Goal: Information Seeking & Learning: Learn about a topic

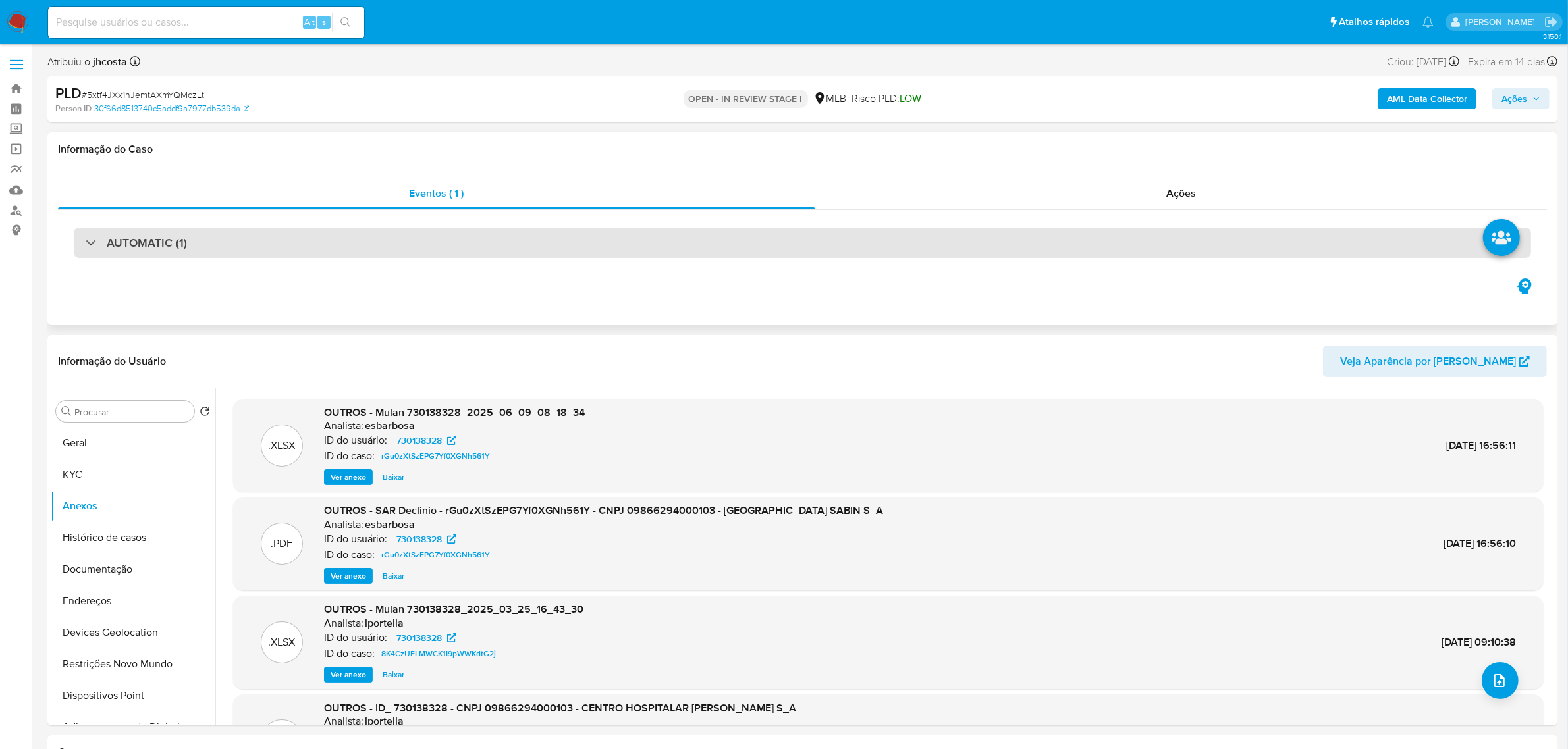
click at [185, 251] on div "AUTOMATIC (1)" at bounding box center [802, 243] width 1457 height 31
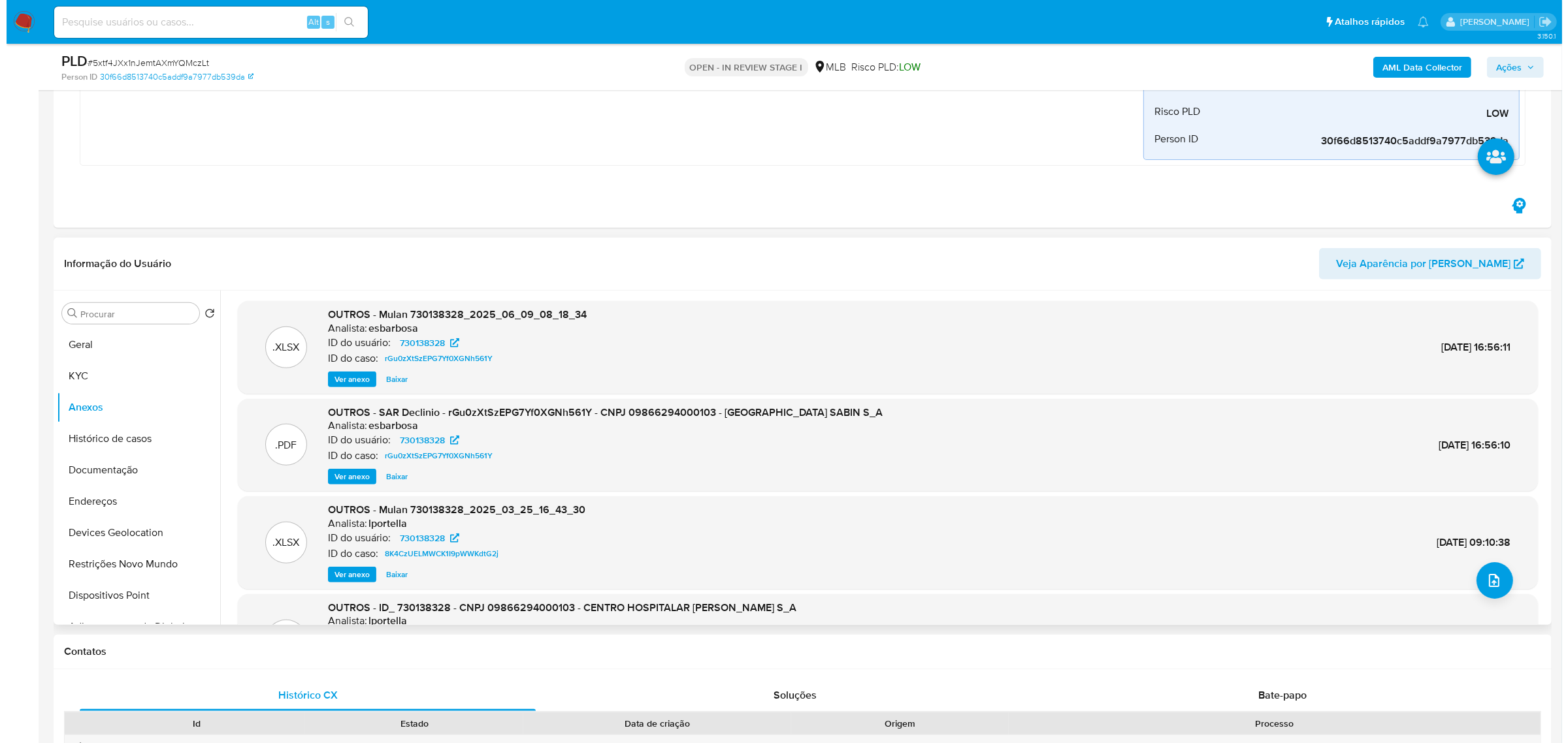
scroll to position [571, 0]
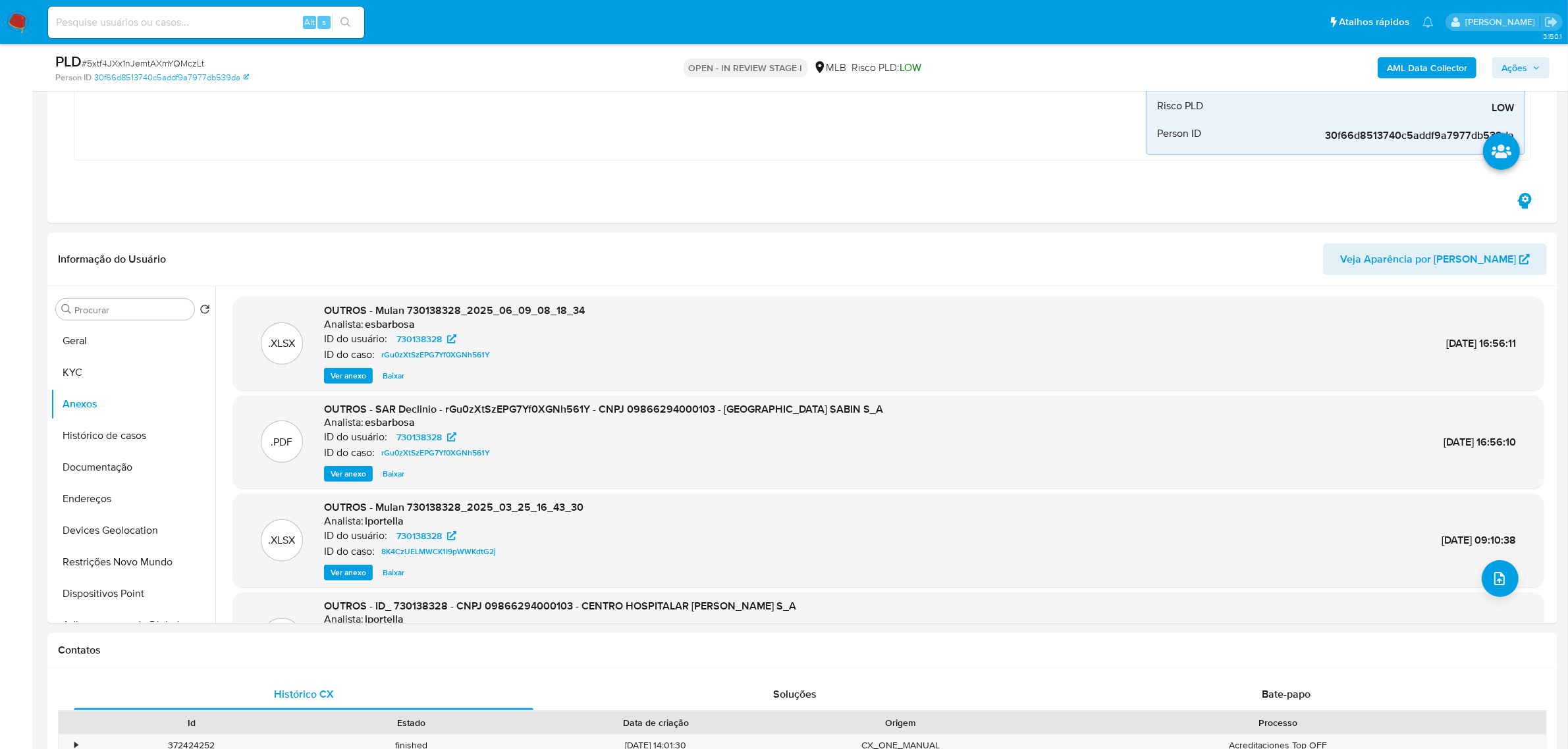
click at [1455, 67] on b "AML Data Collector" at bounding box center [1426, 68] width 80 height 21
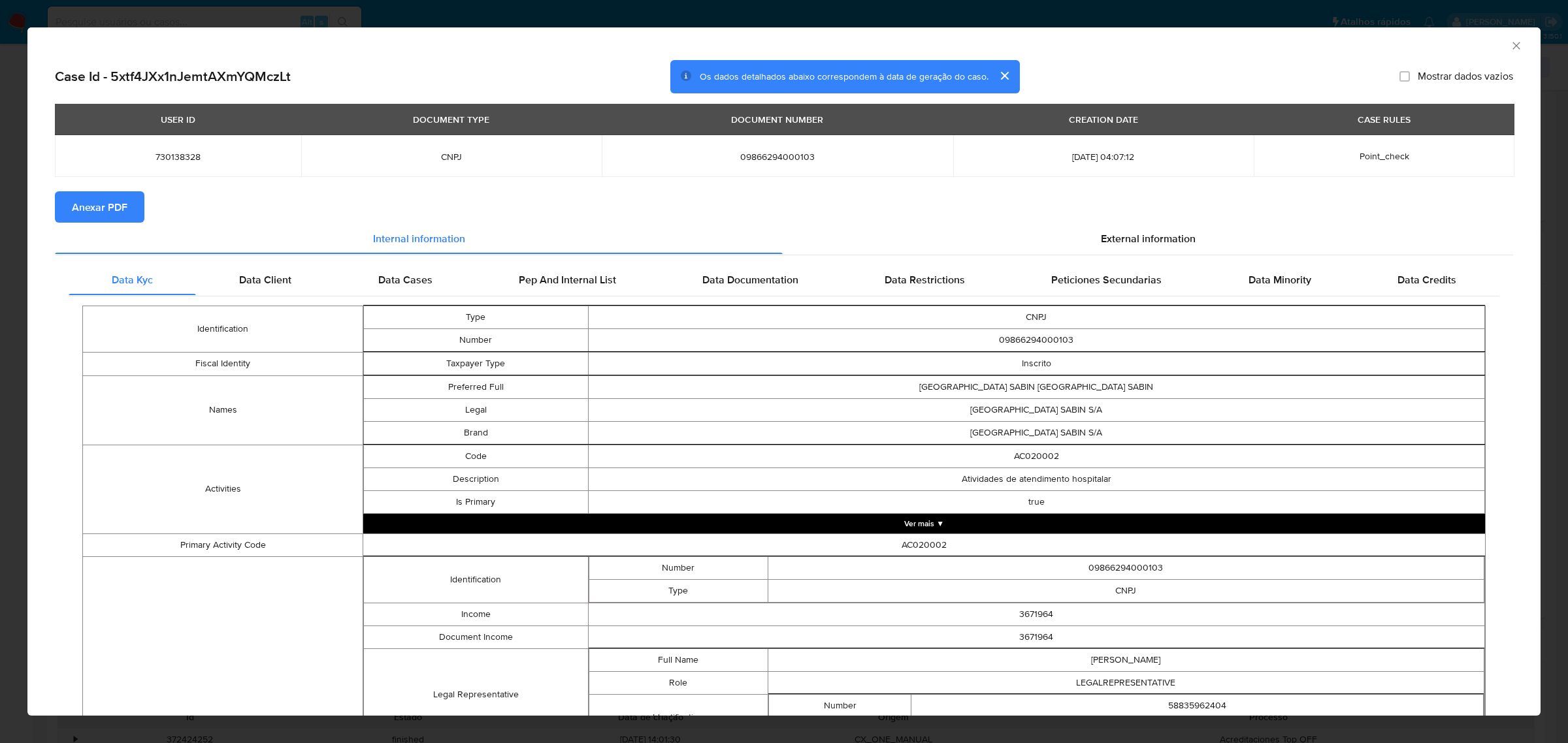
click at [111, 207] on span "Anexar PDF" at bounding box center [100, 207] width 55 height 29
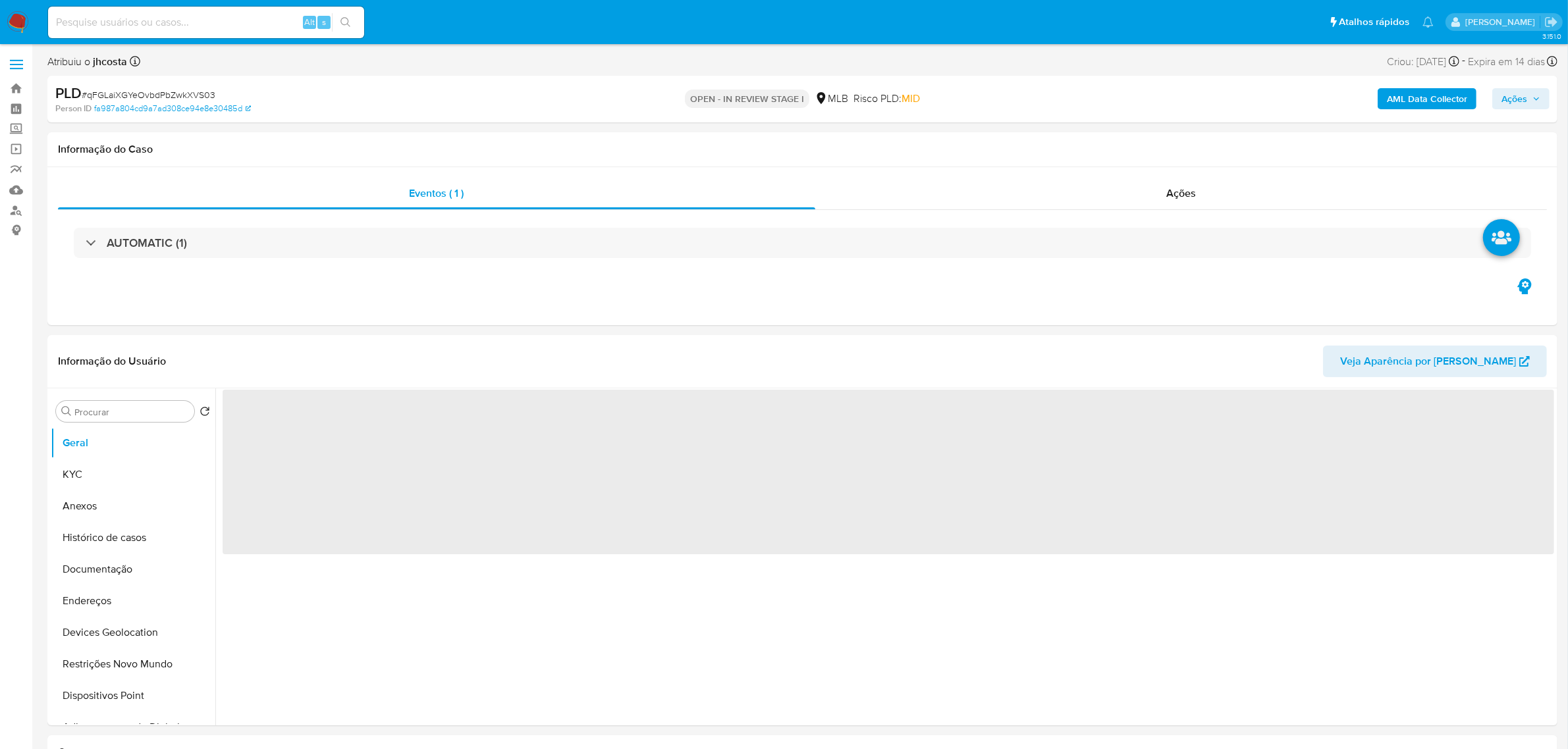
select select "10"
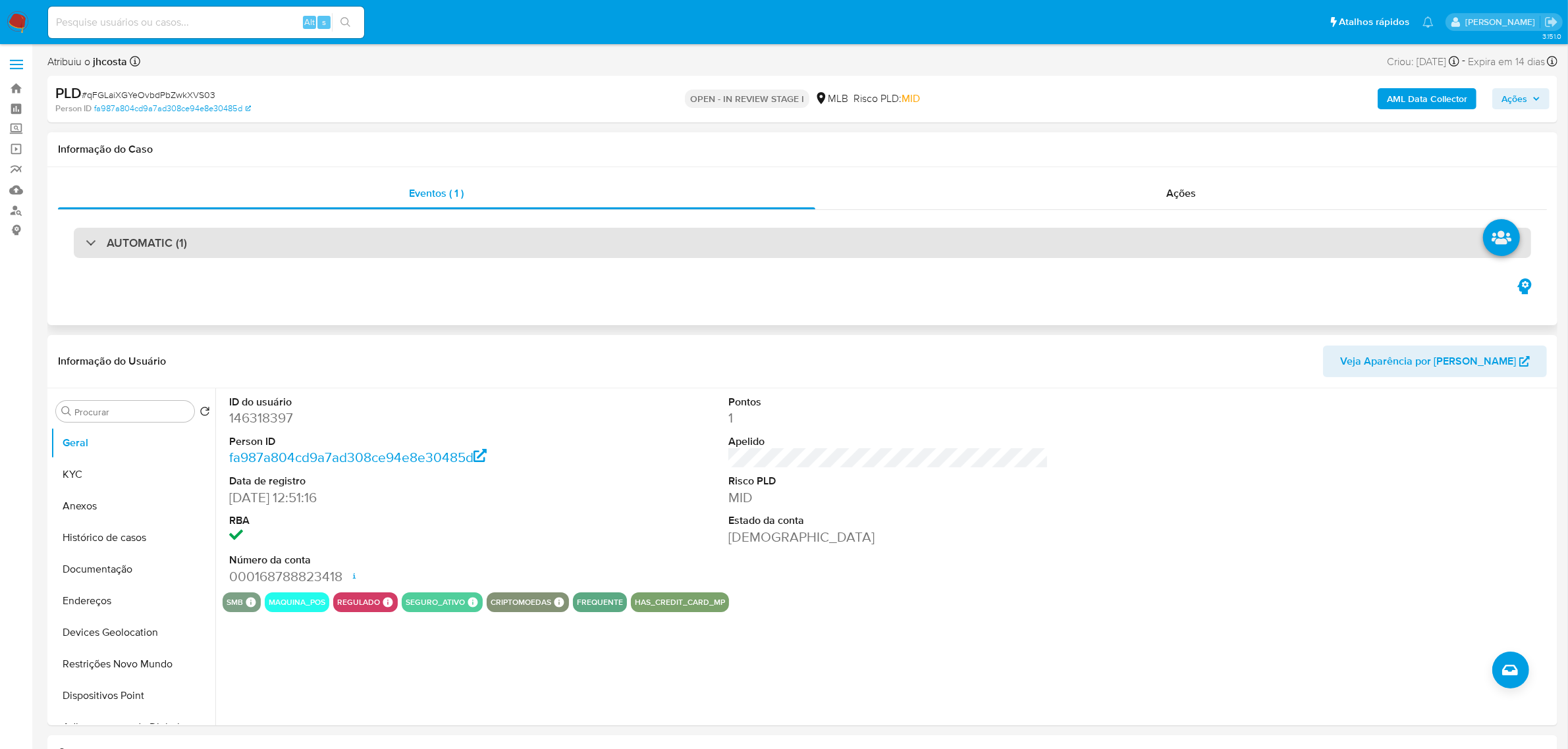
click at [307, 247] on div "AUTOMATIC (1)" at bounding box center [802, 243] width 1457 height 31
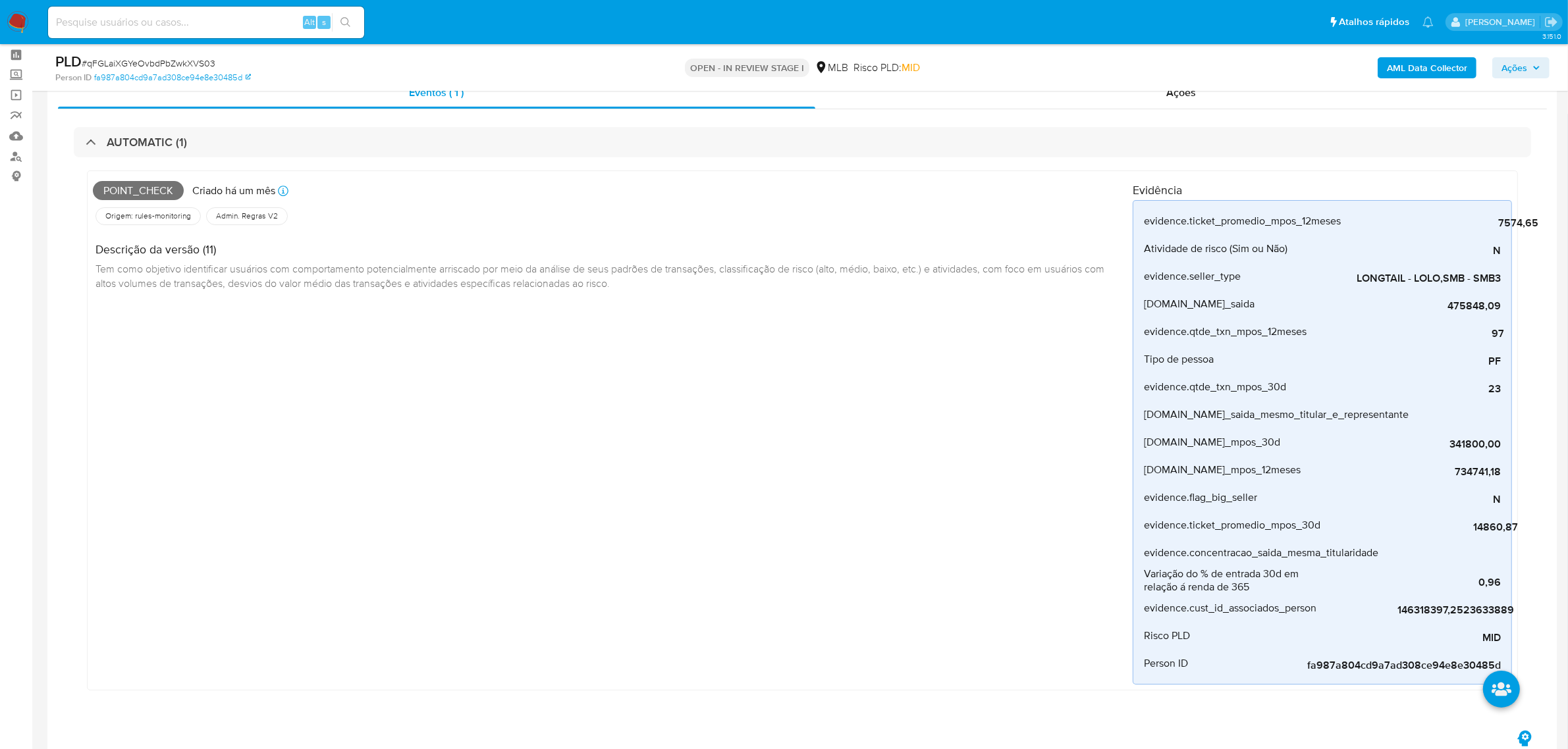
scroll to position [82, 0]
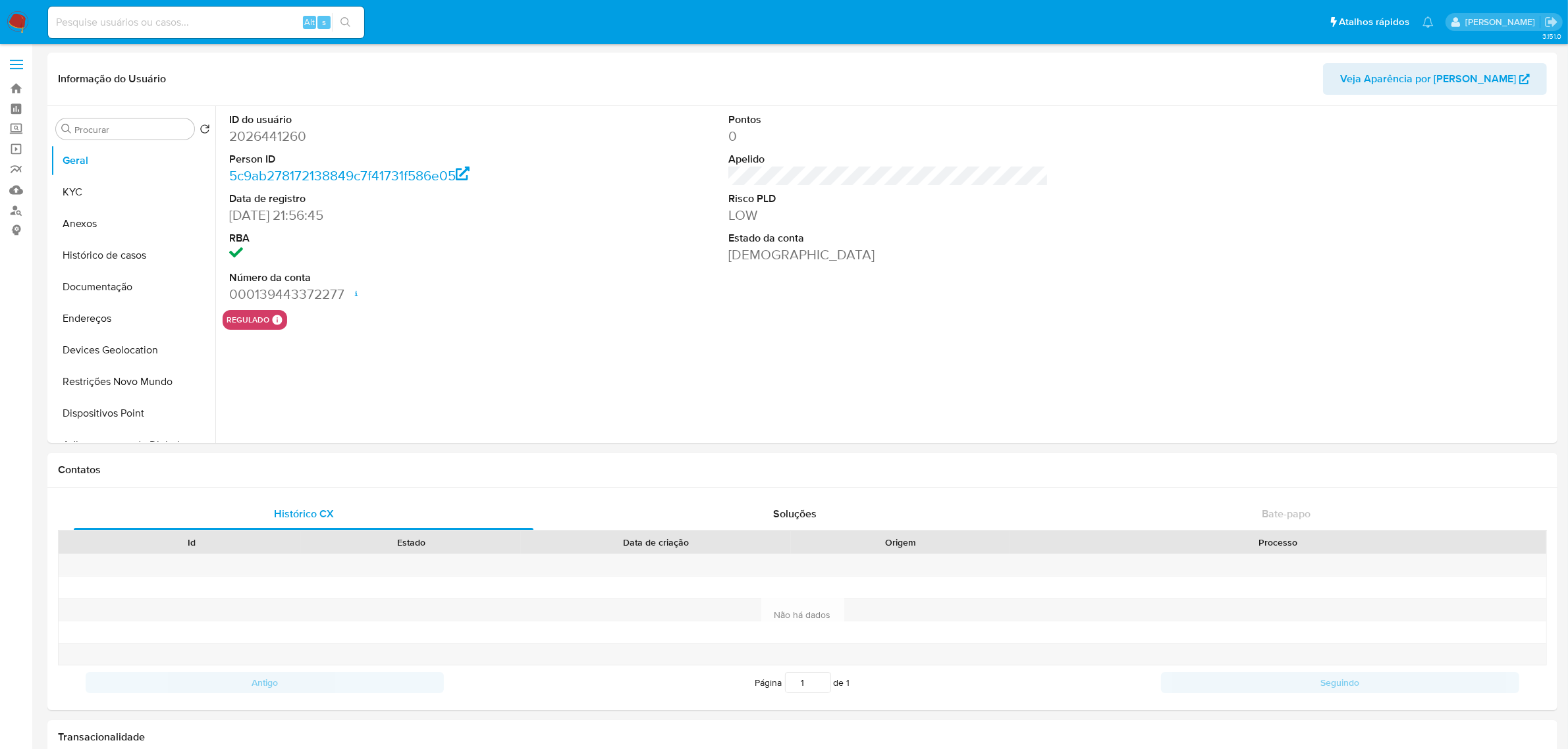
click at [238, 21] on input at bounding box center [206, 22] width 316 height 17
select select "10"
paste input "695087150"
type input "695087150"
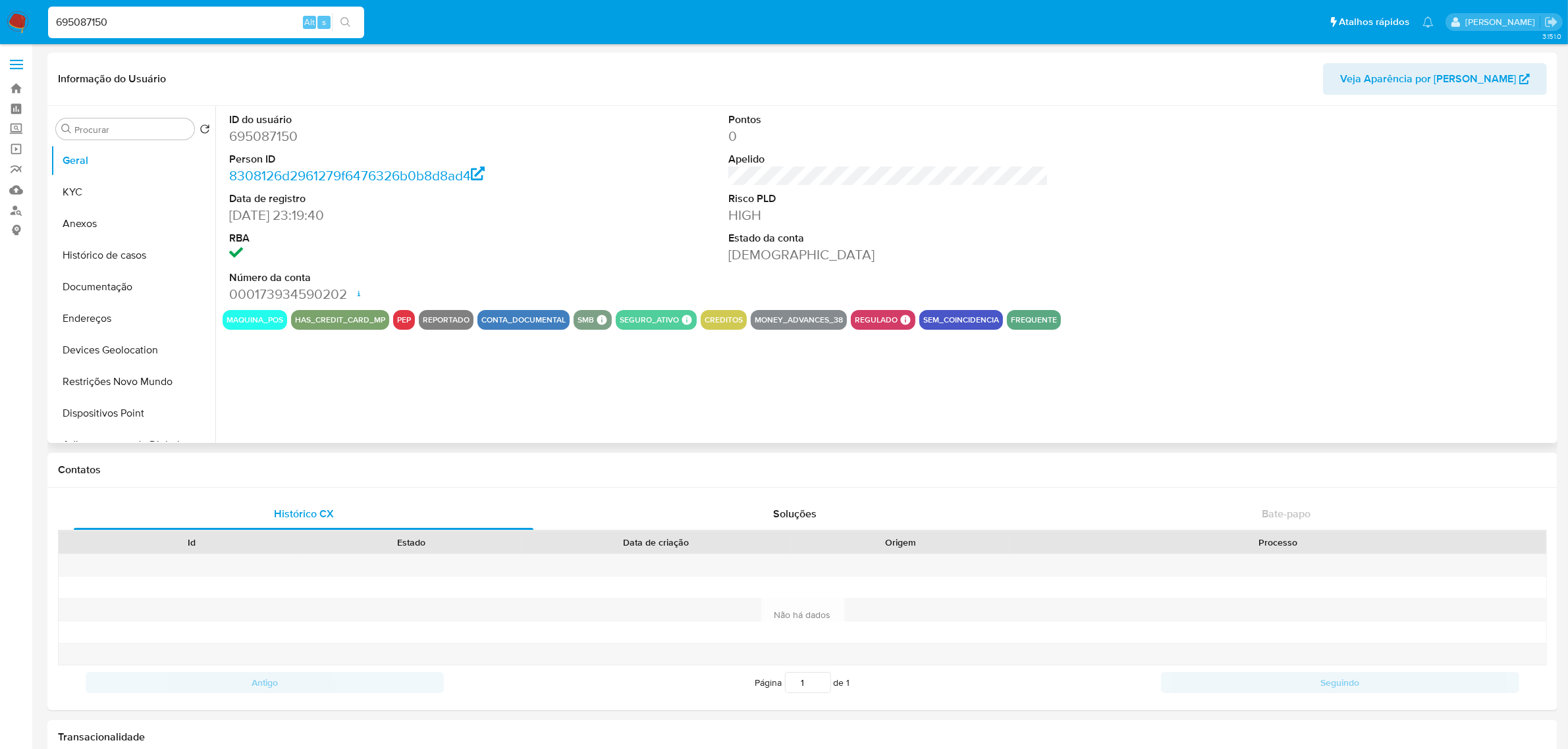
select select "10"
click at [135, 257] on button "Histórico de casos" at bounding box center [127, 255] width 154 height 31
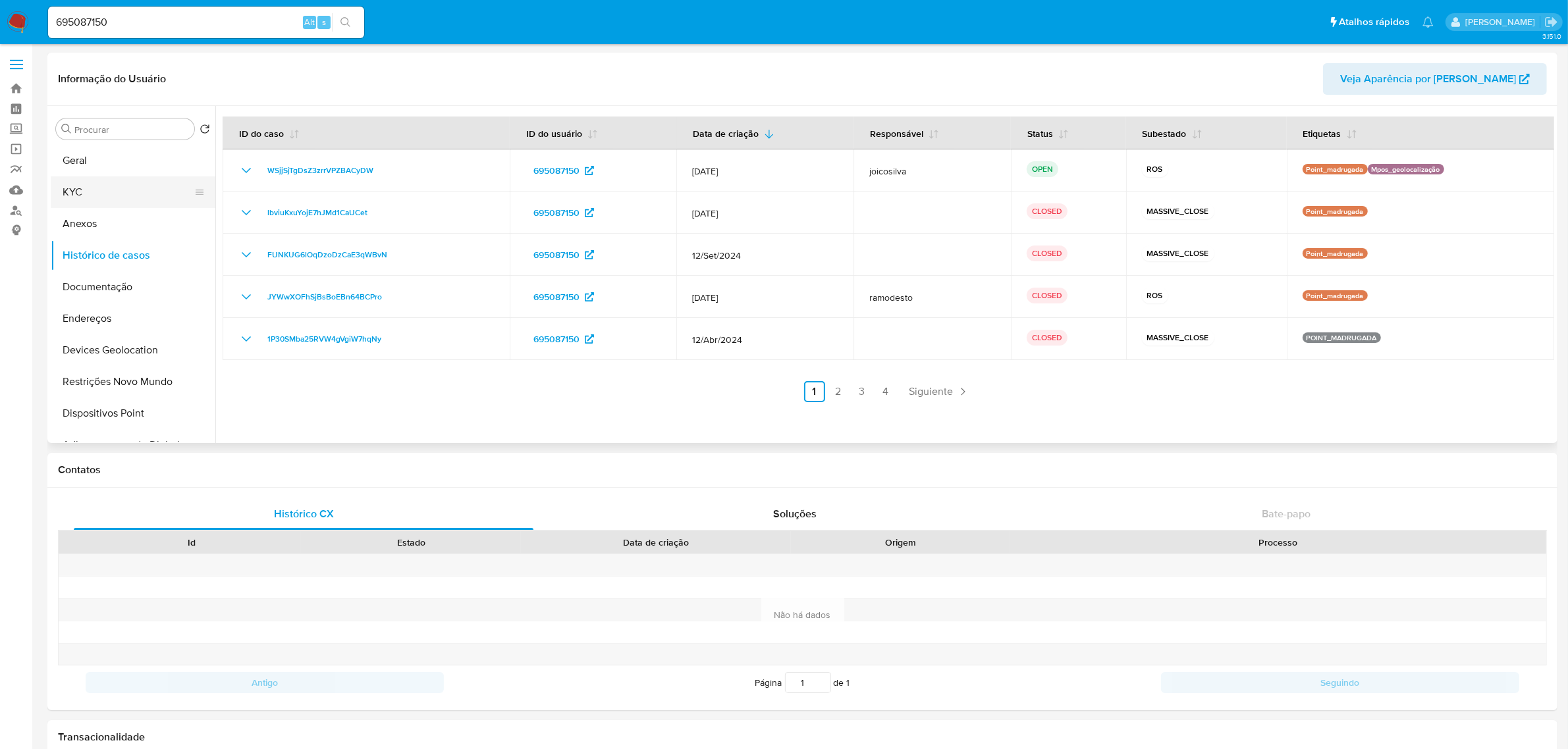
click at [149, 191] on button "KYC" at bounding box center [127, 191] width 154 height 31
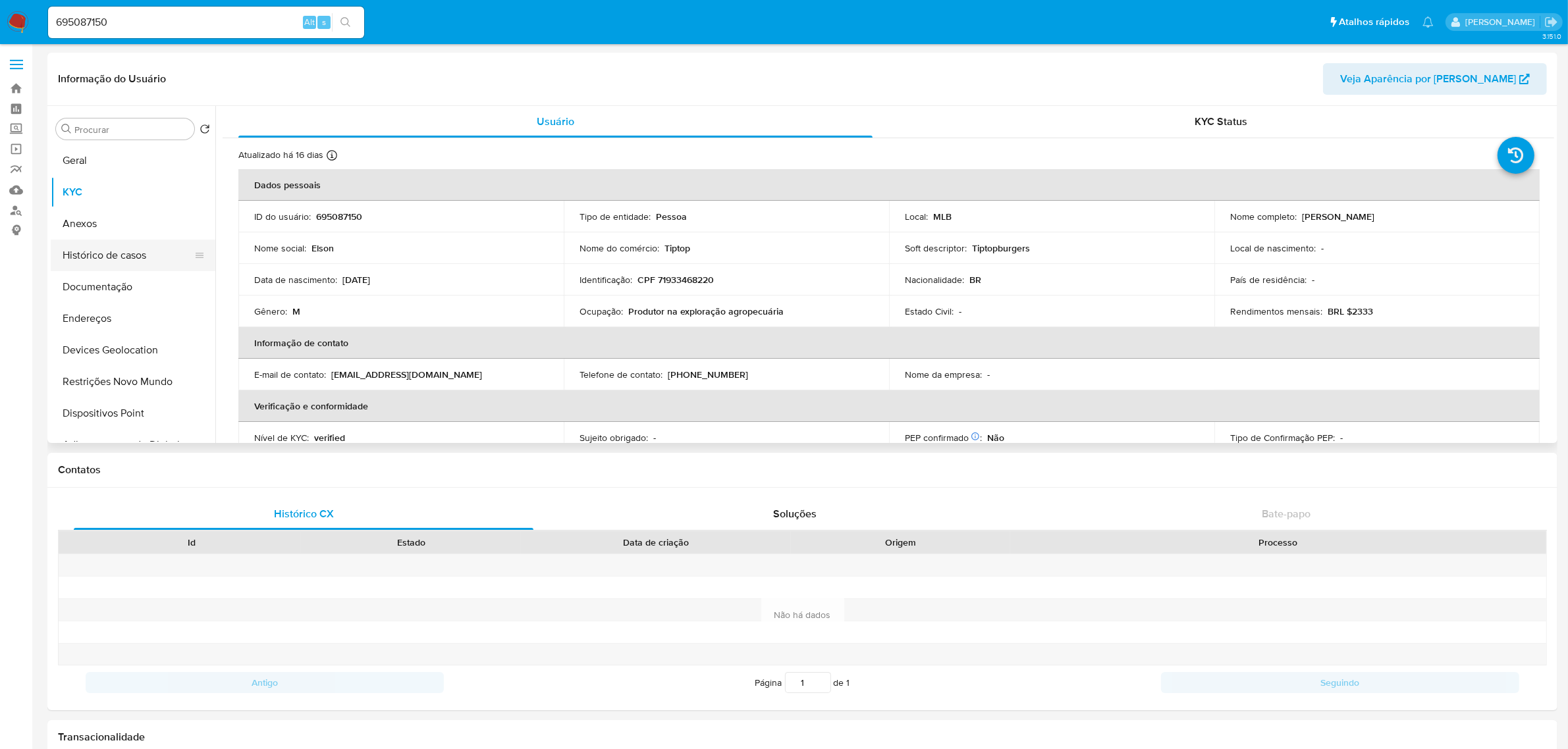
click at [148, 255] on button "Histórico de casos" at bounding box center [127, 255] width 154 height 31
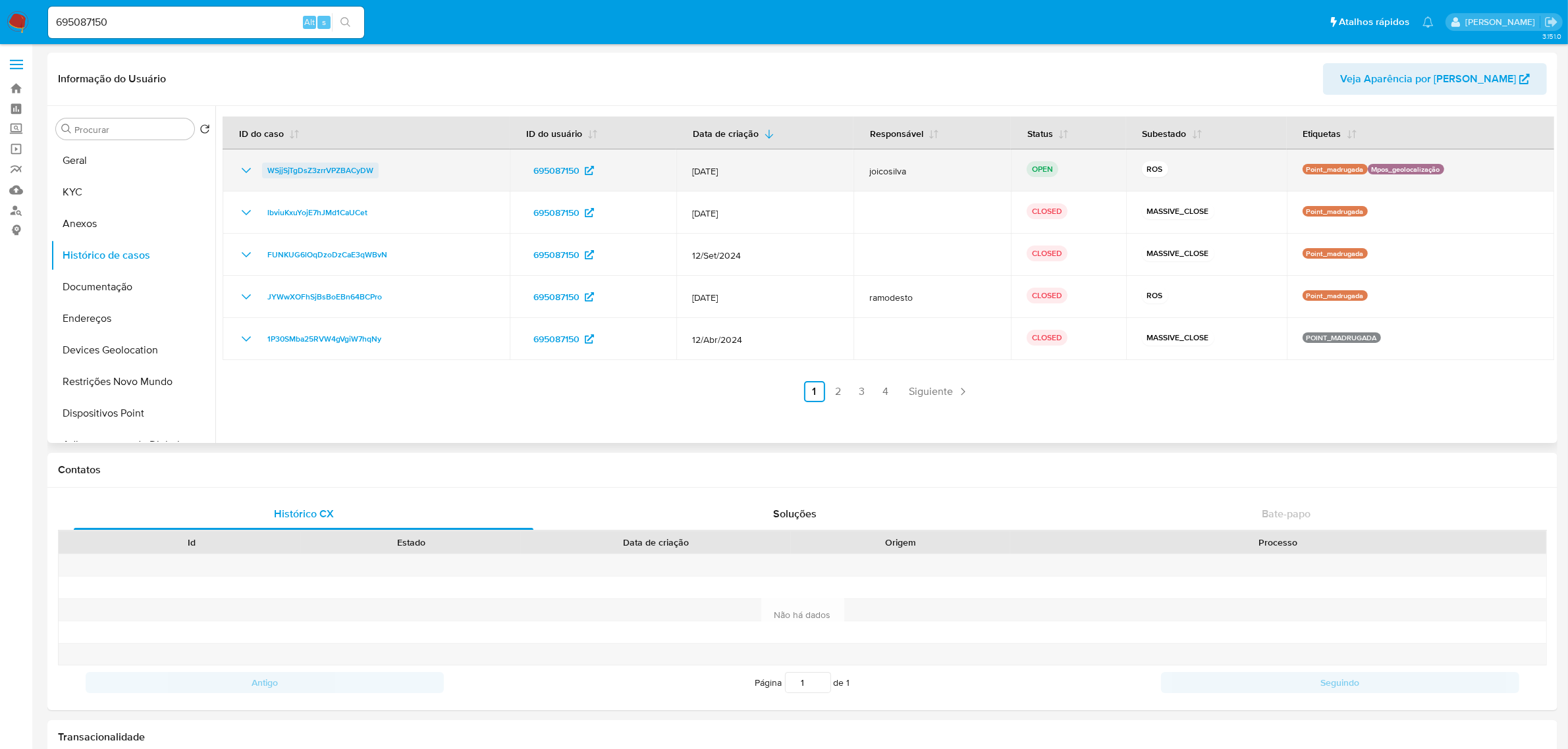
click at [337, 166] on span "WSjjSjTgDsZ3zrrVPZBACyDW" at bounding box center [320, 170] width 106 height 16
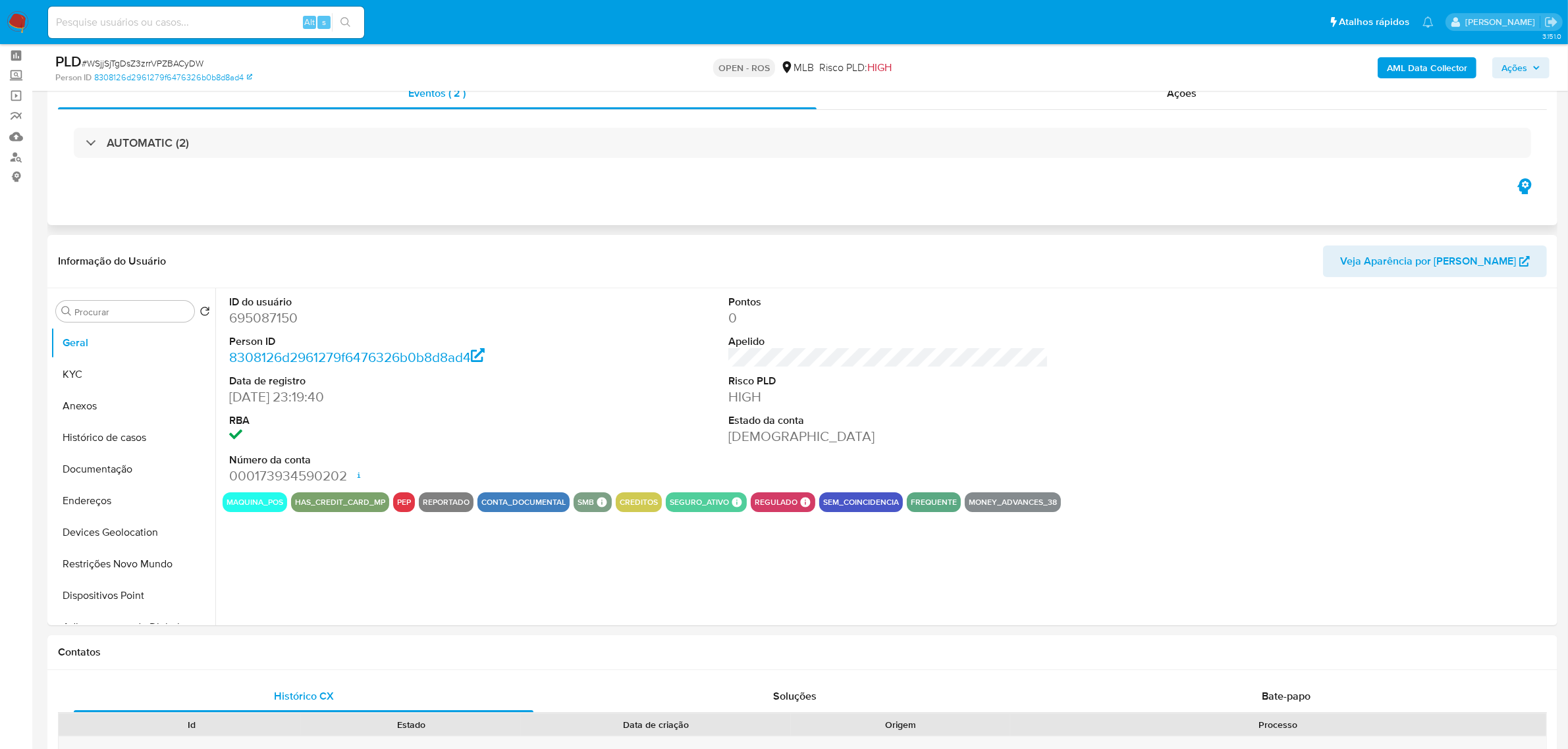
scroll to position [82, 0]
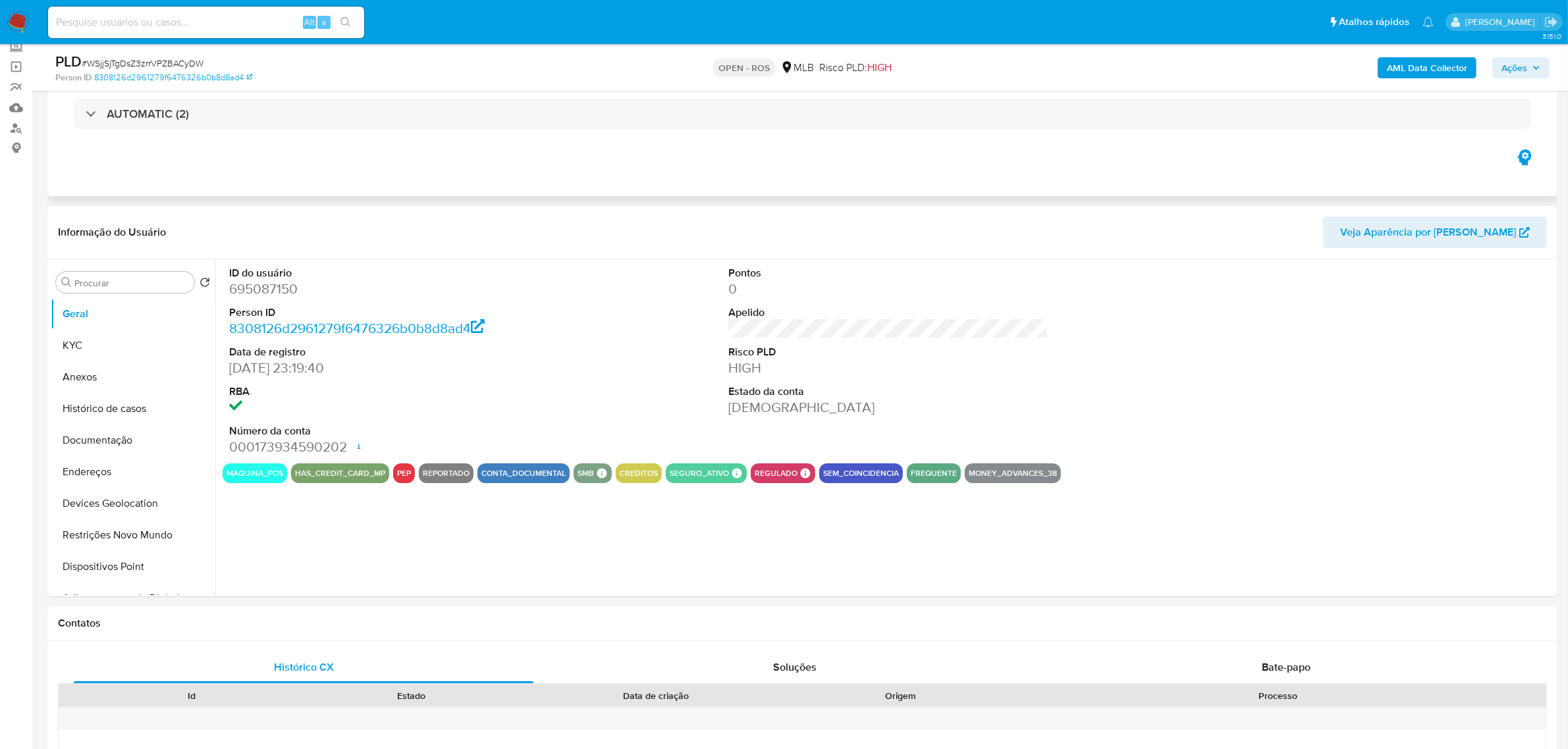
select select "10"
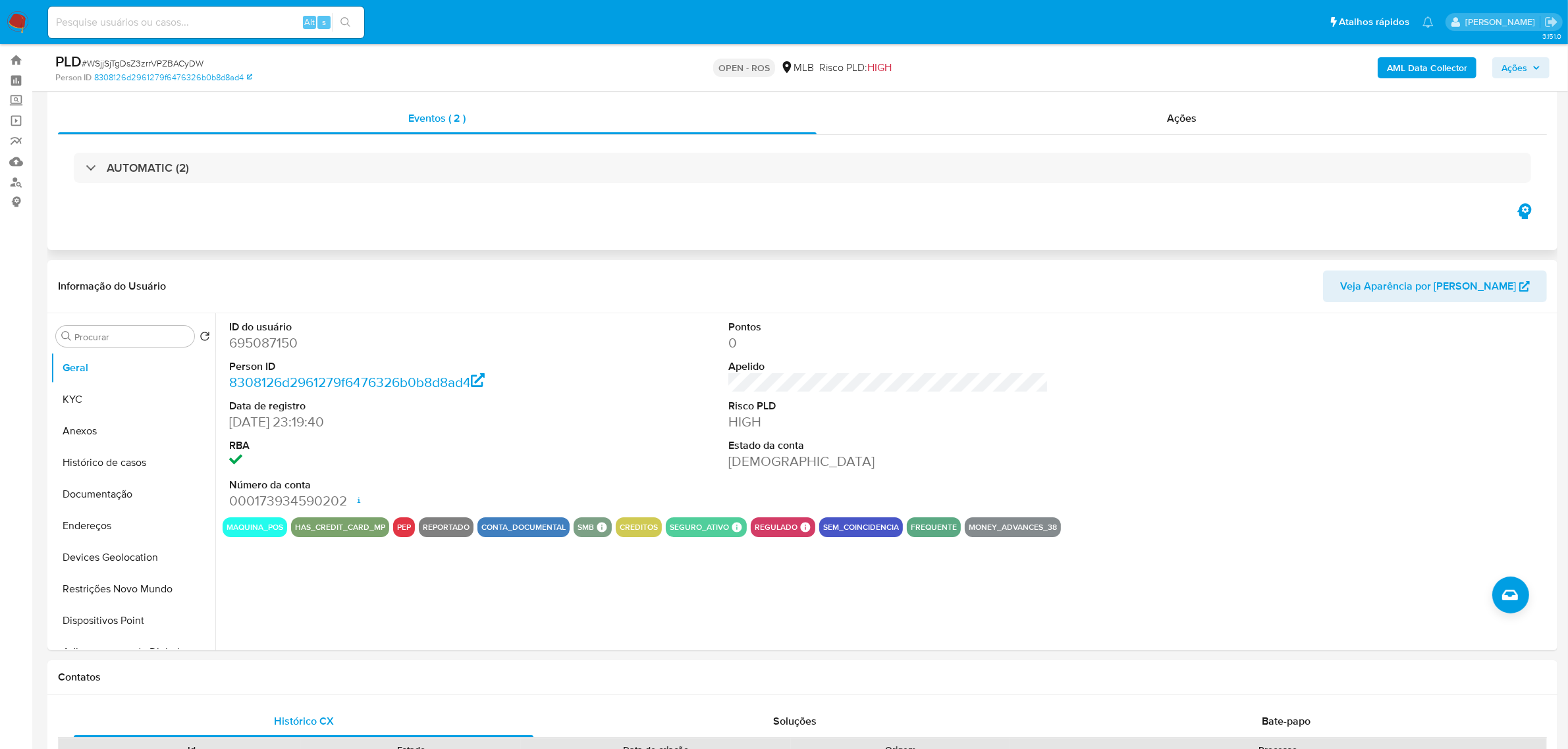
scroll to position [0, 0]
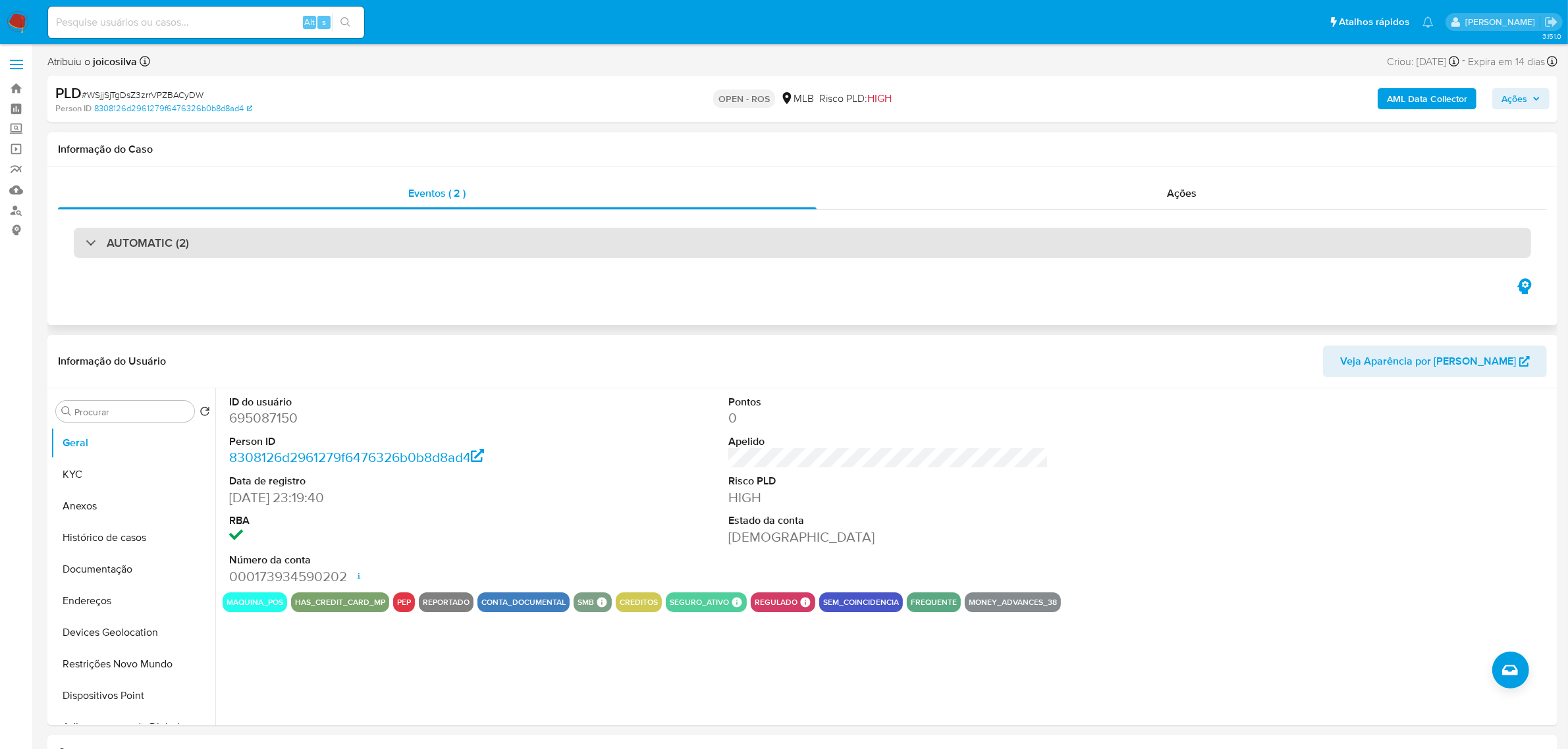
click at [495, 244] on div "AUTOMATIC (2)" at bounding box center [802, 243] width 1457 height 31
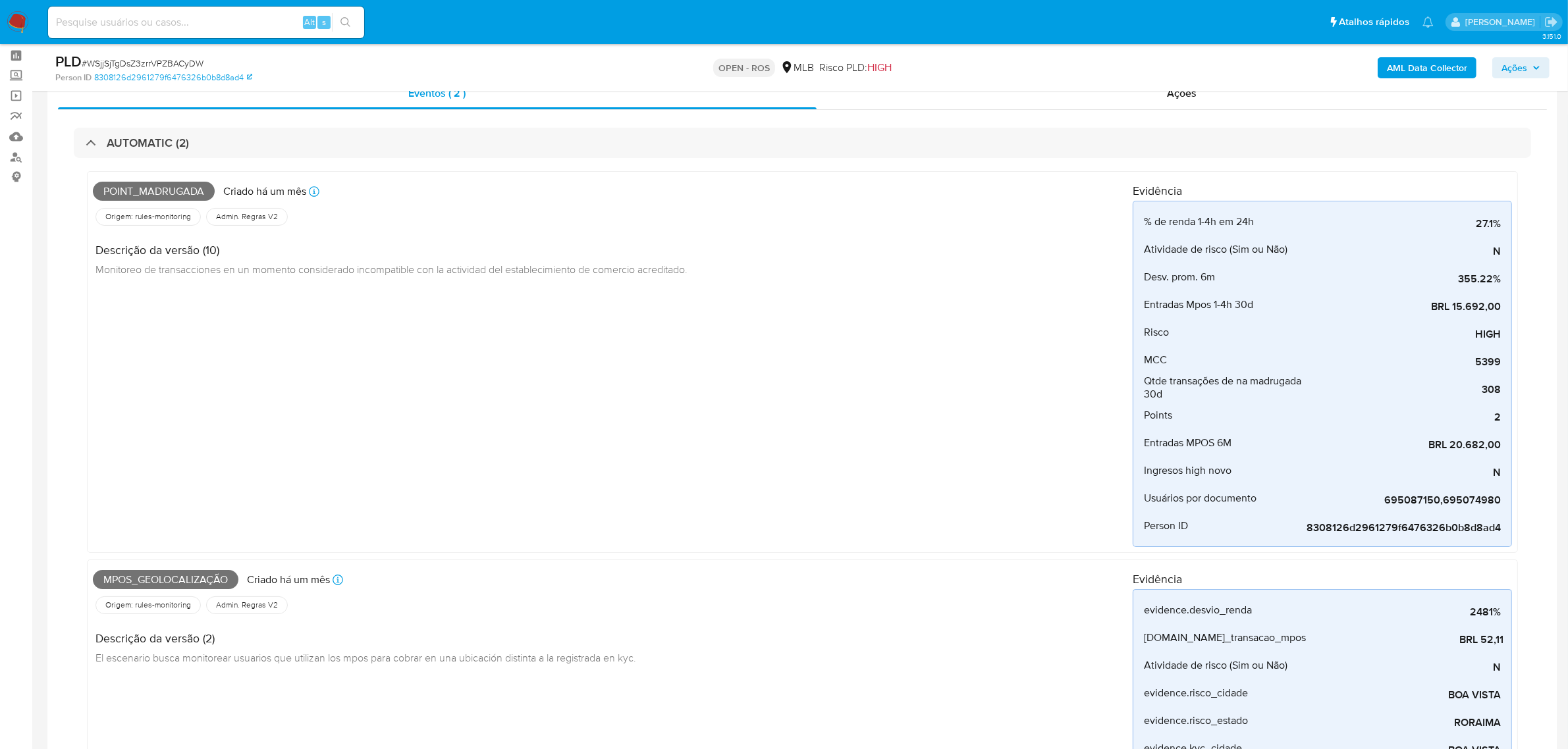
scroll to position [82, 0]
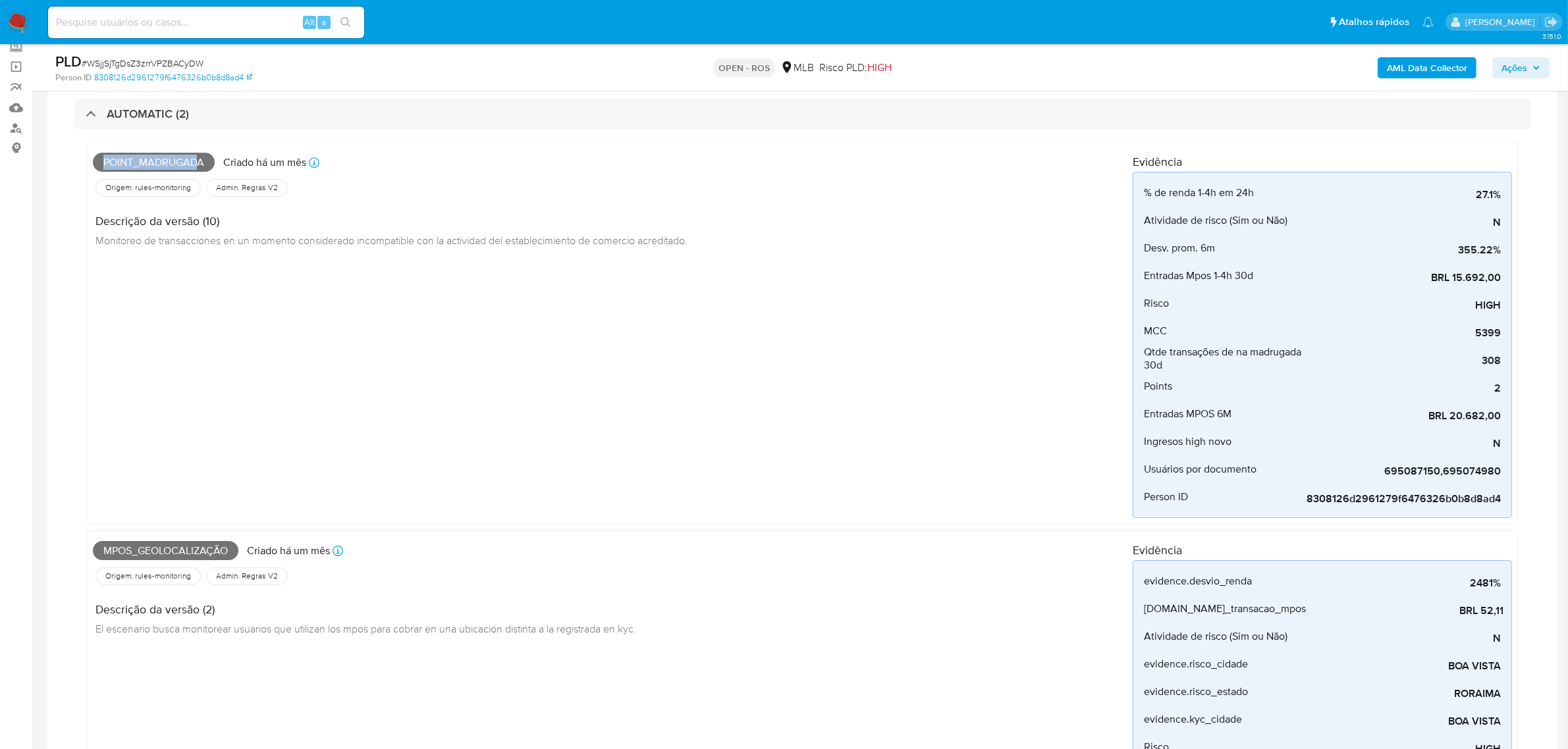
drag, startPoint x: 102, startPoint y: 149, endPoint x: 199, endPoint y: 149, distance: 97.0
click at [199, 149] on div "Point_madrugada Criado há um mês Criado: 12/07/2025 01:02:44" at bounding box center [612, 162] width 1039 height 29
drag, startPoint x: 136, startPoint y: 557, endPoint x: 264, endPoint y: 551, distance: 128.1
click at [264, 551] on div "Mpos_geolocalização Criado há um mês Criado: 12/07/2025 00:48:50" at bounding box center [612, 551] width 1039 height 29
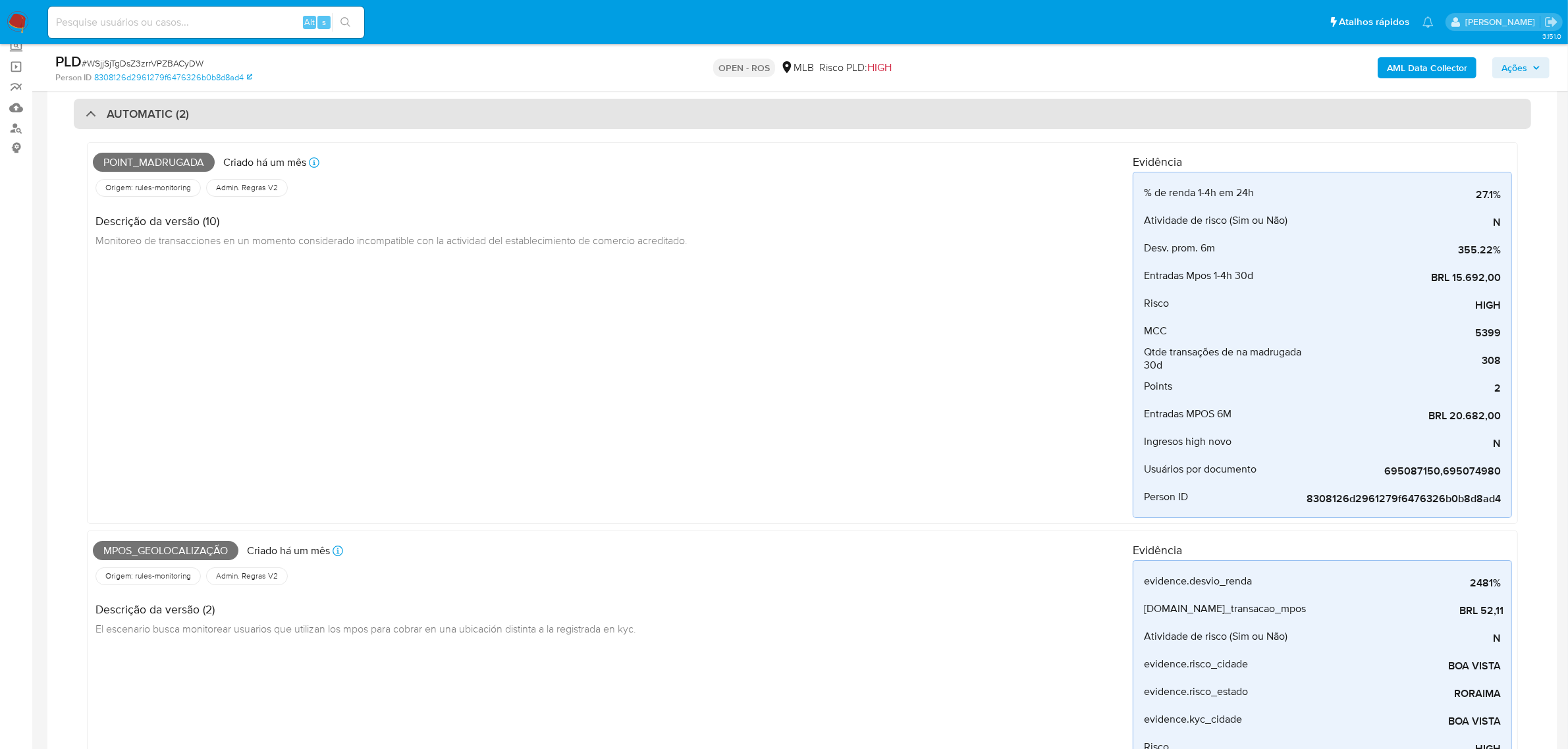
click at [441, 115] on div "AUTOMATIC (2)" at bounding box center [802, 114] width 1457 height 31
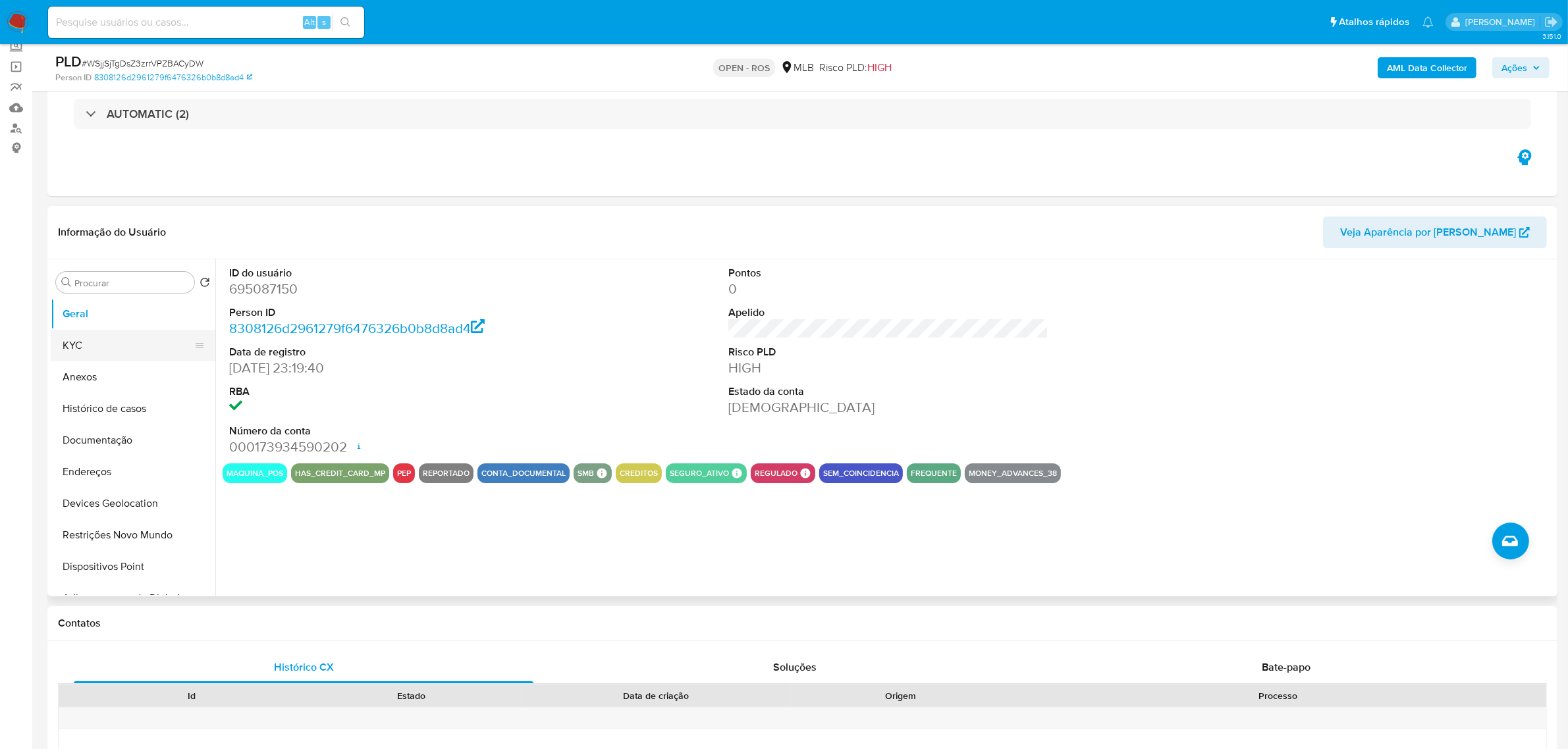
click at [87, 348] on button "KYC" at bounding box center [127, 345] width 154 height 31
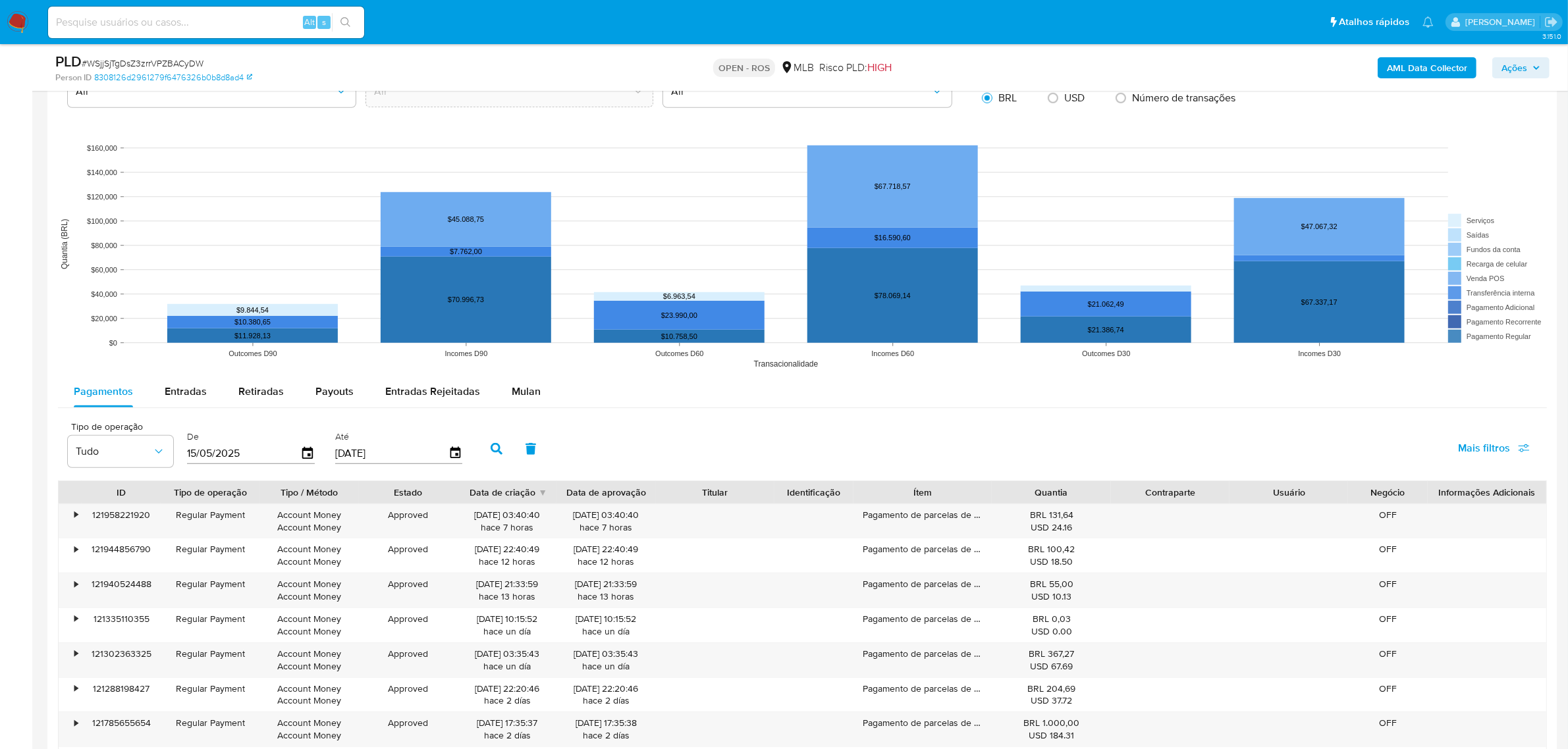
scroll to position [1152, 0]
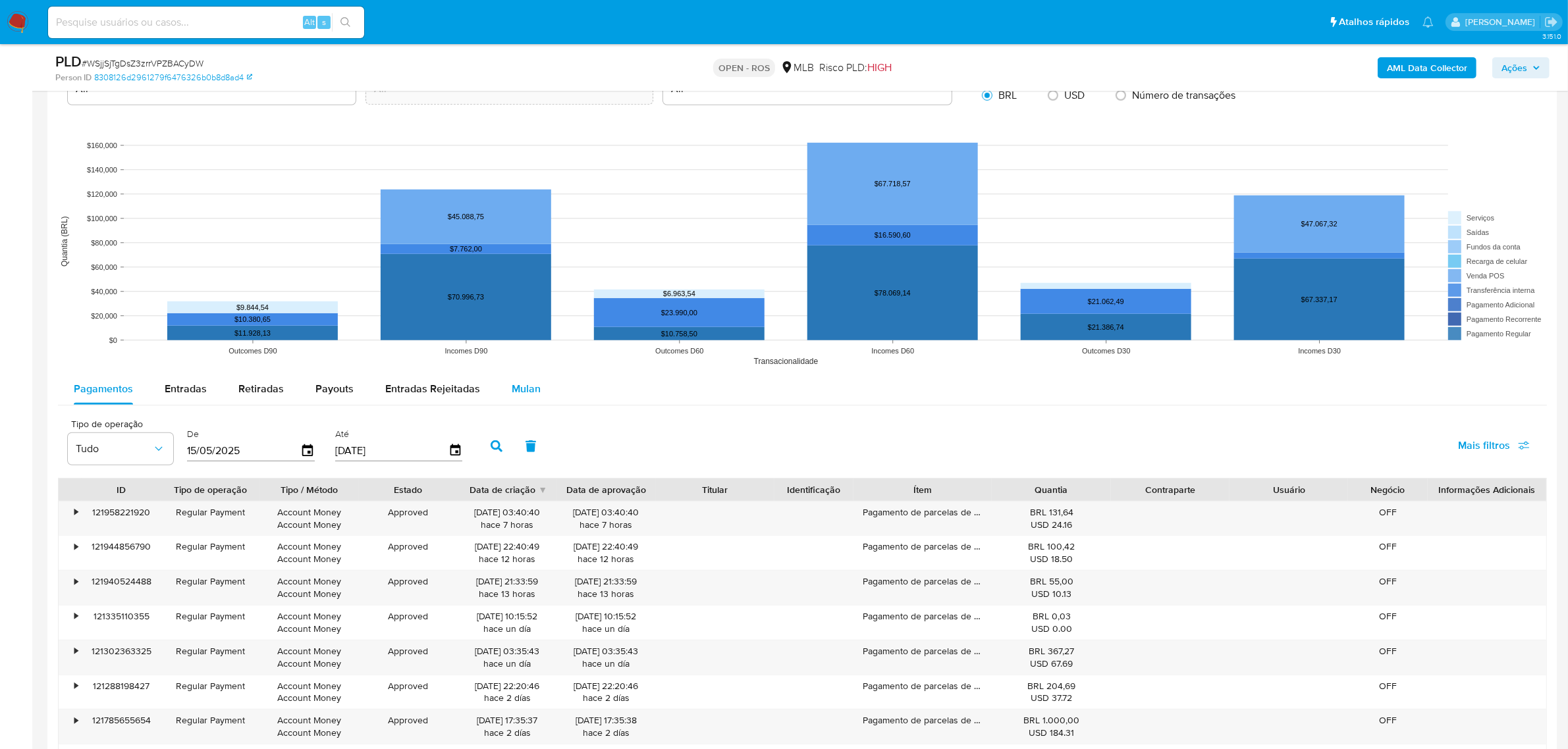
click at [522, 383] on span "Mulan" at bounding box center [526, 389] width 29 height 15
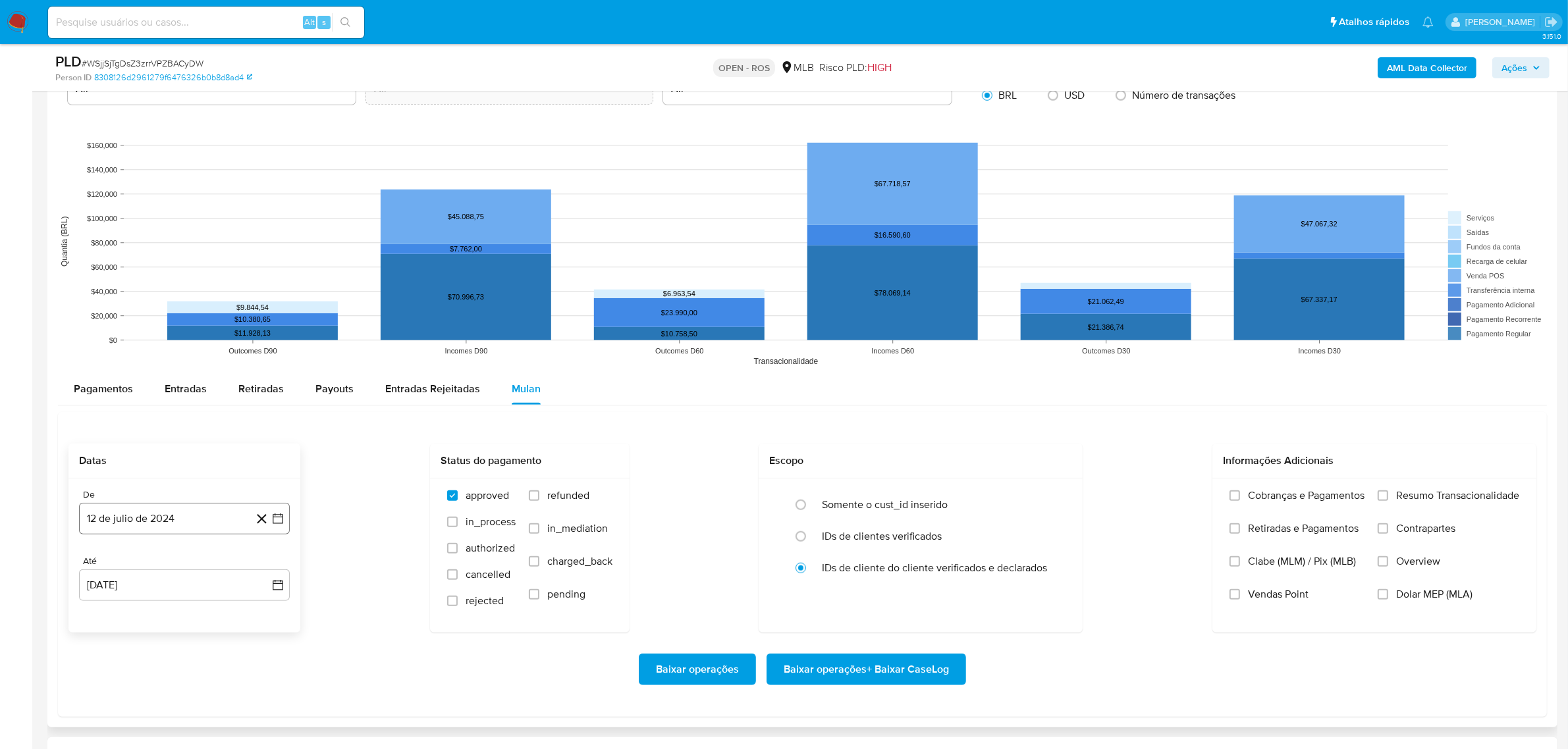
click at [228, 525] on button "12 de julio de 2024" at bounding box center [184, 518] width 211 height 31
click at [208, 321] on icon "Seleccionar mes y año" at bounding box center [211, 319] width 11 height 11
click at [265, 300] on icon "Año siguiente" at bounding box center [264, 303] width 16 height 16
click at [248, 391] on button "jun" at bounding box center [240, 388] width 37 height 21
click at [267, 340] on button "1" at bounding box center [264, 342] width 21 height 21
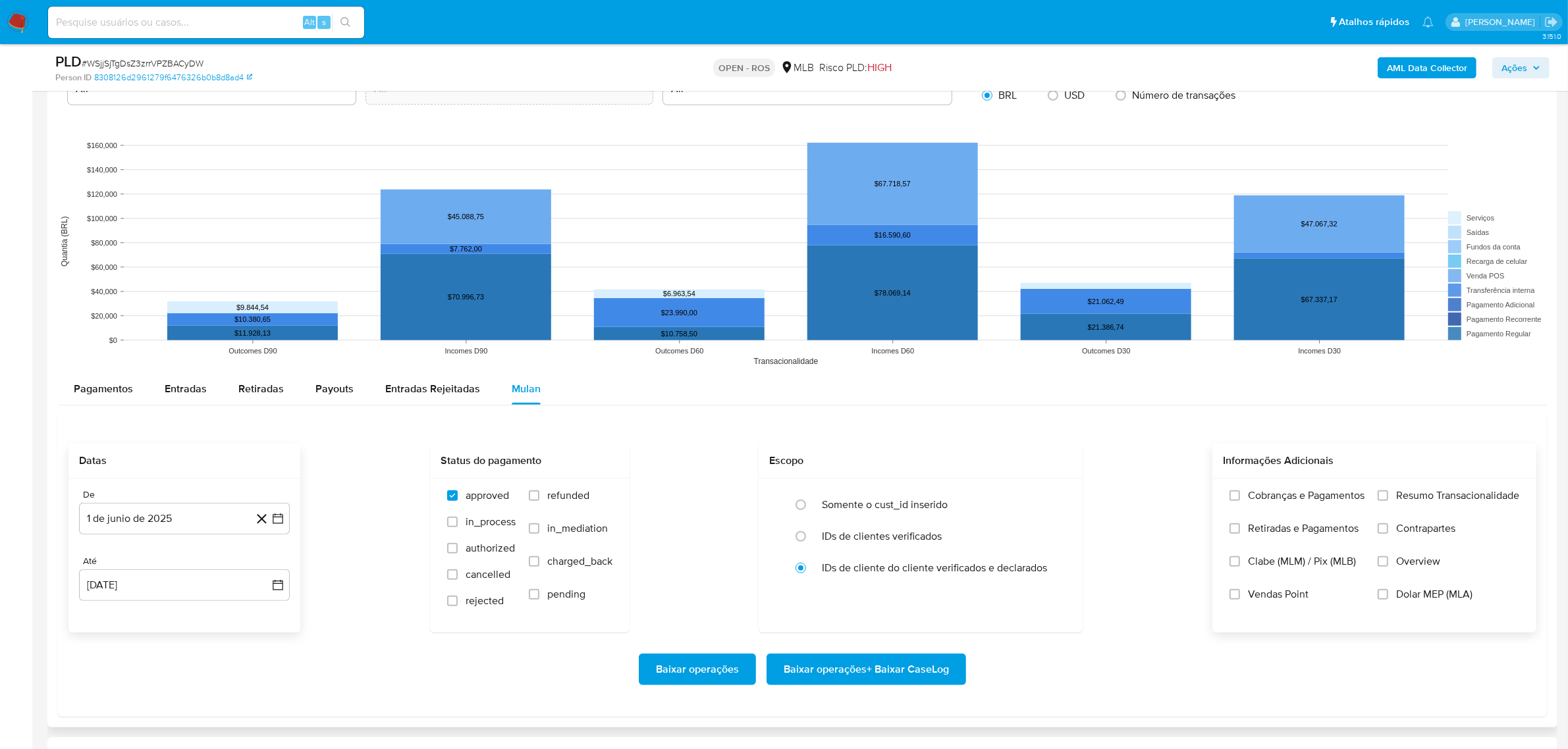
click at [1449, 502] on span "Resumo Transacionalidade" at bounding box center [1457, 496] width 123 height 13
click at [1388, 501] on input "Resumo Transacionalidade" at bounding box center [1383, 496] width 11 height 11
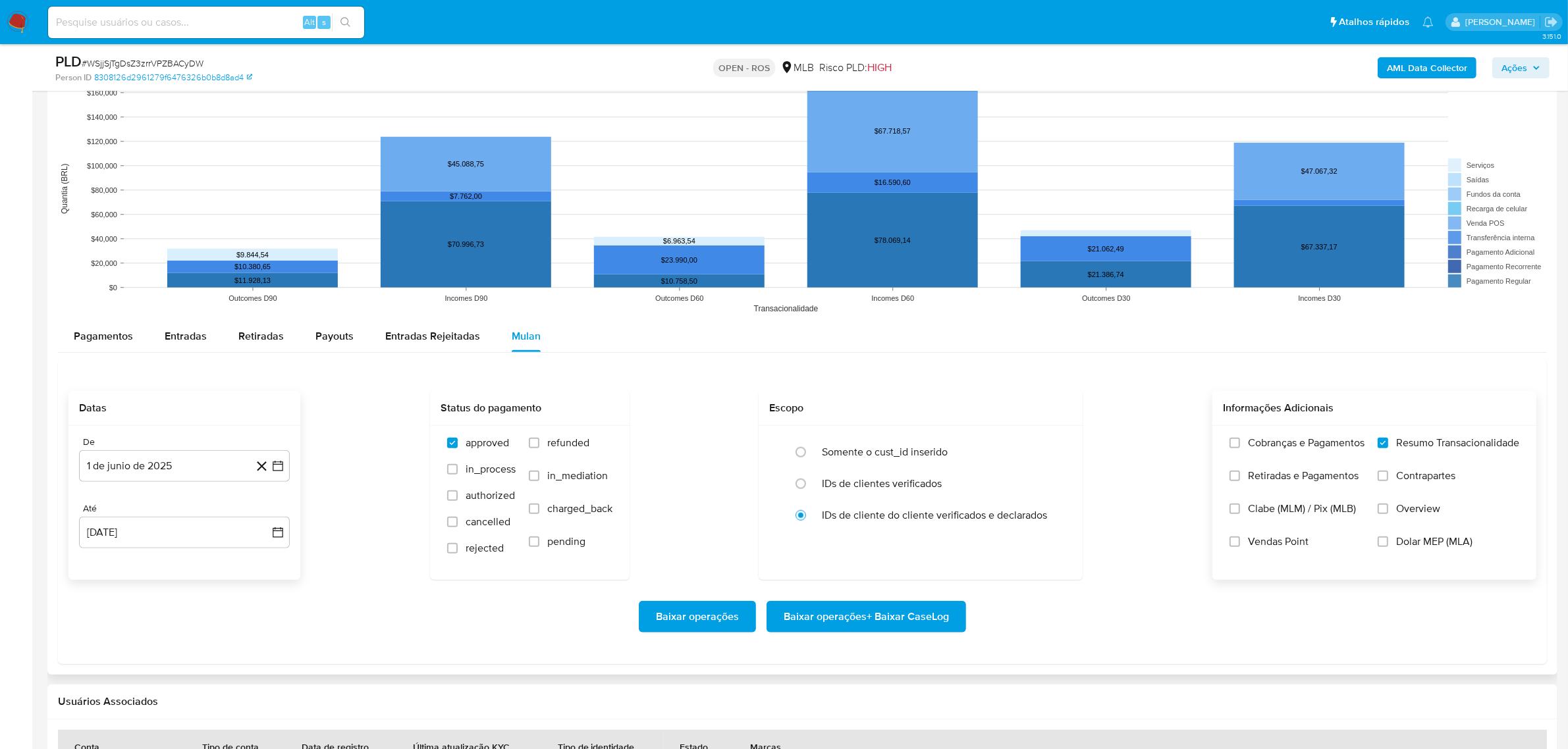
scroll to position [1235, 0]
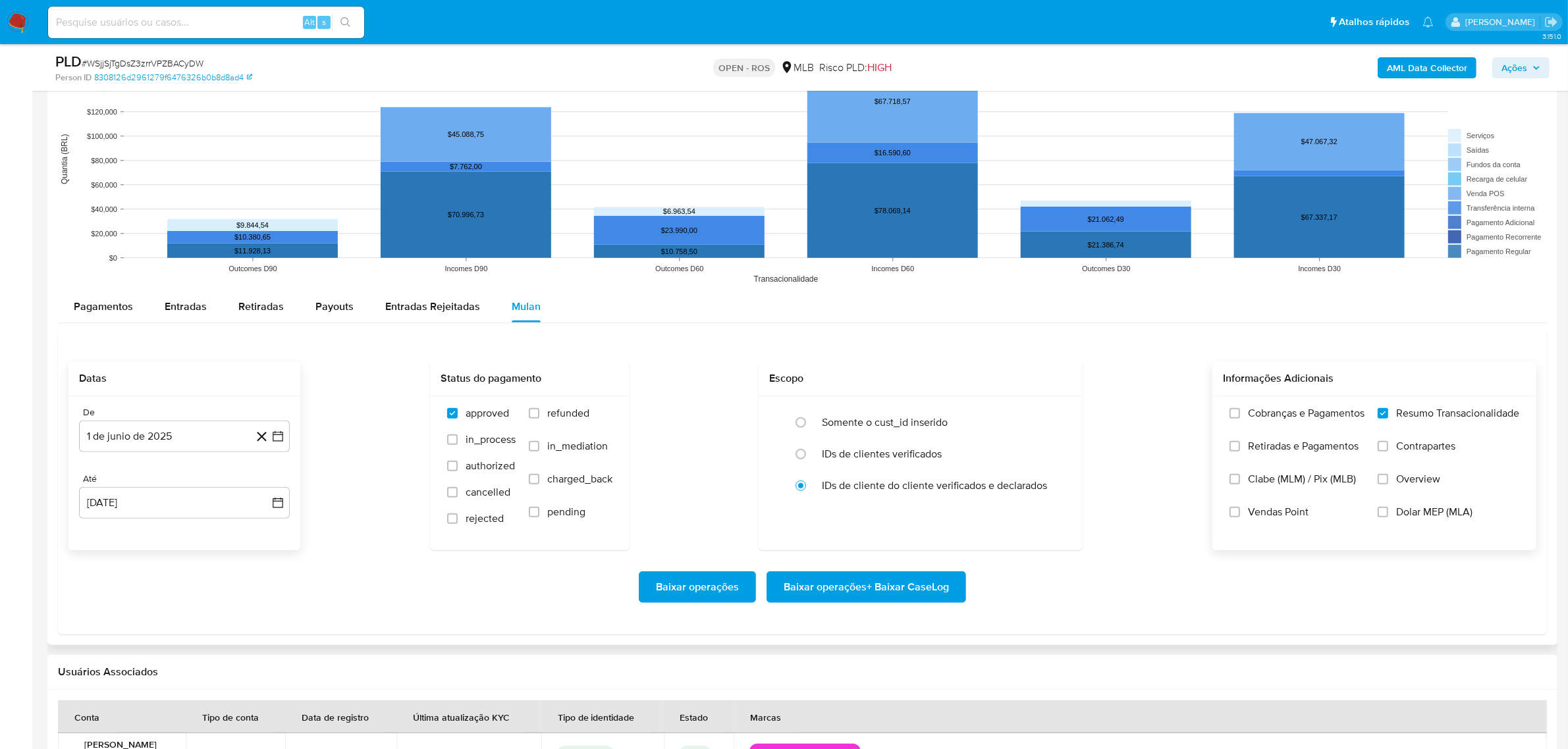
click at [887, 587] on span "Baixar operações + Baixar CaseLog" at bounding box center [866, 587] width 165 height 29
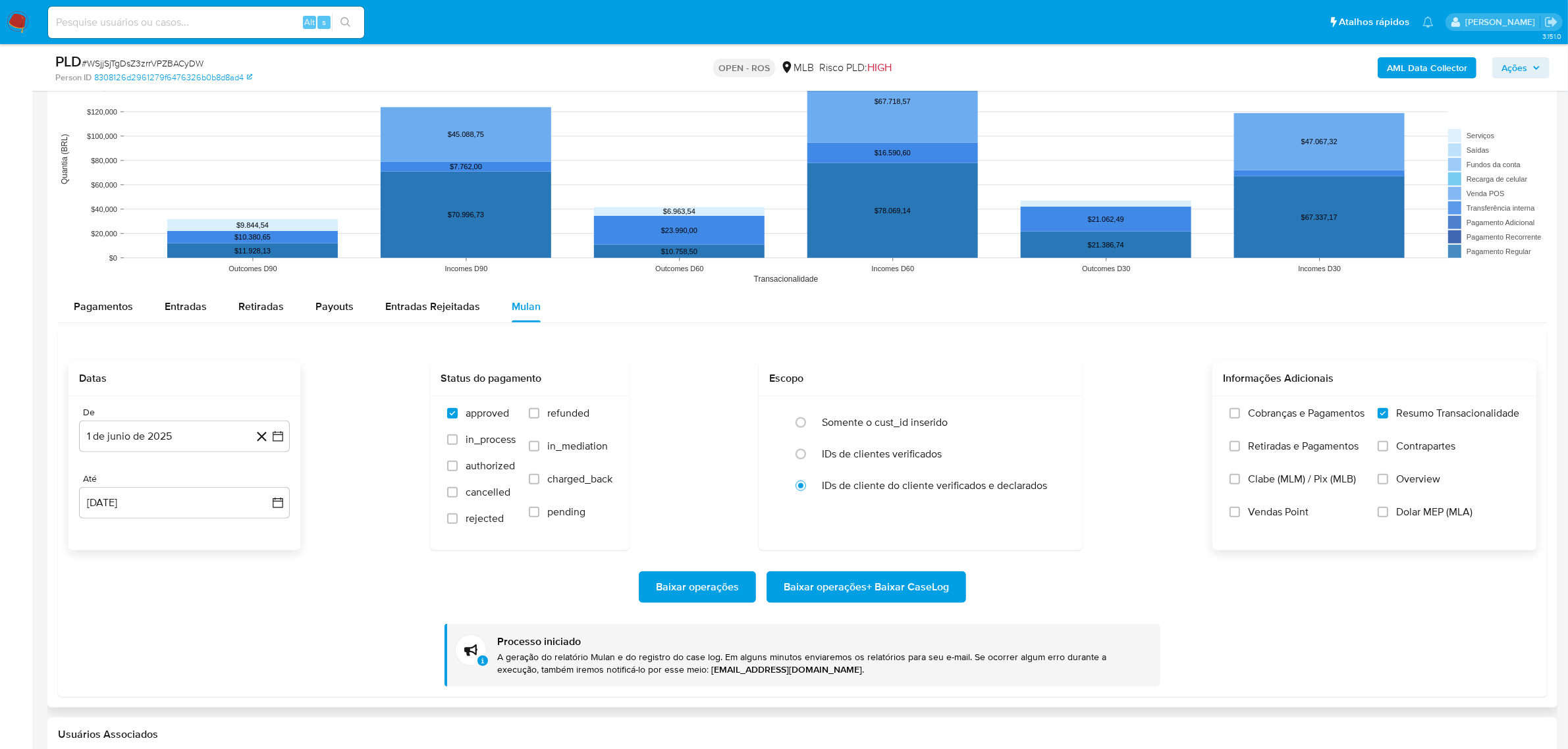
drag, startPoint x: 669, startPoint y: 667, endPoint x: 732, endPoint y: 669, distance: 63.0
click at [728, 669] on b "jhonata.costa@mercadolivre.com" at bounding box center [786, 669] width 151 height 13
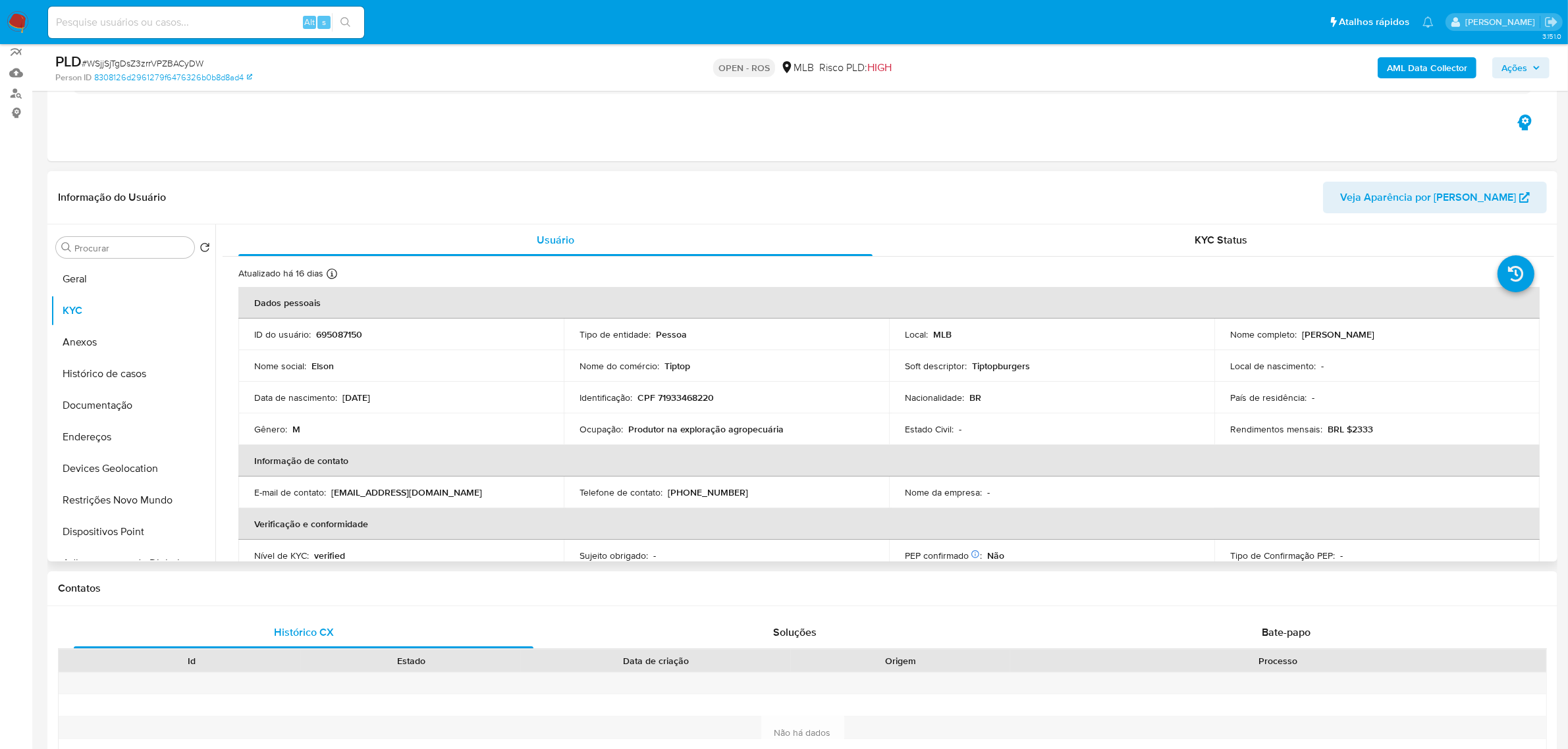
scroll to position [82, 0]
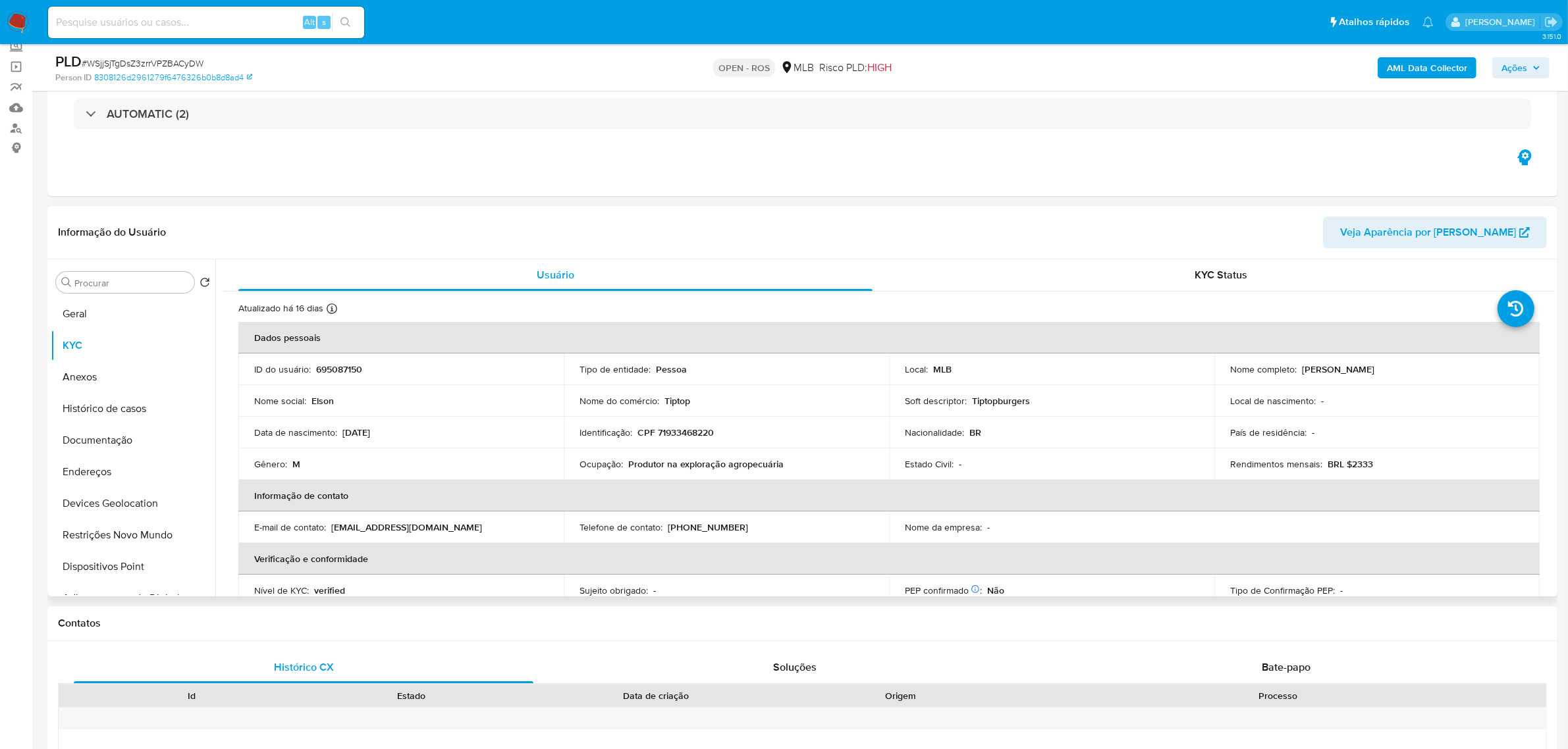
click at [337, 369] on p "695087150" at bounding box center [339, 369] width 46 height 11
click at [337, 368] on p "695087150" at bounding box center [339, 369] width 46 height 11
copy p "695087150"
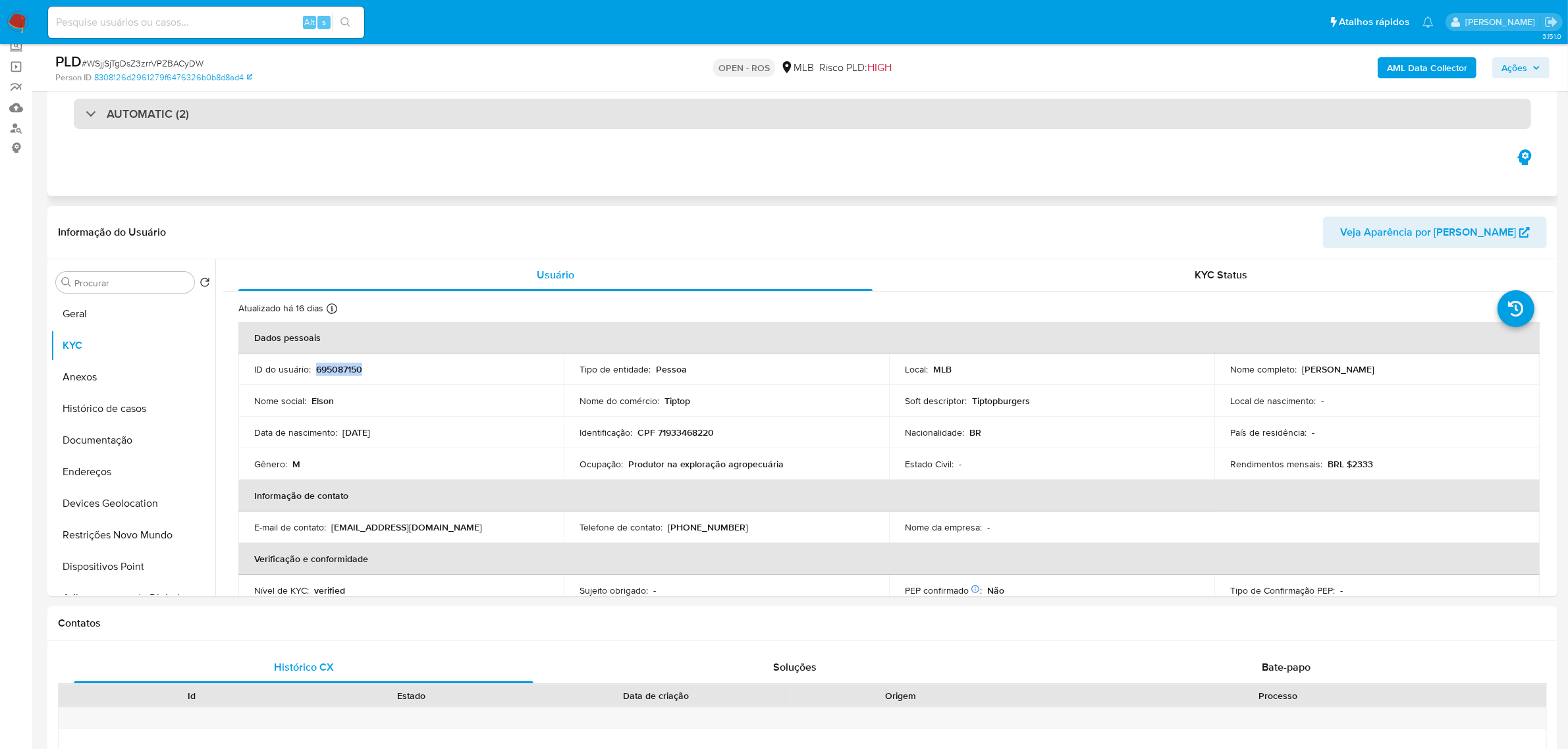
click at [216, 110] on div "AUTOMATIC (2)" at bounding box center [802, 114] width 1457 height 31
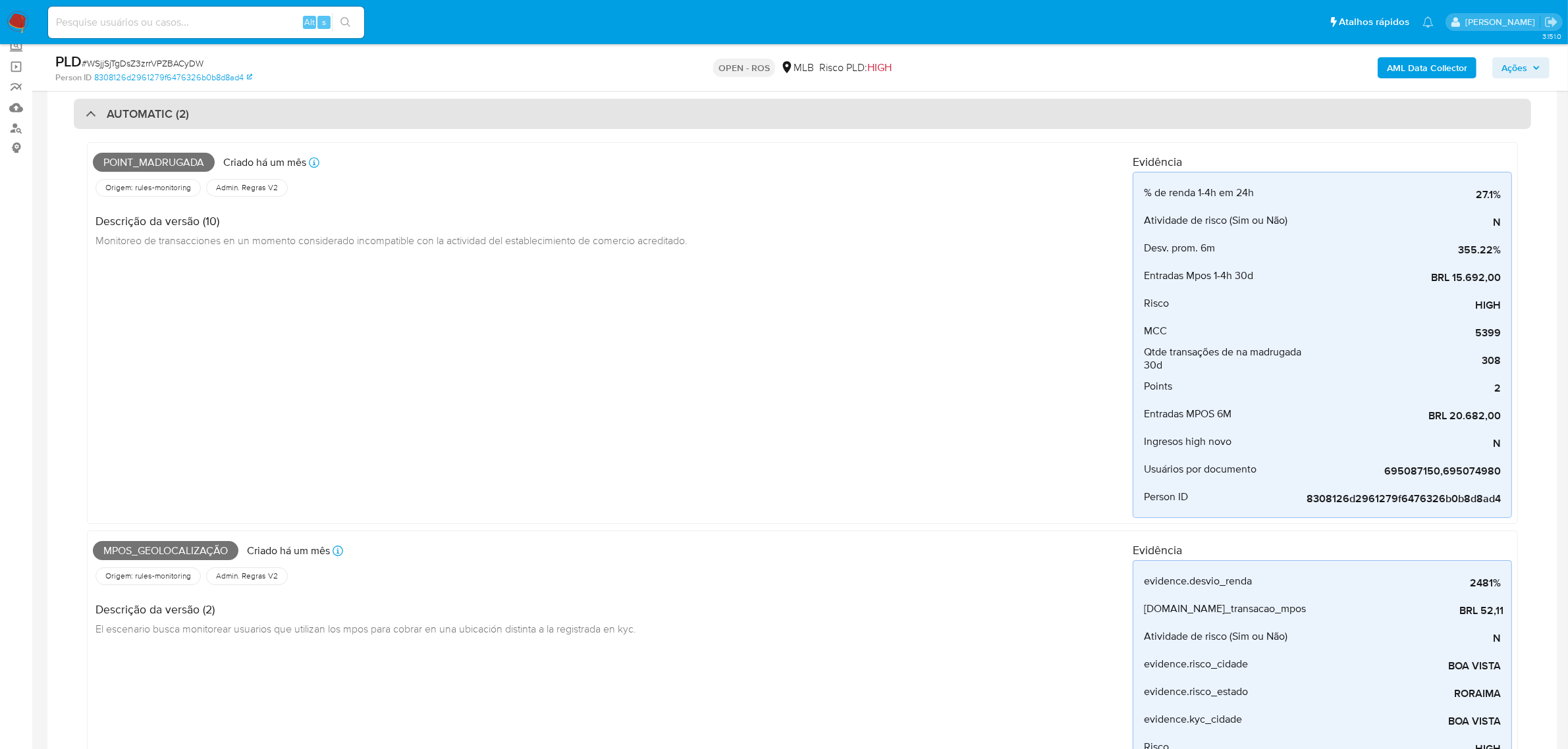
click at [535, 106] on div "AUTOMATIC (2)" at bounding box center [802, 114] width 1457 height 31
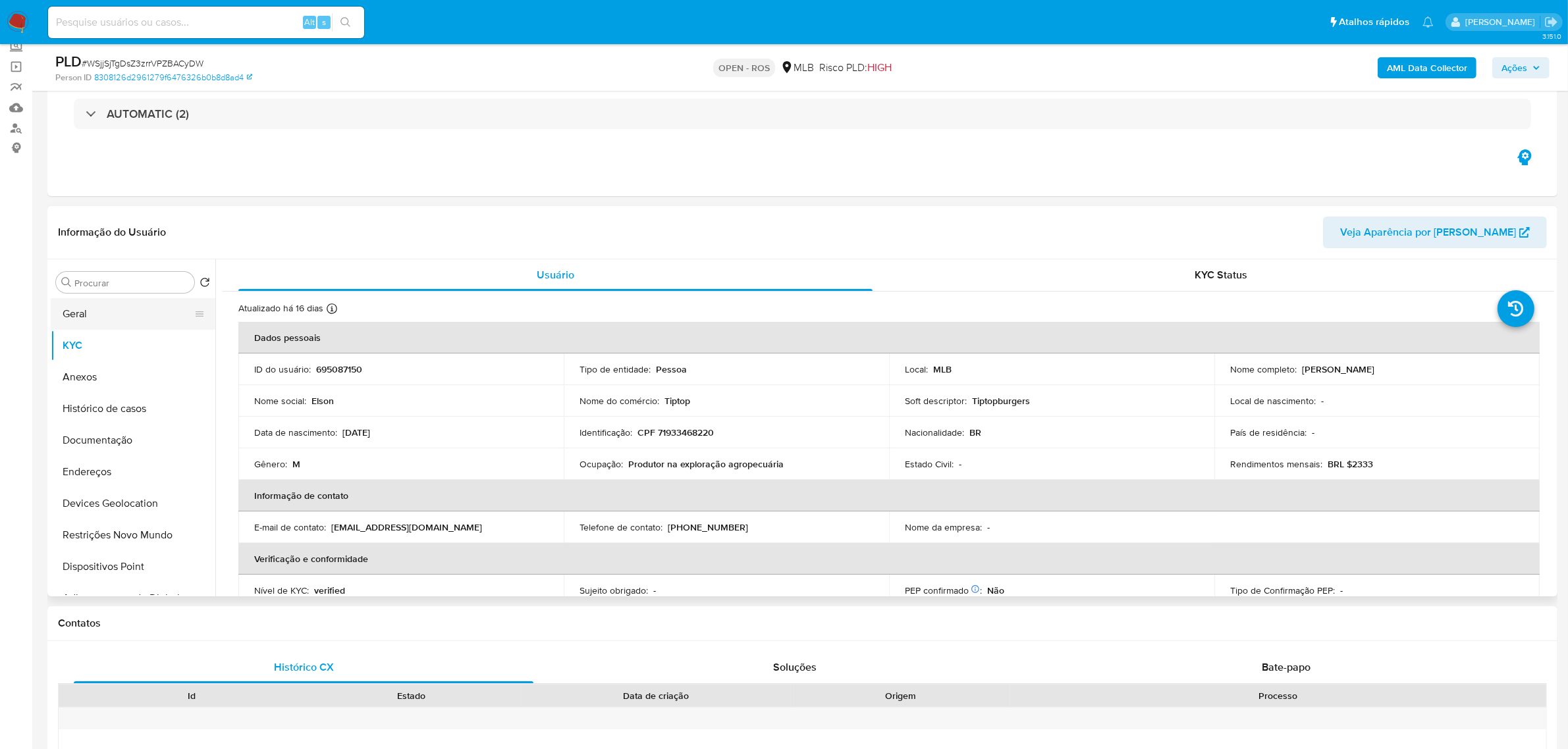
click at [134, 308] on button "Geral" at bounding box center [127, 313] width 154 height 31
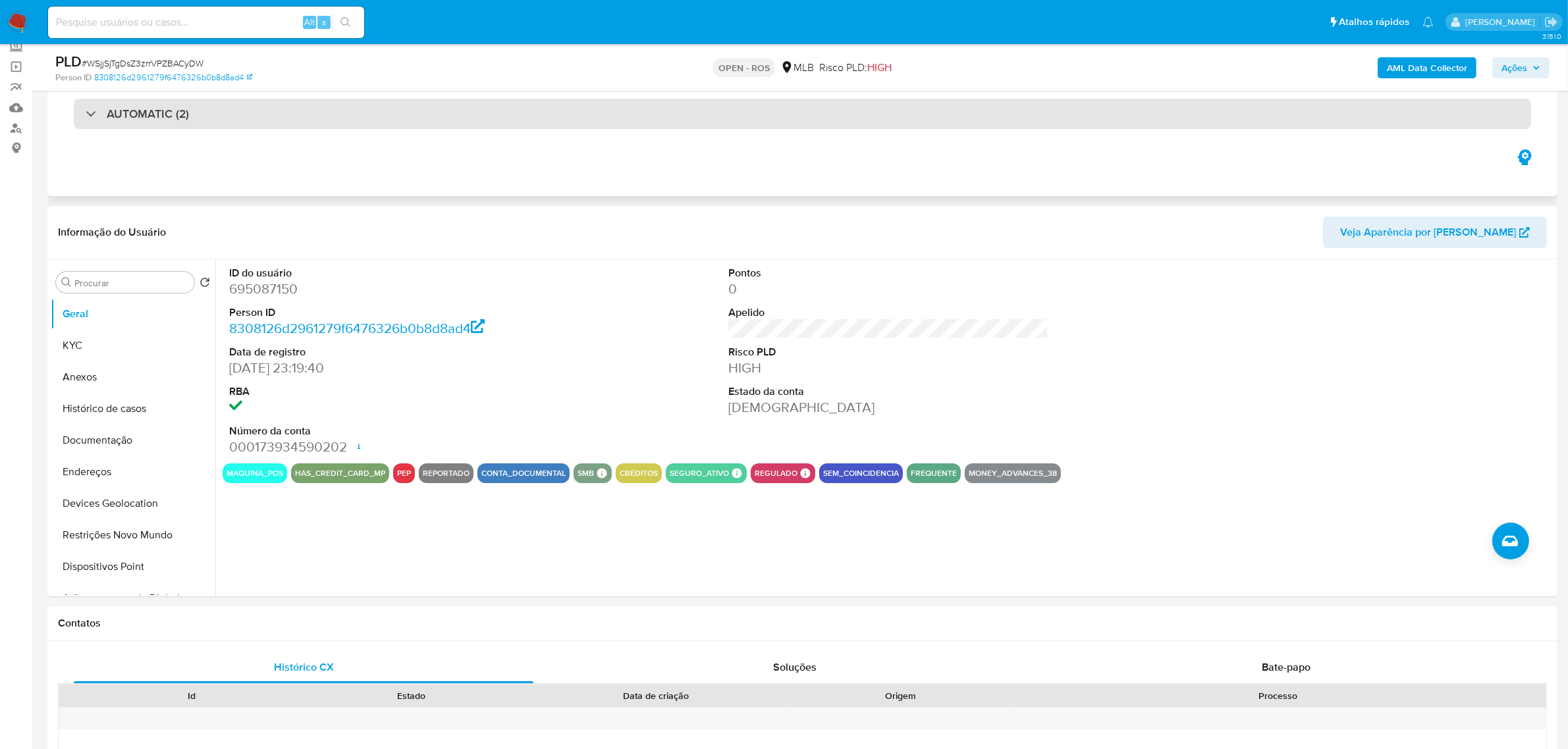
click at [386, 119] on div "AUTOMATIC (2)" at bounding box center [802, 114] width 1457 height 31
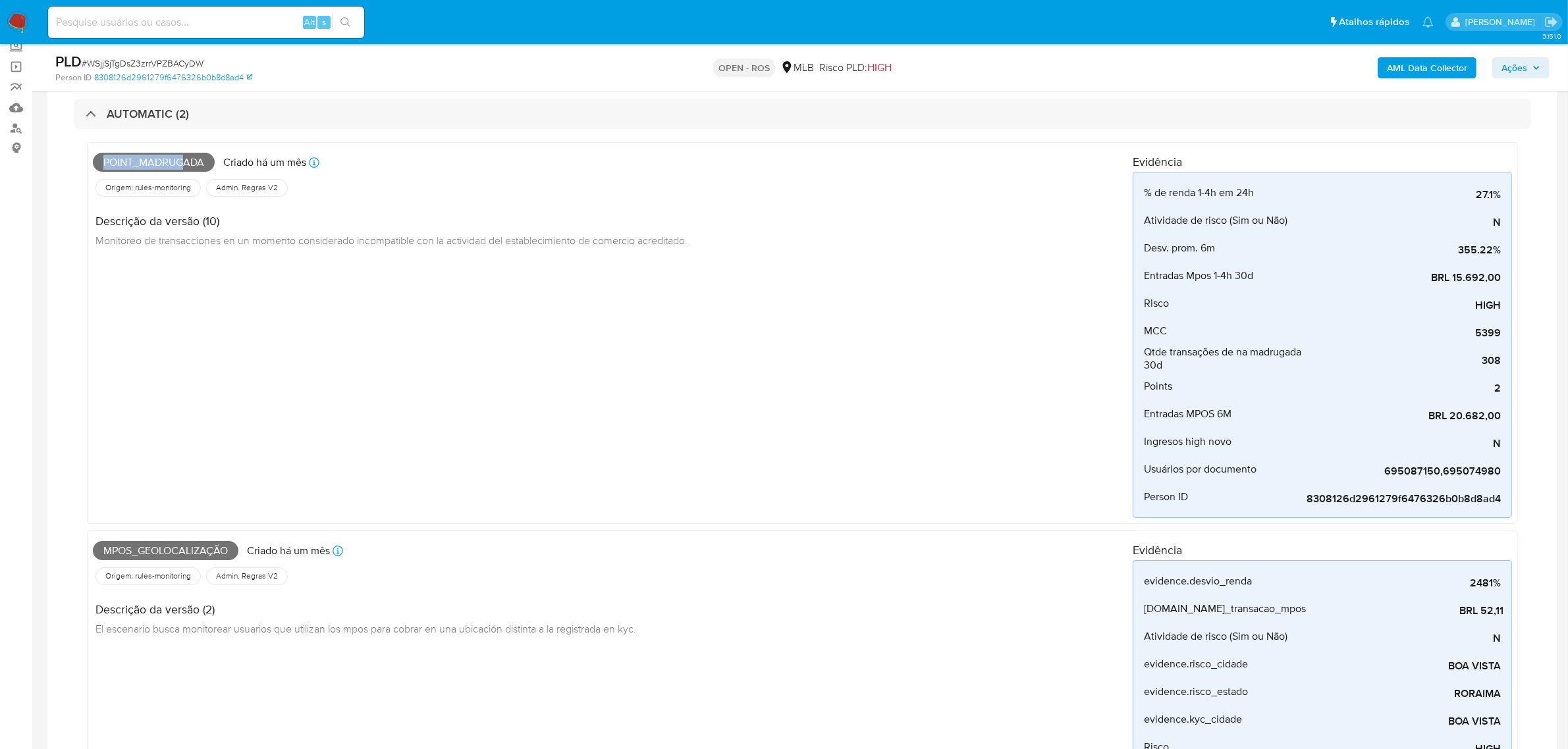
drag, startPoint x: 162, startPoint y: 156, endPoint x: 185, endPoint y: 156, distance: 23.0
click at [185, 156] on span "Point_madrugada" at bounding box center [153, 162] width 122 height 20
drag, startPoint x: 1454, startPoint y: 245, endPoint x: 1503, endPoint y: 252, distance: 49.5
click at [1503, 252] on li "Desv. prom. 6m 355.22%" at bounding box center [1321, 248] width 378 height 28
drag, startPoint x: 1459, startPoint y: 276, endPoint x: 1489, endPoint y: 276, distance: 30.0
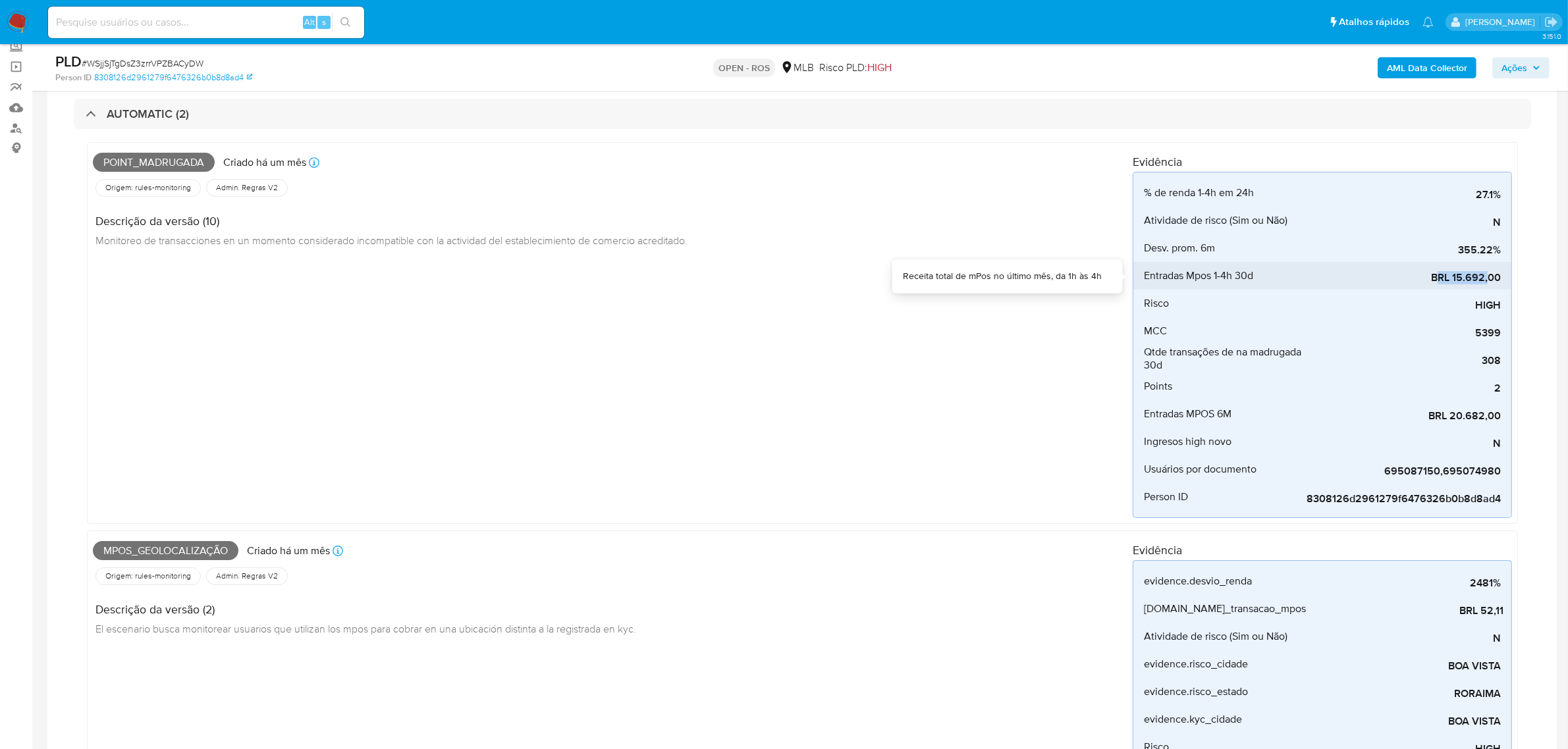
click at [1489, 276] on span "BRL 15.692,00" at bounding box center [1402, 277] width 198 height 13
drag, startPoint x: 1236, startPoint y: 272, endPoint x: 1258, endPoint y: 277, distance: 22.6
click at [1258, 277] on div "Entradas Mpos 1-4h 30d" at bounding box center [1223, 276] width 159 height 28
drag, startPoint x: 1437, startPoint y: 419, endPoint x: 1508, endPoint y: 418, distance: 71.0
click at [1508, 418] on li "Entradas MPOS 6M BRL 20.682,00" at bounding box center [1321, 414] width 378 height 28
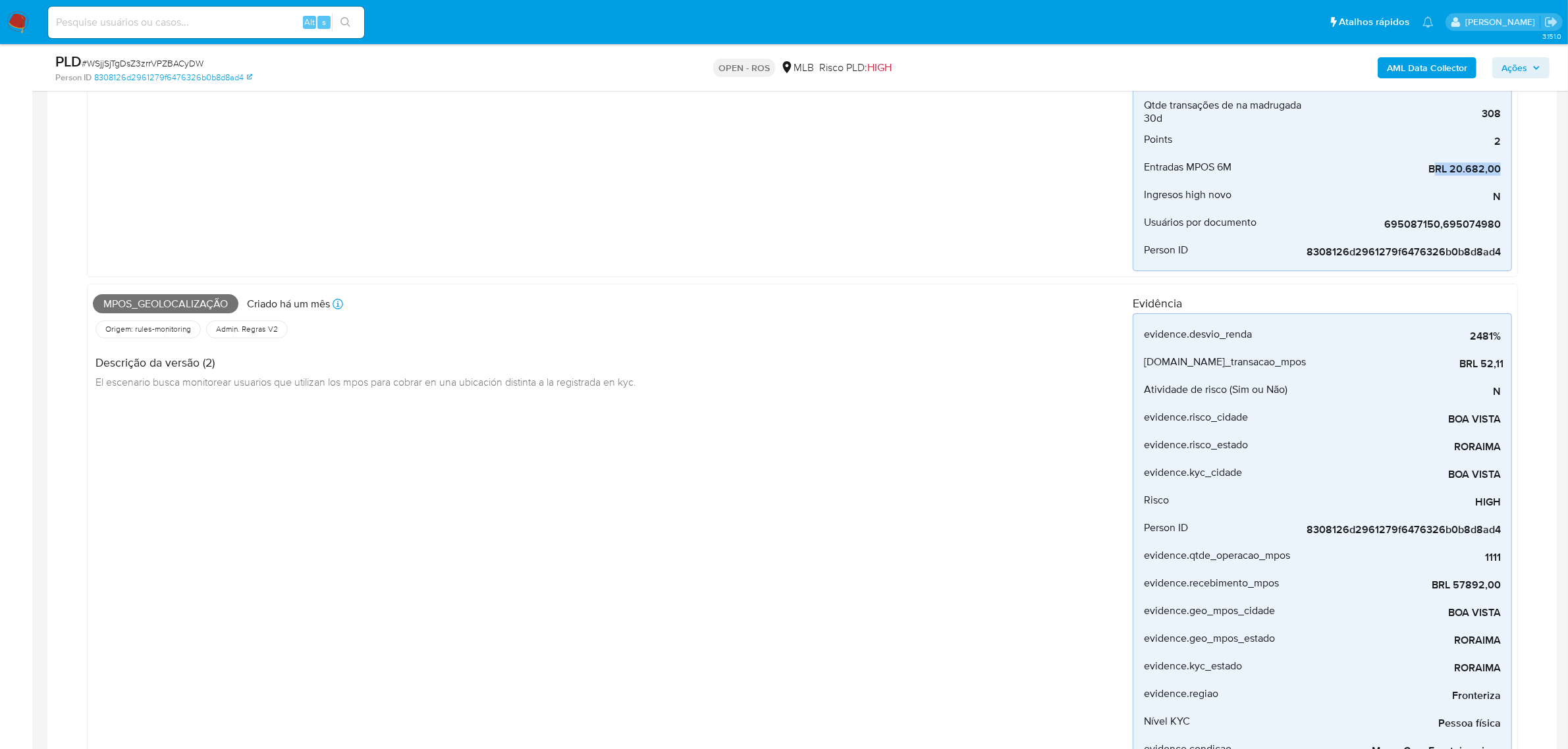
scroll to position [411, 0]
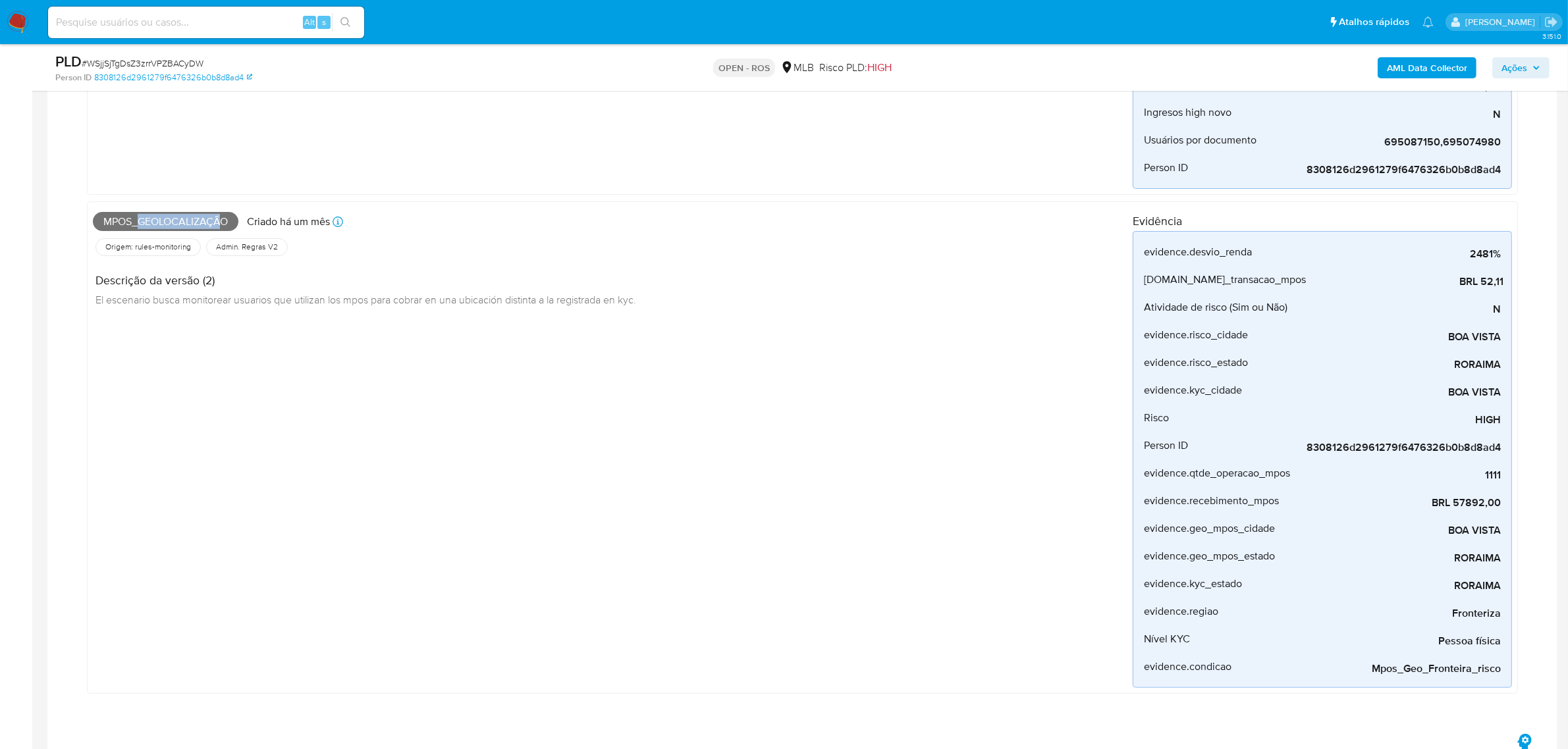
drag, startPoint x: 142, startPoint y: 221, endPoint x: 225, endPoint y: 209, distance: 83.9
click at [225, 209] on div "Mpos_geolocalização Criado há um mês Criado: 12/07/2025 00:48:50" at bounding box center [612, 222] width 1039 height 29
drag, startPoint x: 1380, startPoint y: 672, endPoint x: 1496, endPoint y: 675, distance: 116.0
click at [1496, 675] on span "Mpos_Geo_Fronteira_risco" at bounding box center [1402, 669] width 198 height 13
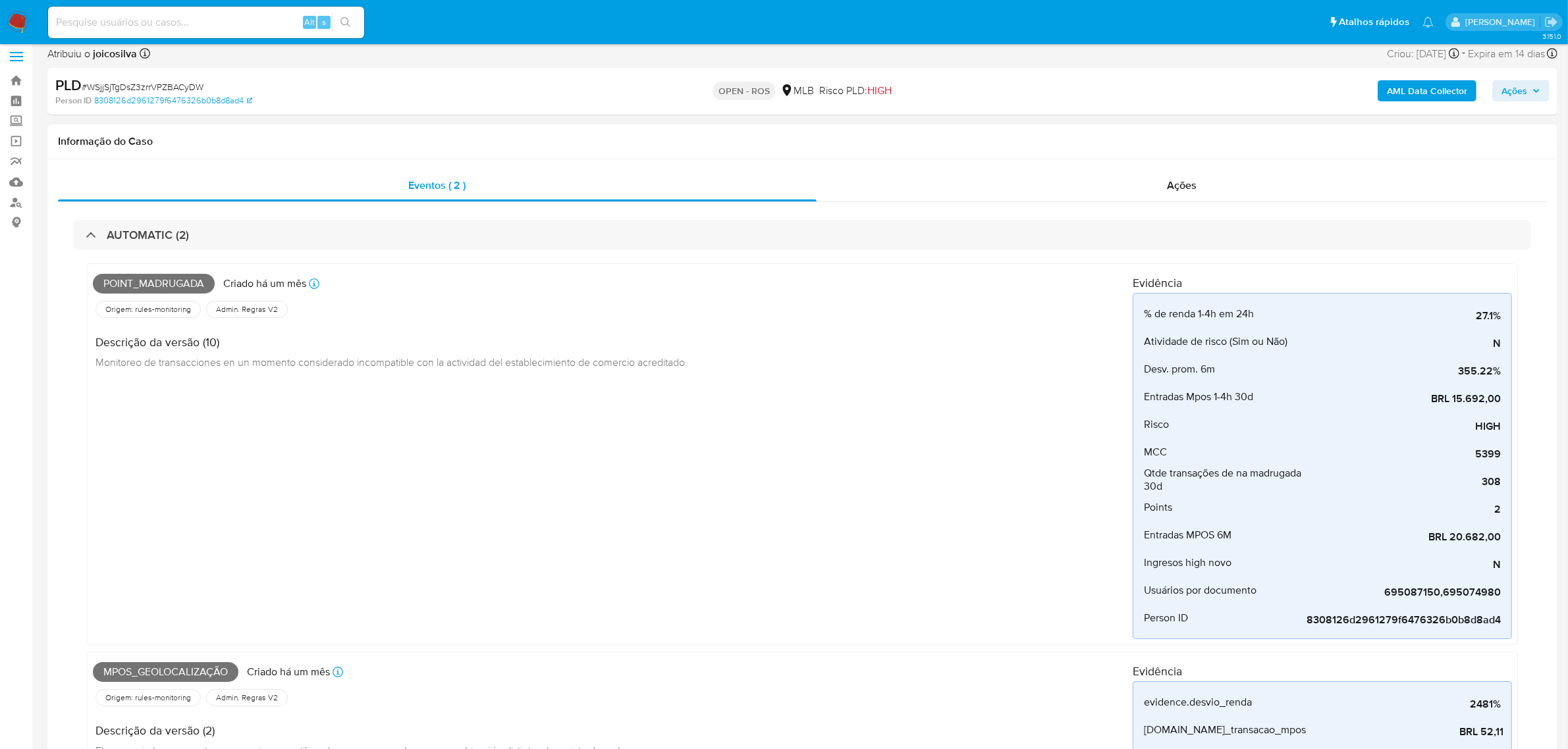
scroll to position [0, 0]
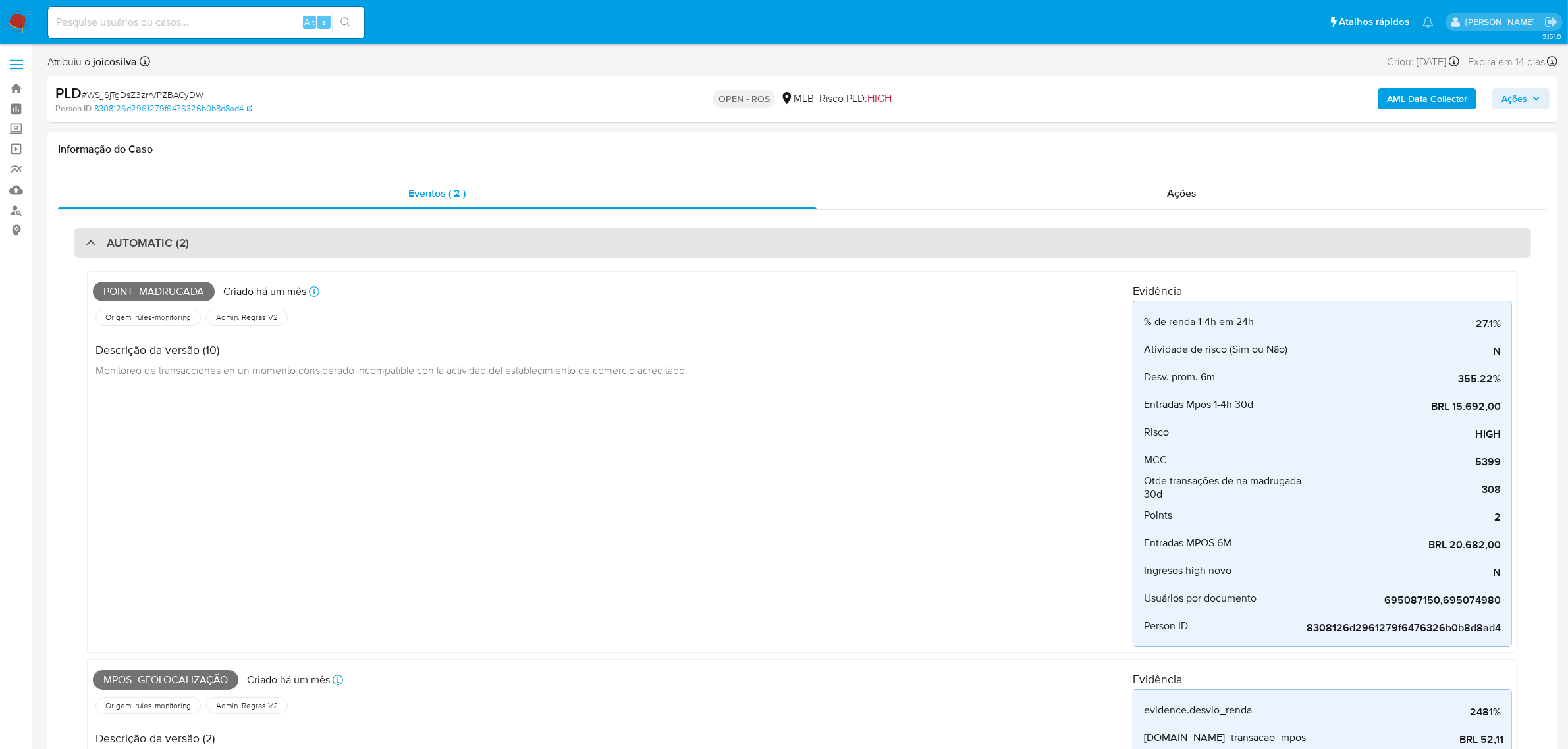
click at [382, 245] on div "AUTOMATIC (2)" at bounding box center [802, 243] width 1457 height 31
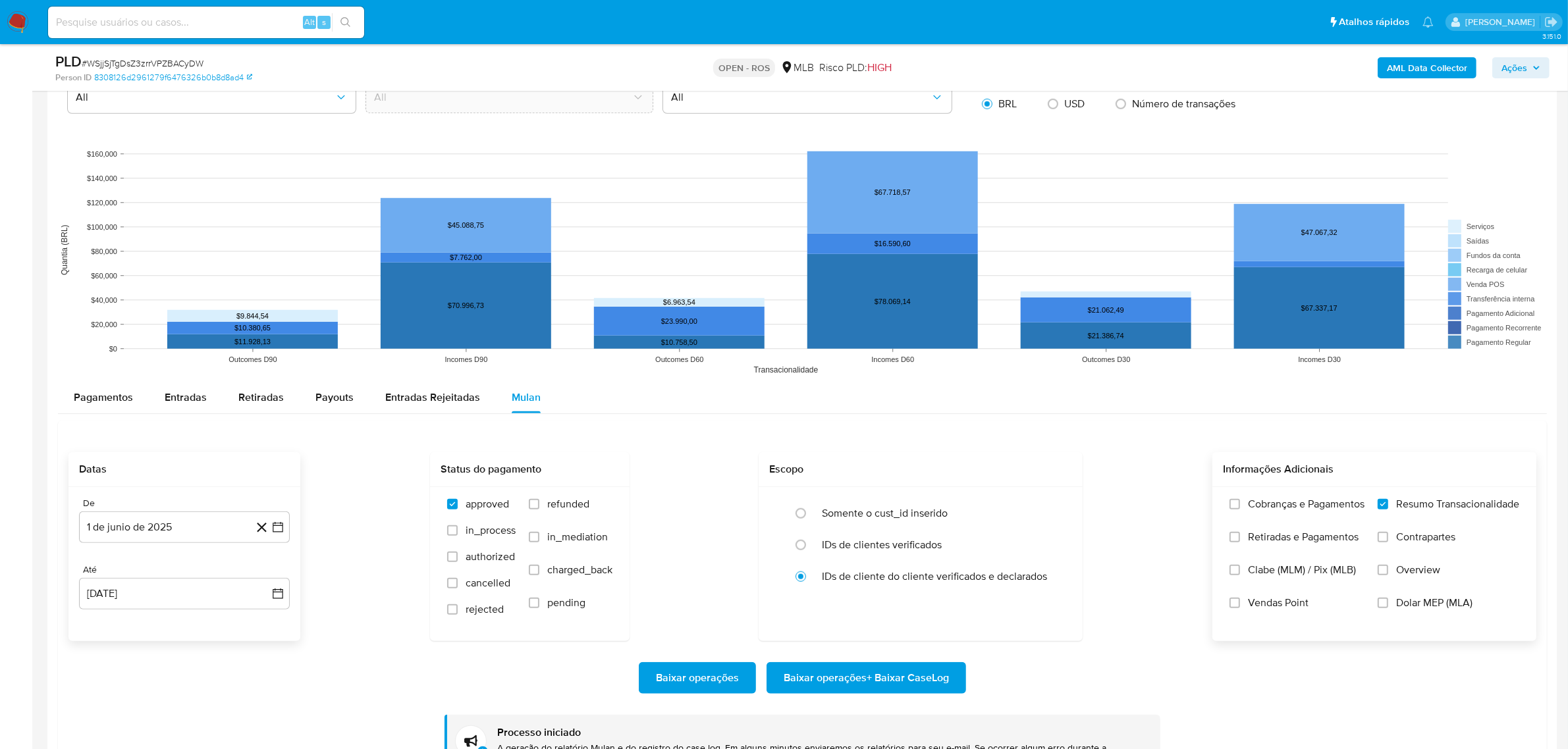
scroll to position [1152, 0]
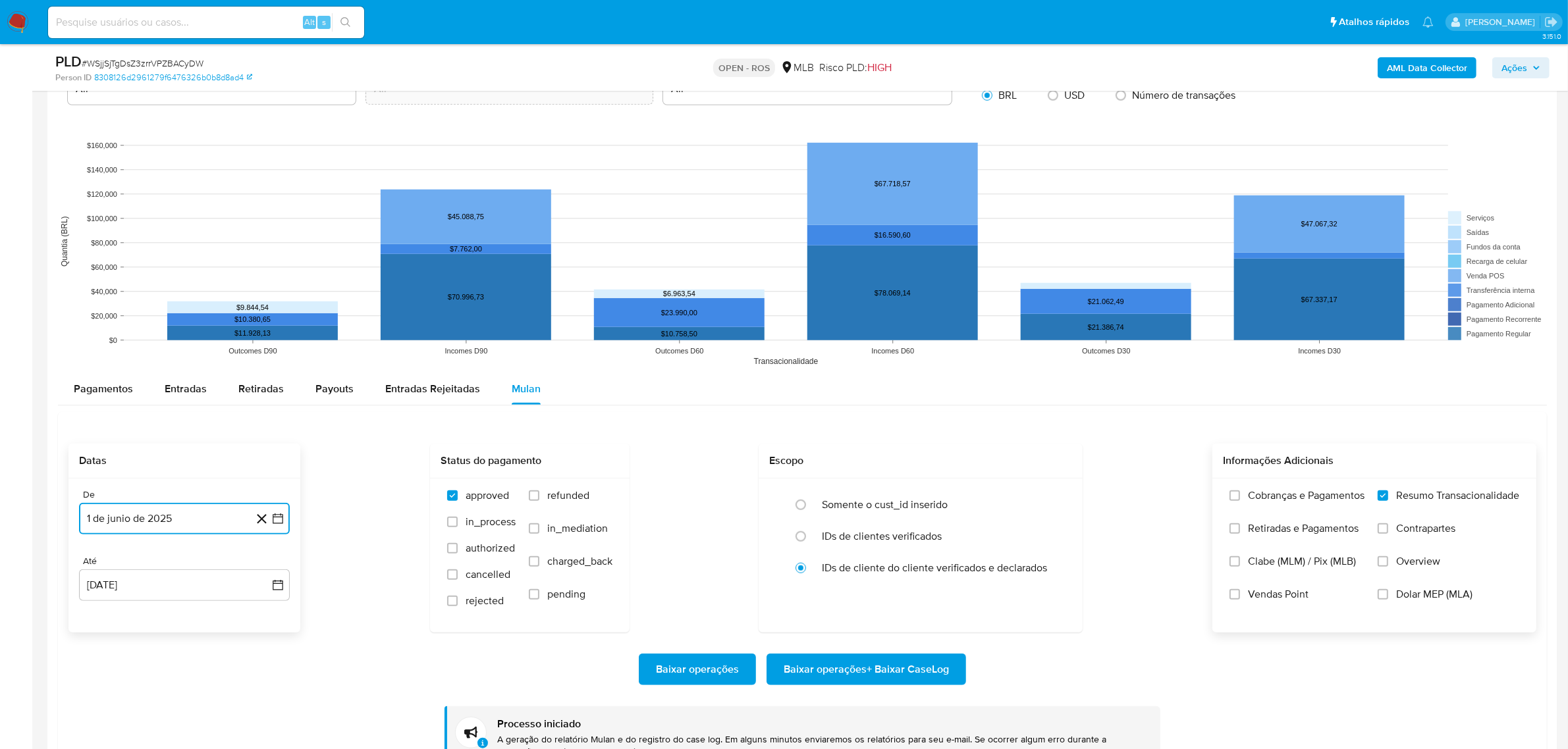
click at [208, 525] on button "1 de junio de 2025" at bounding box center [184, 518] width 211 height 31
click at [265, 343] on button "1" at bounding box center [264, 342] width 21 height 21
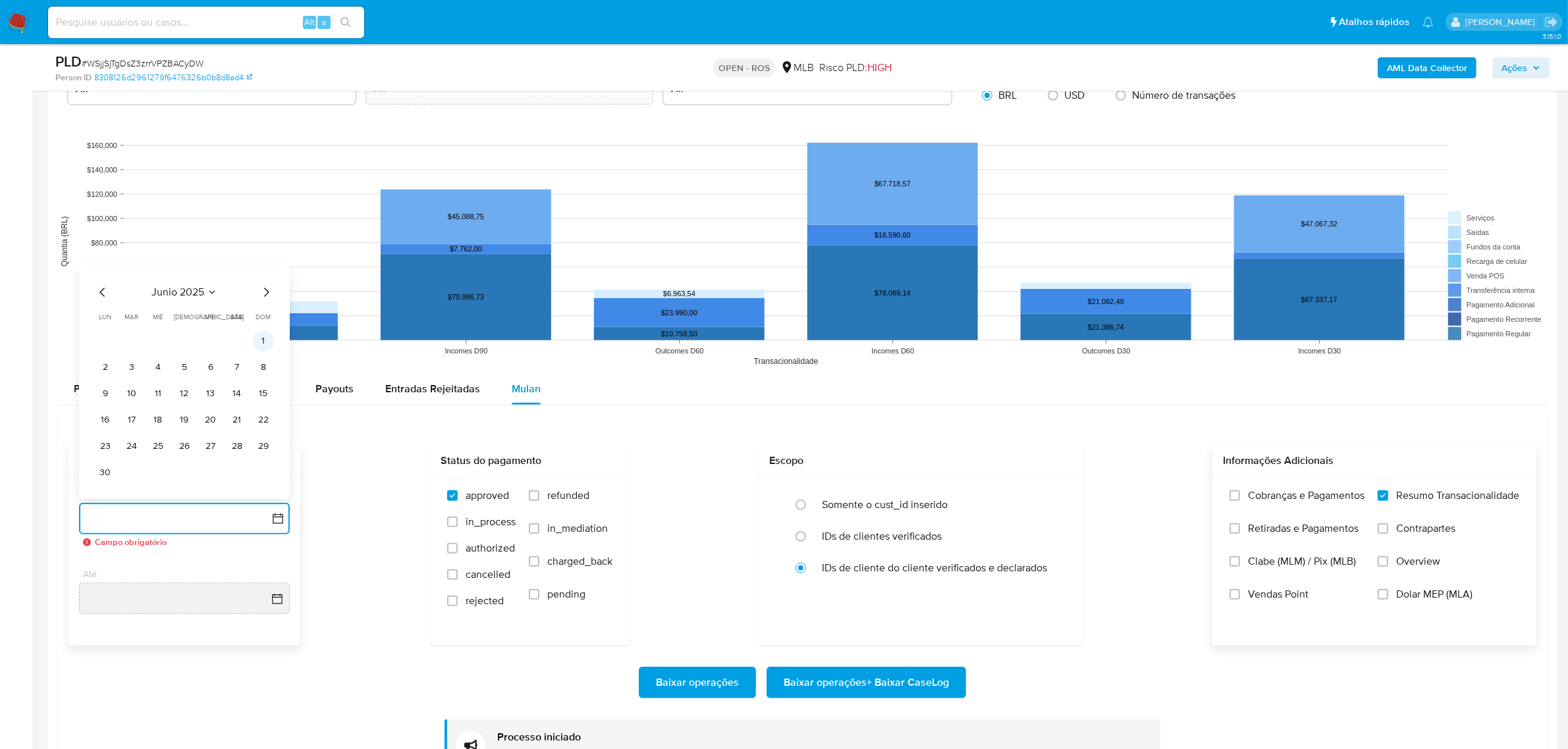
click at [255, 343] on button "1" at bounding box center [264, 342] width 21 height 21
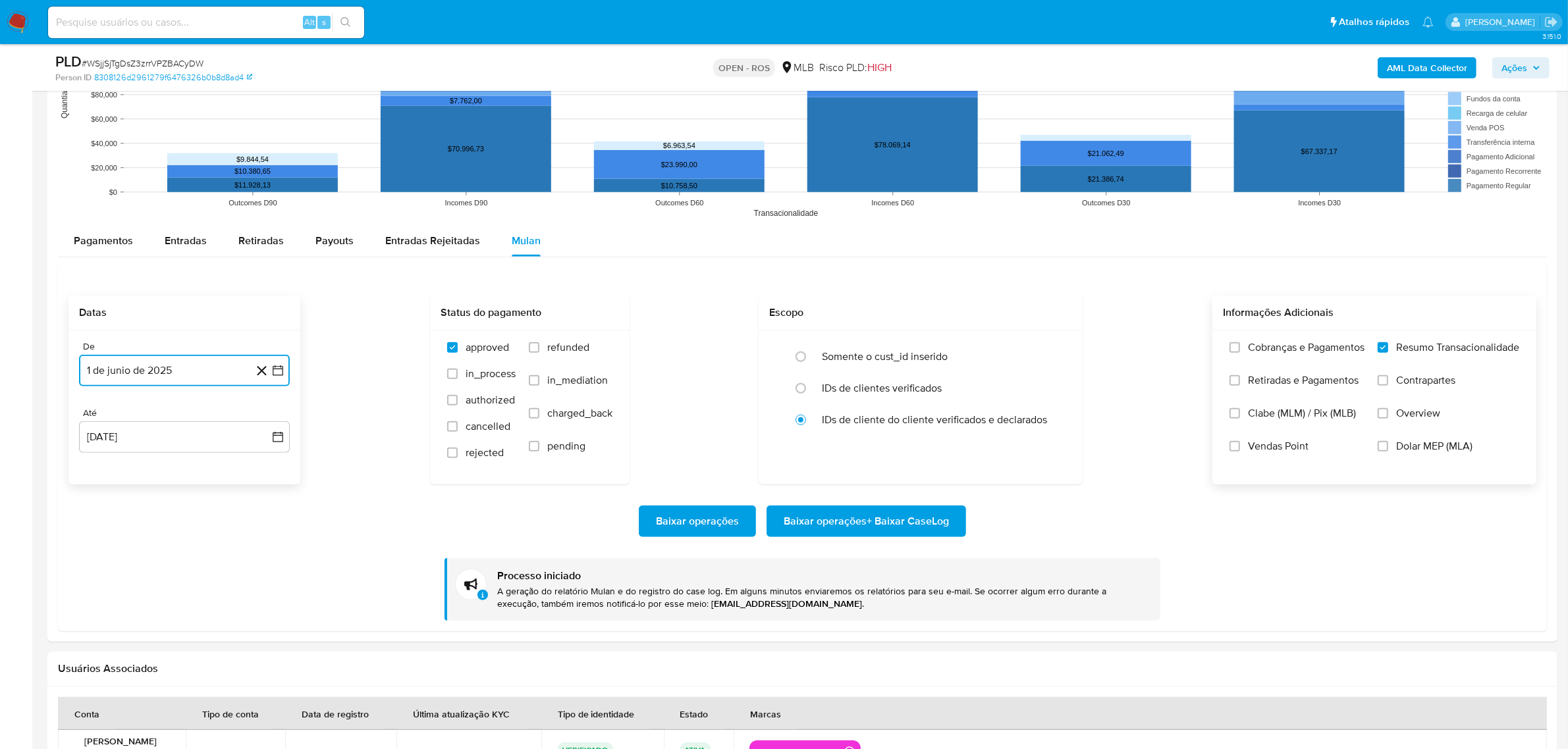
scroll to position [1316, 0]
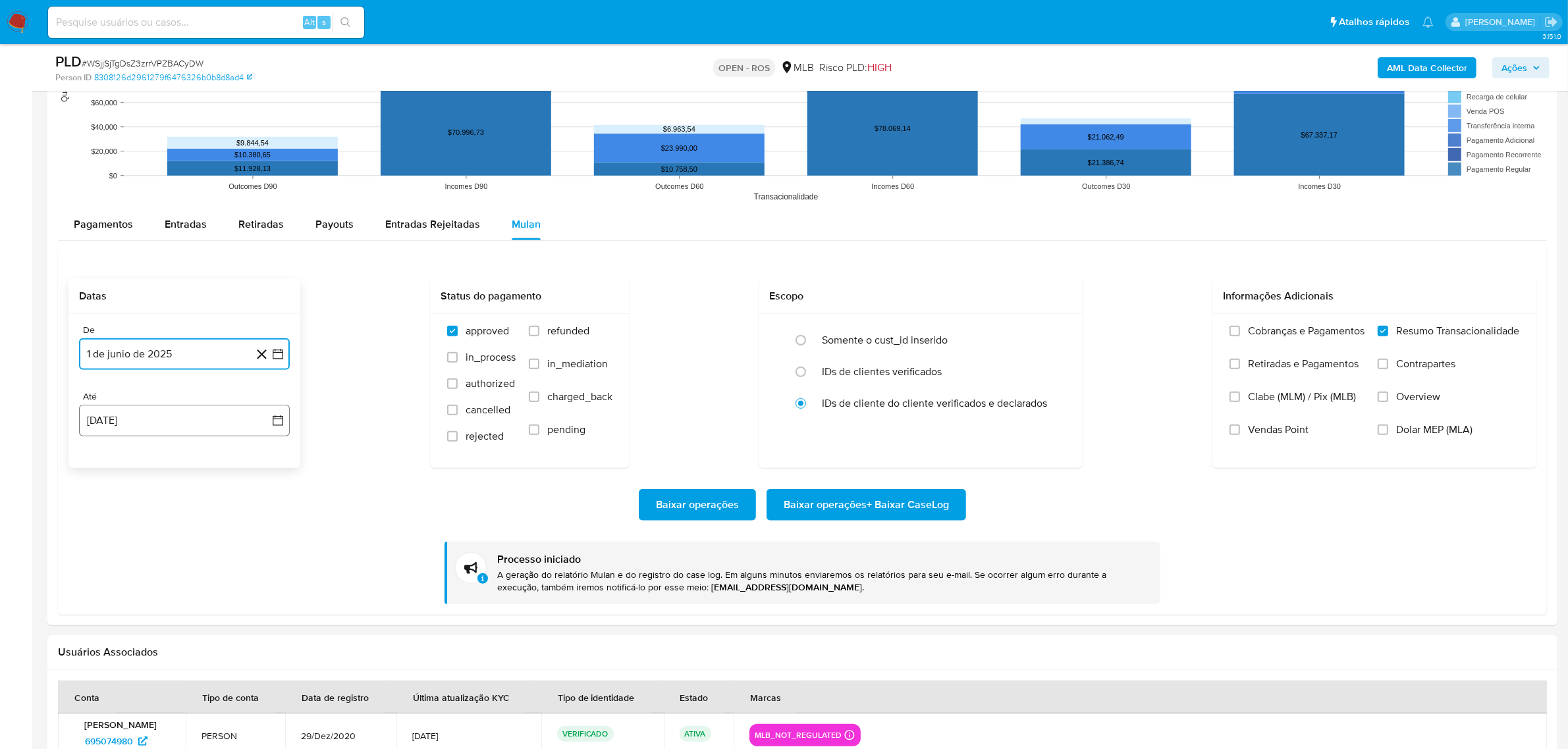
click at [175, 424] on button "12 de agosto de 2025" at bounding box center [184, 420] width 211 height 31
click at [133, 570] on button "12" at bounding box center [132, 569] width 21 height 21
click at [427, 485] on div "Baixar operações Baixar operações + Baixar CaseLog Processo iniciado A geração …" at bounding box center [802, 536] width 1468 height 136
click at [908, 505] on span "Baixar operações + Baixar CaseLog" at bounding box center [866, 505] width 165 height 29
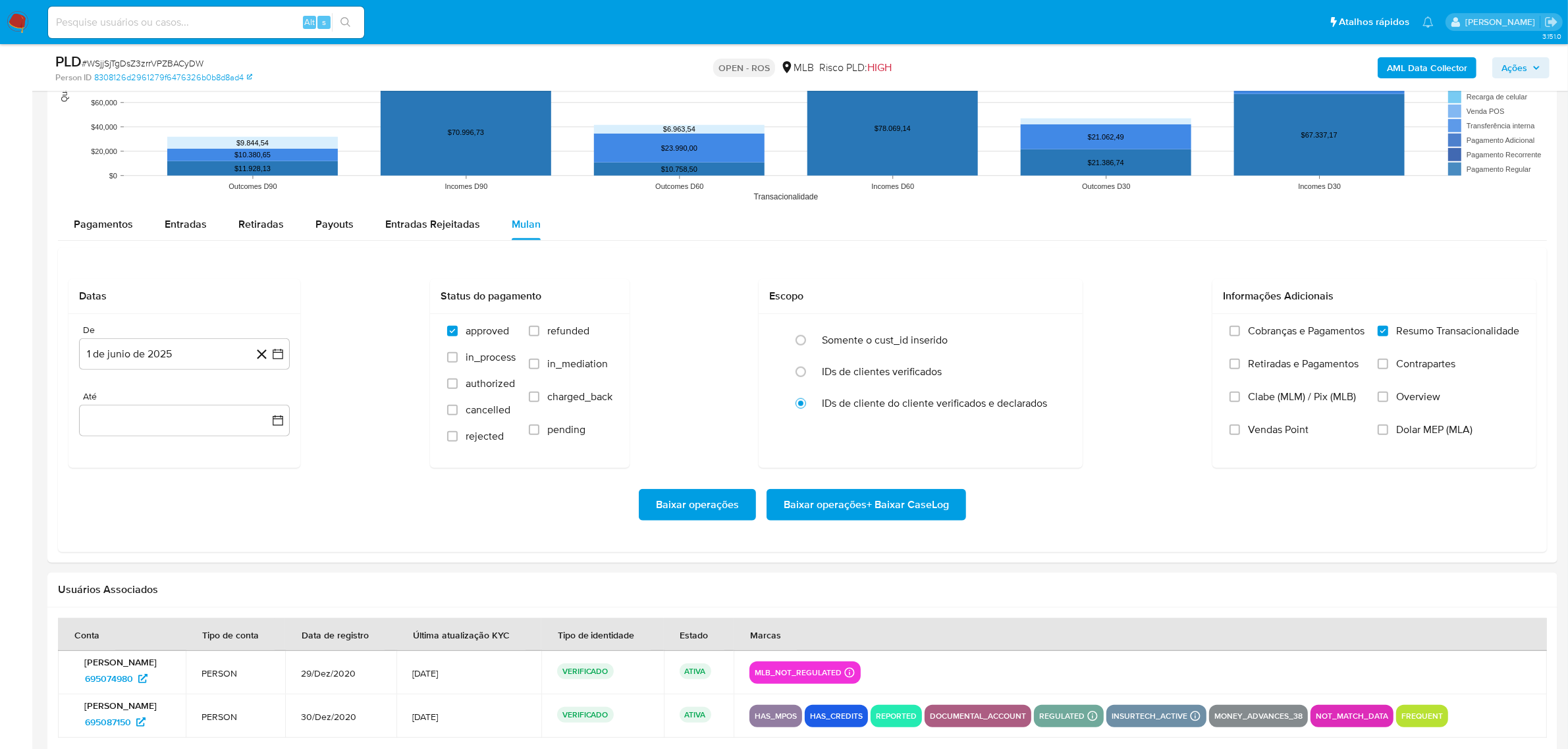
click at [870, 510] on span "Baixar operações + Baixar CaseLog" at bounding box center [866, 505] width 165 height 29
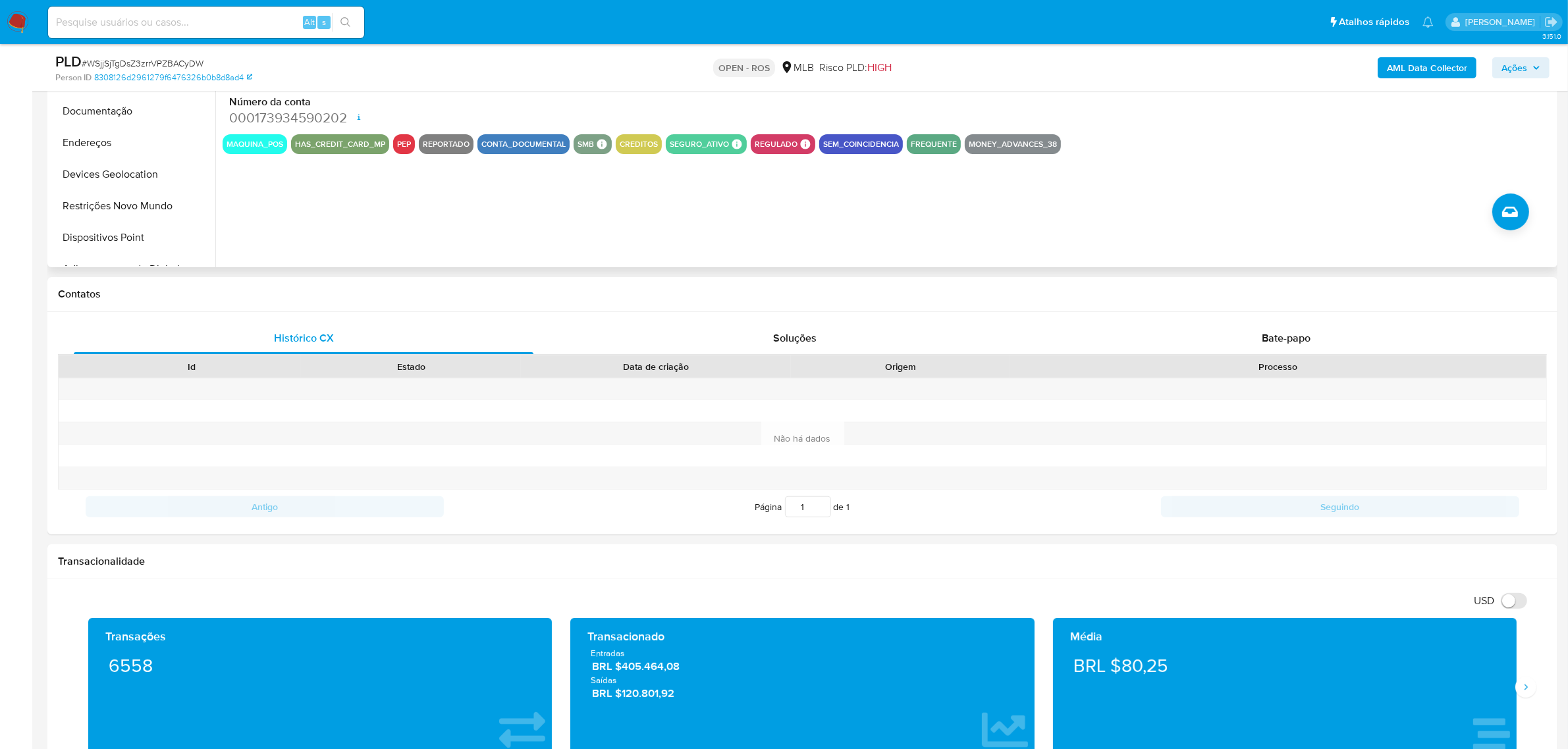
scroll to position [0, 0]
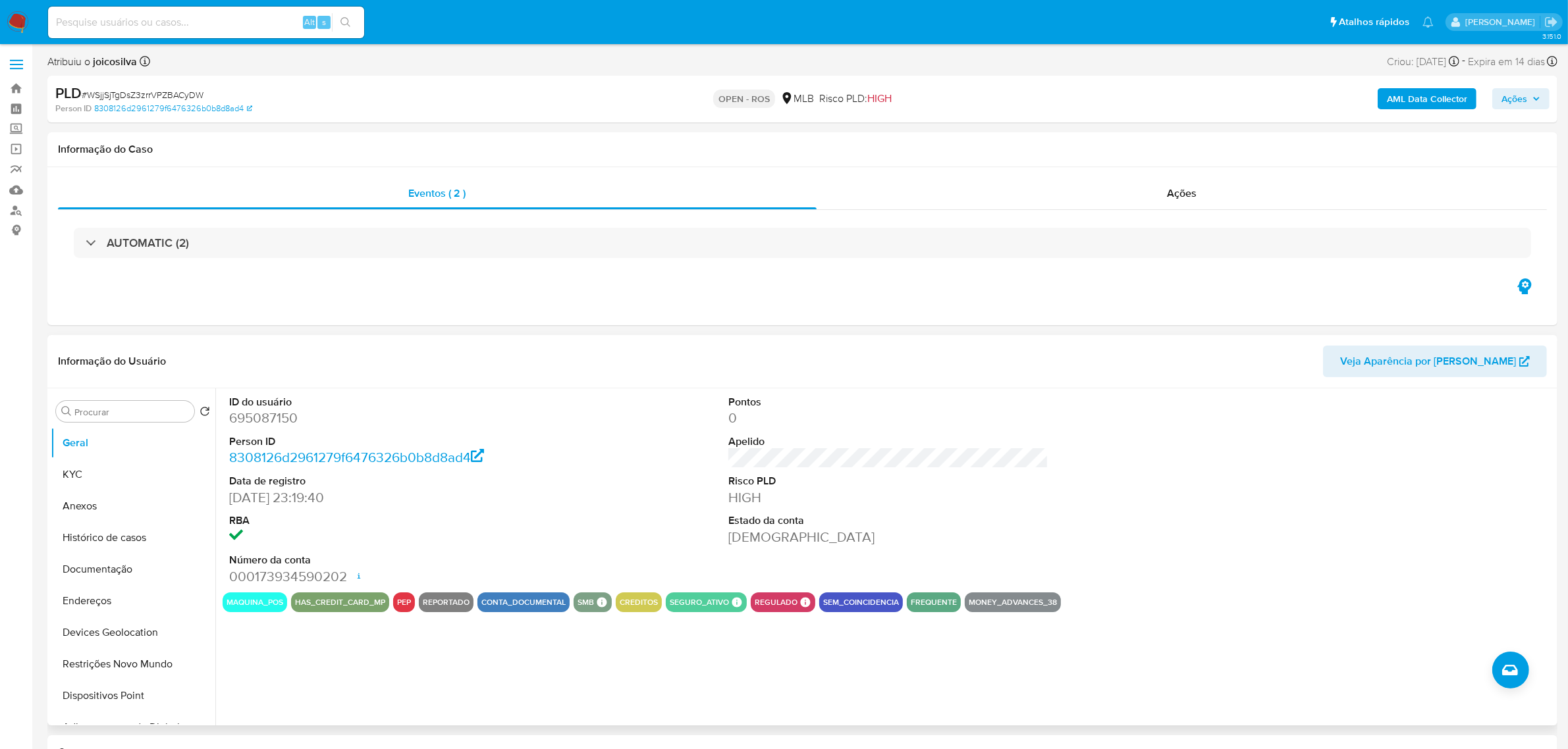
click at [267, 422] on dd "695087150" at bounding box center [389, 418] width 320 height 18
click at [265, 421] on dd "695087150" at bounding box center [389, 418] width 320 height 18
copy dd "695087150"
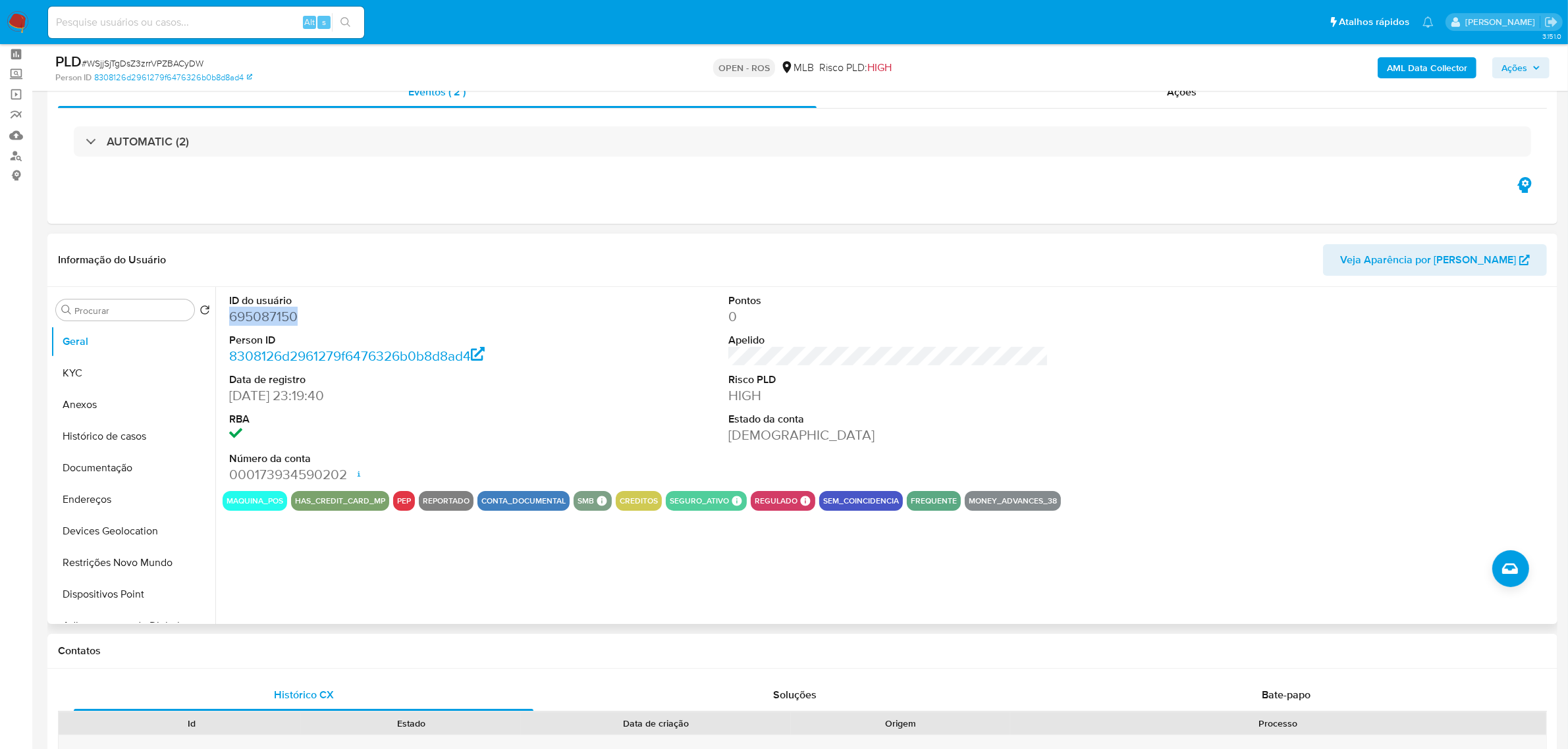
scroll to position [82, 0]
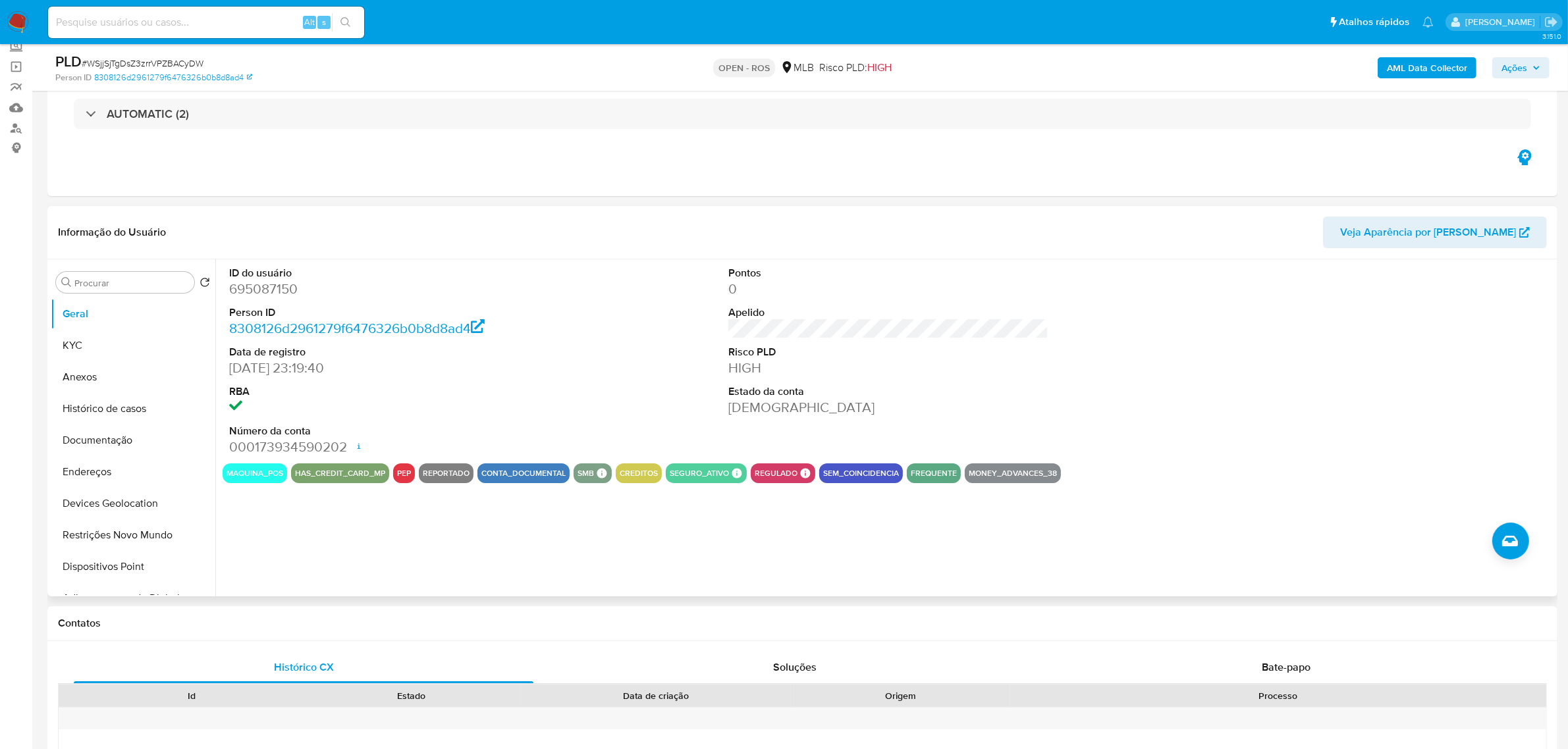
drag, startPoint x: 580, startPoint y: 406, endPoint x: 574, endPoint y: 410, distance: 7.2
click at [580, 406] on div "ID do usuário 695087150 Person ID 8308126d2961279f6476326b0b8d8ad4 Data de regi…" at bounding box center [889, 361] width 1331 height 204
click at [262, 284] on dd "695087150" at bounding box center [389, 289] width 320 height 18
drag, startPoint x: 237, startPoint y: 374, endPoint x: 298, endPoint y: 374, distance: 61.0
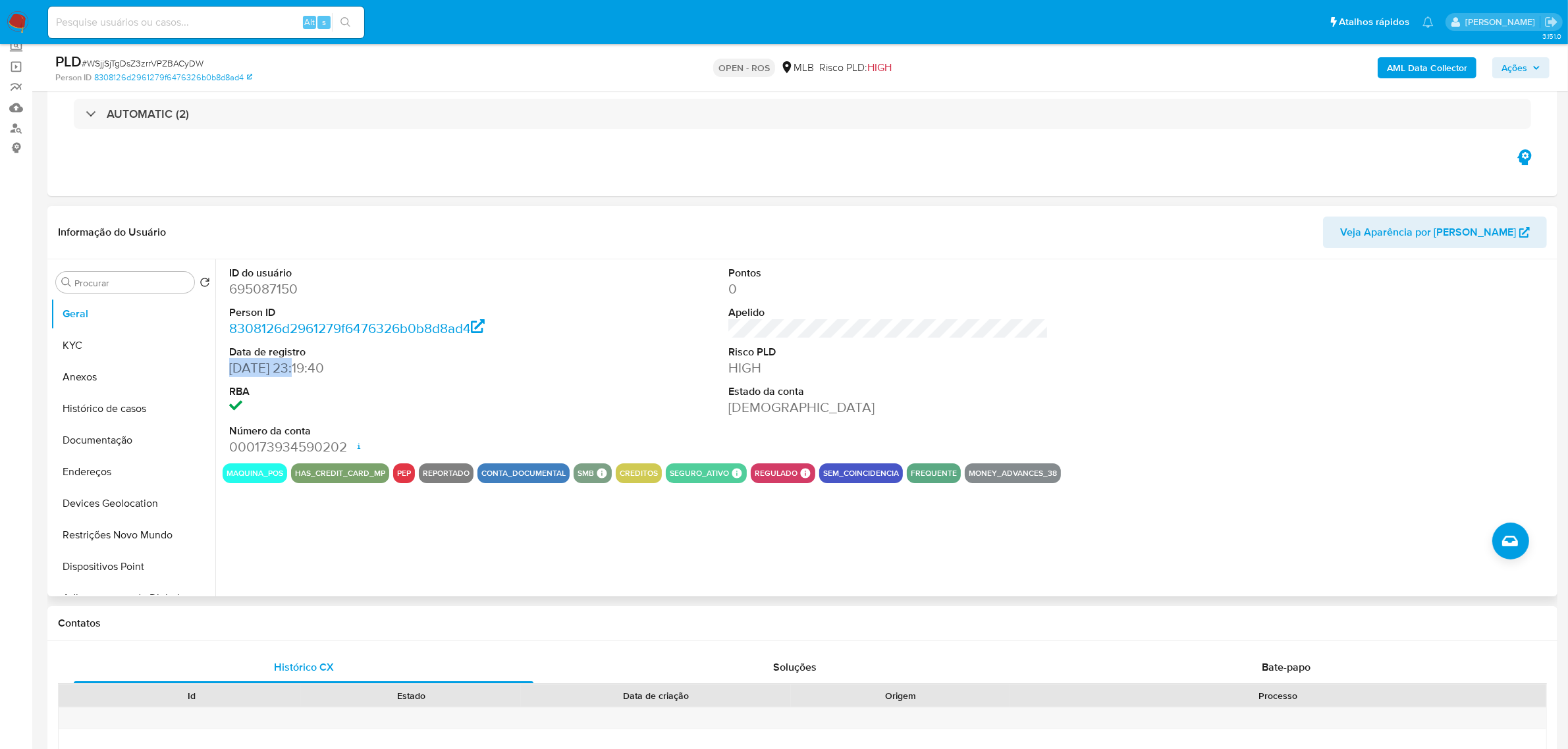
click at [298, 374] on div "ID do usuário 695087150 Person ID 8308126d2961279f6476326b0b8d8ad4 Data de regi…" at bounding box center [389, 361] width 333 height 204
click at [374, 424] on dt "Número da conta" at bounding box center [389, 431] width 320 height 15
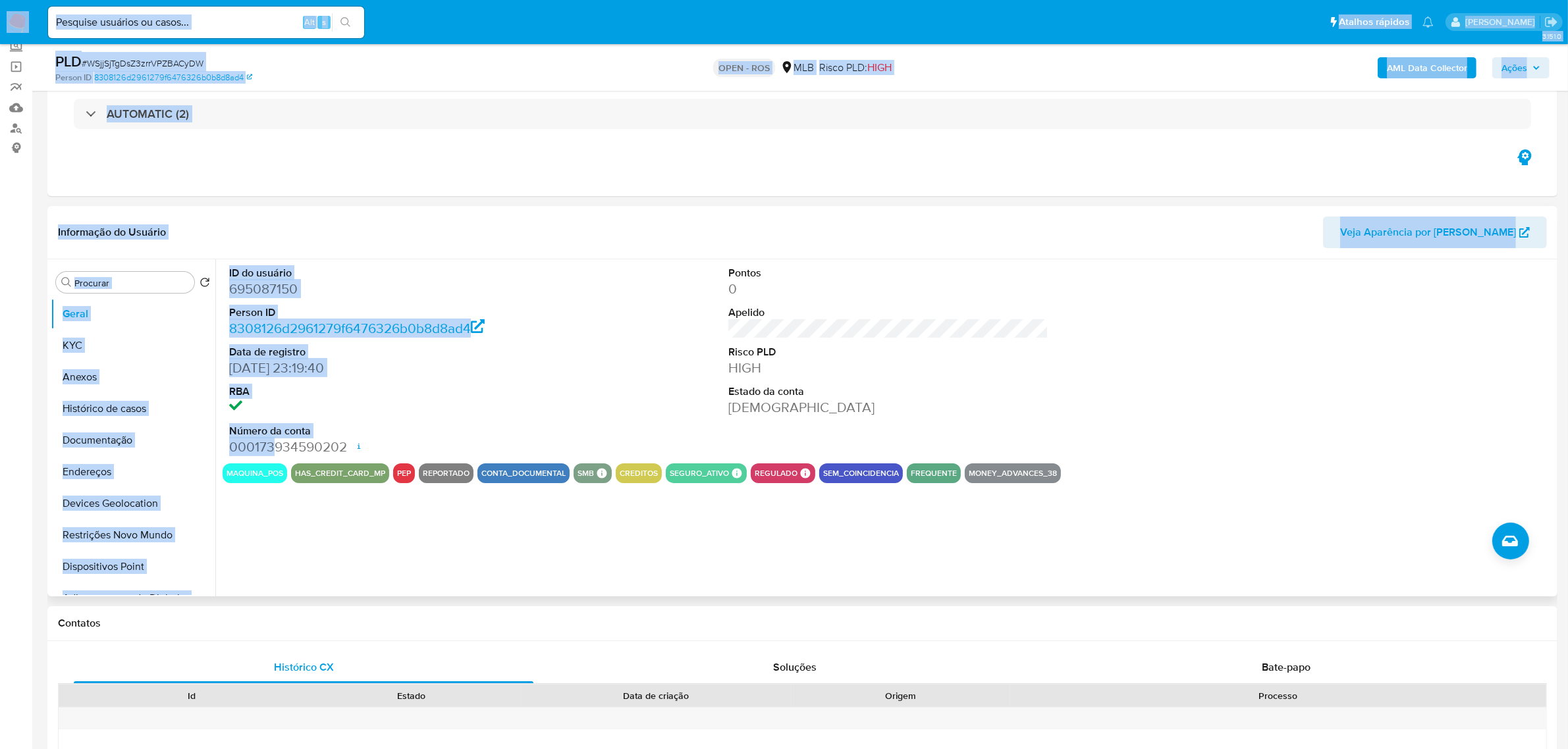
click at [633, 390] on div "ID do usuário 695087150 Person ID 8308126d2961279f6476326b0b8d8ad4 Data de regi…" at bounding box center [889, 361] width 1331 height 204
click at [129, 349] on button "KYC" at bounding box center [127, 345] width 154 height 31
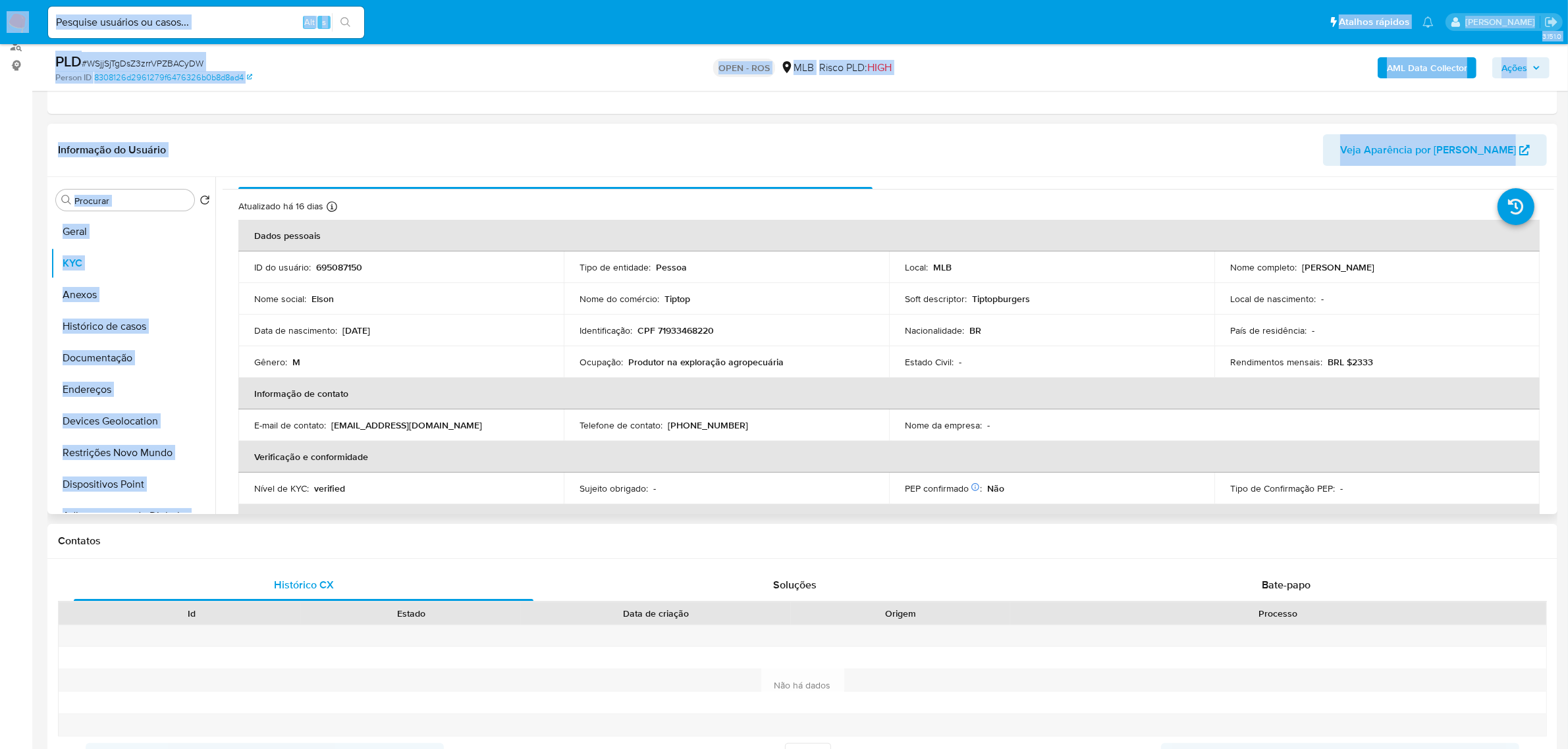
scroll to position [0, 0]
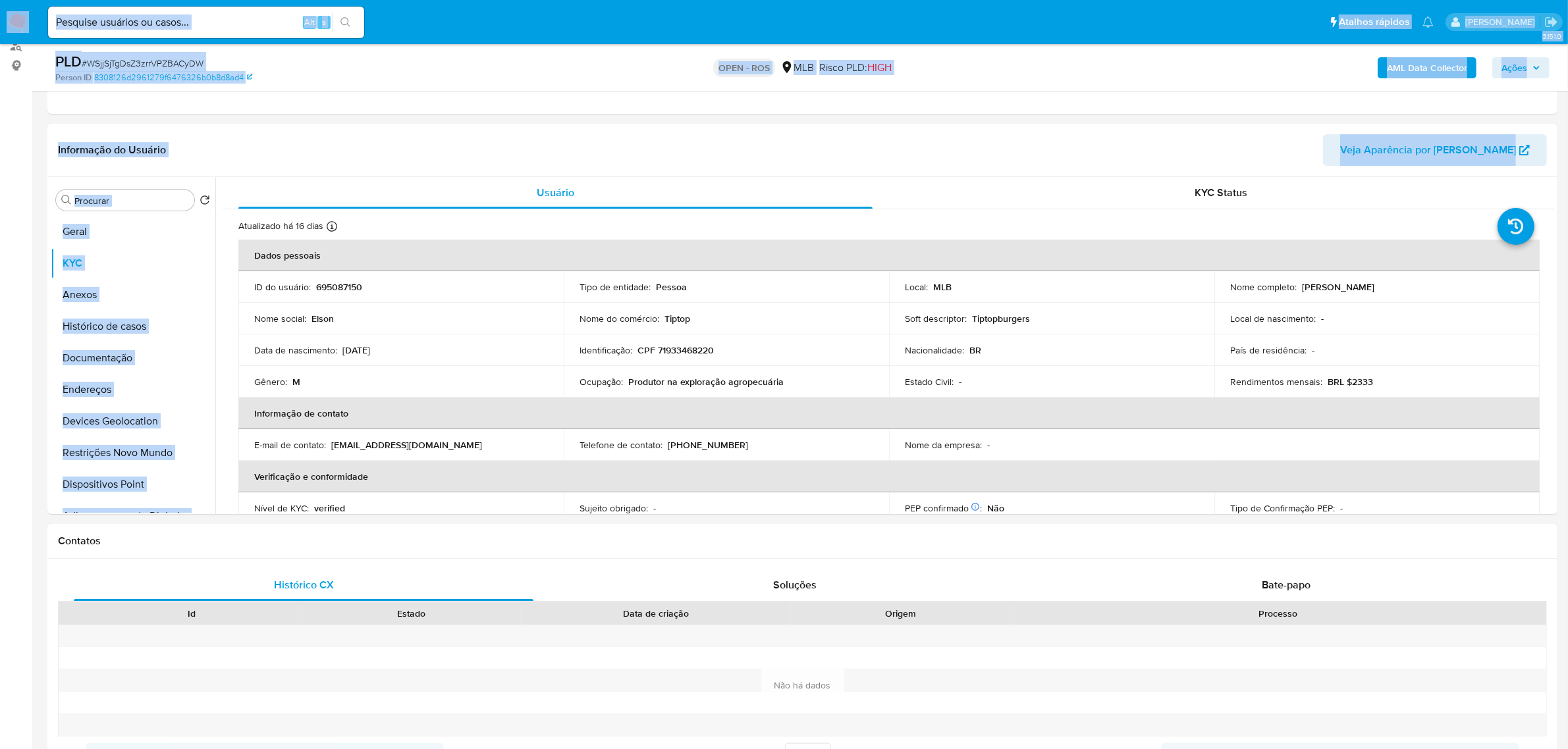
click at [469, 347] on div "Data de nascimento : 24/07/1983" at bounding box center [401, 350] width 293 height 11
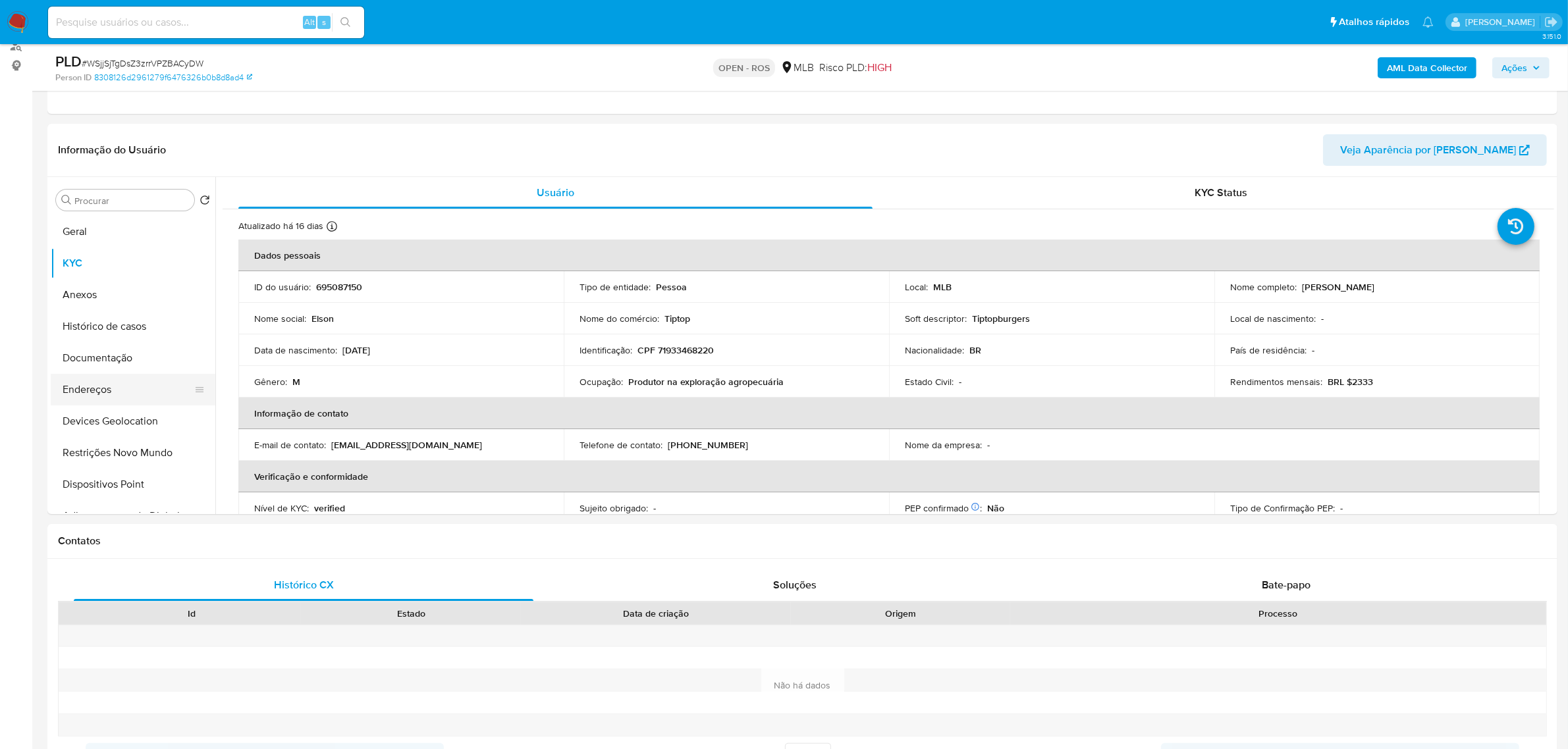
click at [119, 395] on button "Endereços" at bounding box center [127, 389] width 154 height 31
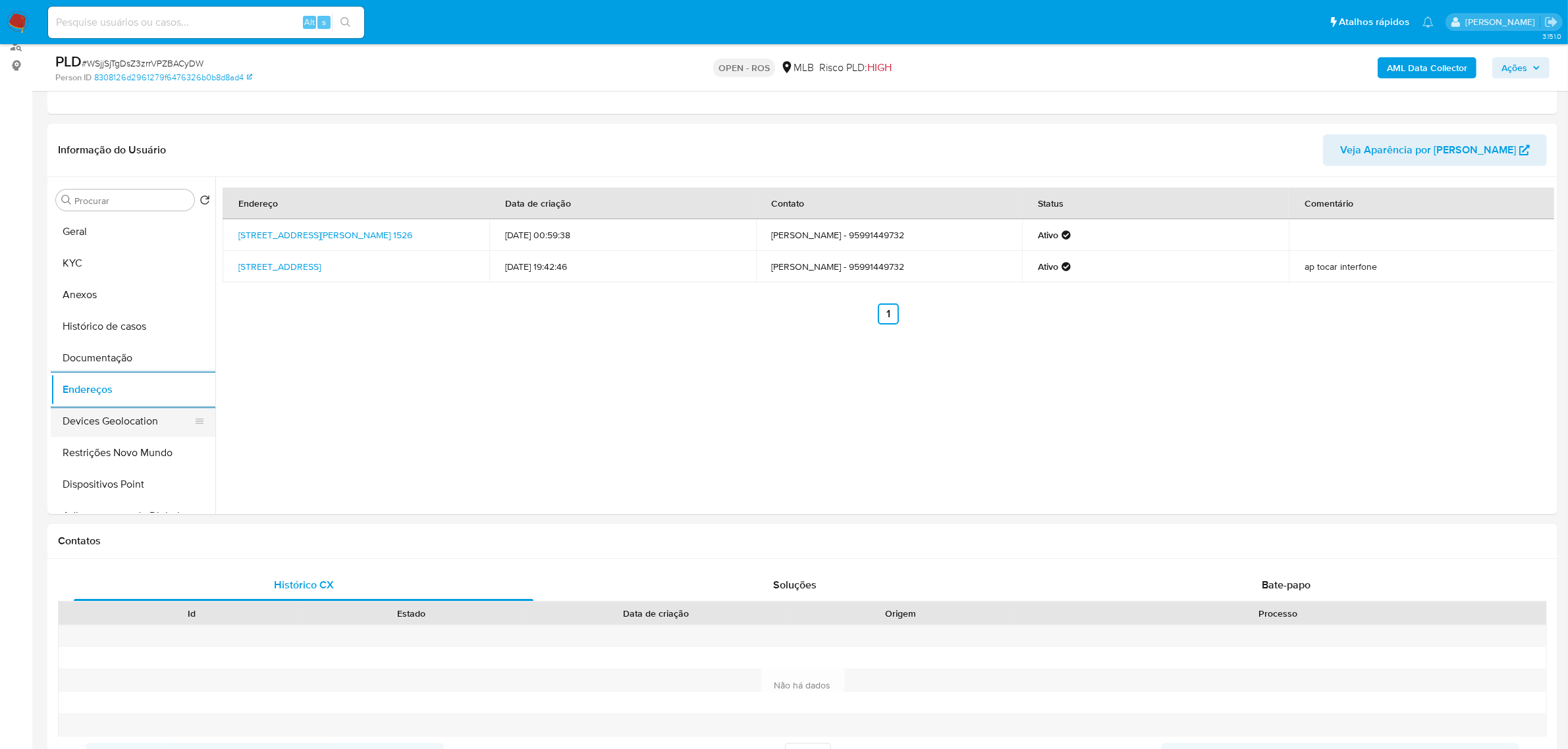
click at [149, 416] on button "Devices Geolocation" at bounding box center [127, 421] width 154 height 31
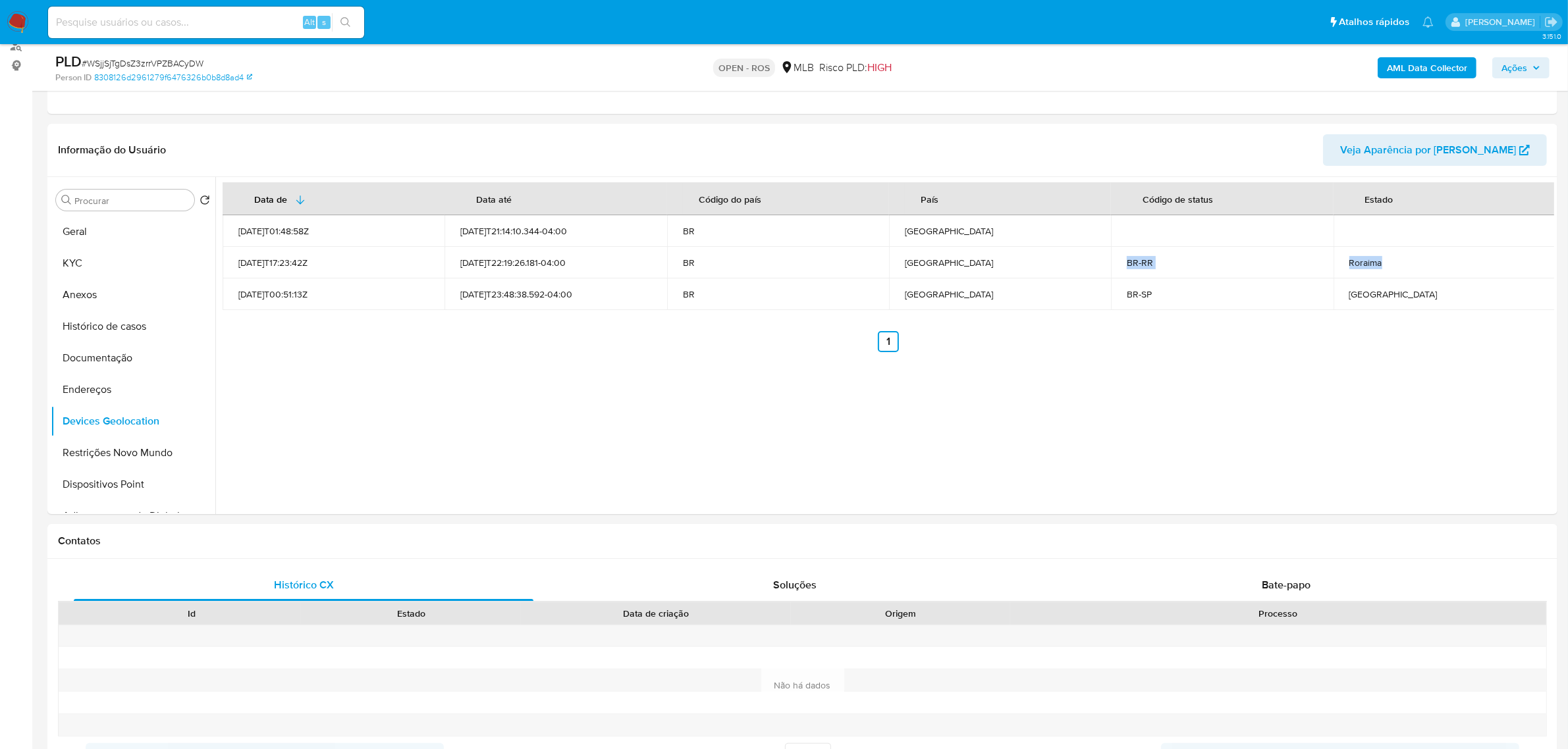
drag, startPoint x: 1391, startPoint y: 267, endPoint x: 1107, endPoint y: 261, distance: 284.1
click at [1107, 261] on tr "2021-07-01T17:23:42Z 2025-08-11T22:19:26.181-04:00 BR Brasil BR-RR Roraima" at bounding box center [889, 262] width 1333 height 31
drag, startPoint x: 1403, startPoint y: 293, endPoint x: 1082, endPoint y: 293, distance: 321.0
click at [1082, 293] on tr "2021-07-20T00:51:13Z 2025-07-14T23:48:38.592-04:00 BR Brasil BR-SP São Paulo" at bounding box center [889, 294] width 1333 height 31
drag, startPoint x: 1382, startPoint y: 265, endPoint x: 1249, endPoint y: 264, distance: 133.0
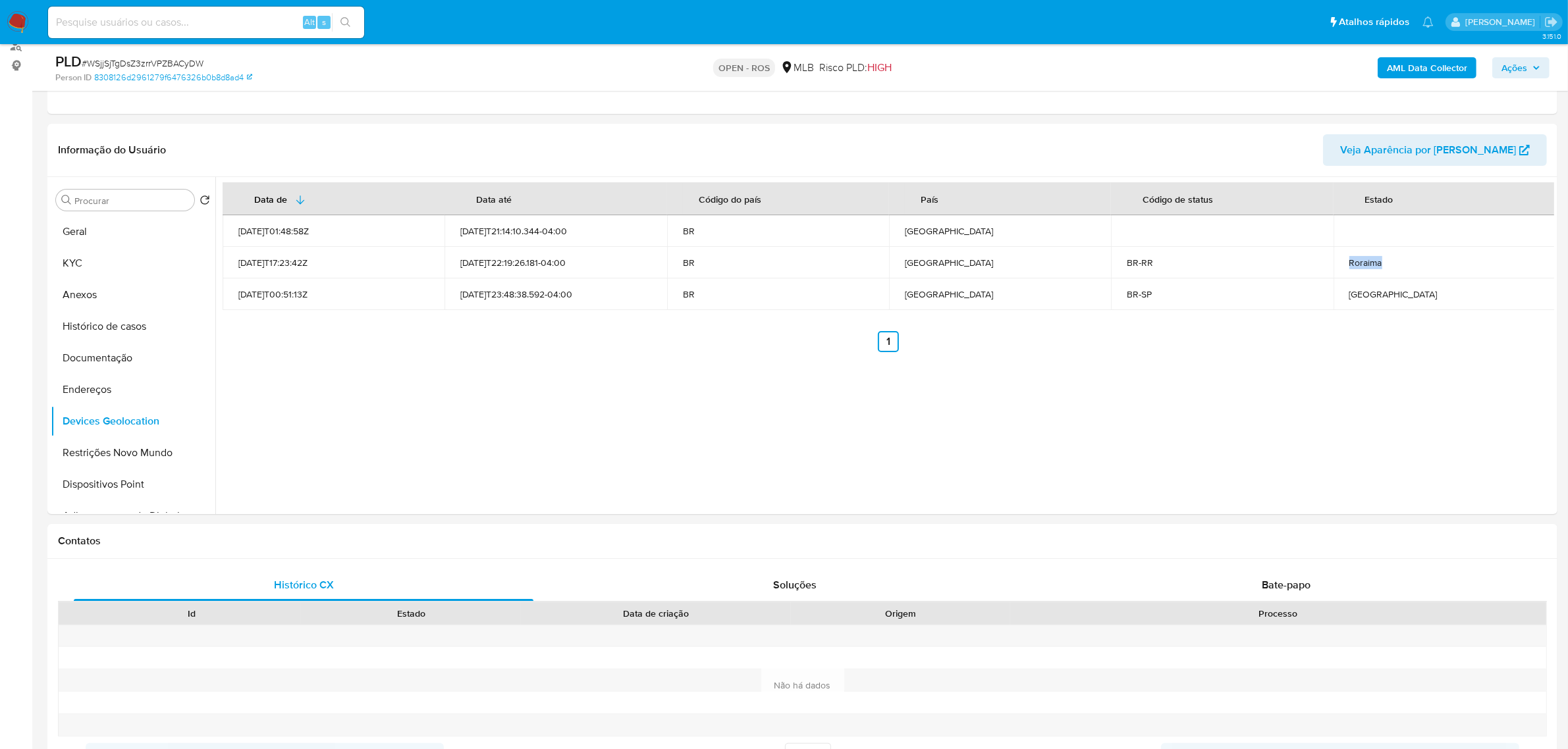
click at [1249, 264] on tr "2021-07-01T17:23:42Z 2025-08-11T22:19:26.181-04:00 BR Brasil BR-RR Roraima" at bounding box center [889, 262] width 1333 height 31
drag, startPoint x: 1409, startPoint y: 295, endPoint x: 1317, endPoint y: 293, distance: 92.0
click at [1317, 293] on tr "2021-07-20T00:51:13Z 2025-07-14T23:48:38.592-04:00 BR Brasil BR-SP São Paulo" at bounding box center [889, 294] width 1333 height 31
click at [1239, 364] on div "Data de Data até Código do país País Código de status Estado 2022-01-04T01:48:5…" at bounding box center [885, 345] width 1339 height 337
click at [110, 453] on button "Restrições Novo Mundo" at bounding box center [127, 453] width 154 height 31
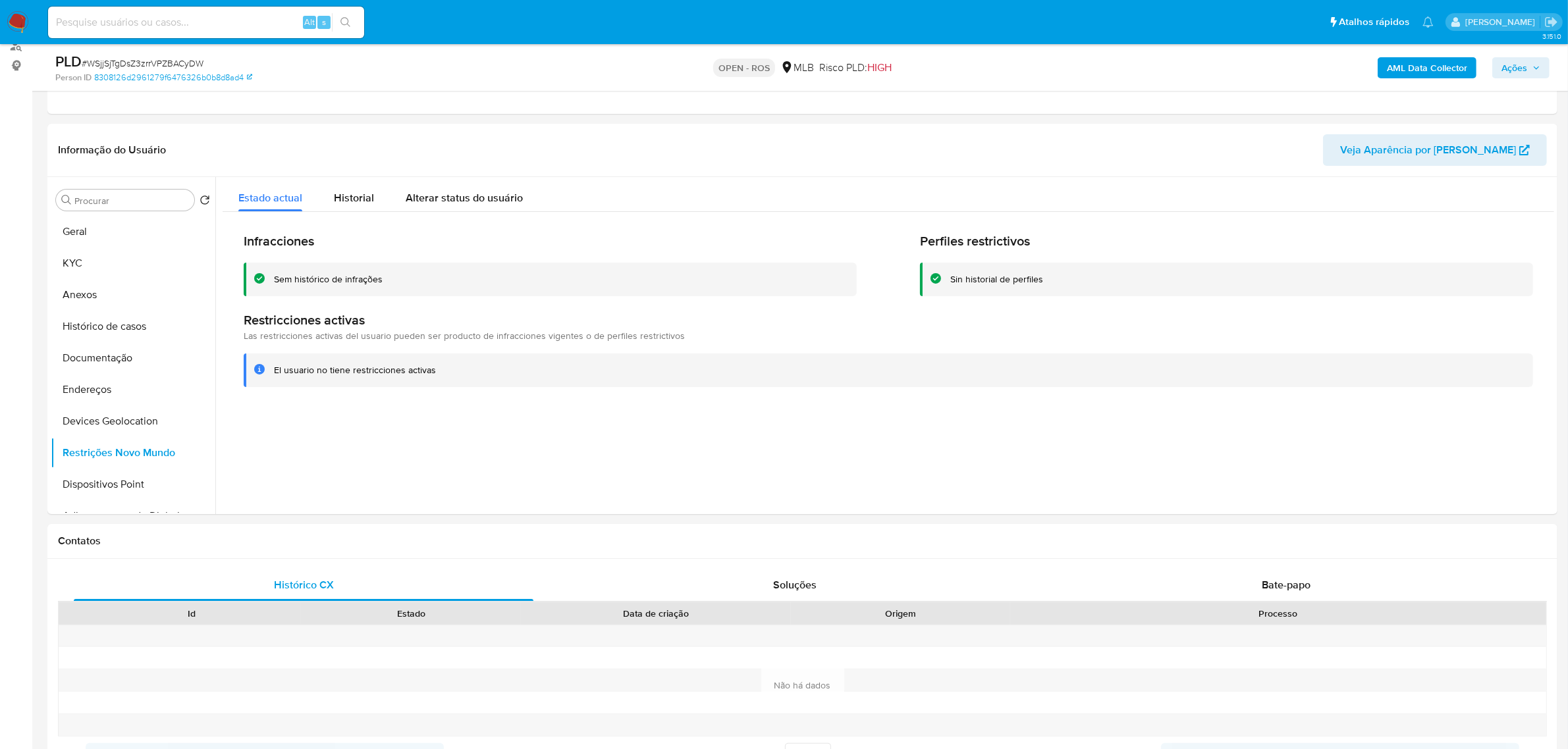
click at [599, 433] on div at bounding box center [885, 345] width 1339 height 337
click at [150, 489] on button "Dispositivos Point" at bounding box center [127, 484] width 154 height 31
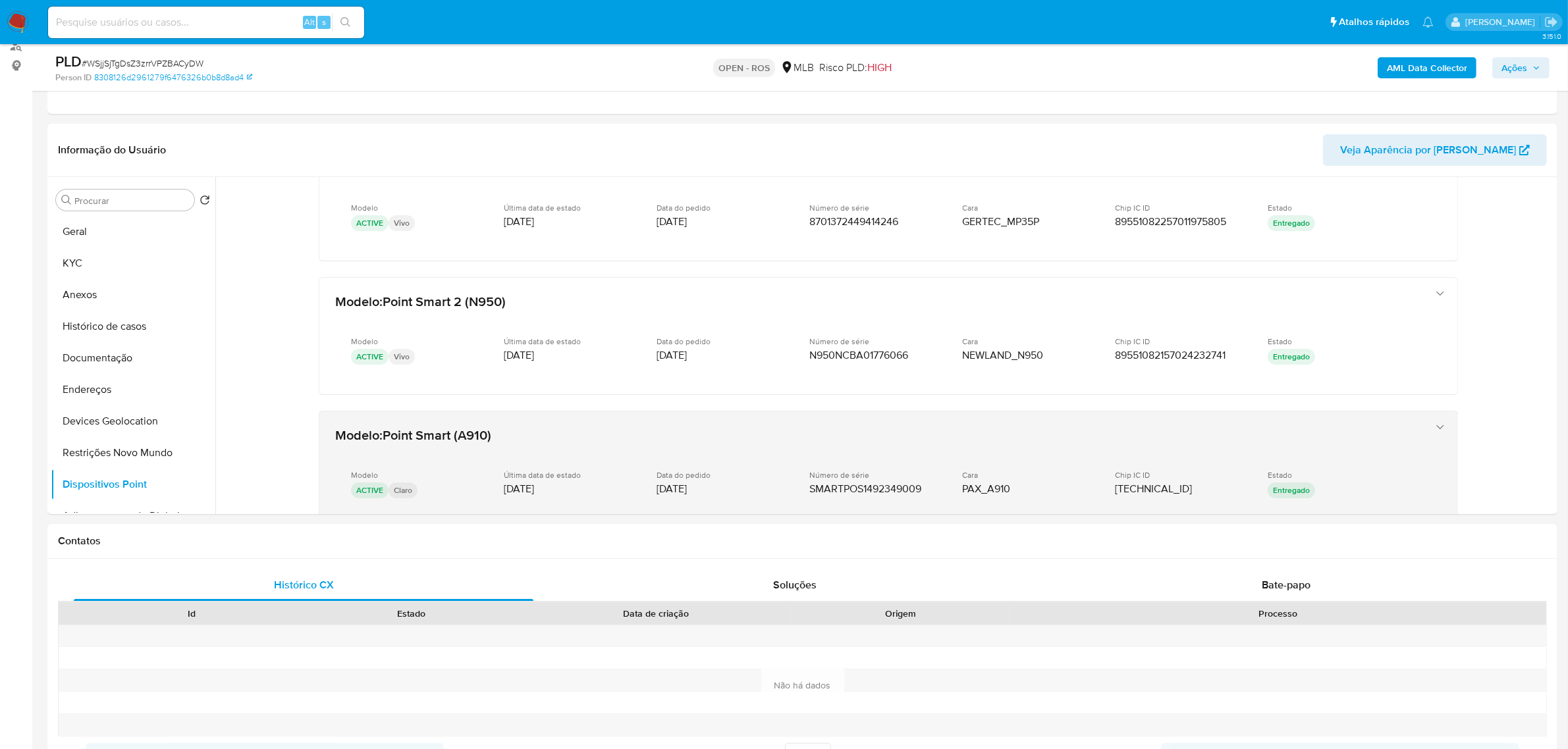
scroll to position [412, 0]
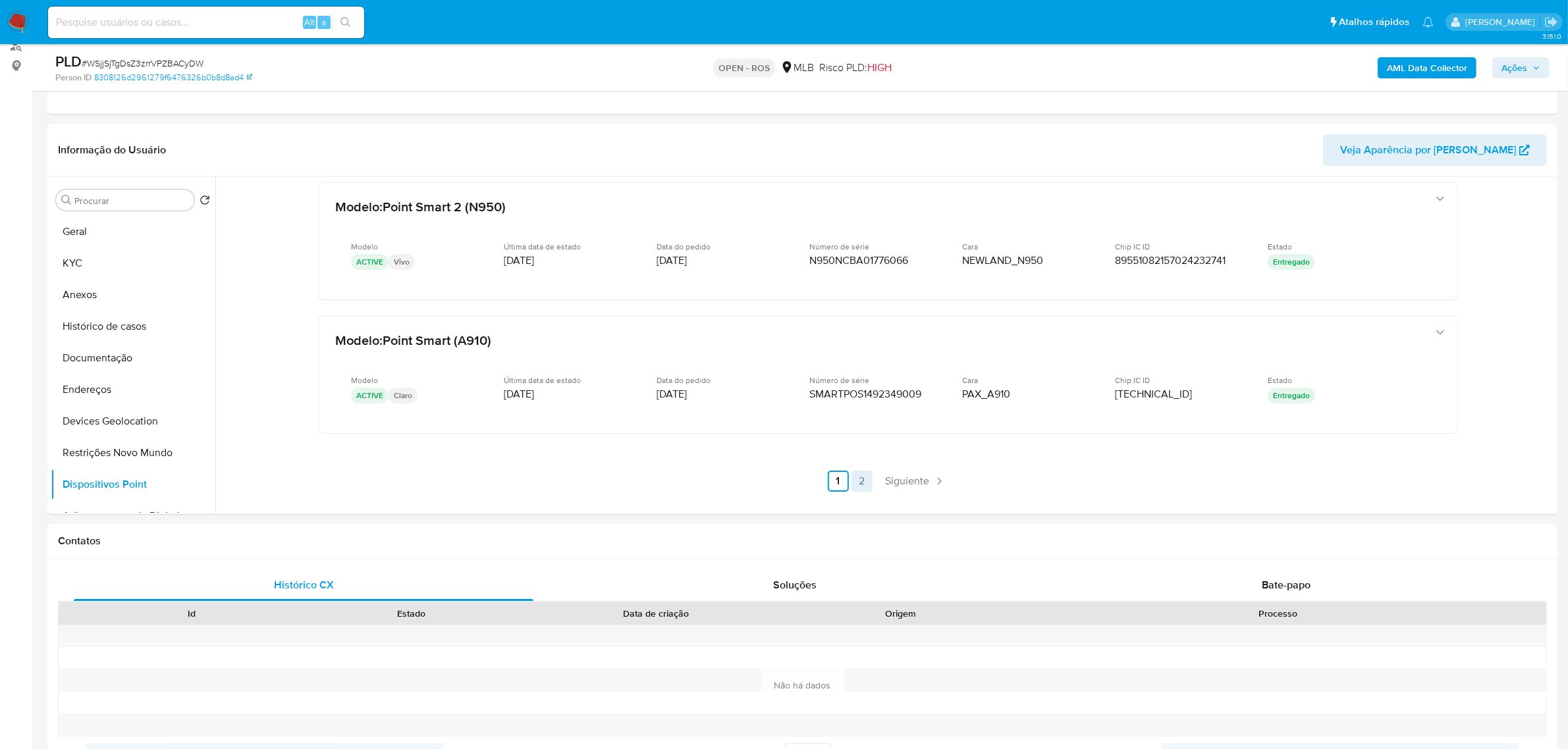
click at [863, 479] on link "2" at bounding box center [863, 482] width 21 height 21
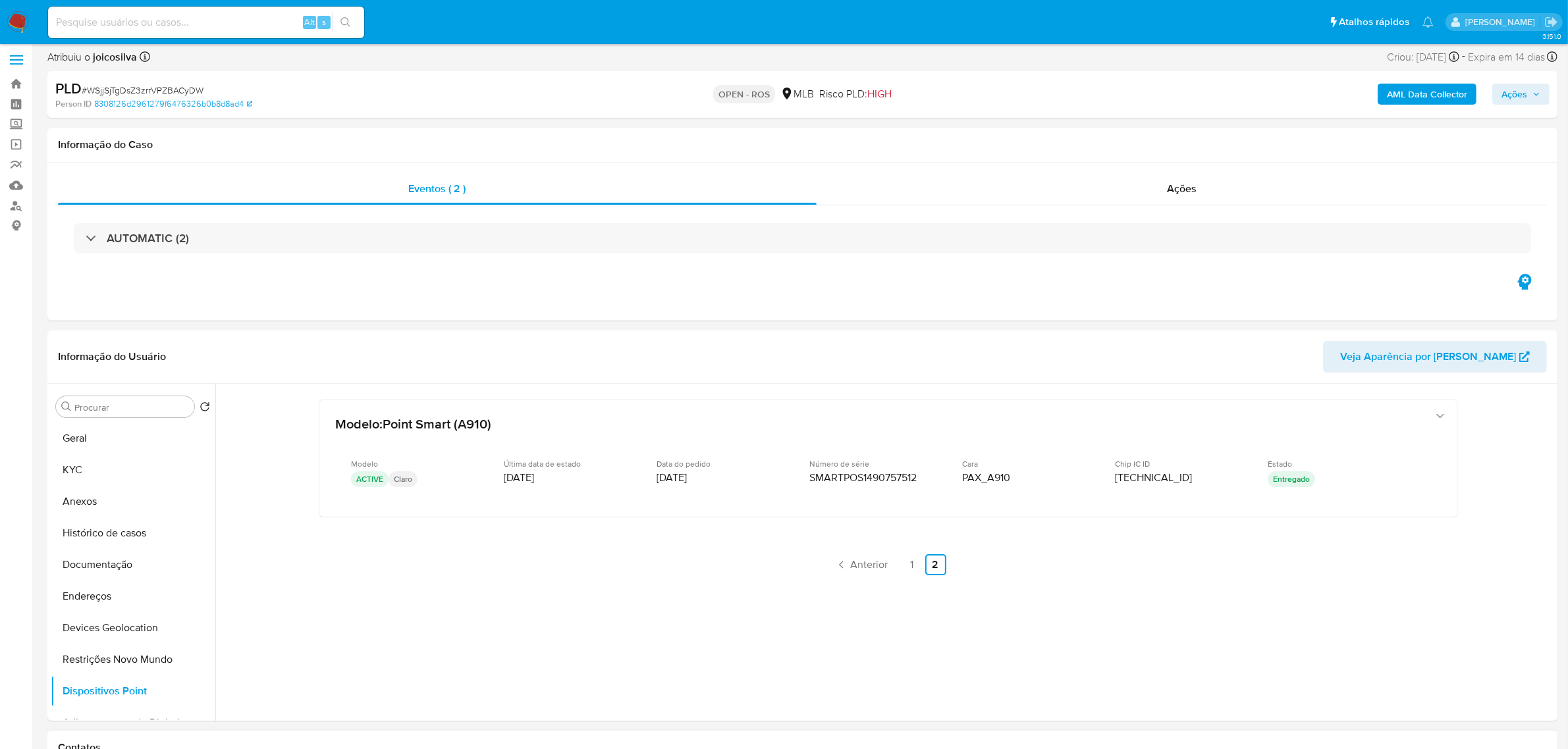
scroll to position [165, 0]
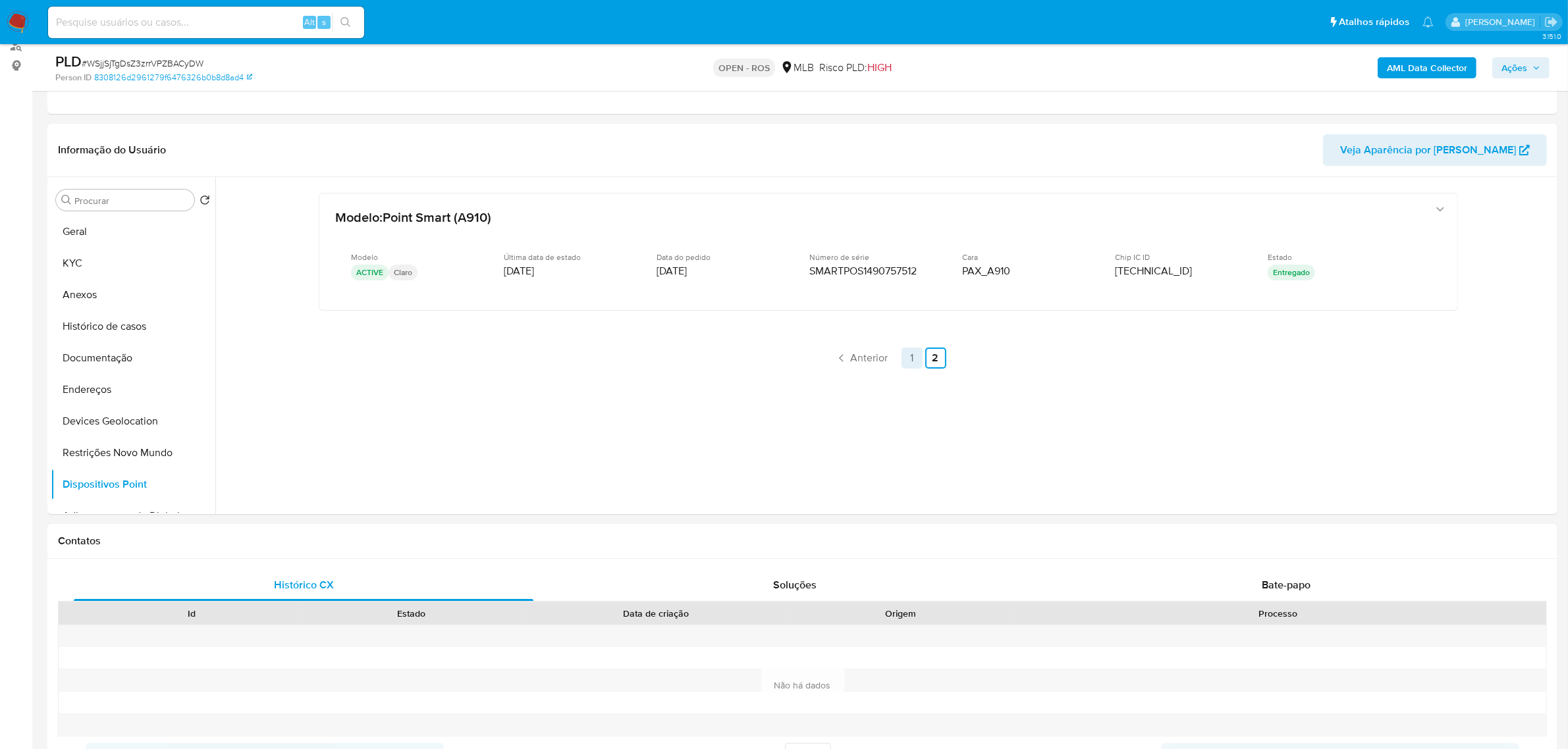
click at [902, 357] on link "1" at bounding box center [912, 358] width 21 height 21
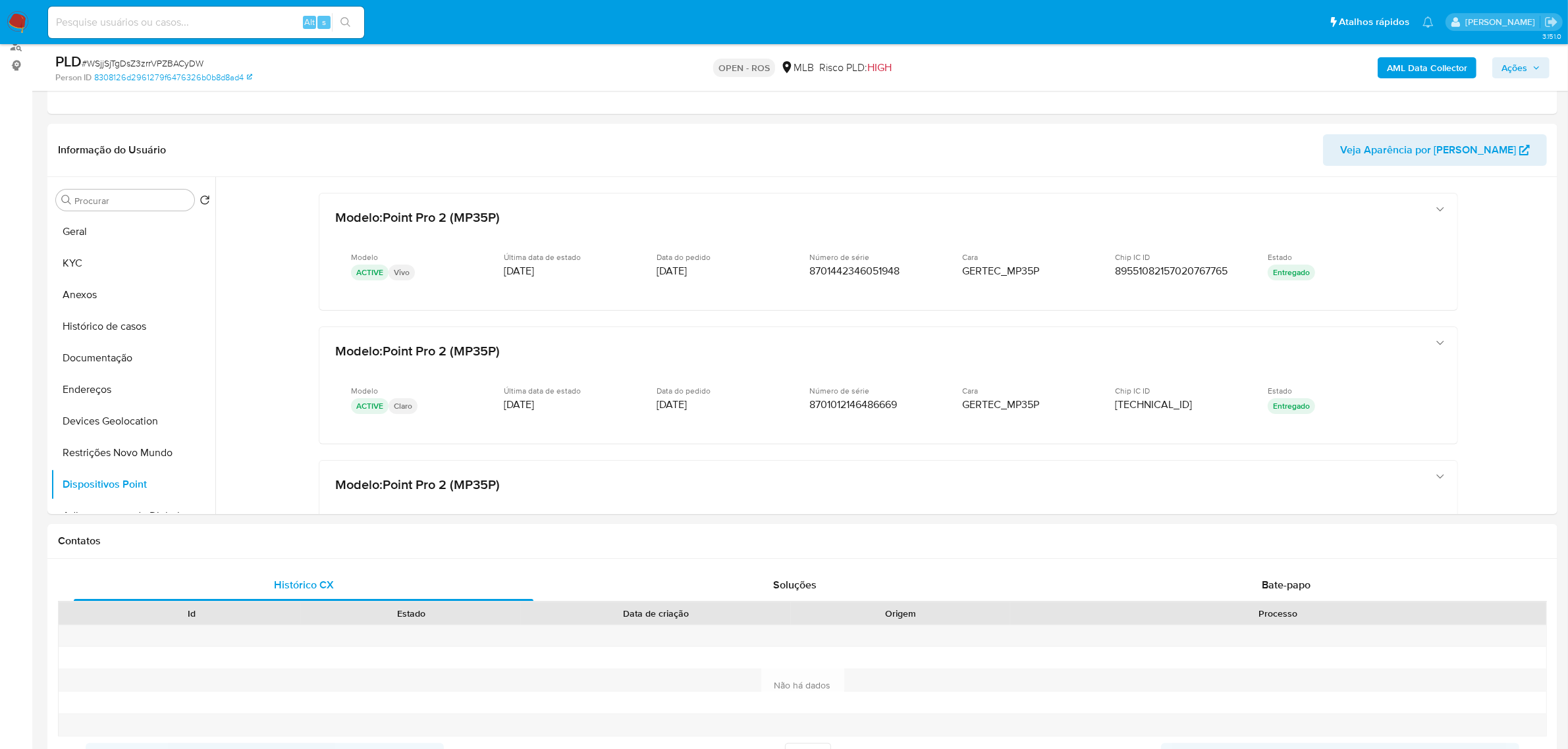
click at [1393, 67] on b "AML Data Collector" at bounding box center [1426, 68] width 80 height 21
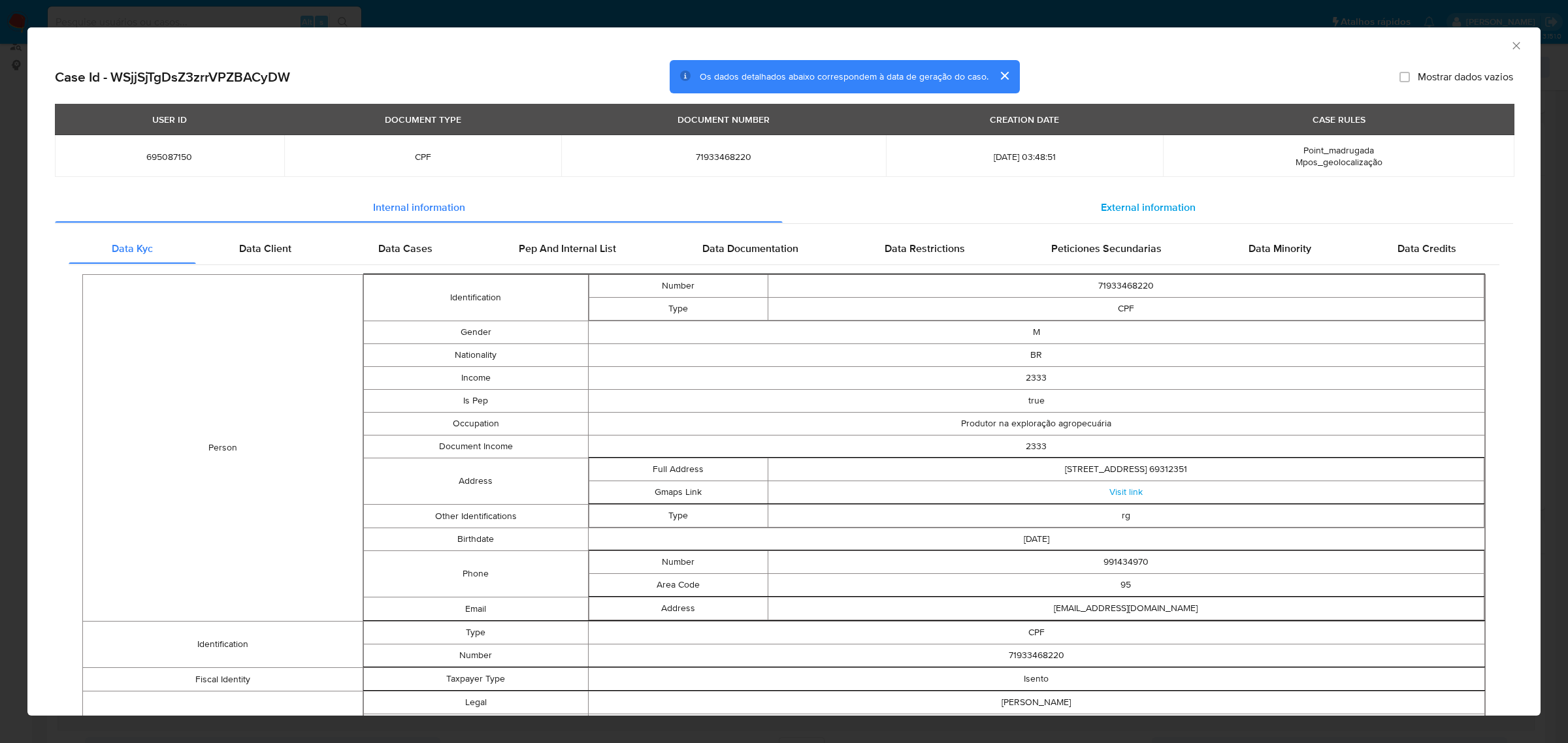
click at [1108, 204] on span "External information" at bounding box center [1148, 207] width 95 height 15
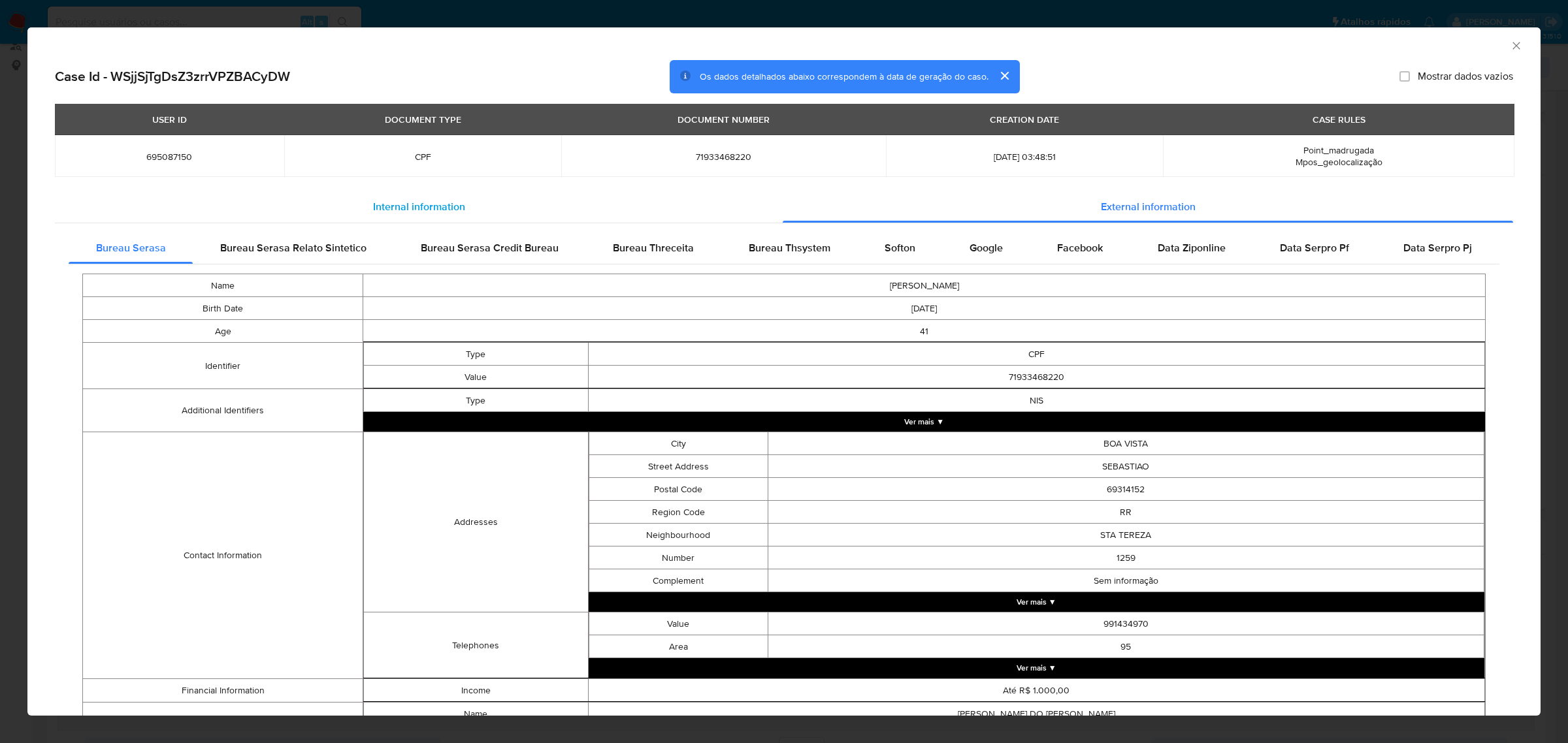
click at [422, 209] on span "Internal information" at bounding box center [419, 207] width 92 height 15
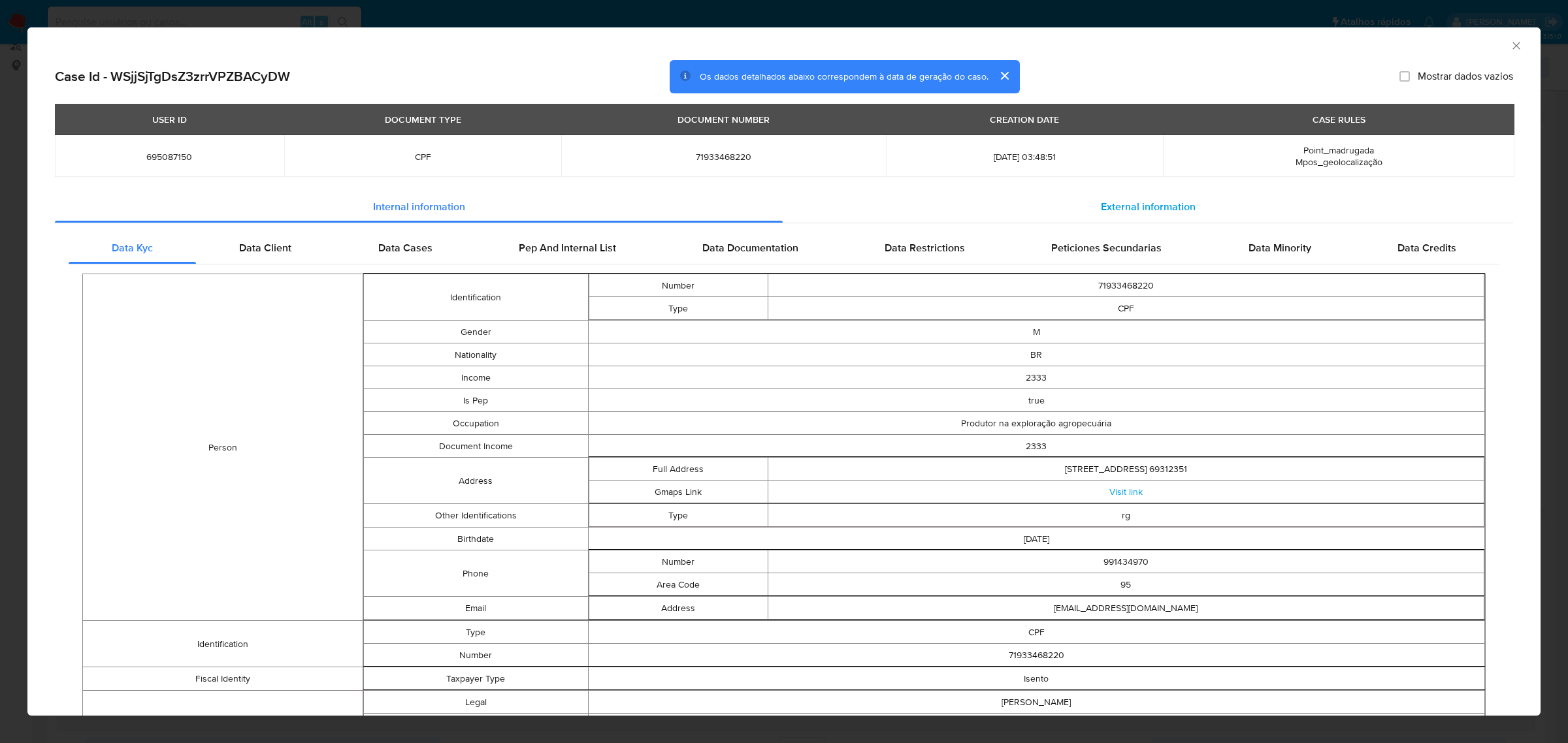
click at [1144, 204] on span "External information" at bounding box center [1148, 207] width 95 height 15
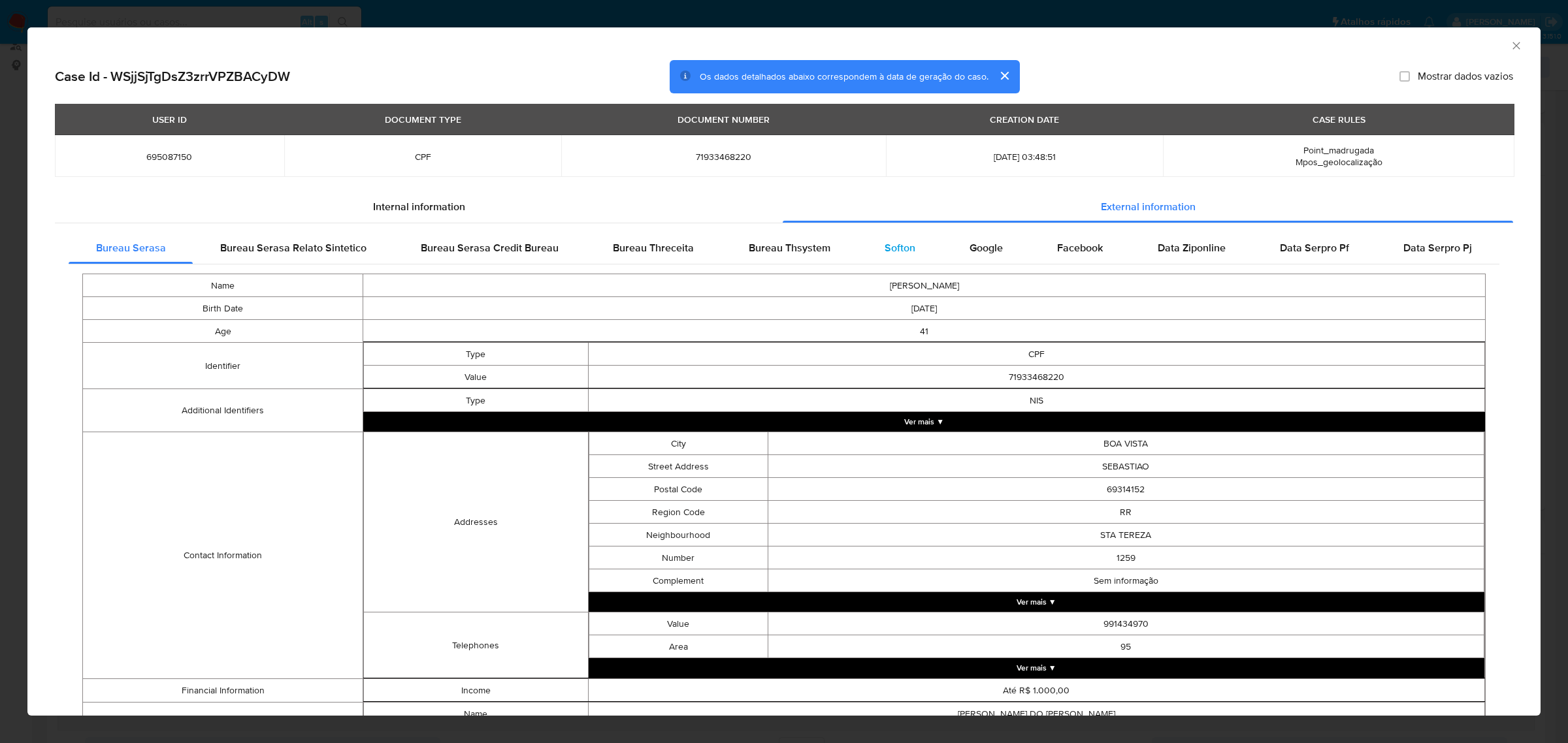
click at [895, 249] on span "Softon" at bounding box center [900, 248] width 30 height 15
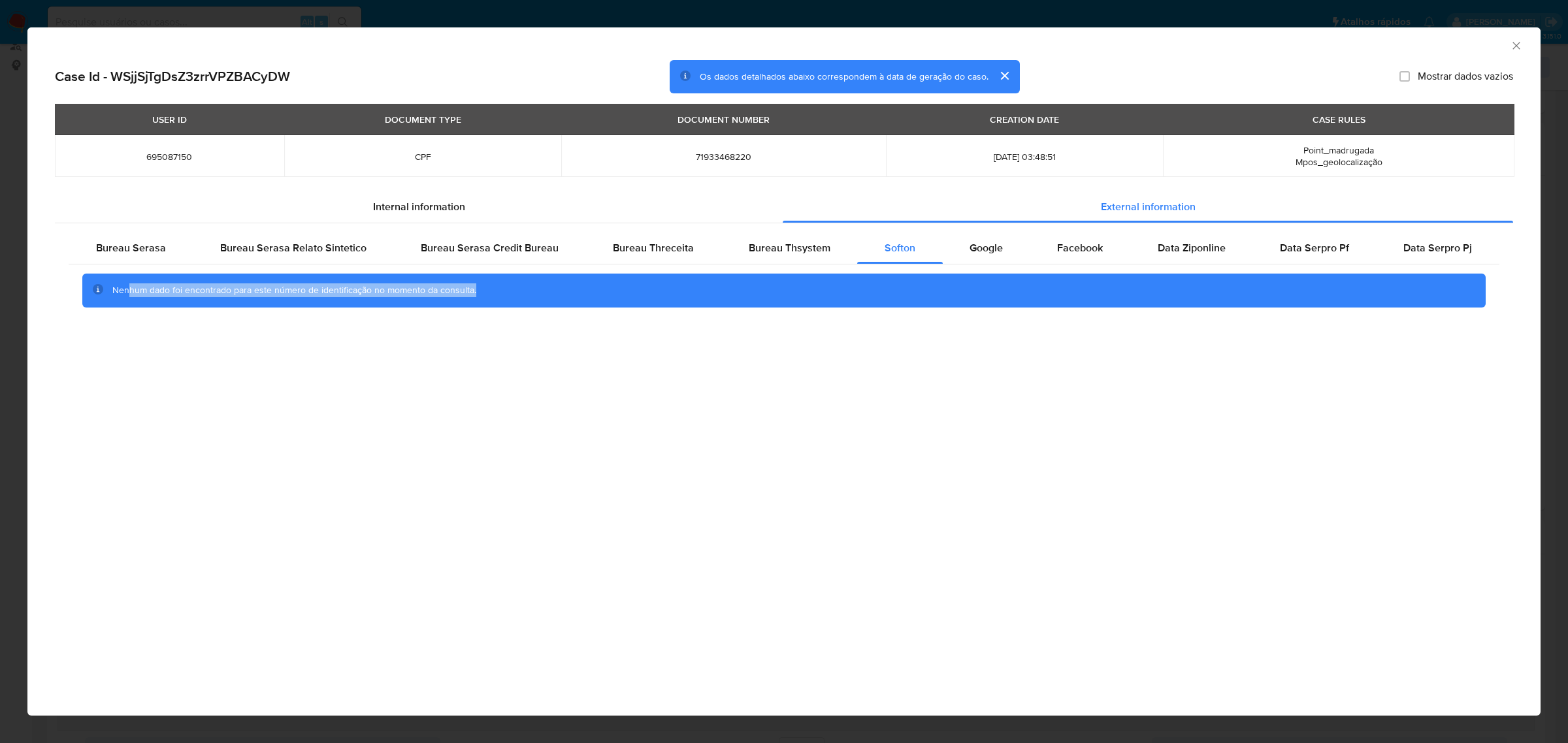
drag, startPoint x: 128, startPoint y: 292, endPoint x: 492, endPoint y: 309, distance: 364.4
click at [491, 308] on div "Nenhum dado foi encontrado para este número de identificação no momento da cons…" at bounding box center [784, 290] width 1431 height 52
click at [567, 409] on div "AML Data Collector Case Id - WSjjSjTgDsZ3zrrVPZBACyDW Os dados detalhados abaix…" at bounding box center [784, 372] width 1513 height 688
click at [995, 239] on div "Google" at bounding box center [986, 248] width 87 height 31
click at [803, 245] on span "Bureau Thsystem" at bounding box center [789, 248] width 81 height 15
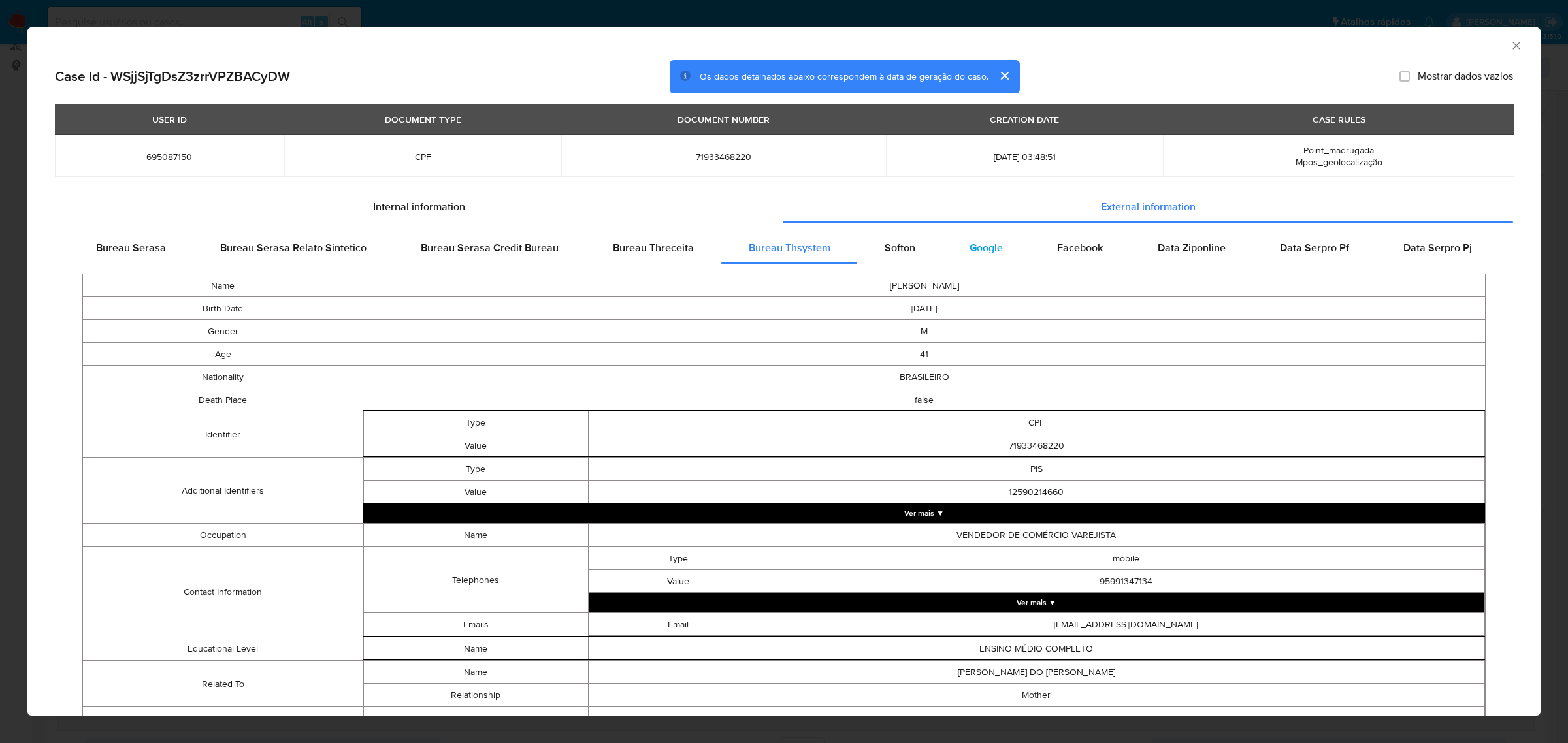
click at [971, 246] on span "Google" at bounding box center [987, 248] width 33 height 15
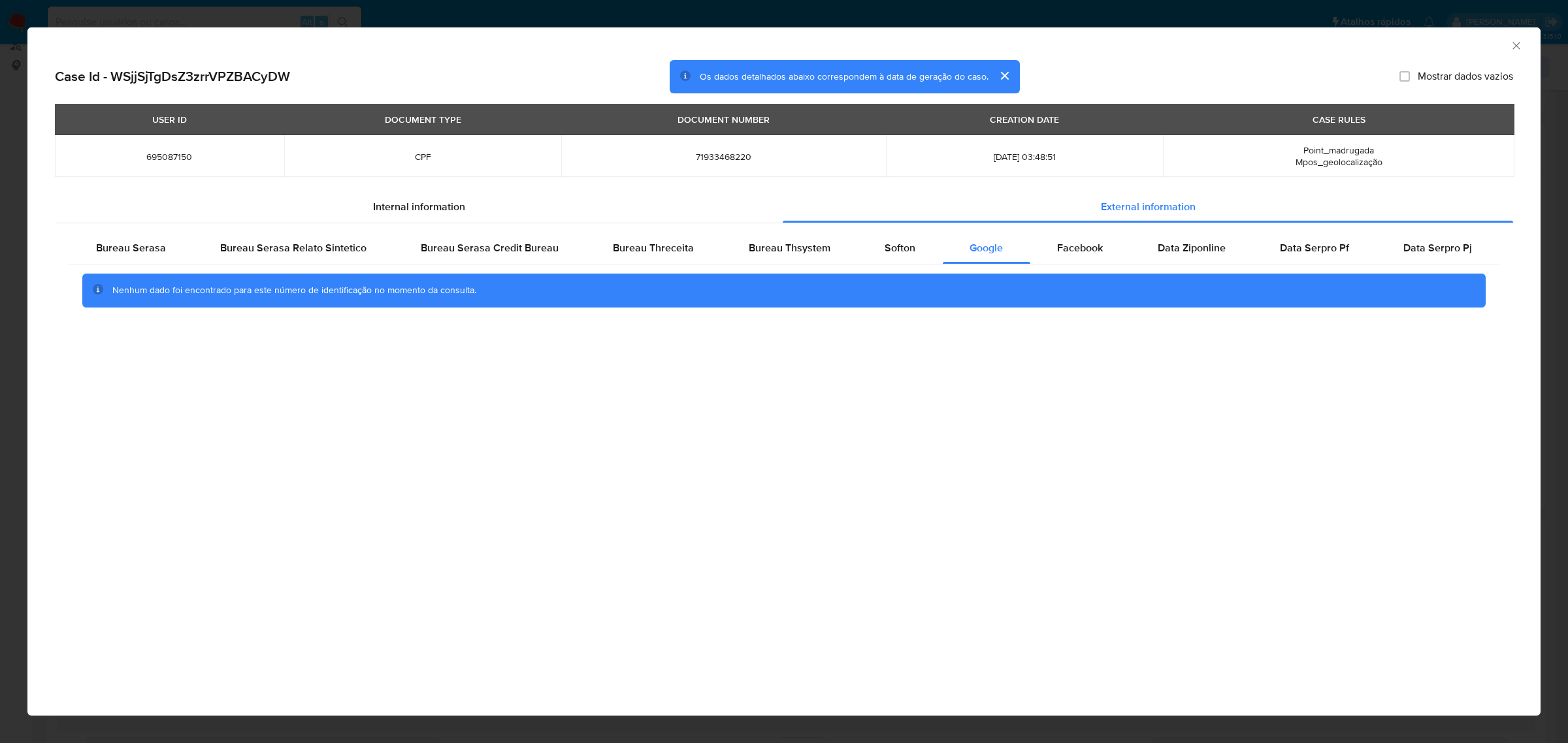
click at [638, 17] on div "AML Data Collector Case Id - WSjjSjTgDsZ3zrrVPZBACyDW Os dados detalhados abaix…" at bounding box center [784, 372] width 1568 height 743
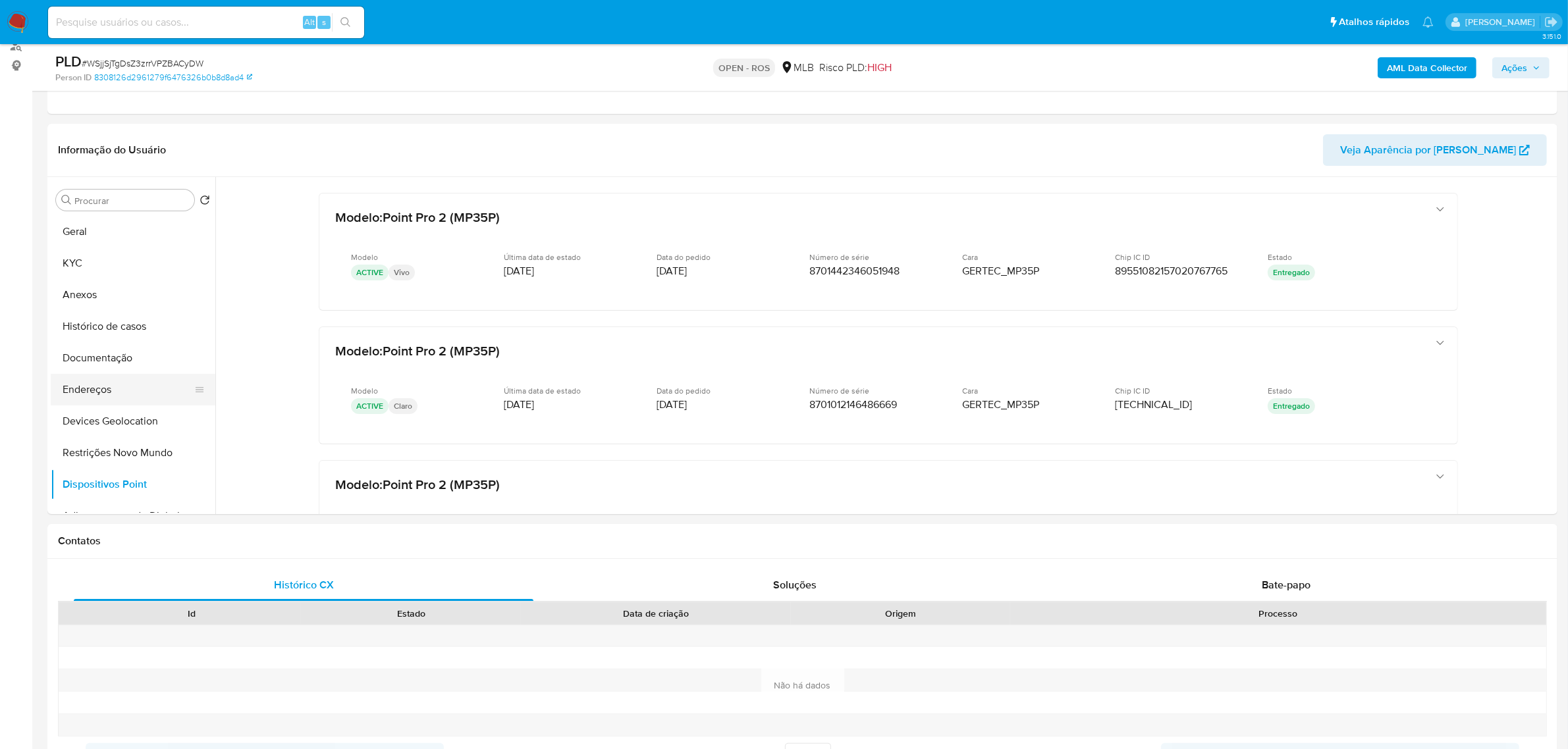
click at [123, 396] on button "Endereços" at bounding box center [127, 389] width 154 height 31
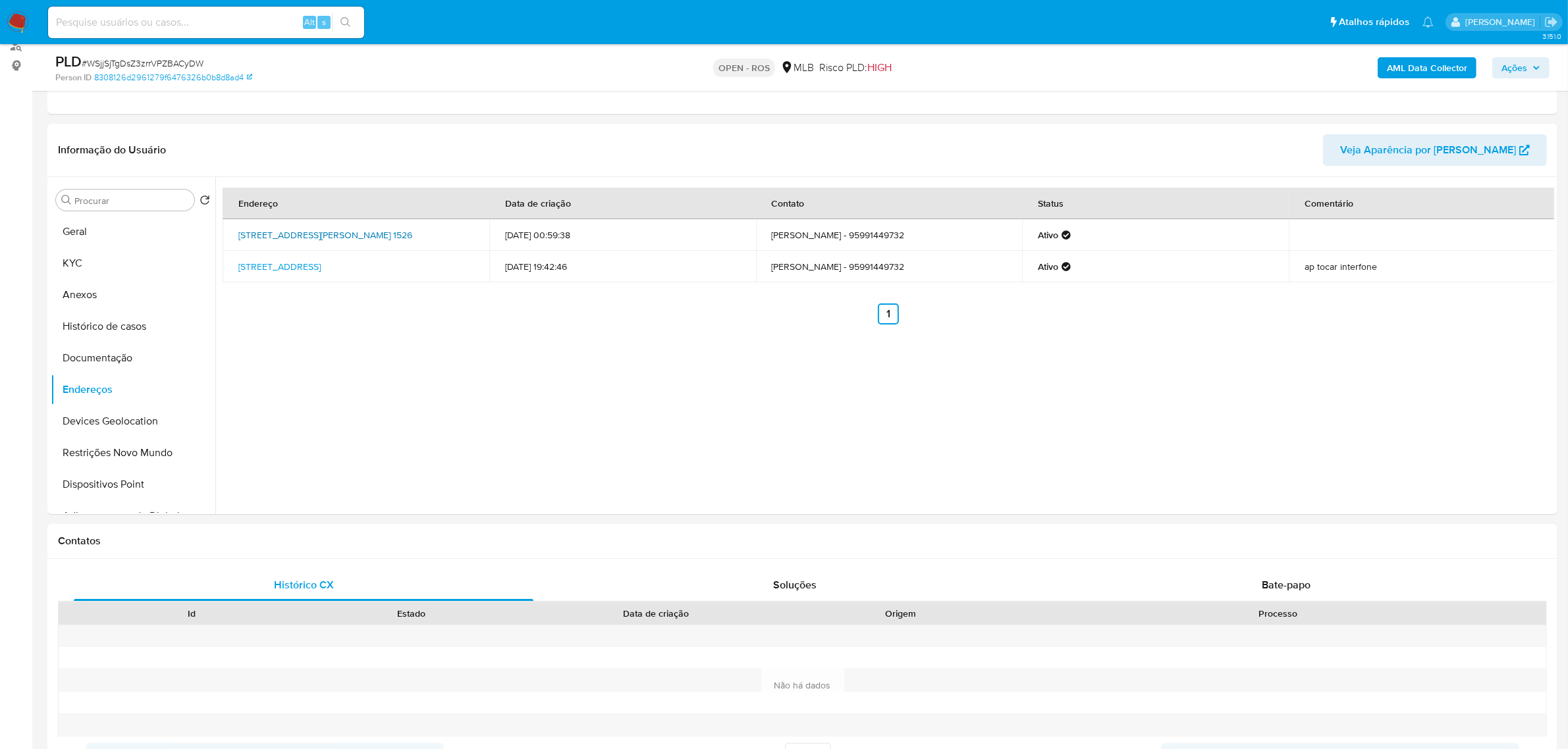
drag, startPoint x: 237, startPoint y: 232, endPoint x: 272, endPoint y: 240, distance: 35.9
click at [272, 240] on td "Rua Vereador Manoel Joaquim Martins 1526, Boa Vista, Roraima, 69316742, Brasil …" at bounding box center [356, 234] width 267 height 31
copy link "Rua Vereador Manoel Joaquim Martins 1526, Boa Vista, Roraima"
click at [264, 241] on link "Rua Vereador Manoel Joaquim Martins 1526, Boa Vista, Roraima, 69316742, Brasil …" at bounding box center [325, 234] width 174 height 13
click at [83, 260] on button "KYC" at bounding box center [127, 263] width 154 height 31
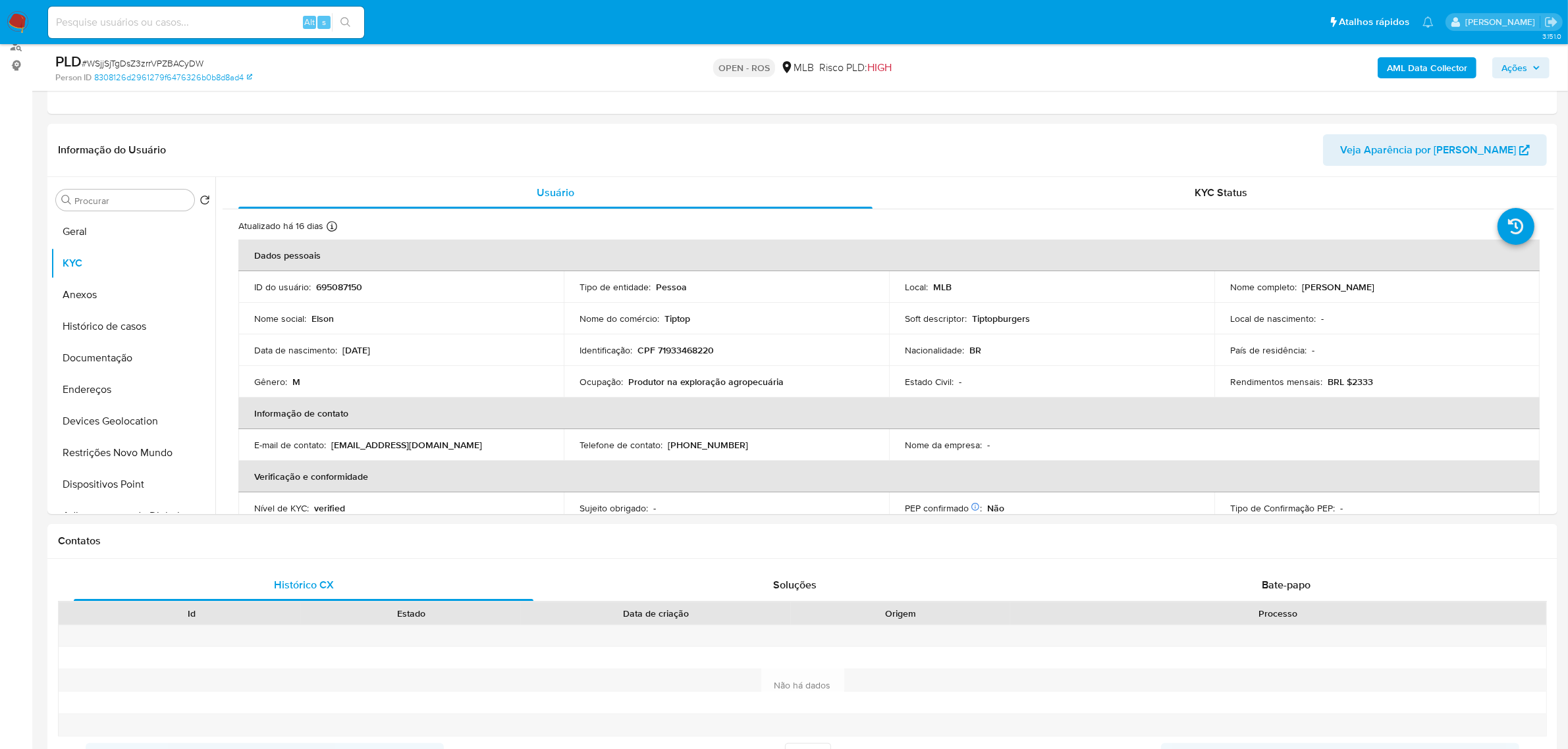
click at [696, 345] on p "CPF 71933468220" at bounding box center [676, 350] width 77 height 11
copy p "71933468220"
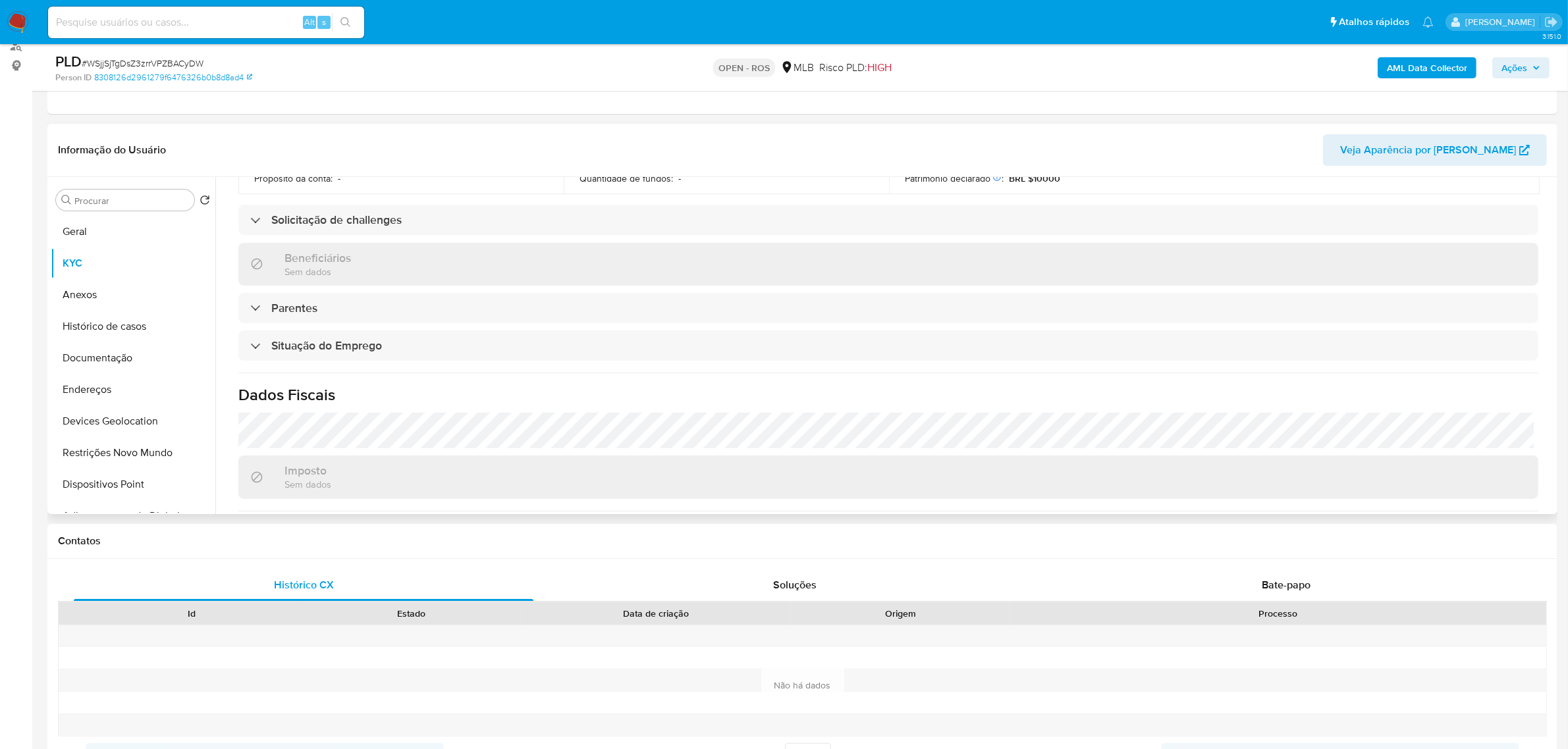
scroll to position [548, 0]
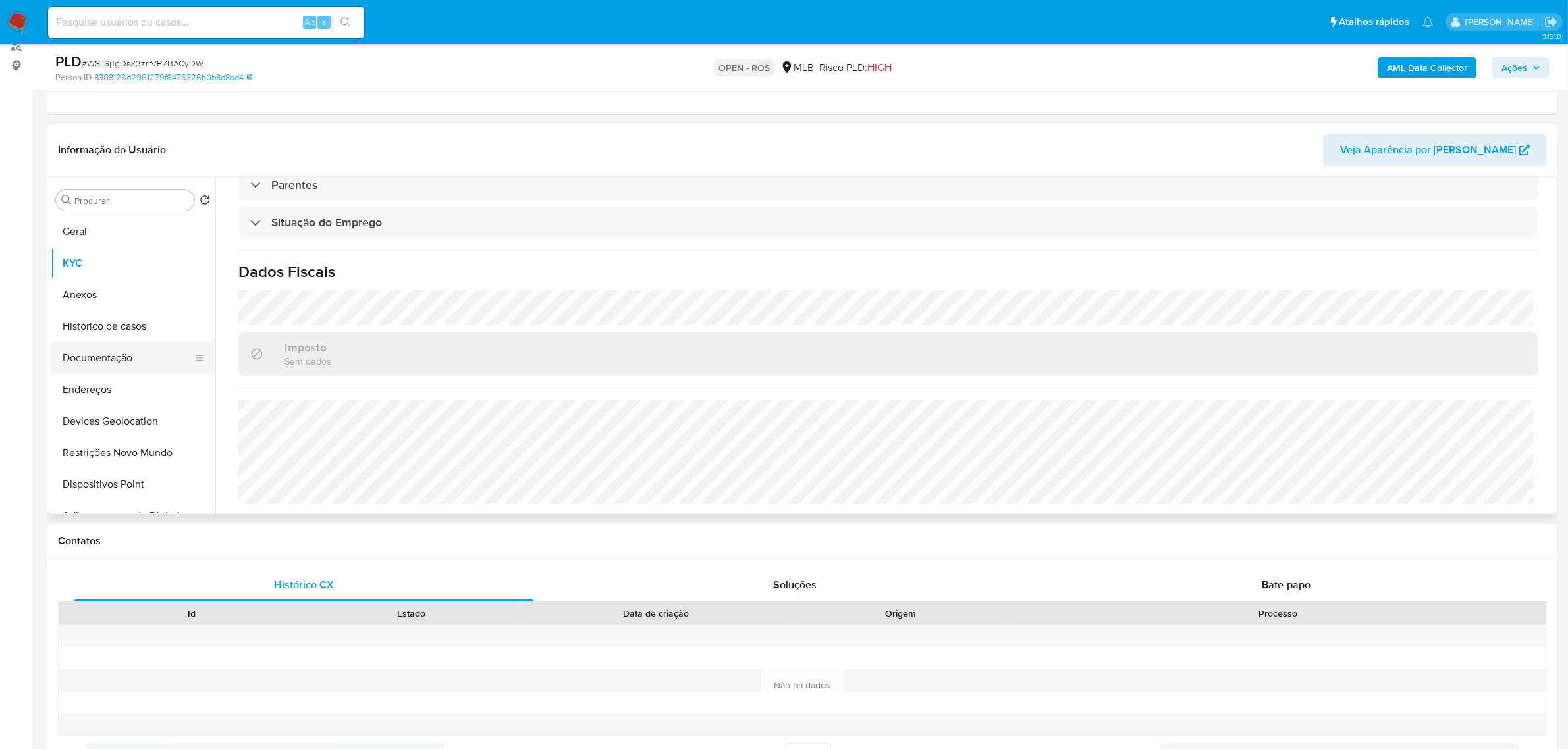
click at [119, 364] on button "Documentação" at bounding box center [127, 358] width 154 height 31
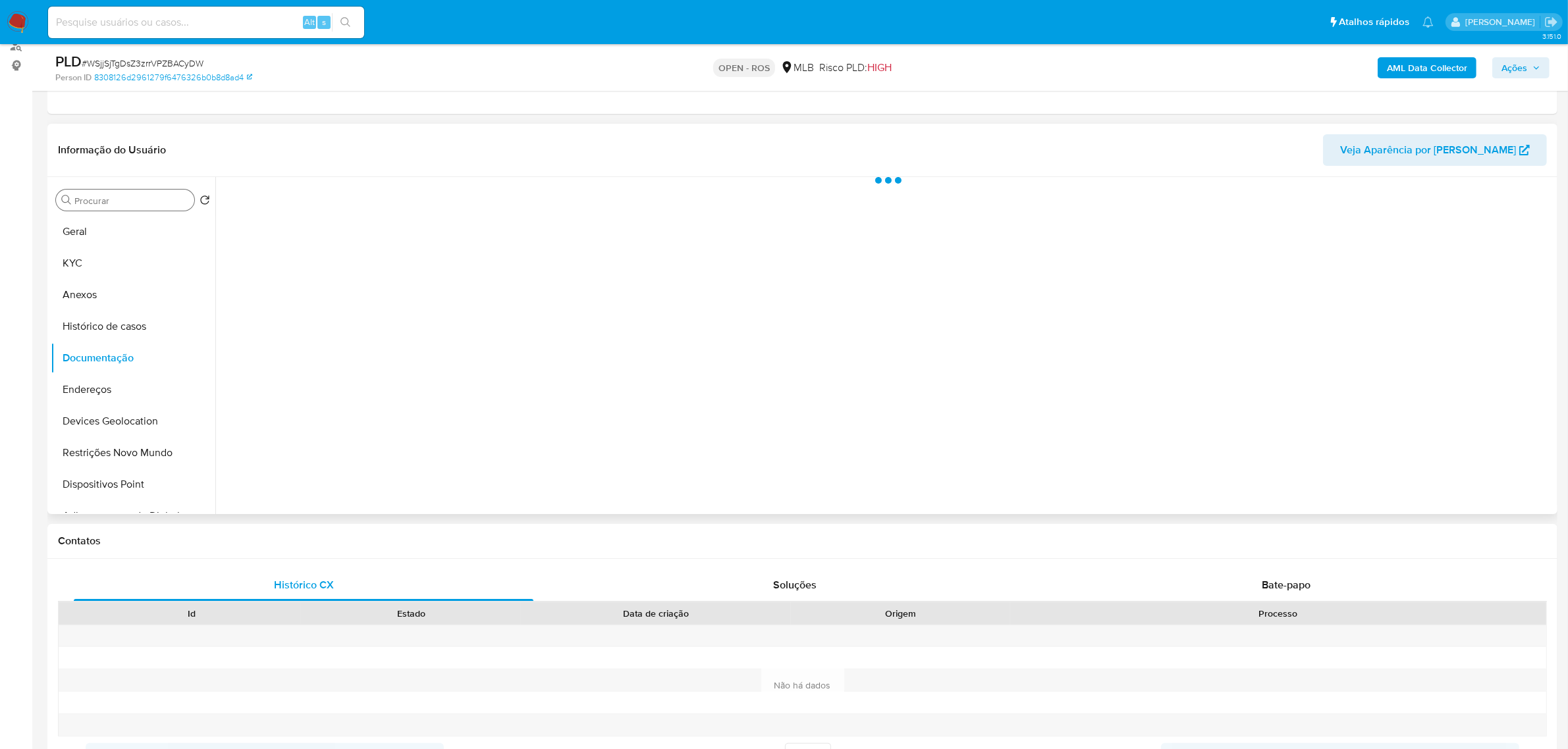
scroll to position [0, 0]
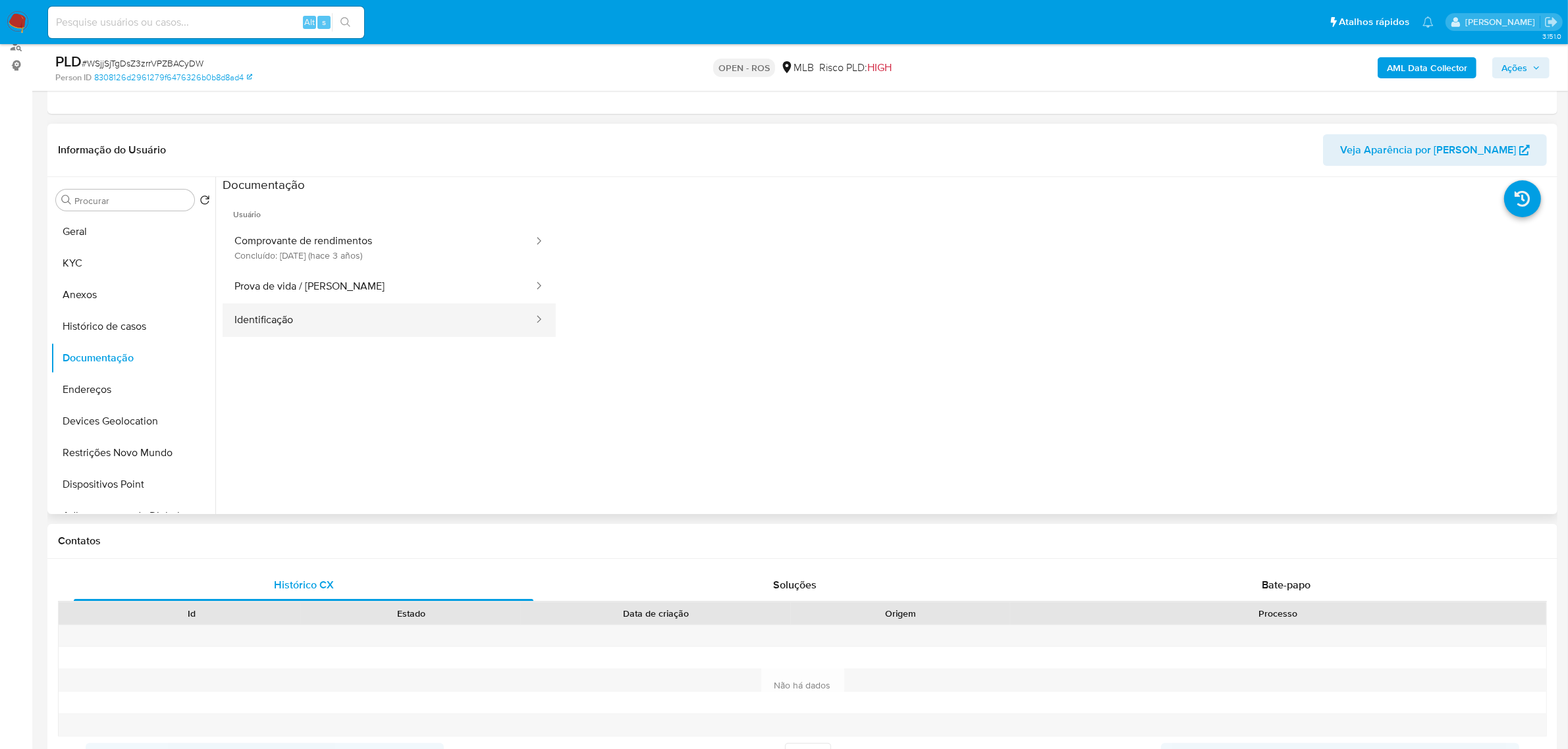
click at [327, 322] on button "Identificação" at bounding box center [378, 320] width 312 height 34
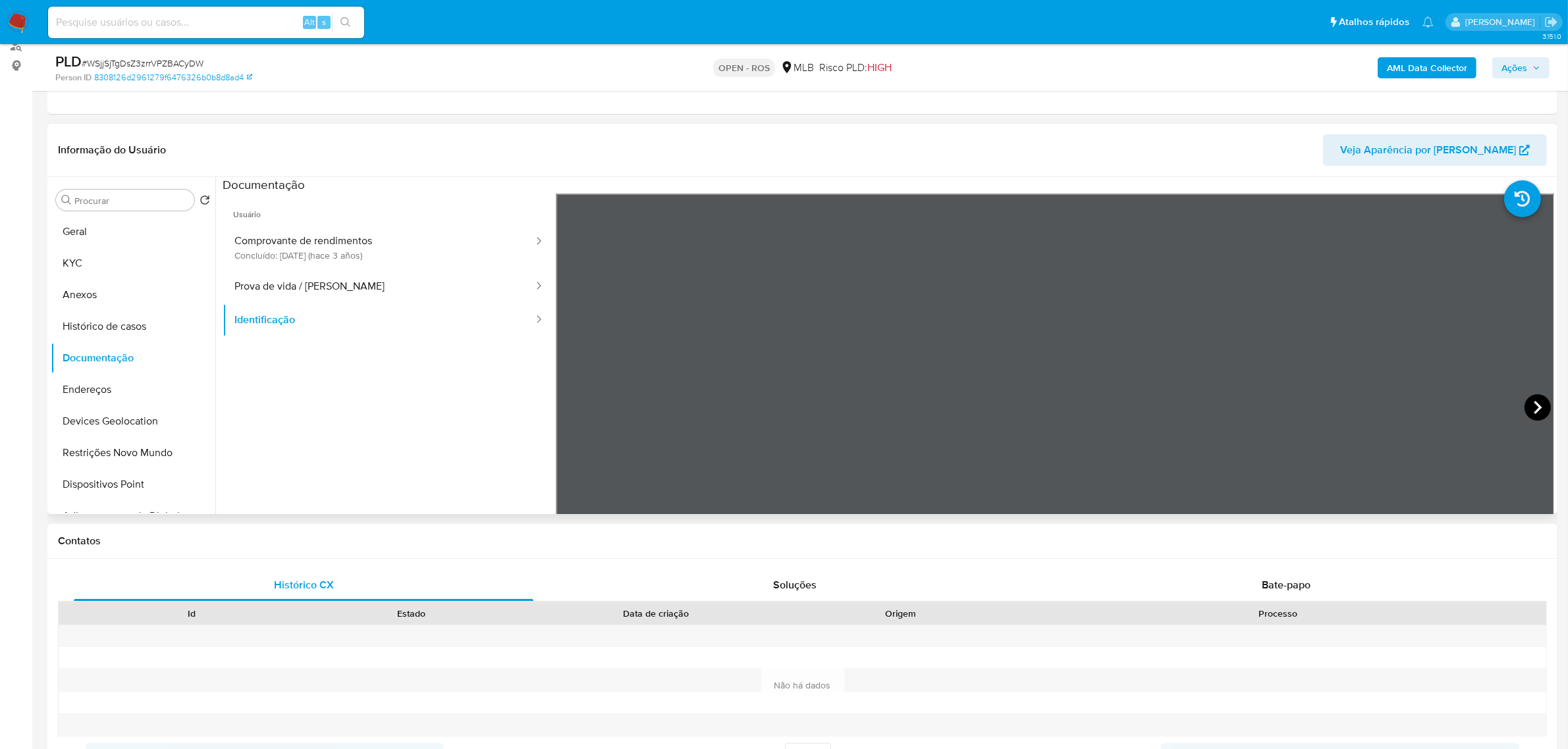
click at [1524, 409] on icon at bounding box center [1537, 407] width 26 height 26
click at [303, 280] on button "Prova de vida / [PERSON_NAME]" at bounding box center [378, 286] width 312 height 34
click at [350, 323] on button "Identificação" at bounding box center [378, 320] width 312 height 34
click at [80, 257] on button "KYC" at bounding box center [127, 263] width 154 height 31
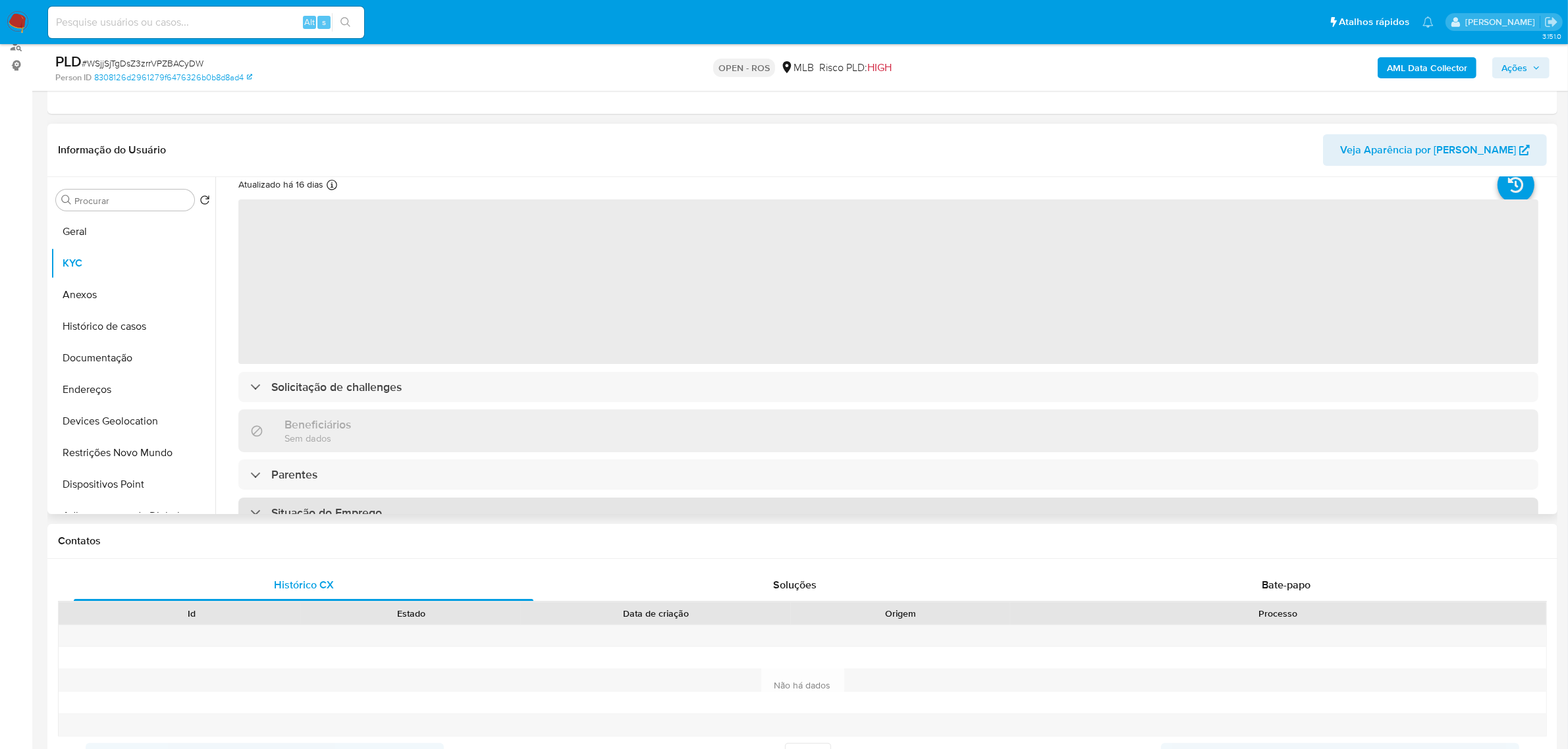
scroll to position [82, 0]
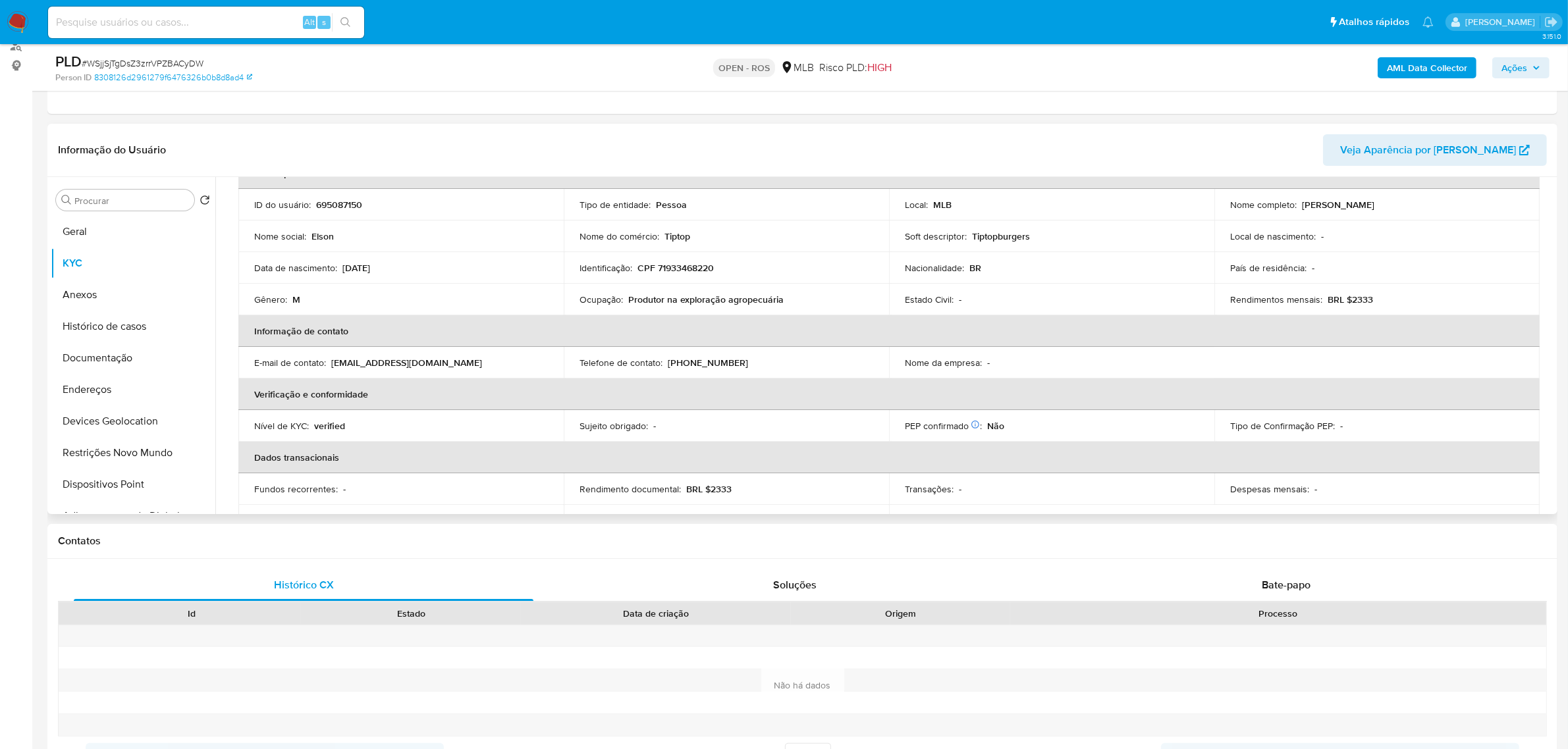
click at [686, 268] on p "CPF 71933468220" at bounding box center [676, 267] width 77 height 11
click at [686, 268] on p "CPF 71933468220" at bounding box center [676, 267] width 77 height 11
copy p "71933468220"
click at [119, 353] on button "Documentação" at bounding box center [127, 358] width 154 height 31
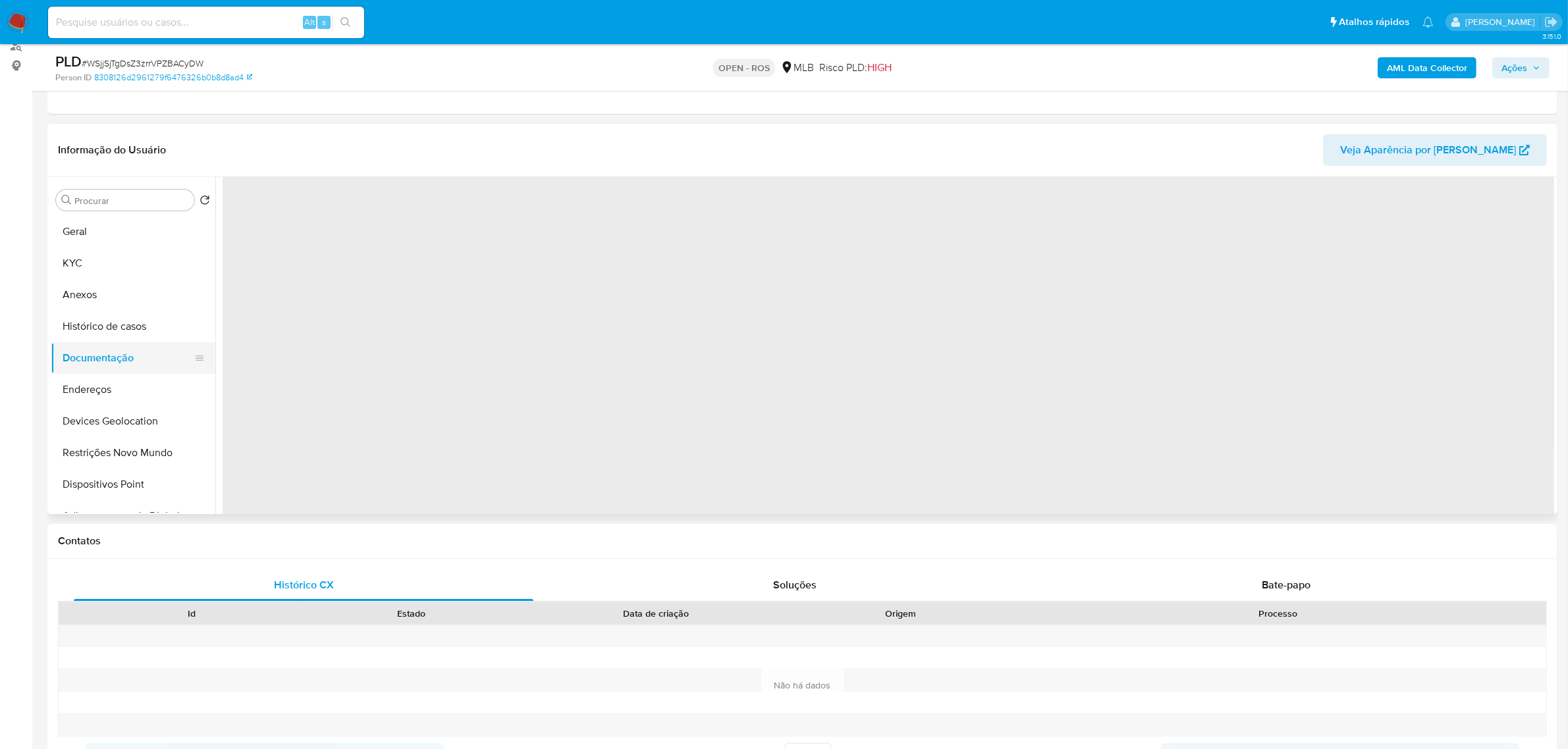
scroll to position [0, 0]
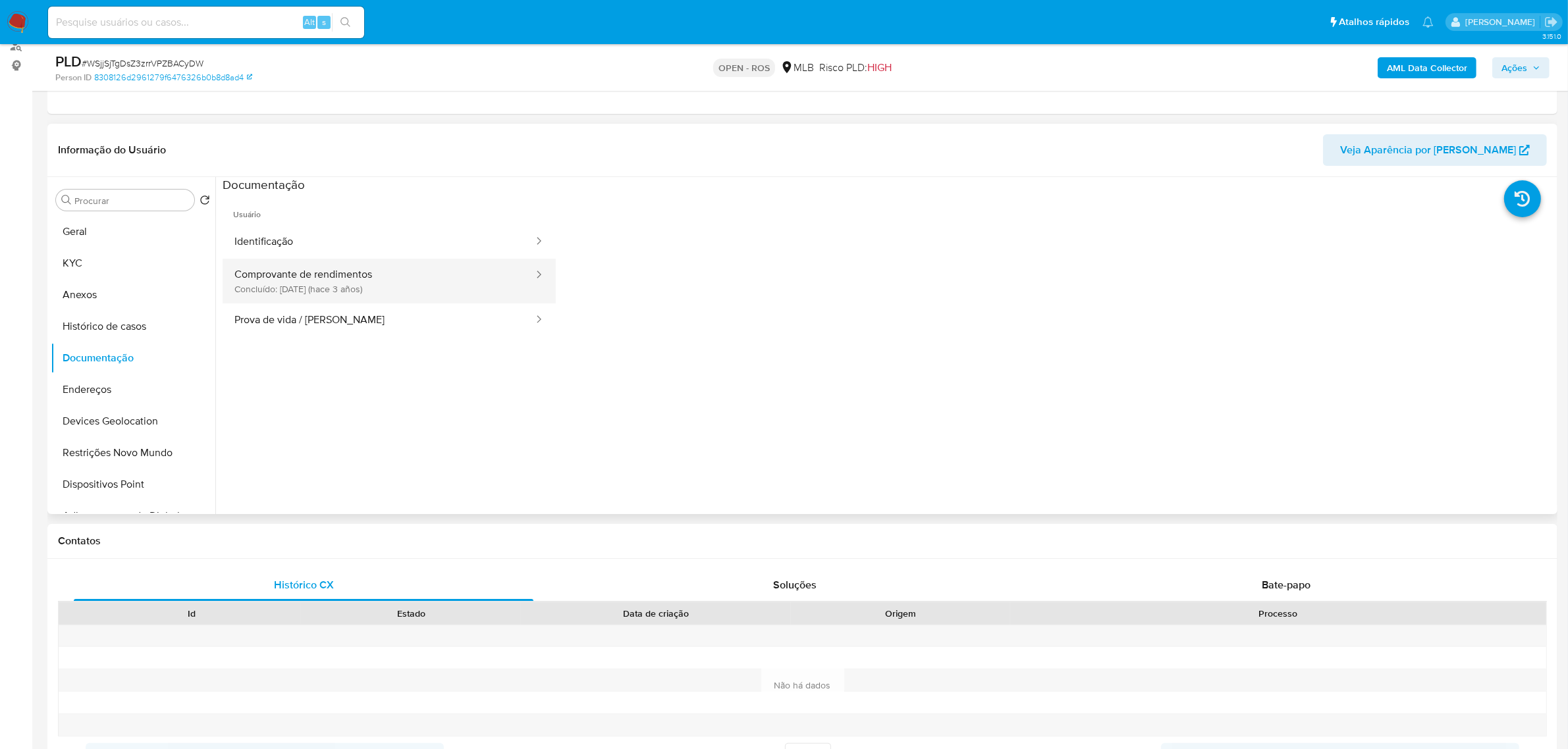
click at [360, 290] on button "Comprovante de rendimentos Concluído: 23/06/2022 (hace 3 años)" at bounding box center [378, 281] width 312 height 44
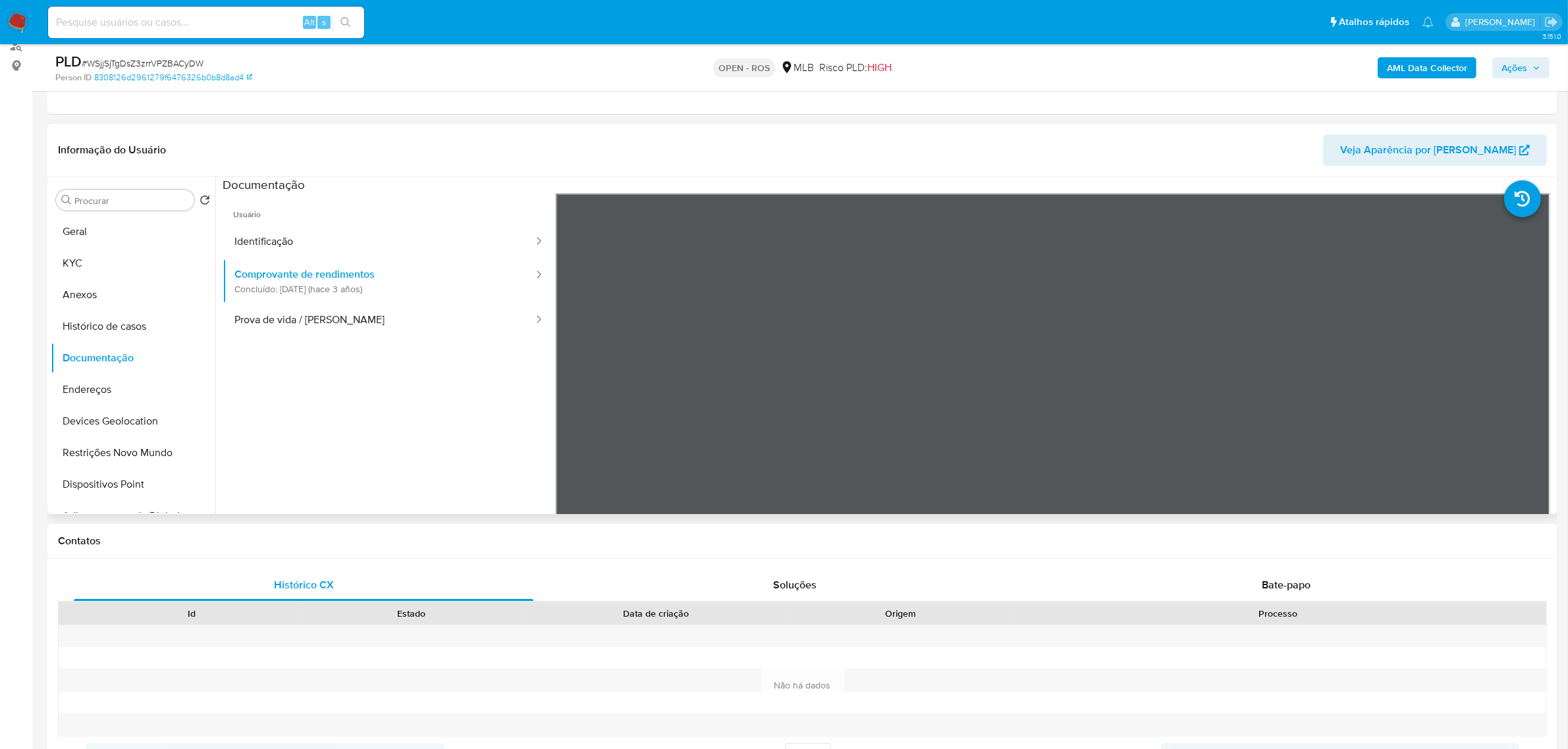
click at [1241, 150] on header "Informação do Usuário Veja Aparência por Pessoa" at bounding box center [803, 149] width 1489 height 31
click at [110, 224] on button "Geral" at bounding box center [127, 231] width 154 height 31
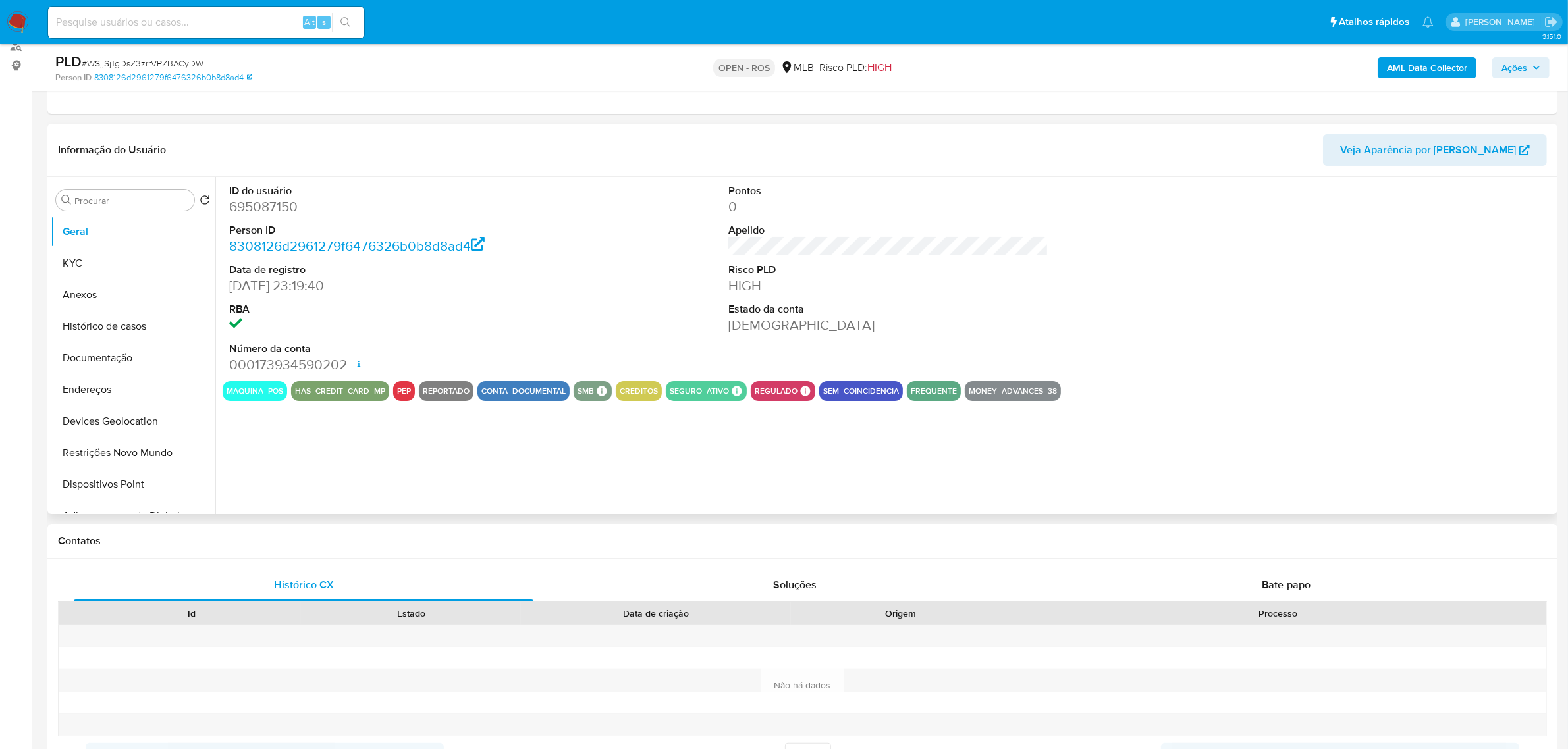
click at [400, 478] on div "ID do usuário 695087150 Person ID 8308126d2961279f6476326b0b8d8ad4 Data de regi…" at bounding box center [885, 345] width 1339 height 337
click at [103, 270] on button "KYC" at bounding box center [127, 263] width 154 height 31
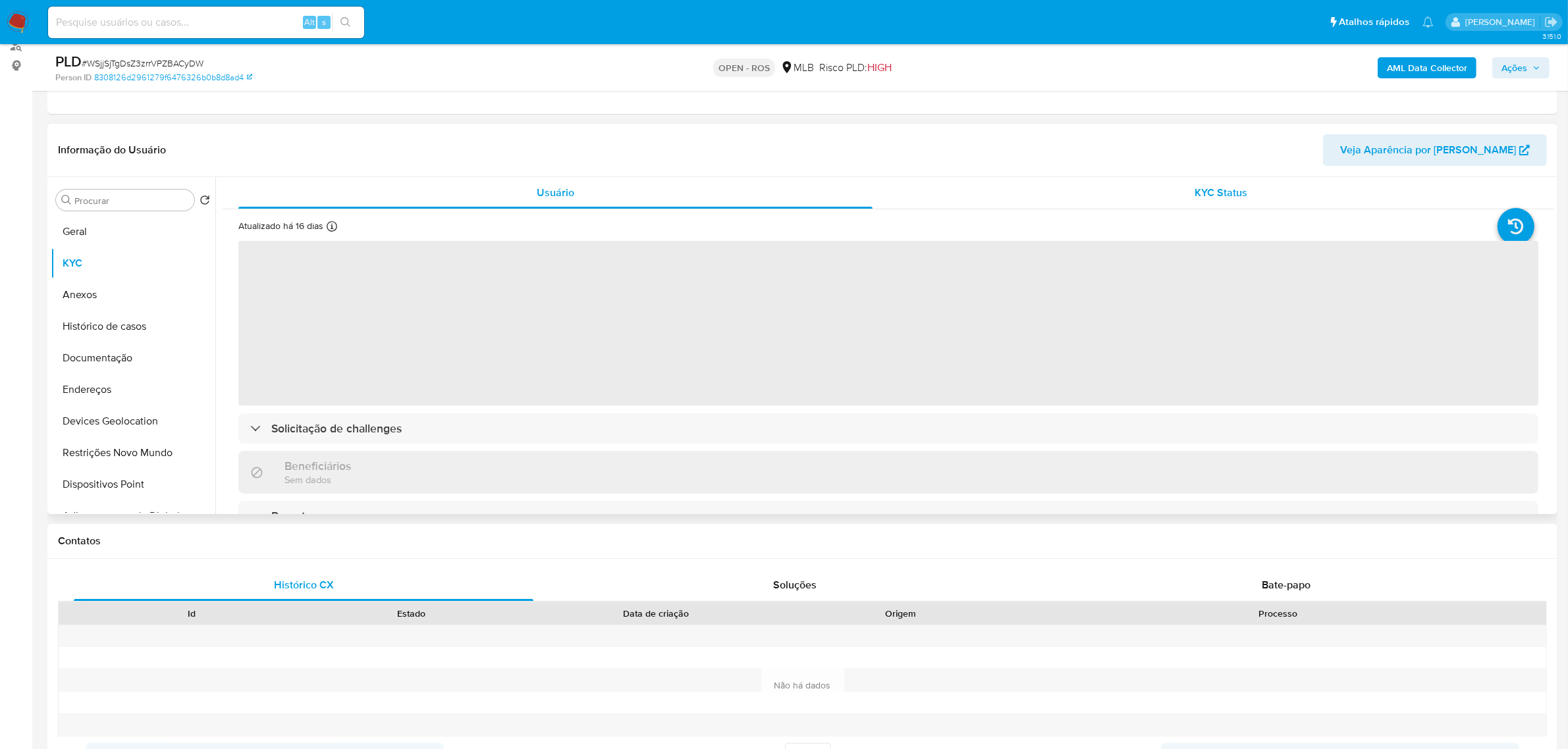
click at [1197, 186] on span "KYC Status" at bounding box center [1221, 193] width 53 height 15
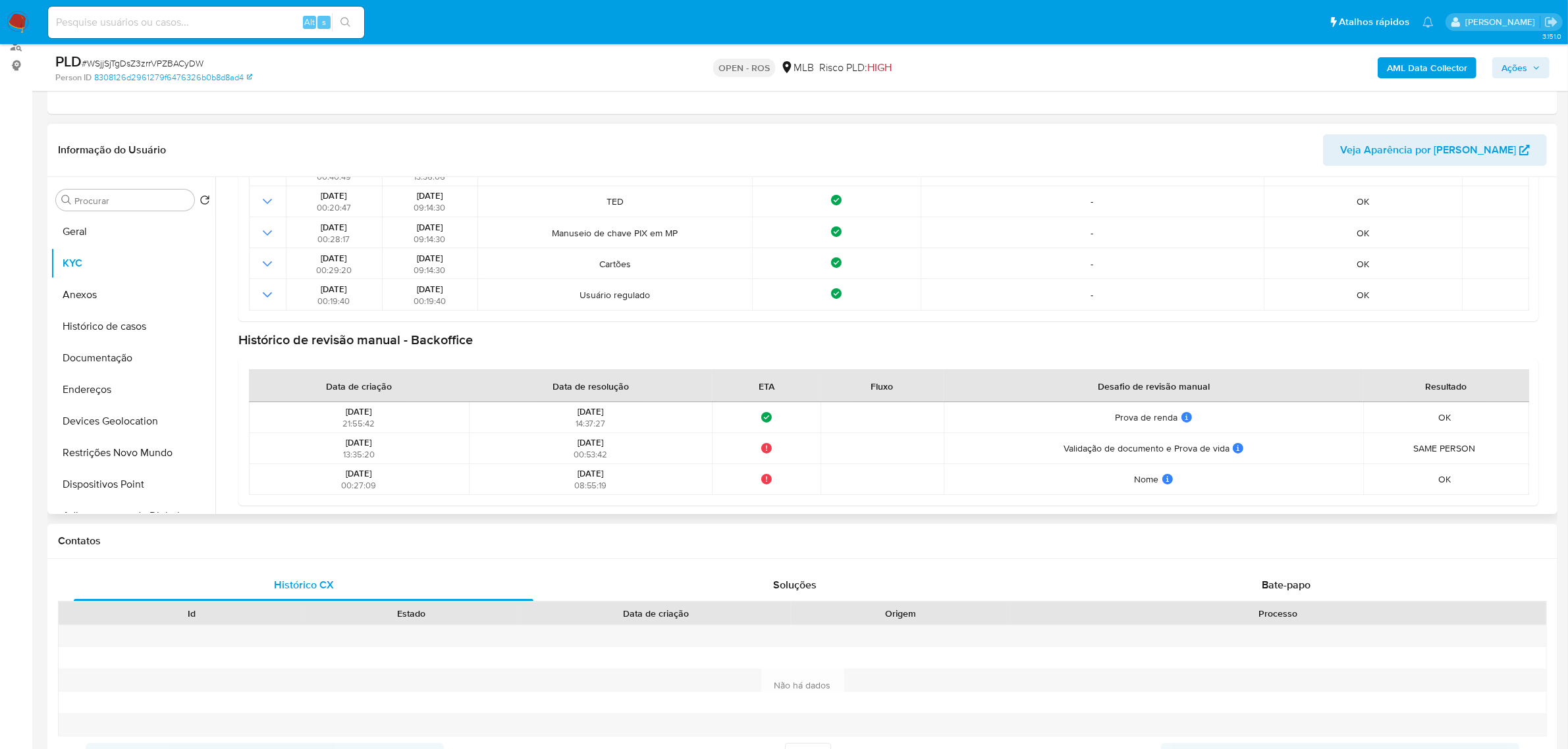
scroll to position [433, 0]
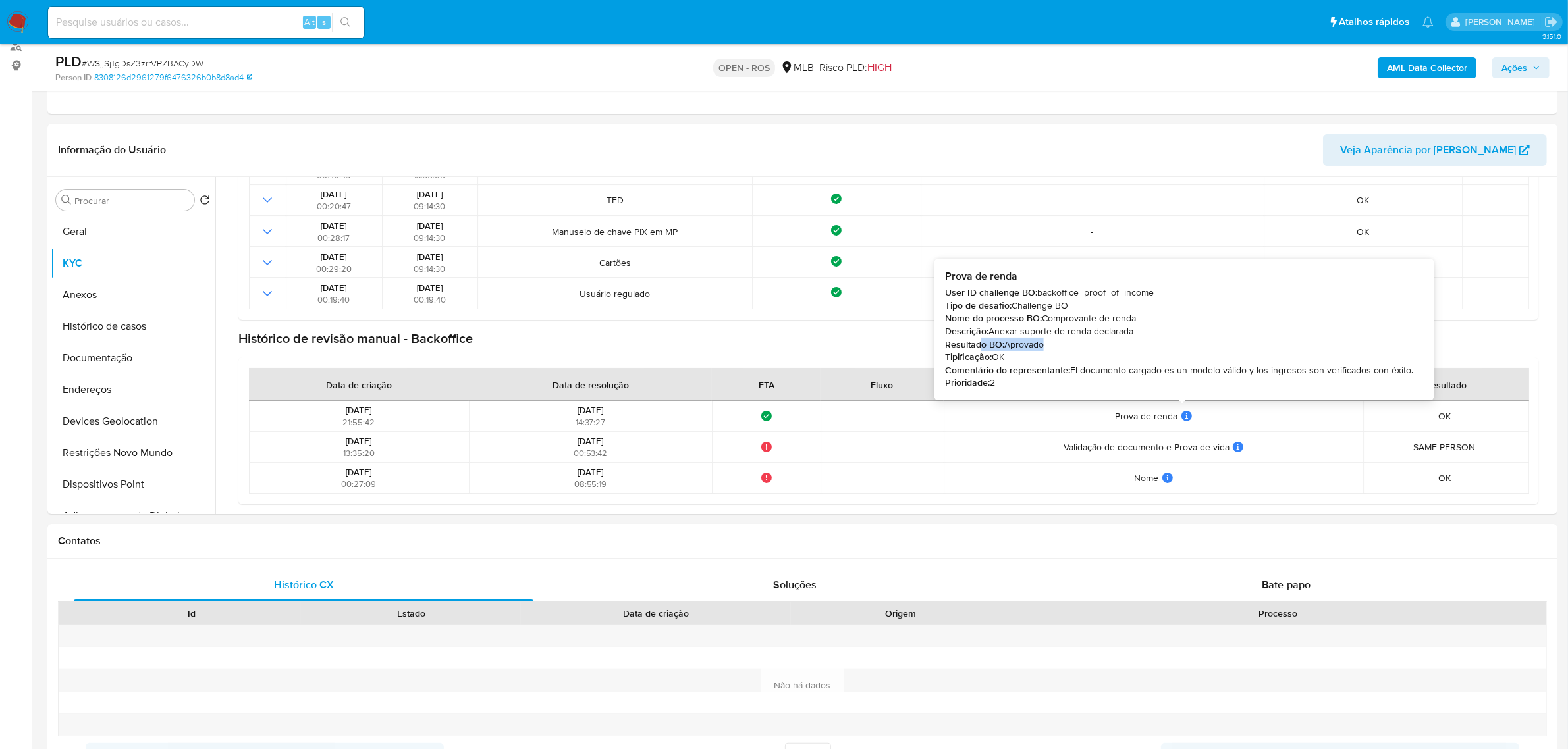
drag, startPoint x: 988, startPoint y: 342, endPoint x: 1065, endPoint y: 342, distance: 77.0
click at [1065, 342] on div "Resultado BO: Aprovado" at bounding box center [1179, 345] width 468 height 13
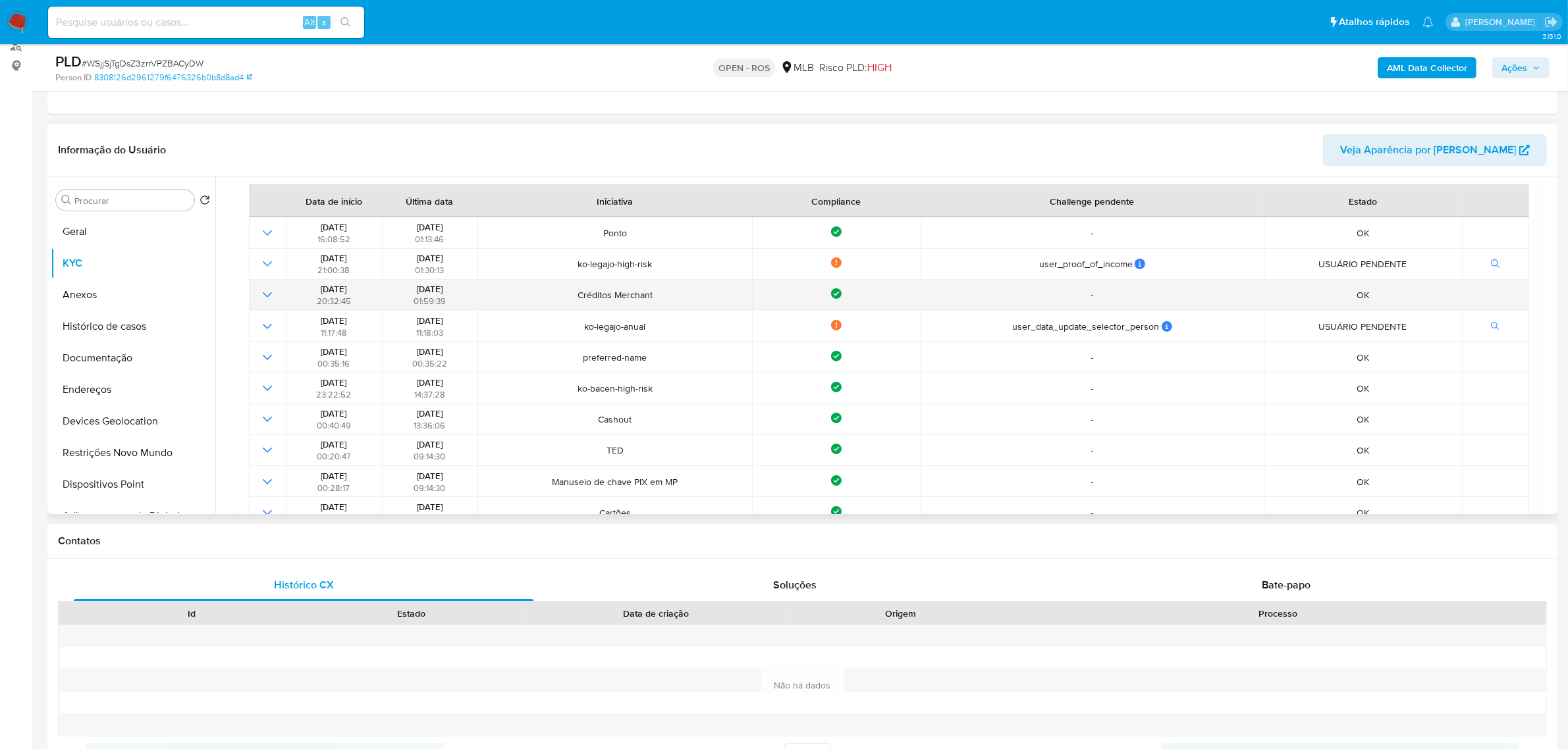
scroll to position [0, 0]
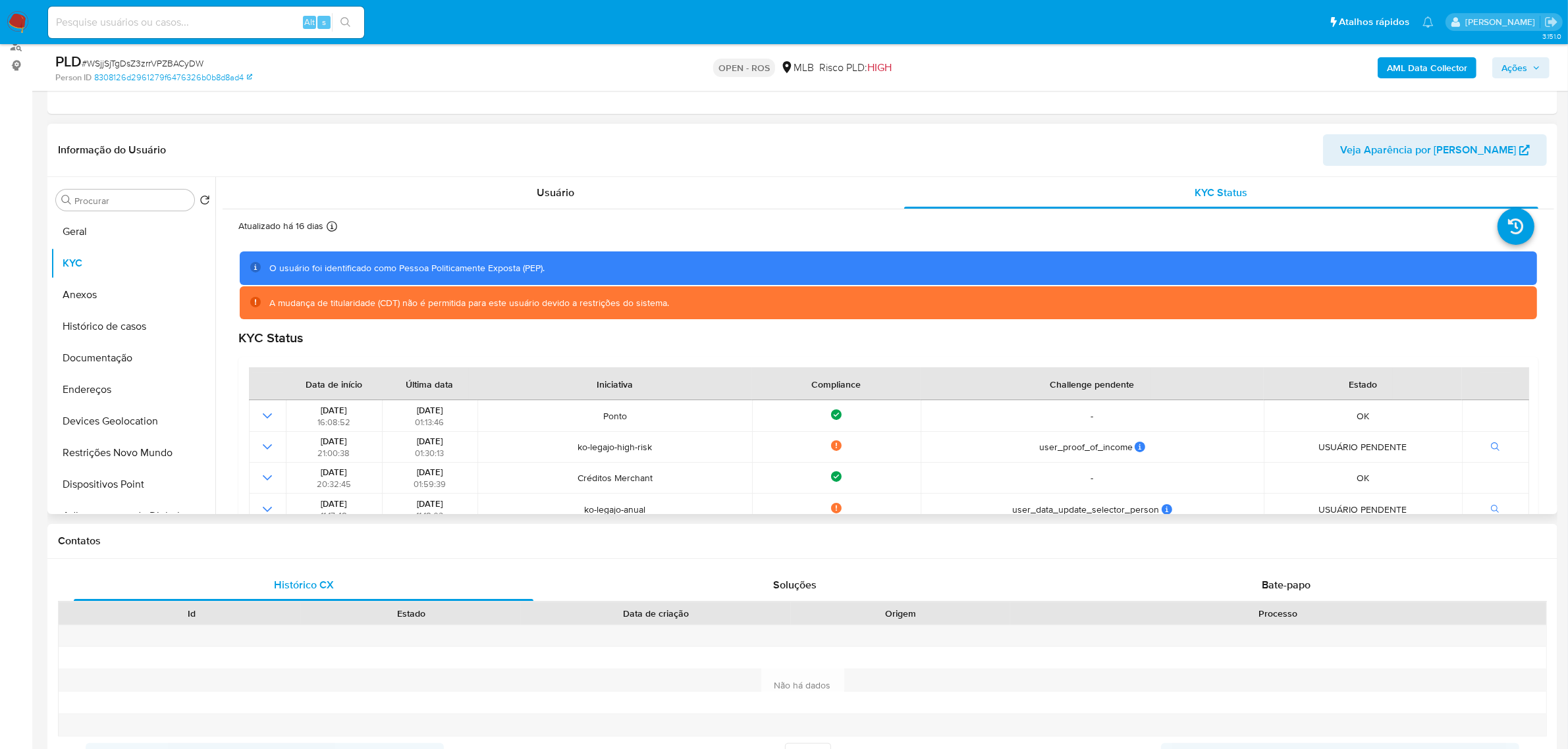
click at [531, 175] on div "Informação do Usuário Veja Aparência por Pessoa" at bounding box center [802, 151] width 1510 height 54
click at [532, 185] on div "Usuário" at bounding box center [555, 192] width 634 height 31
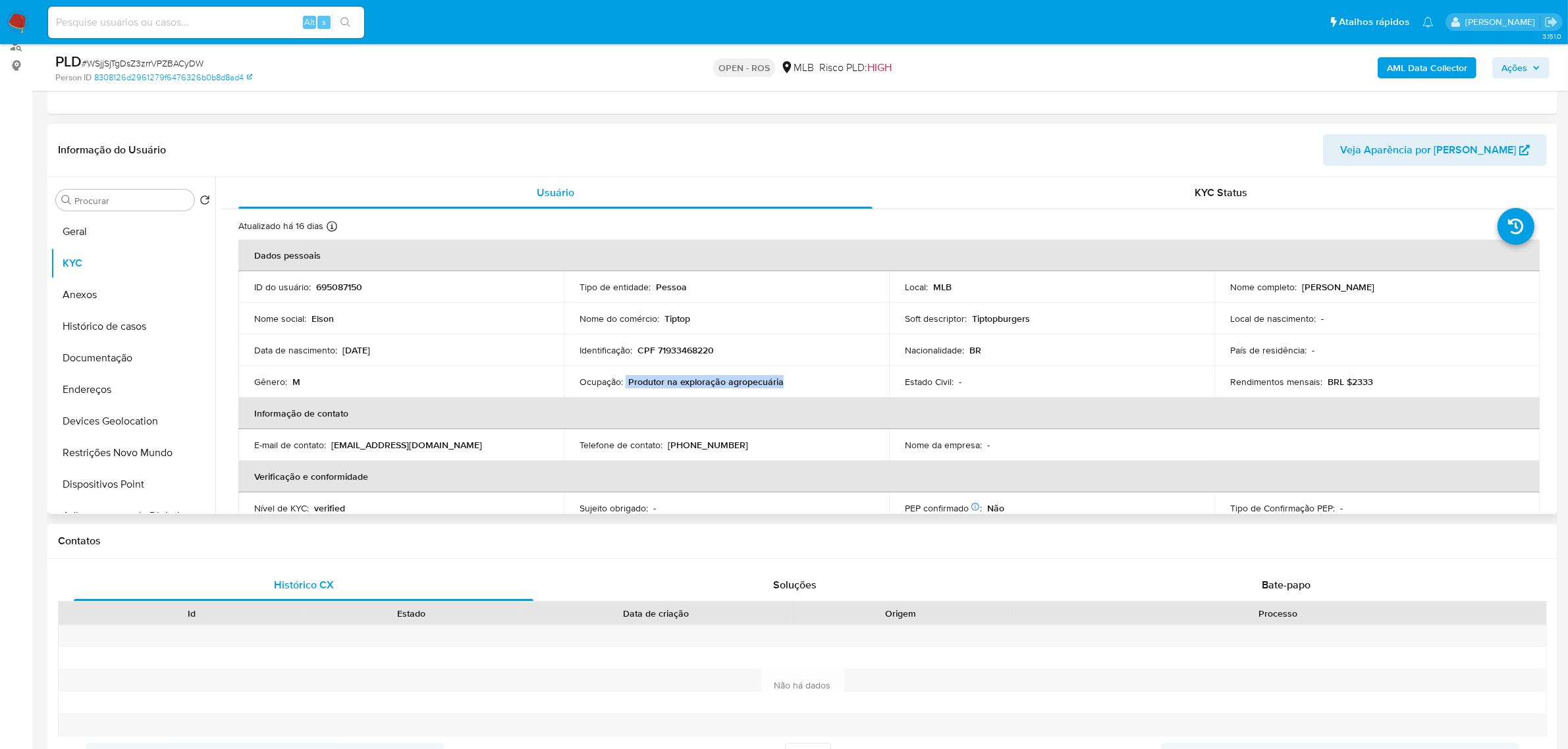
drag, startPoint x: 624, startPoint y: 381, endPoint x: 795, endPoint y: 384, distance: 171.0
click at [795, 384] on div "Ocupação : Produtor na exploração agropecuária" at bounding box center [725, 381] width 293 height 11
click at [640, 387] on p "Produtor na exploração agropecuária" at bounding box center [705, 381] width 155 height 11
drag, startPoint x: 627, startPoint y: 378, endPoint x: 805, endPoint y: 380, distance: 178.0
click at [825, 384] on div "Ocupação : Produtor na exploração agropecuária" at bounding box center [725, 381] width 293 height 11
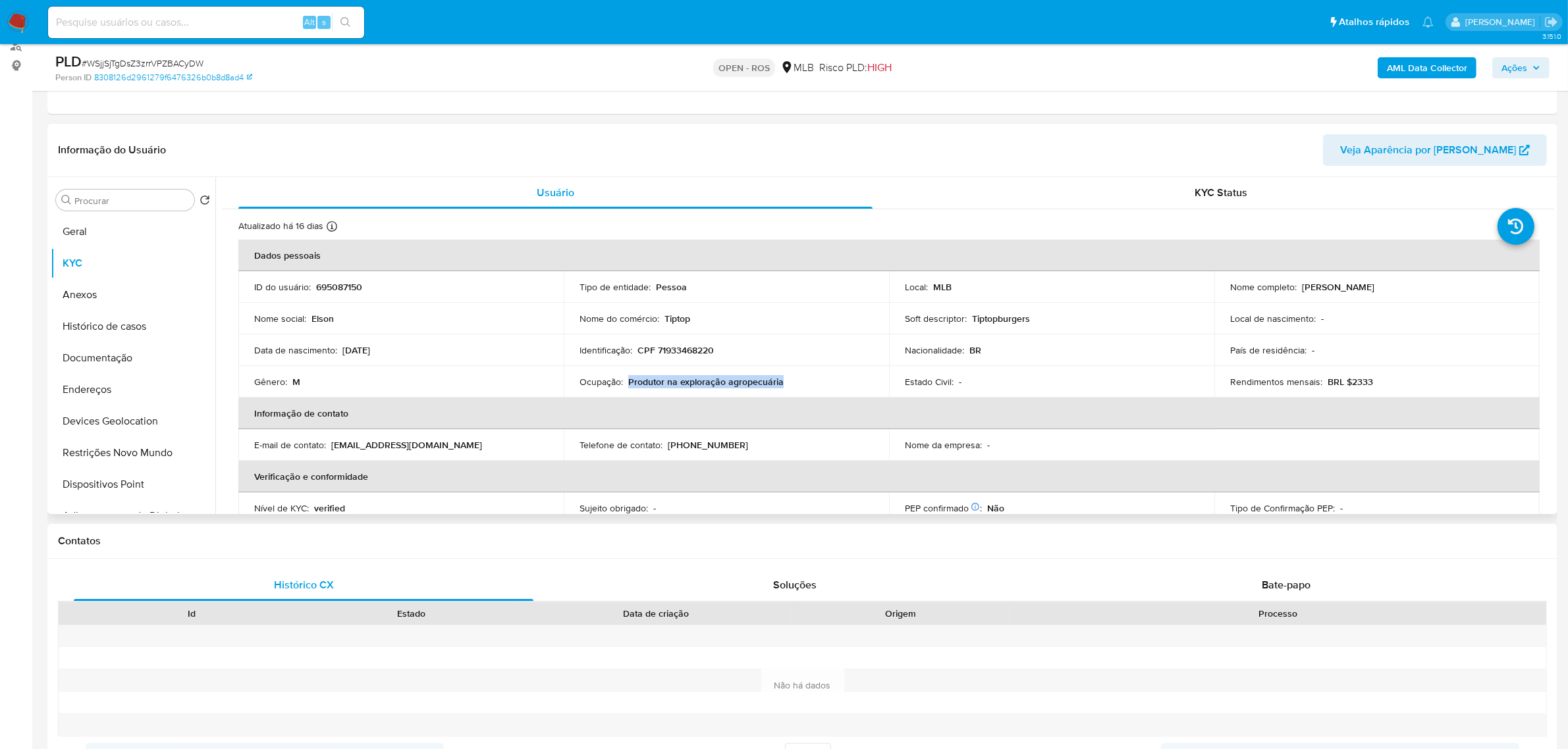
copy p "Produtor na exploração agropecuária"
click at [91, 229] on button "Geral" at bounding box center [127, 231] width 154 height 31
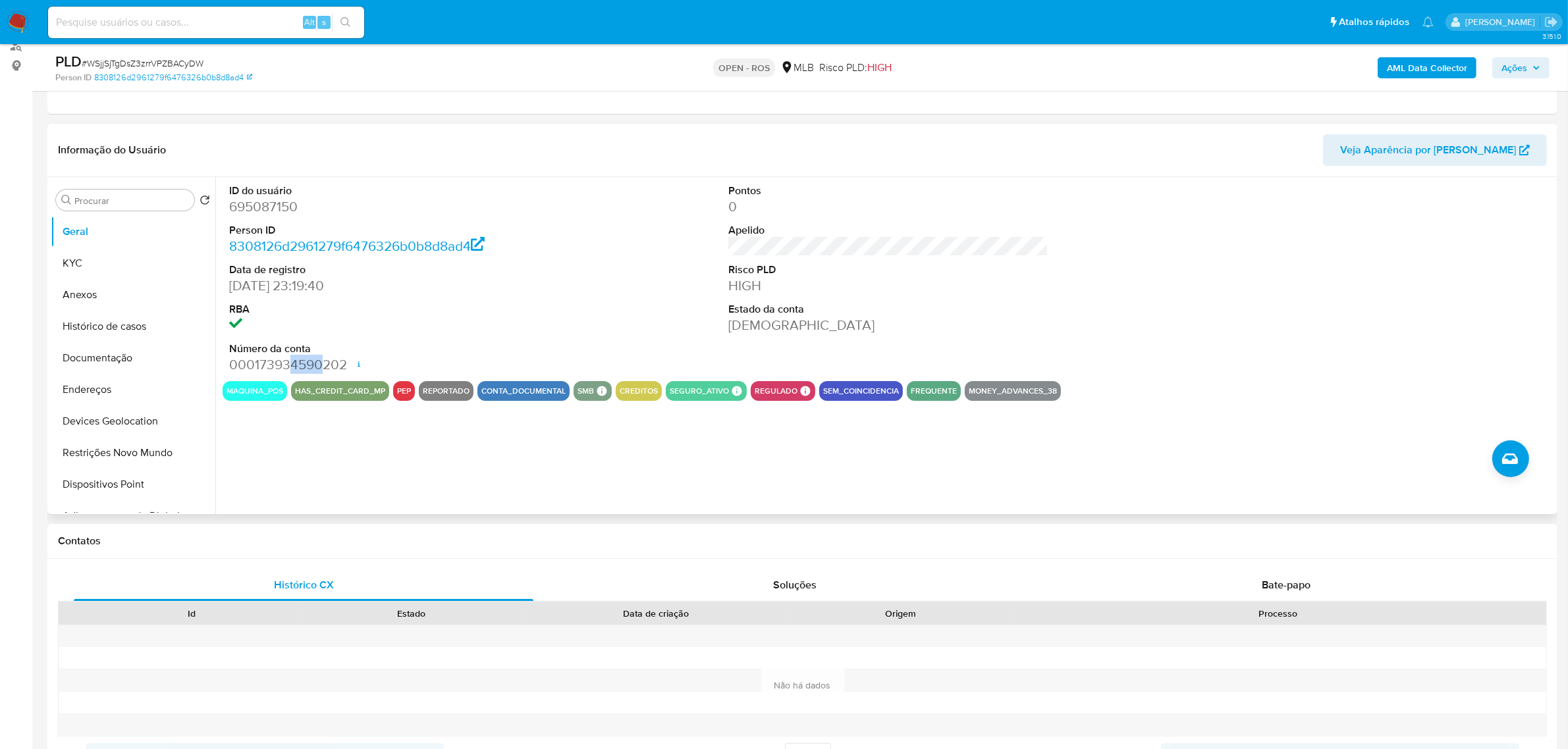
drag, startPoint x: 293, startPoint y: 359, endPoint x: 324, endPoint y: 358, distance: 31.0
click at [324, 358] on dd "000173934590202 Data de abertura 30/12/2020 12:30 Status ACTIVE" at bounding box center [389, 365] width 320 height 18
drag, startPoint x: 464, startPoint y: 325, endPoint x: 314, endPoint y: 276, distance: 157.8
click at [464, 324] on dd at bounding box center [389, 325] width 320 height 18
drag, startPoint x: 296, startPoint y: 286, endPoint x: 231, endPoint y: 286, distance: 65.0
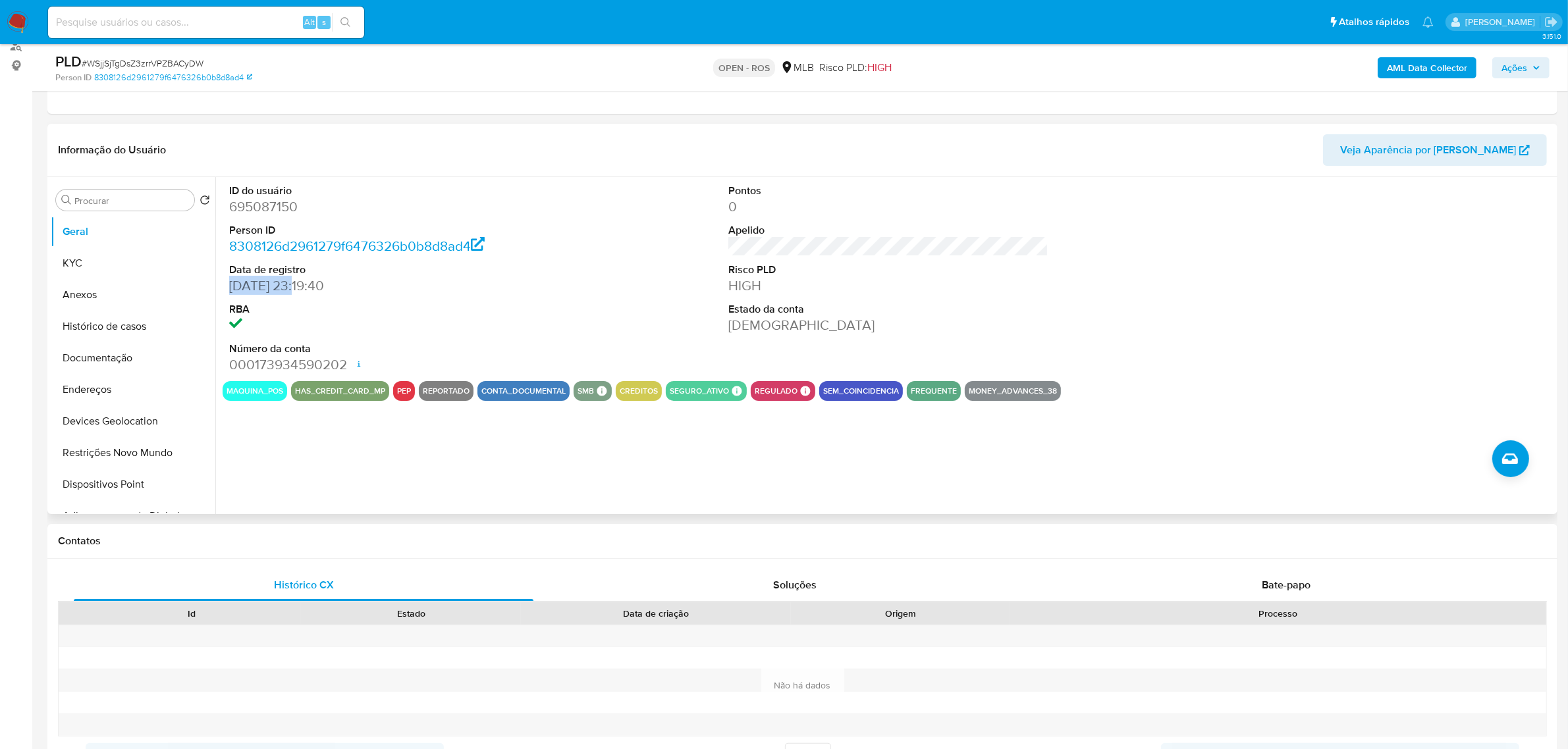
click at [231, 286] on dd "29/12/2020 23:19:40" at bounding box center [389, 286] width 320 height 18
copy dd "29/12/2020"
click at [123, 321] on button "Histórico de casos" at bounding box center [127, 326] width 154 height 31
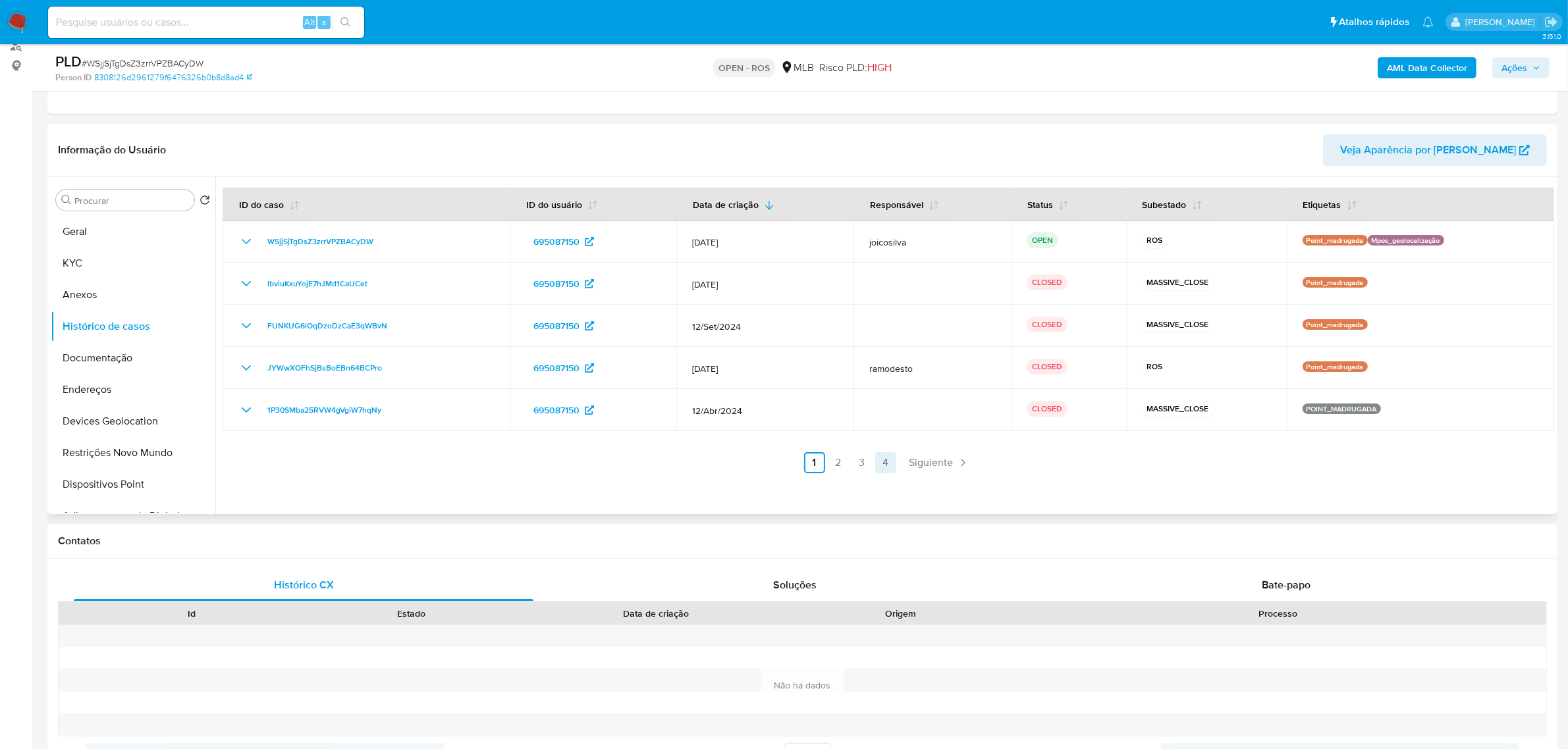
click at [879, 457] on link "4" at bounding box center [885, 463] width 21 height 21
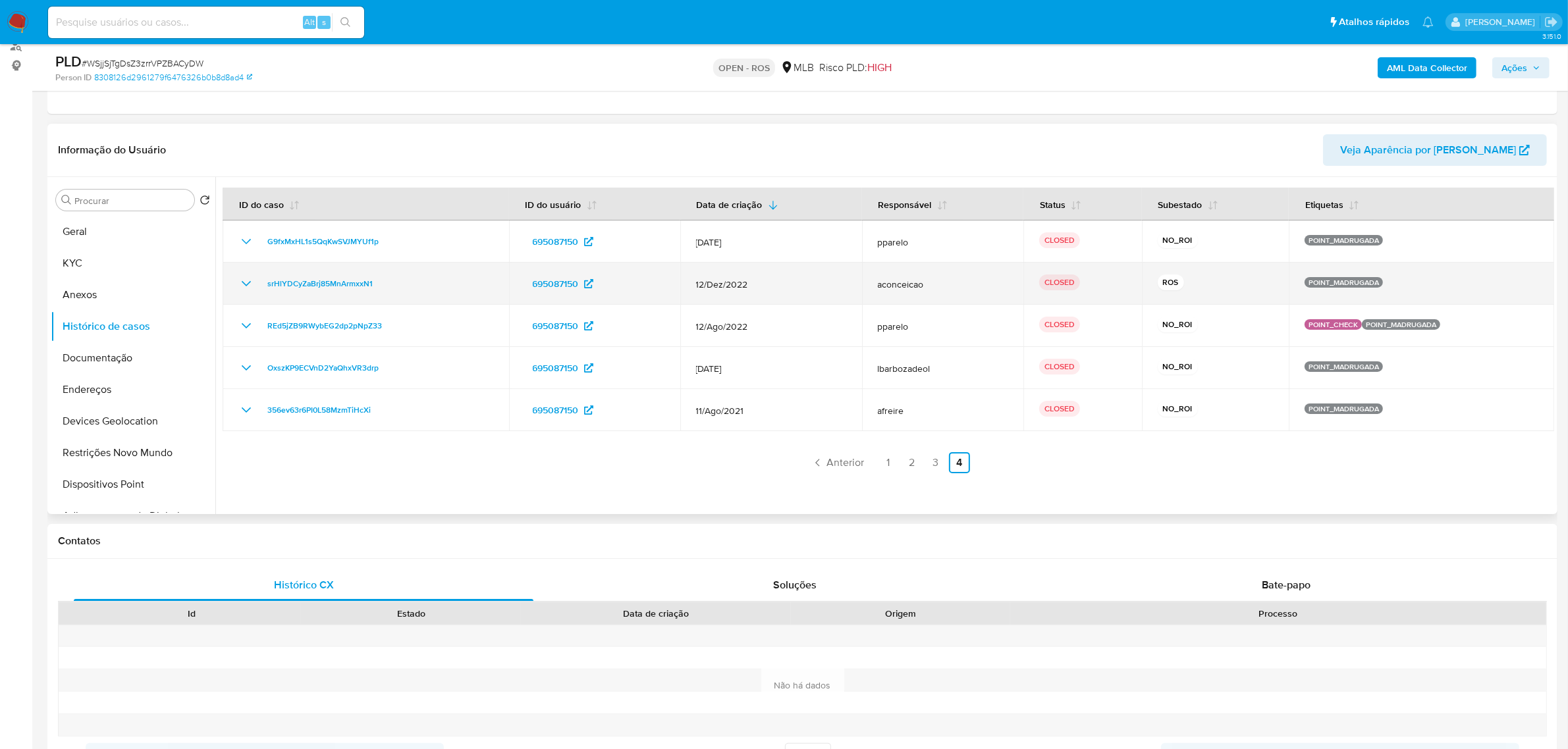
drag, startPoint x: 1147, startPoint y: 275, endPoint x: 1194, endPoint y: 286, distance: 48.3
click at [1194, 286] on td "ROS" at bounding box center [1216, 283] width 148 height 42
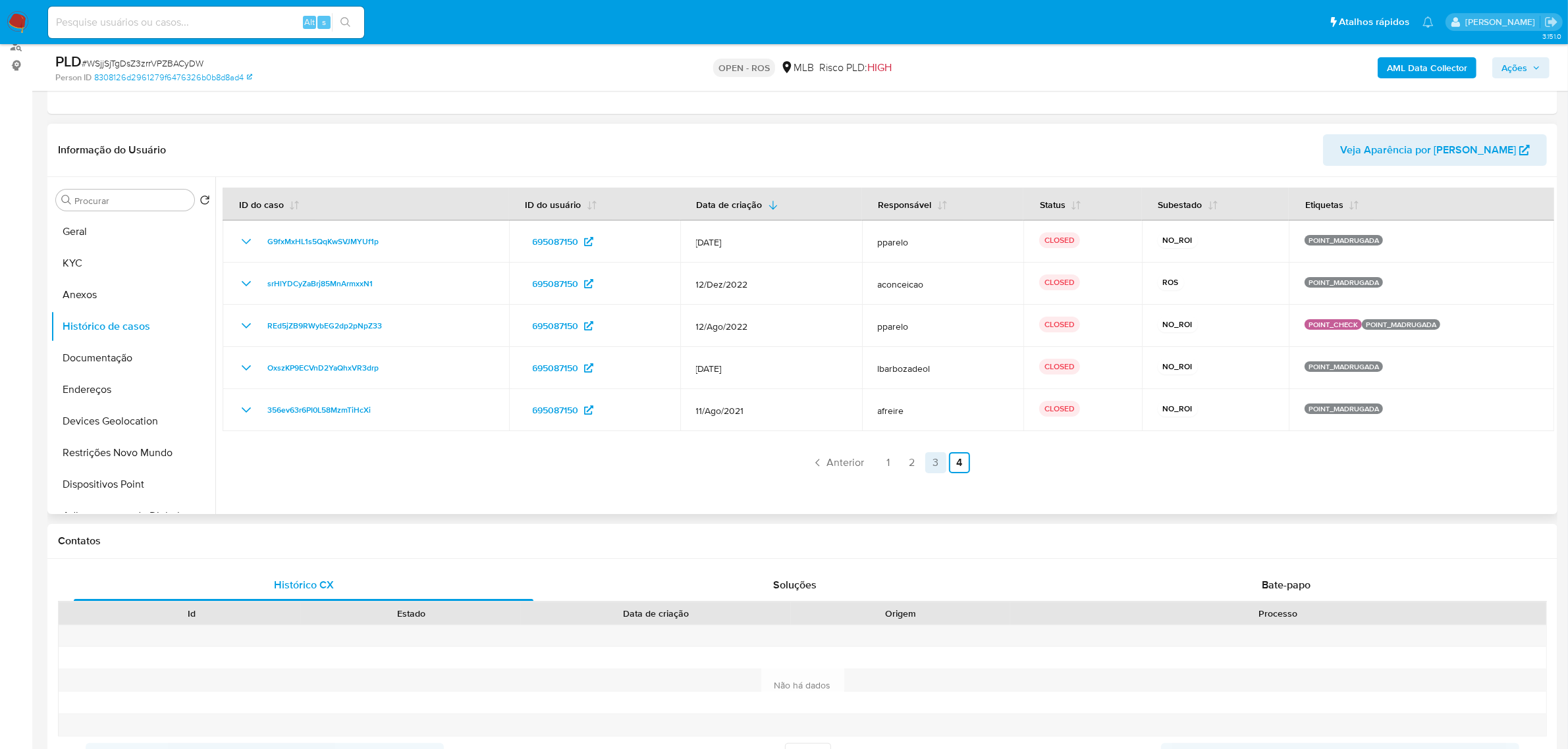
click at [929, 466] on link "3" at bounding box center [936, 463] width 21 height 21
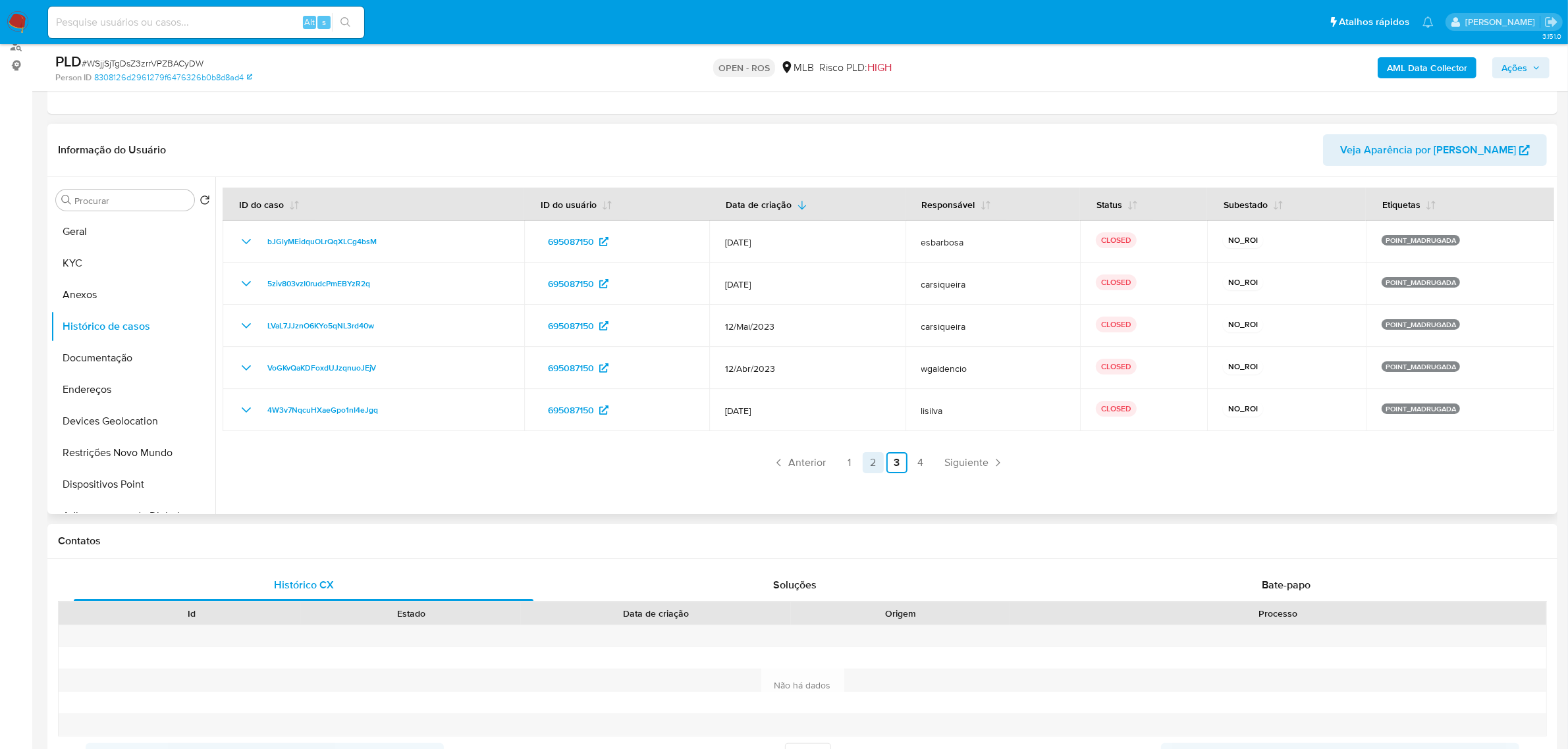
click at [863, 458] on link "2" at bounding box center [873, 463] width 21 height 21
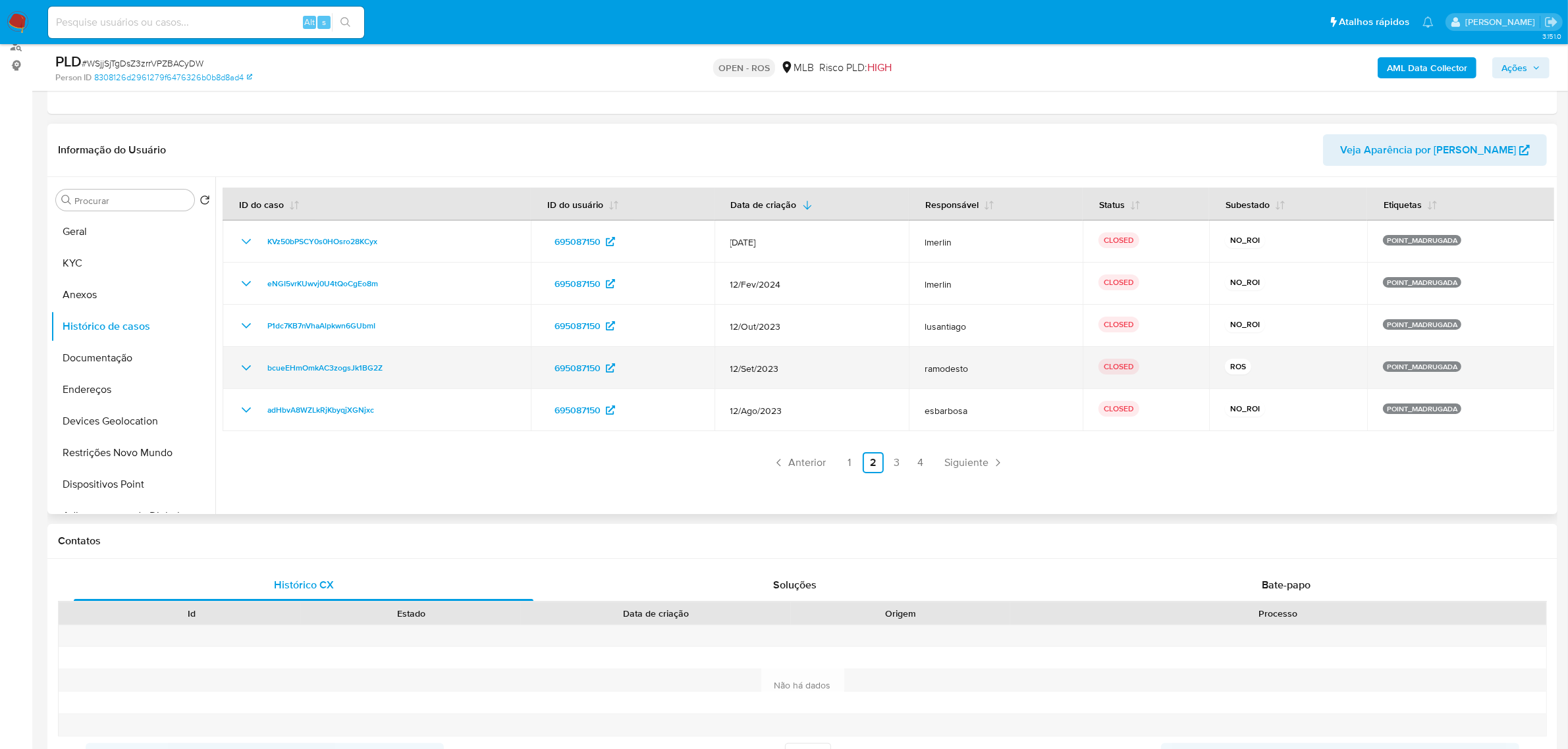
drag, startPoint x: 1194, startPoint y: 375, endPoint x: 1288, endPoint y: 373, distance: 94.0
click at [1288, 373] on tr "bcueEHmOmkAC3zogsJk1BG2Z 695087150 12/Set/2023 ramodesto CLOSED ROS POINT_MADRU…" at bounding box center [889, 368] width 1331 height 42
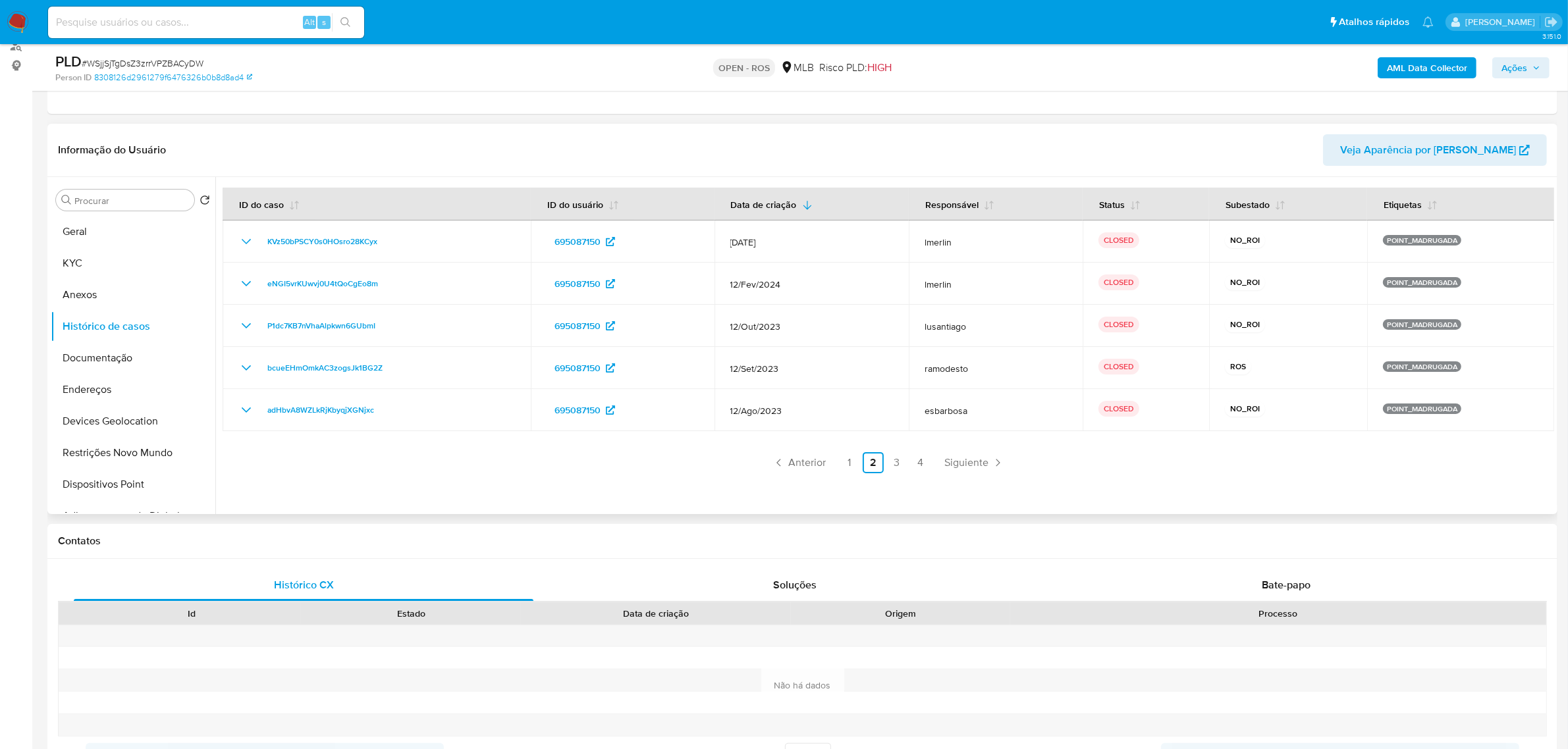
click at [840, 463] on link "1" at bounding box center [849, 463] width 21 height 21
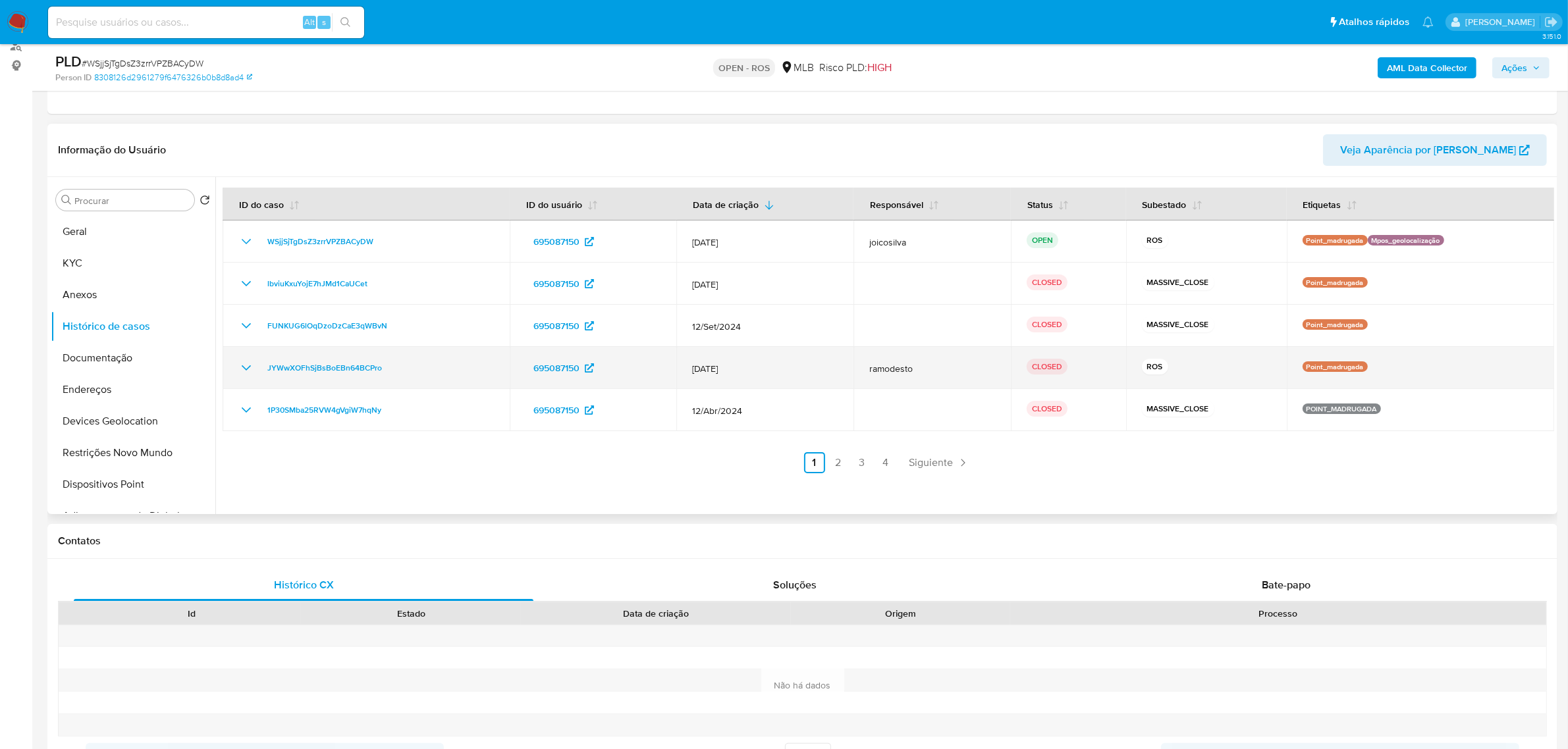
drag, startPoint x: 1124, startPoint y: 364, endPoint x: 1189, endPoint y: 362, distance: 65.0
click at [1189, 362] on td "ROS" at bounding box center [1206, 368] width 161 height 42
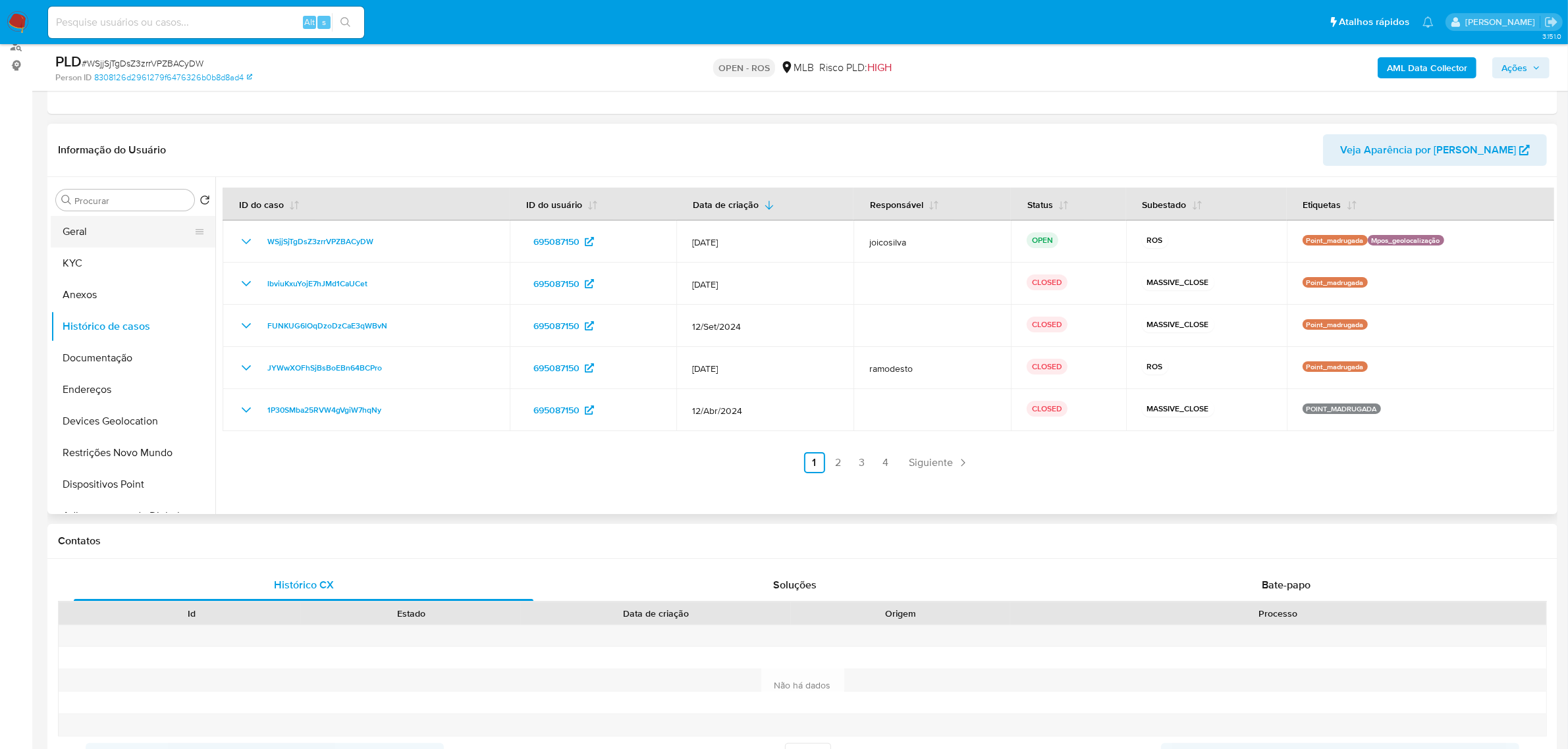
click at [112, 227] on button "Geral" at bounding box center [127, 231] width 154 height 31
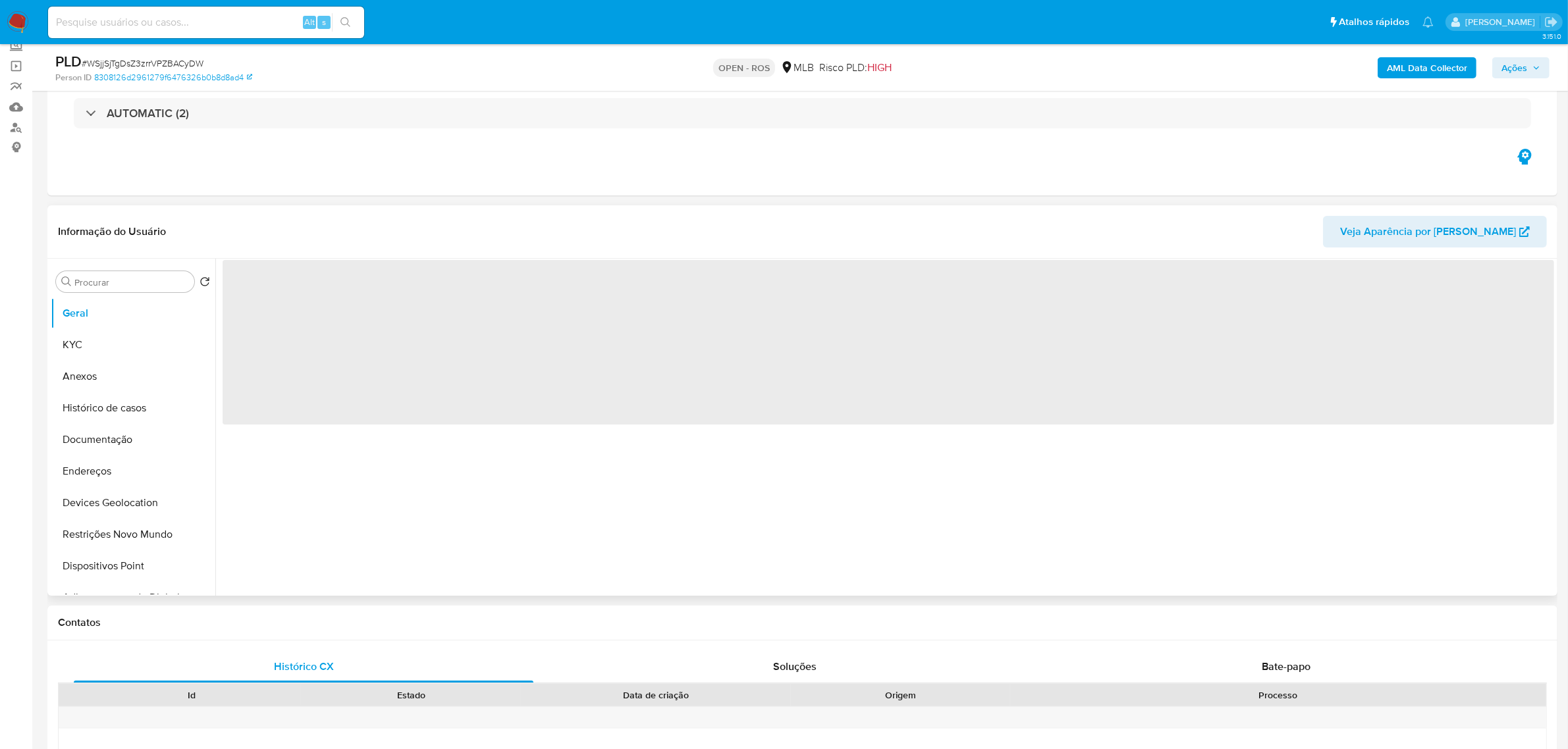
scroll to position [82, 0]
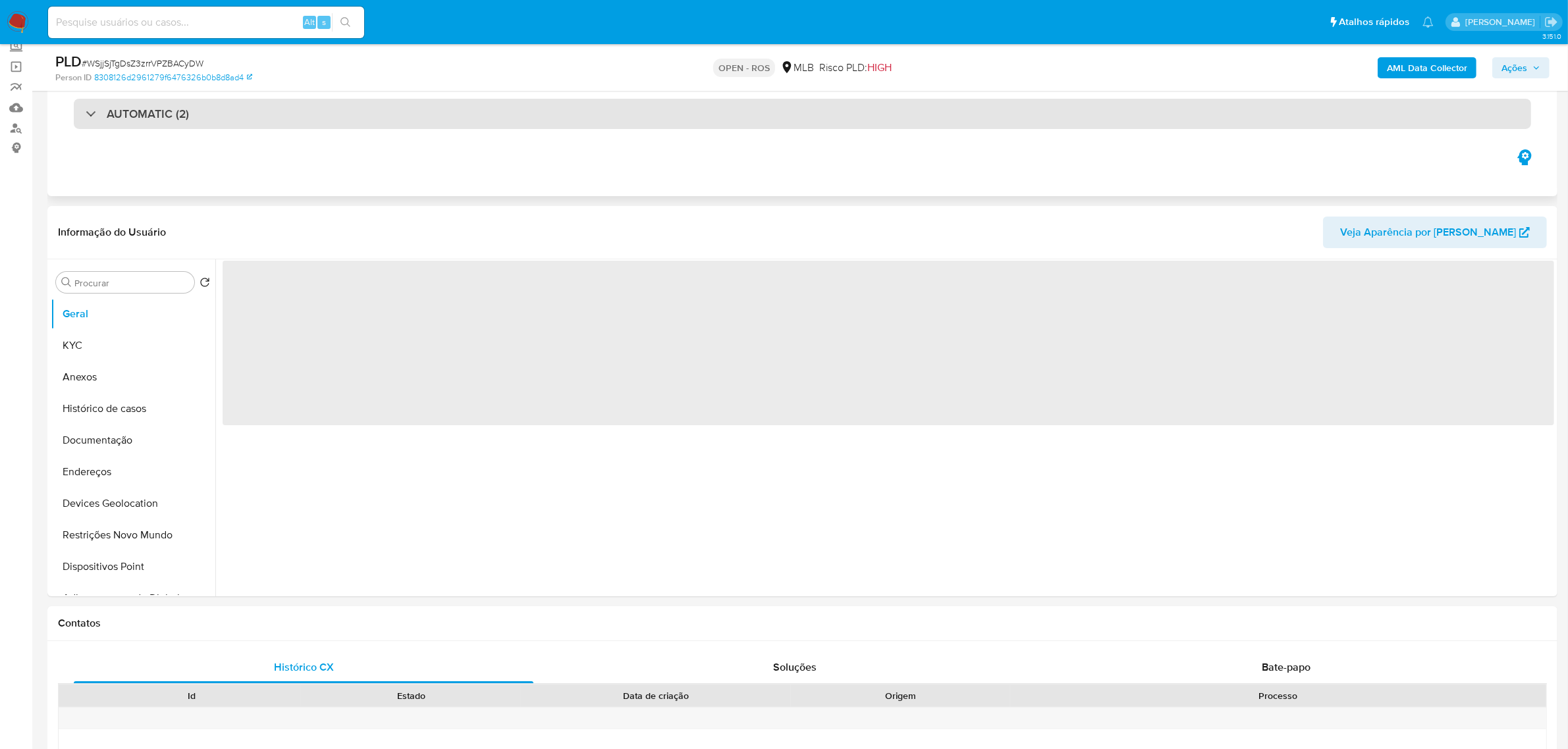
click at [378, 119] on div "AUTOMATIC (2)" at bounding box center [802, 114] width 1457 height 31
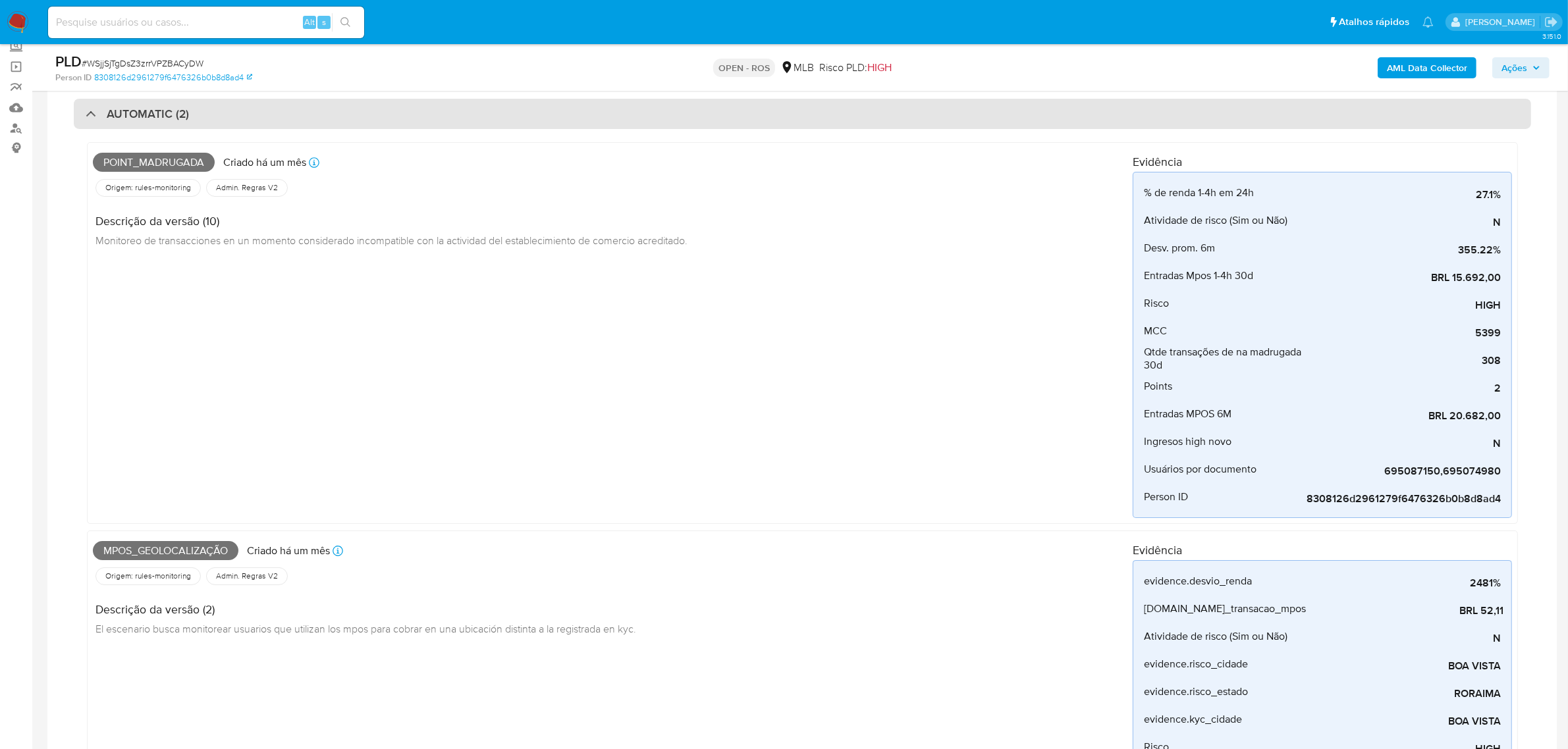
click at [378, 119] on div "AUTOMATIC (2)" at bounding box center [802, 114] width 1457 height 31
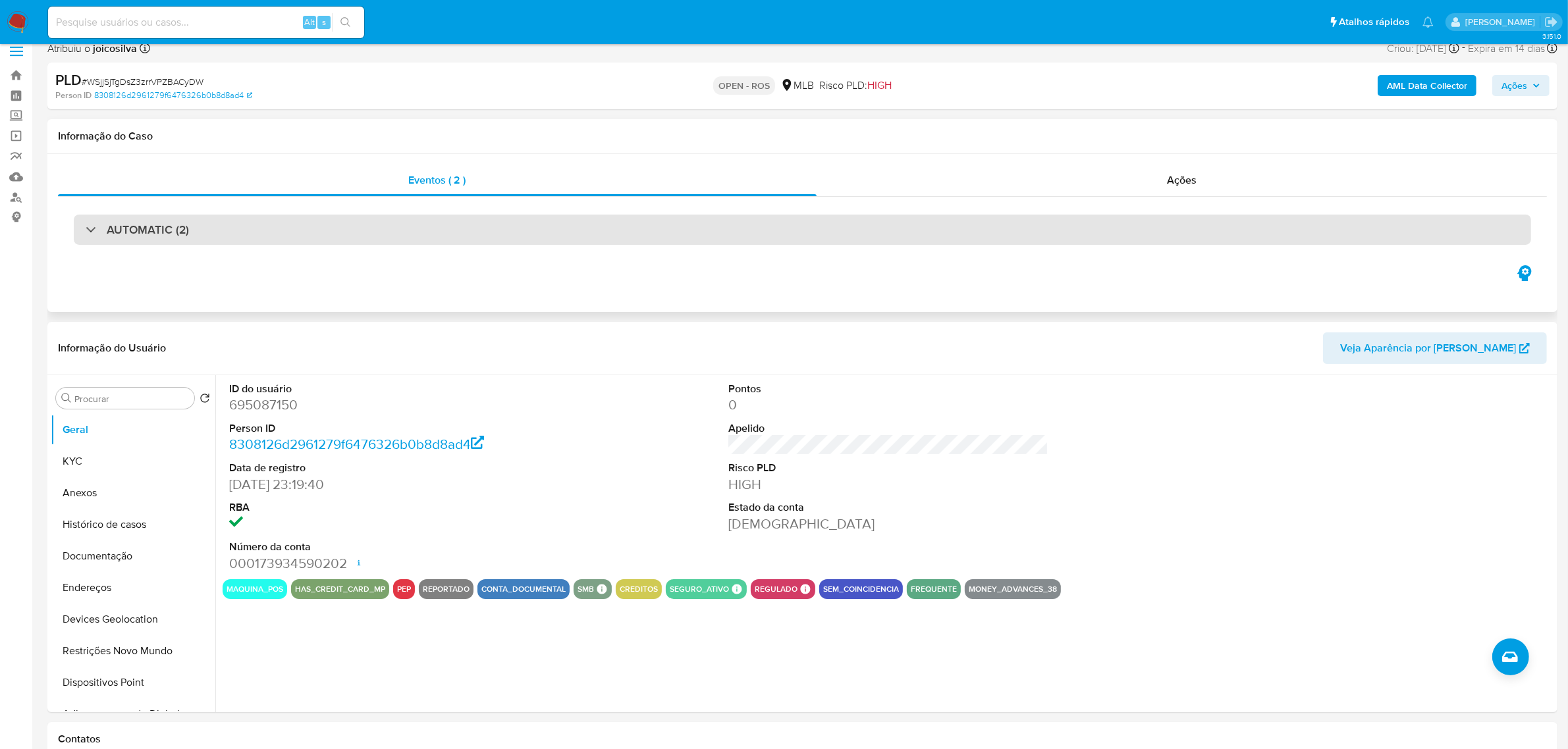
scroll to position [0, 0]
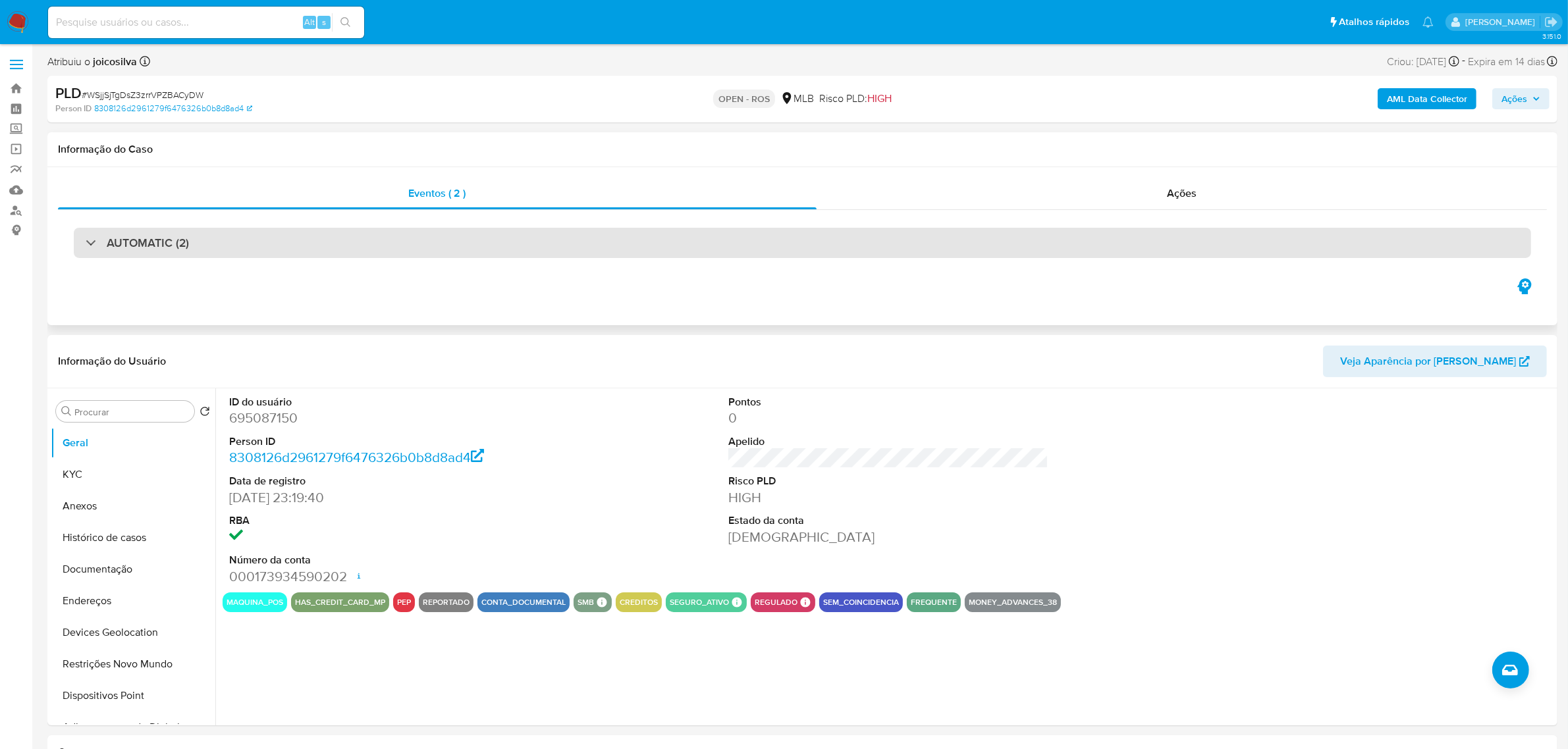
click at [377, 235] on div "AUTOMATIC (2)" at bounding box center [802, 243] width 1457 height 31
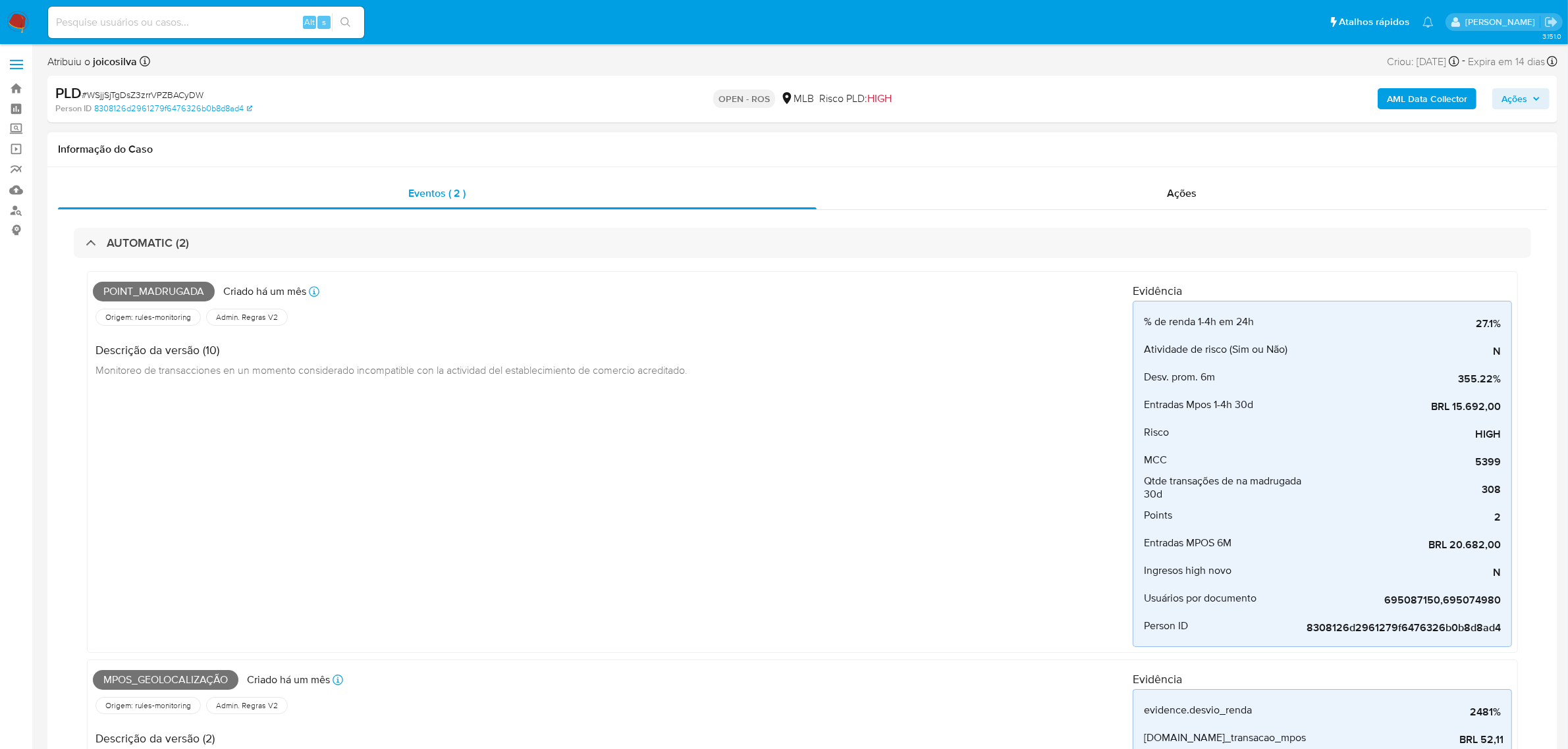
scroll to position [82, 0]
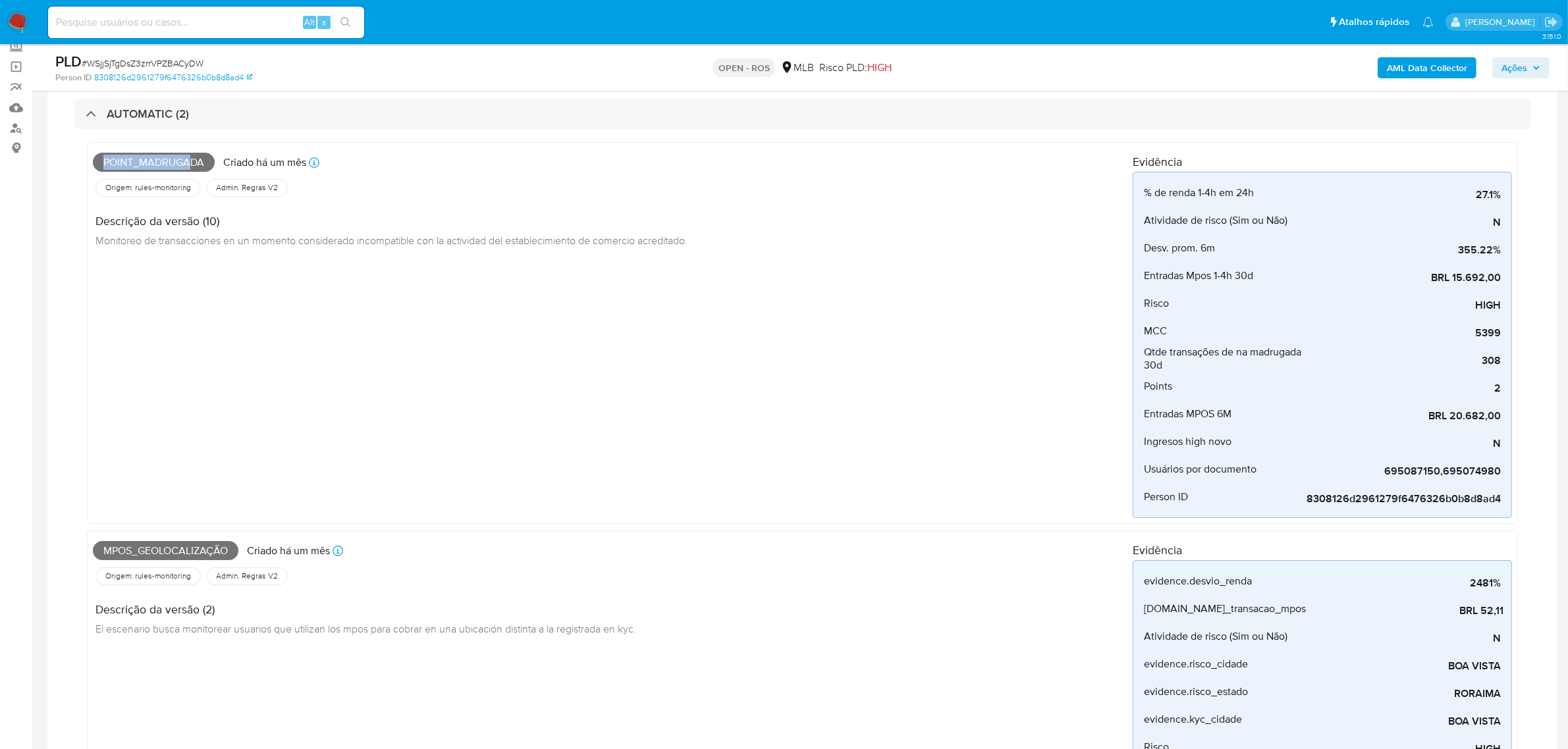
drag, startPoint x: 99, startPoint y: 159, endPoint x: 193, endPoint y: 165, distance: 94.2
click at [193, 165] on span "Point_madrugada" at bounding box center [153, 162] width 122 height 20
drag, startPoint x: 139, startPoint y: 554, endPoint x: 245, endPoint y: 554, distance: 106.0
click at [245, 554] on div "Mpos_geolocalização Criado há um mês Criado: 12/07/2025 00:48:50" at bounding box center [612, 551] width 1039 height 29
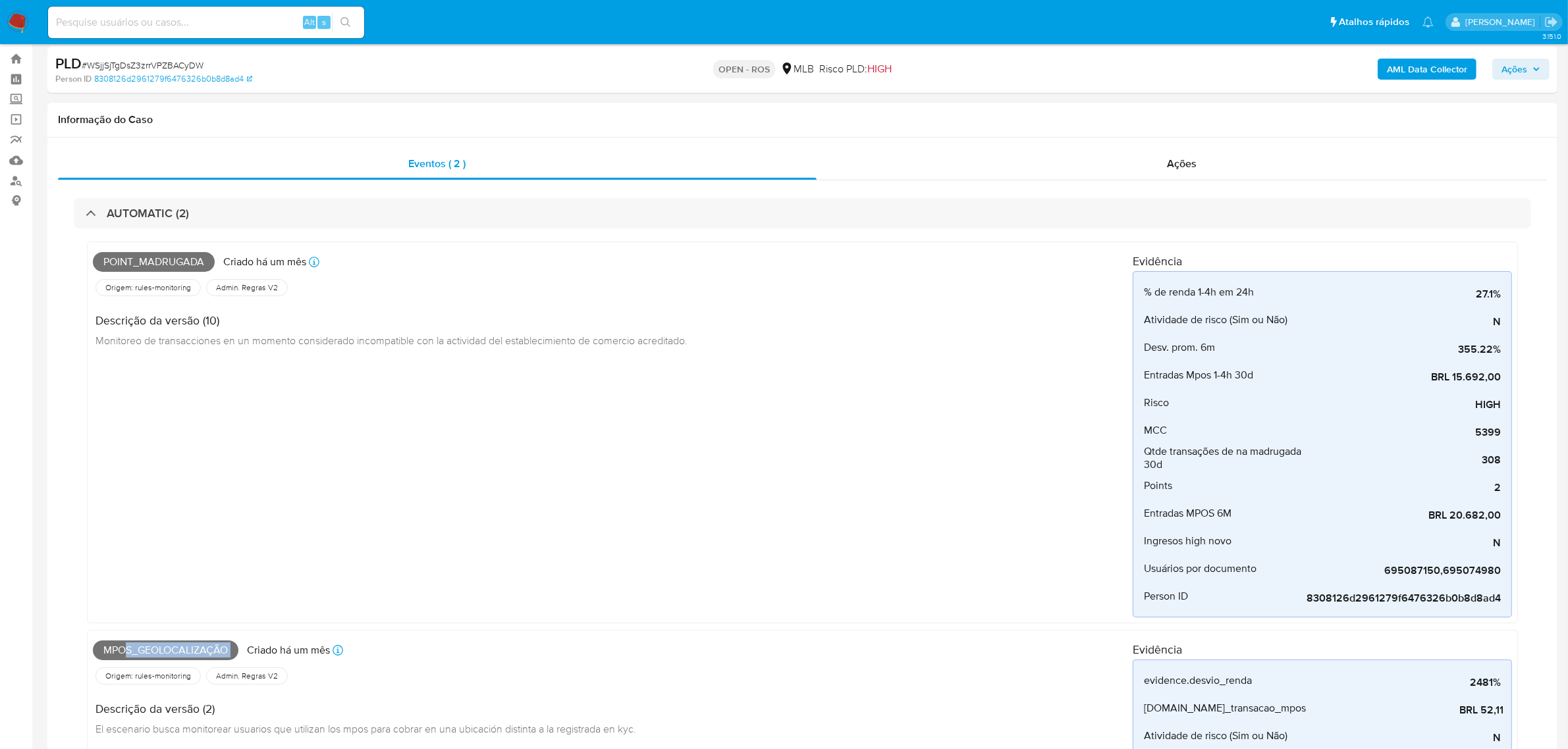
scroll to position [0, 0]
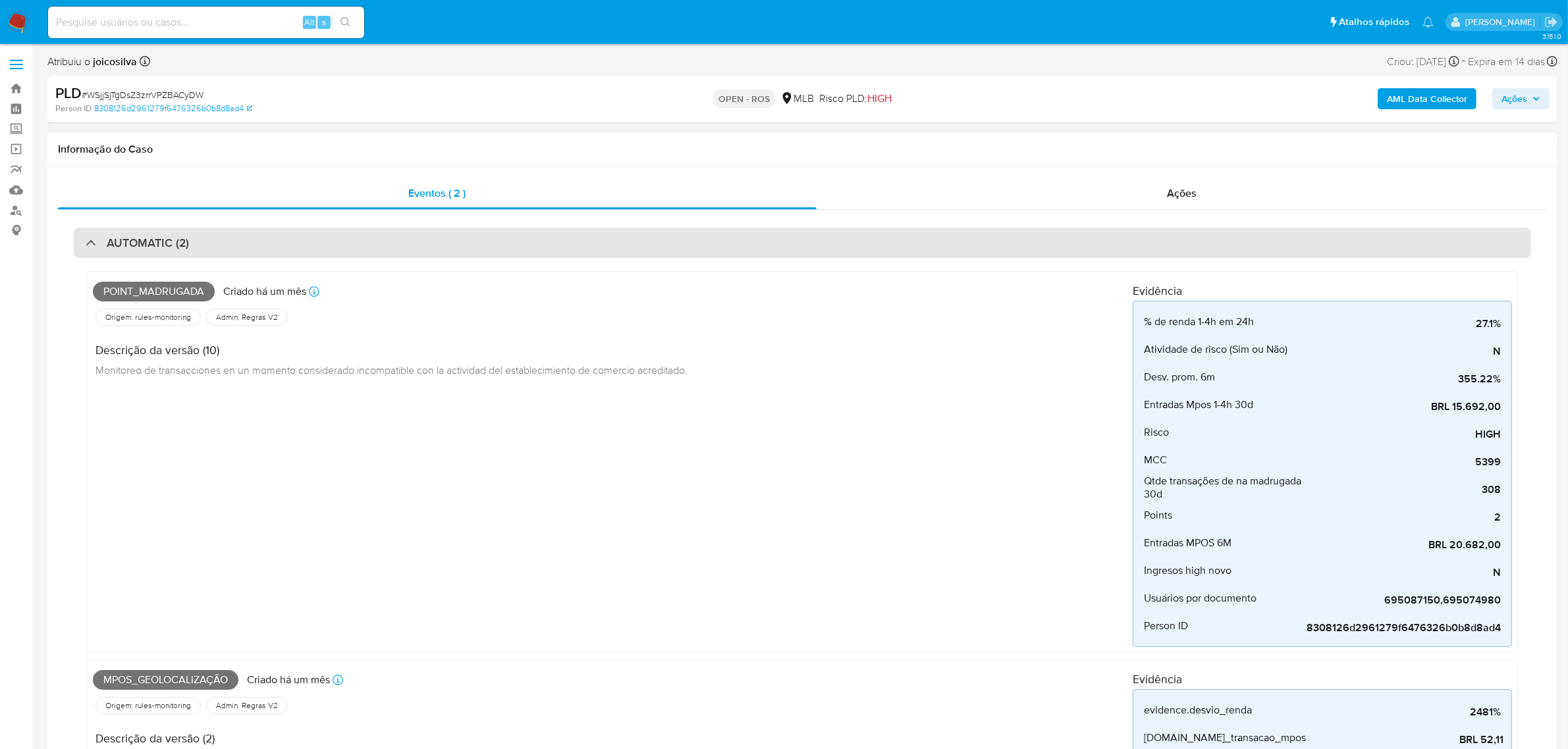
click at [325, 245] on div "AUTOMATIC (2)" at bounding box center [802, 243] width 1457 height 31
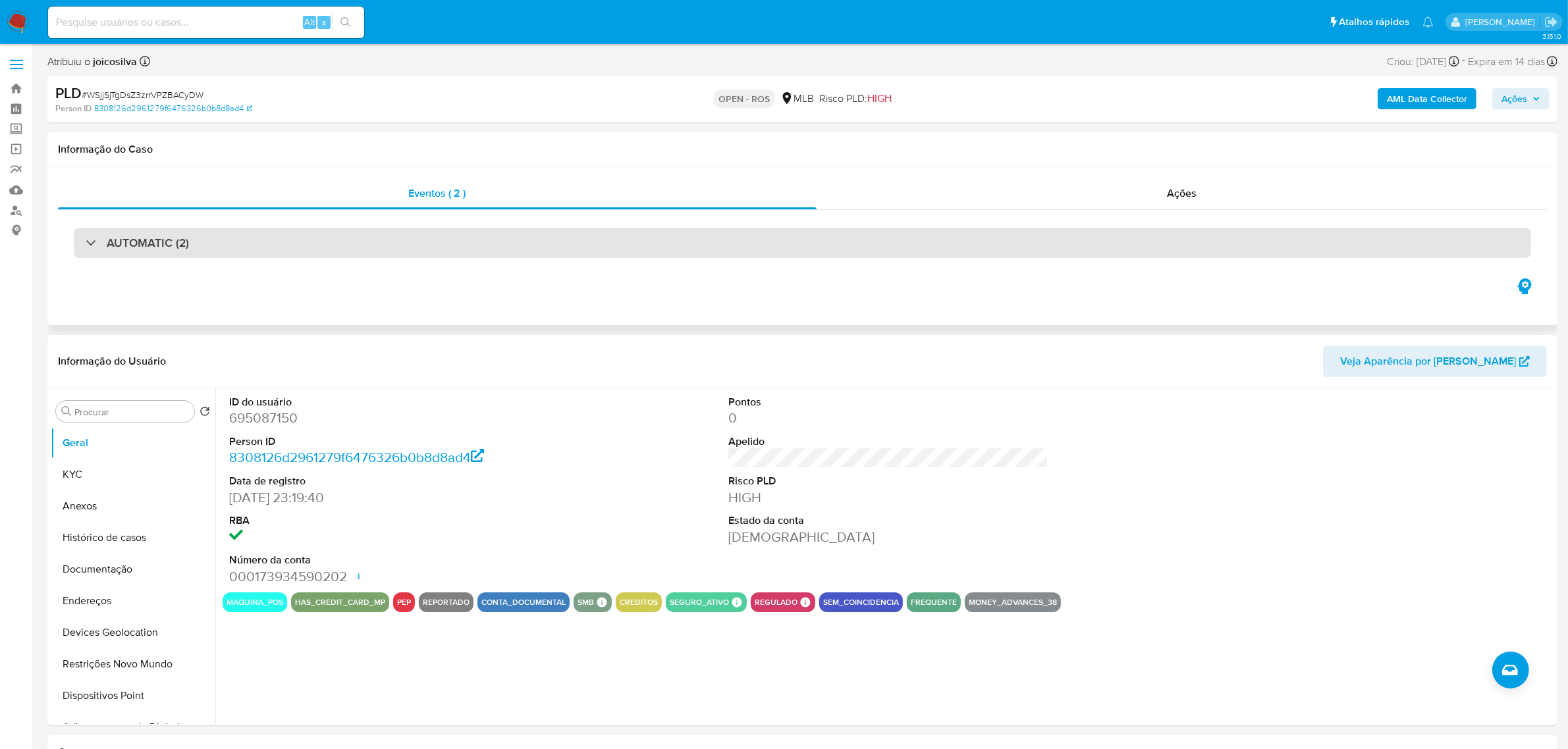
click at [715, 229] on div "AUTOMATIC (2)" at bounding box center [802, 243] width 1457 height 31
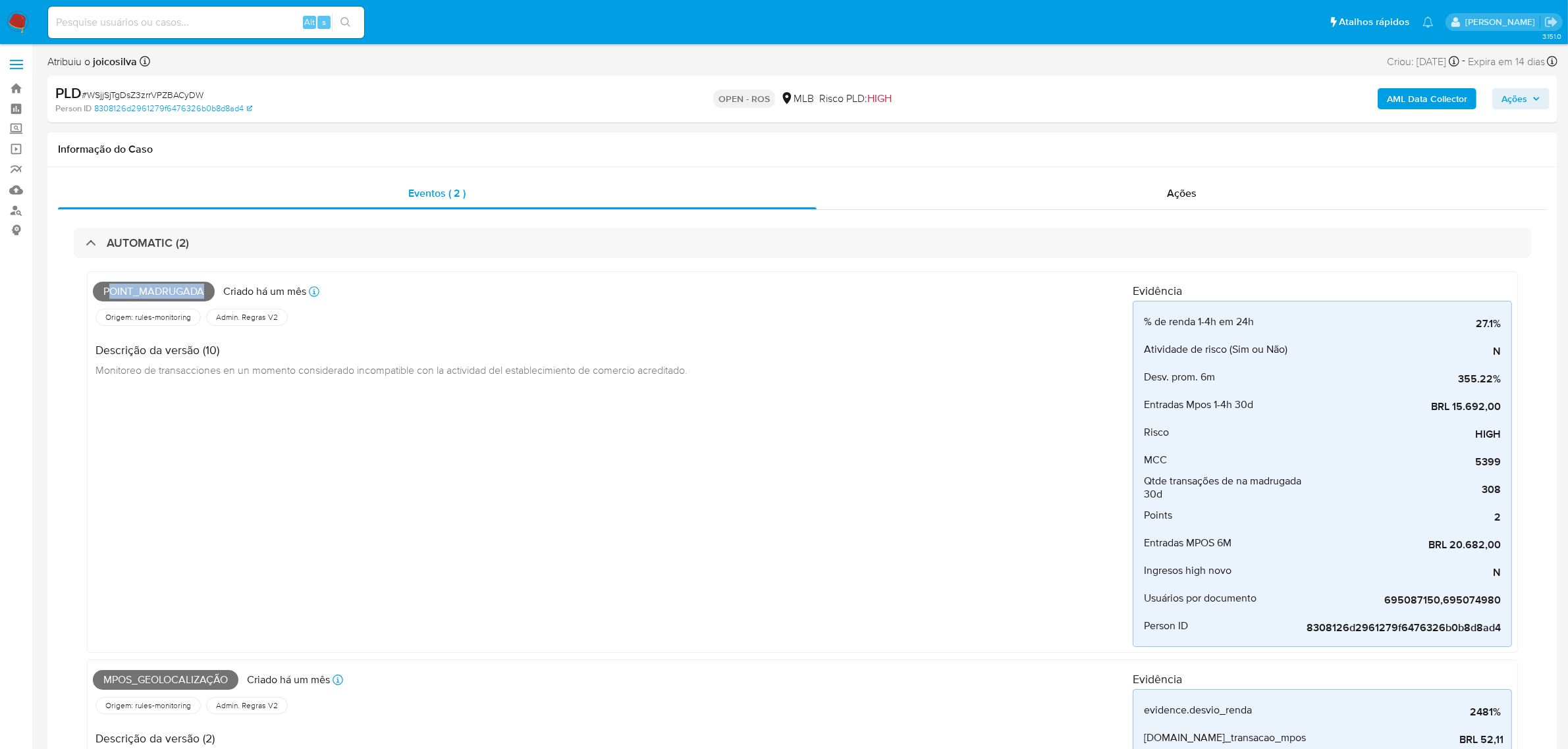
drag, startPoint x: 107, startPoint y: 296, endPoint x: 218, endPoint y: 286, distance: 111.4
click at [218, 286] on div "Point_madrugada Criado há um mês Criado: 12/07/2025 01:02:44" at bounding box center [612, 292] width 1039 height 29
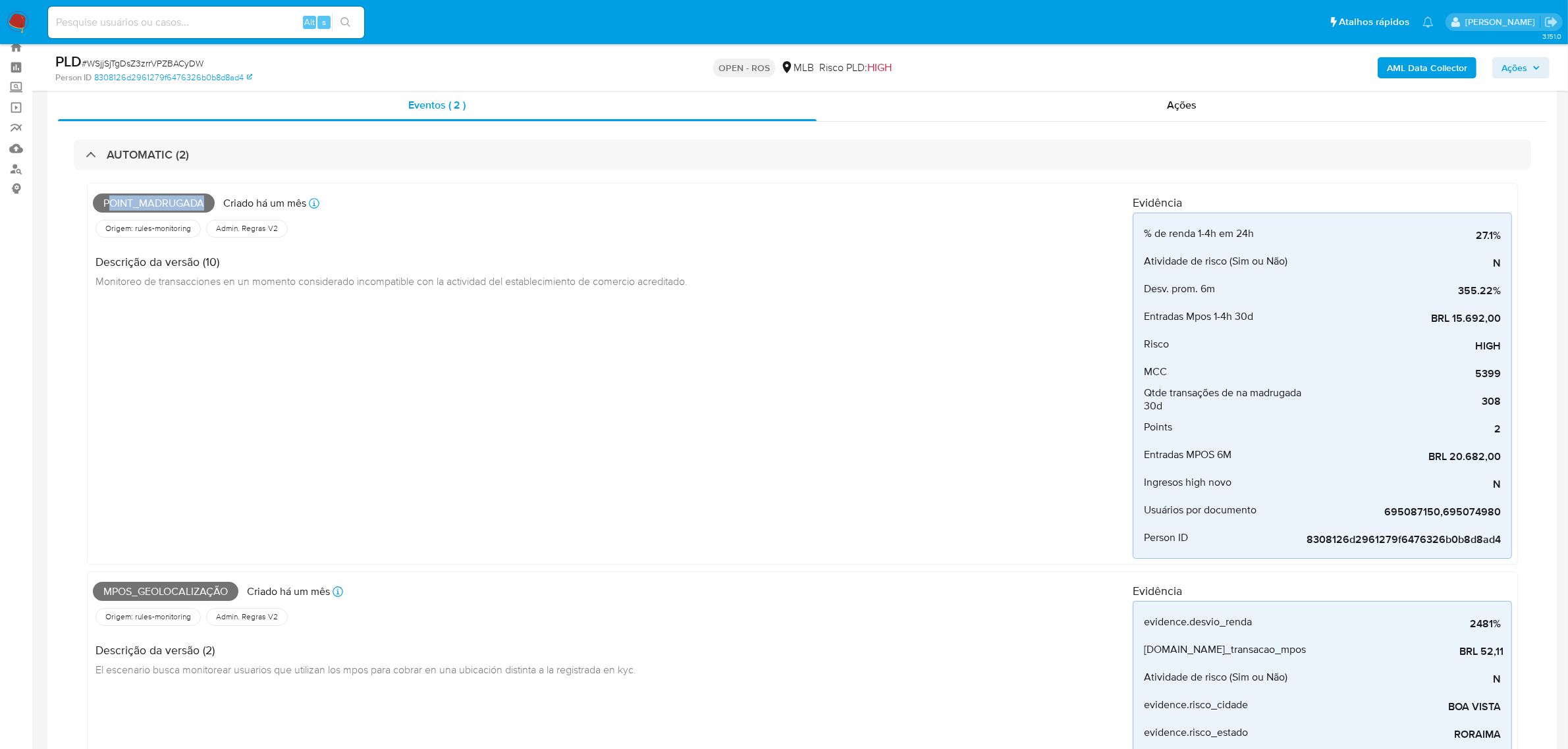
scroll to position [82, 0]
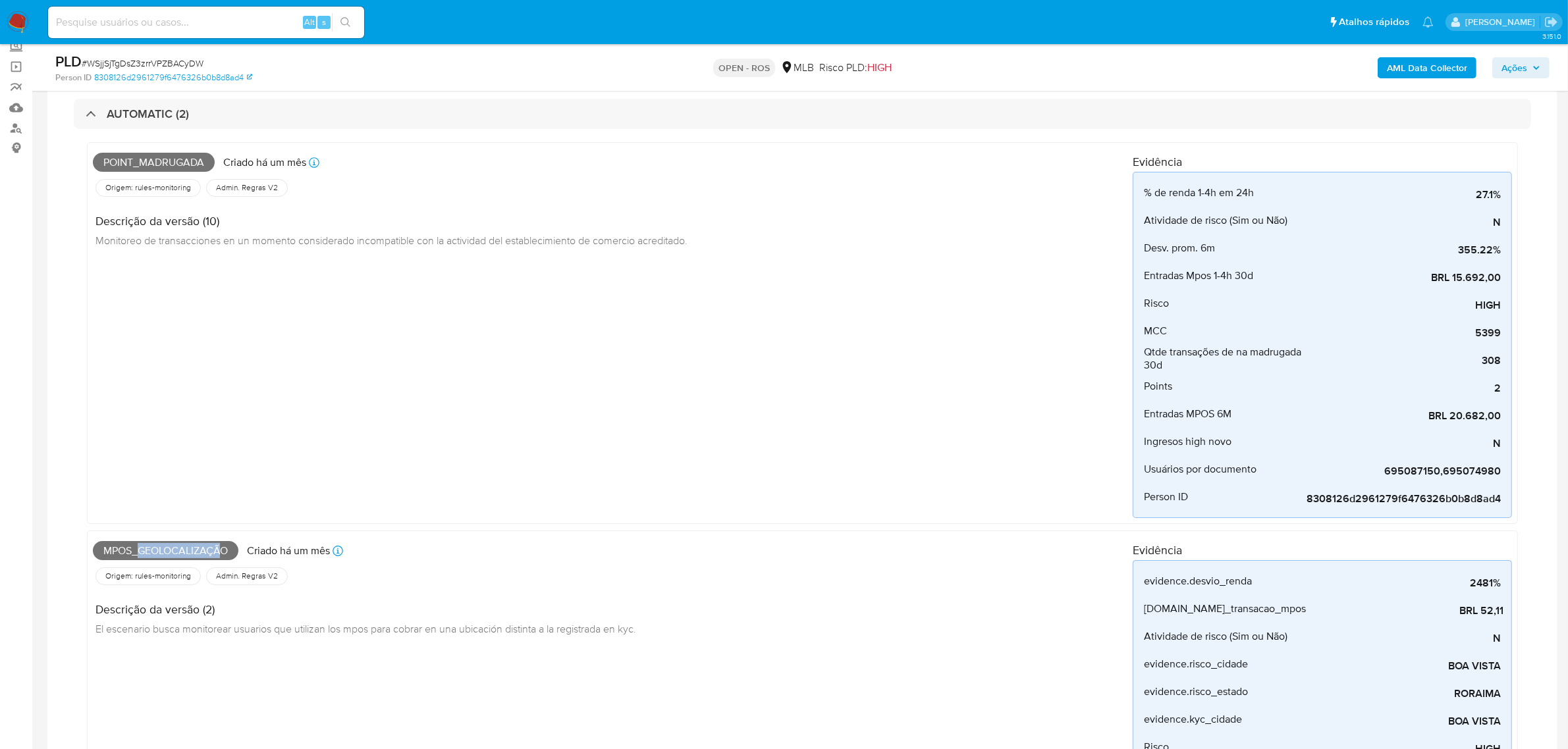
drag, startPoint x: 169, startPoint y: 554, endPoint x: 222, endPoint y: 554, distance: 53.0
click at [222, 554] on span "Mpos_geolocalização" at bounding box center [165, 551] width 146 height 20
drag, startPoint x: 1460, startPoint y: 241, endPoint x: 1506, endPoint y: 247, distance: 46.4
click at [1507, 245] on li "Desv. prom. 6m 355.22%" at bounding box center [1321, 248] width 378 height 28
drag, startPoint x: 1213, startPoint y: 274, endPoint x: 1498, endPoint y: 279, distance: 285.0
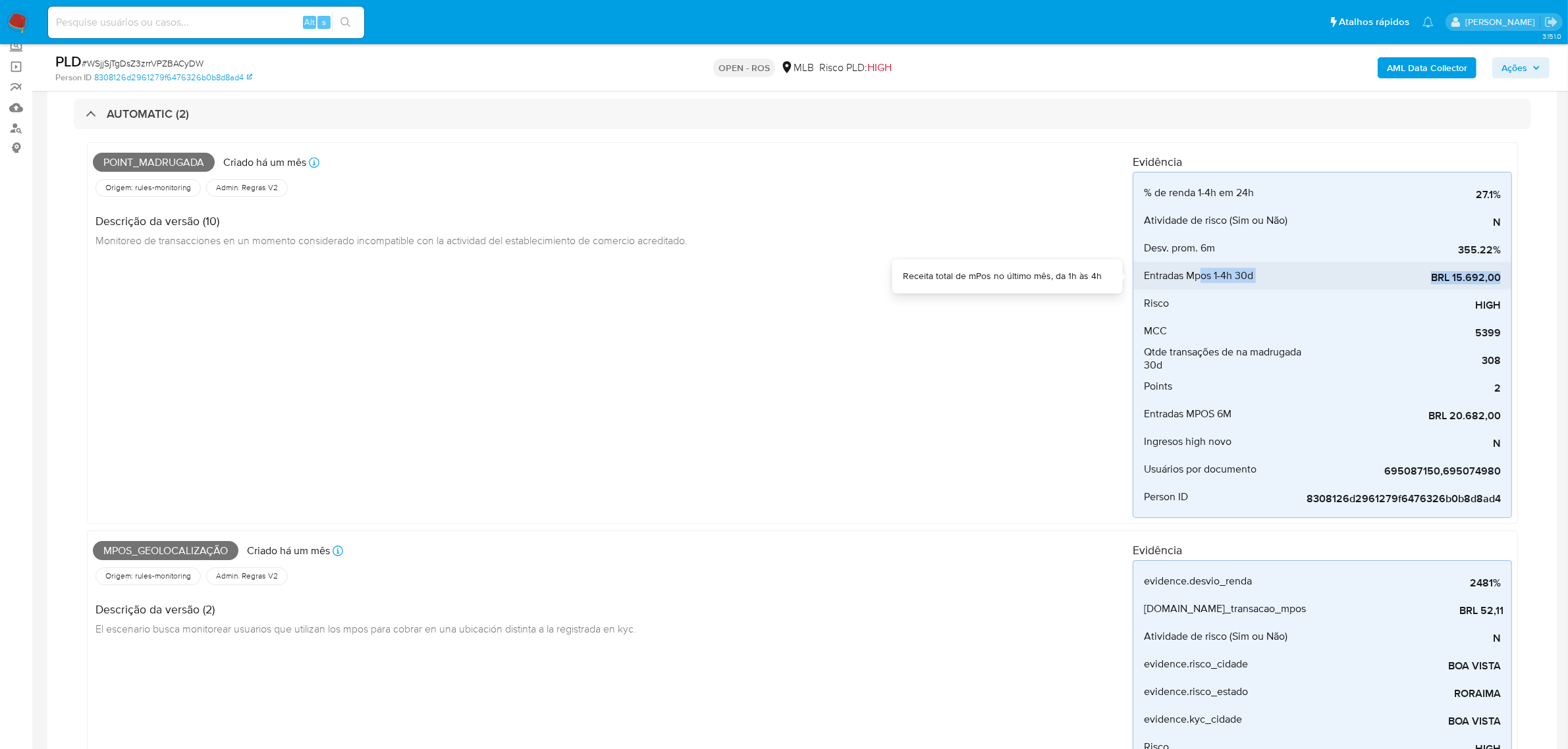
click at [1498, 279] on li "Entradas Mpos 1-4h 30d BRL 15.692,00" at bounding box center [1321, 276] width 378 height 28
drag, startPoint x: 1442, startPoint y: 414, endPoint x: 1517, endPoint y: 415, distance: 75.0
click at [1517, 415] on div "Point_madrugada Criado há um mês Criado: 12/07/2025 01:02:44 Origem: rules-moni…" at bounding box center [802, 333] width 1431 height 382
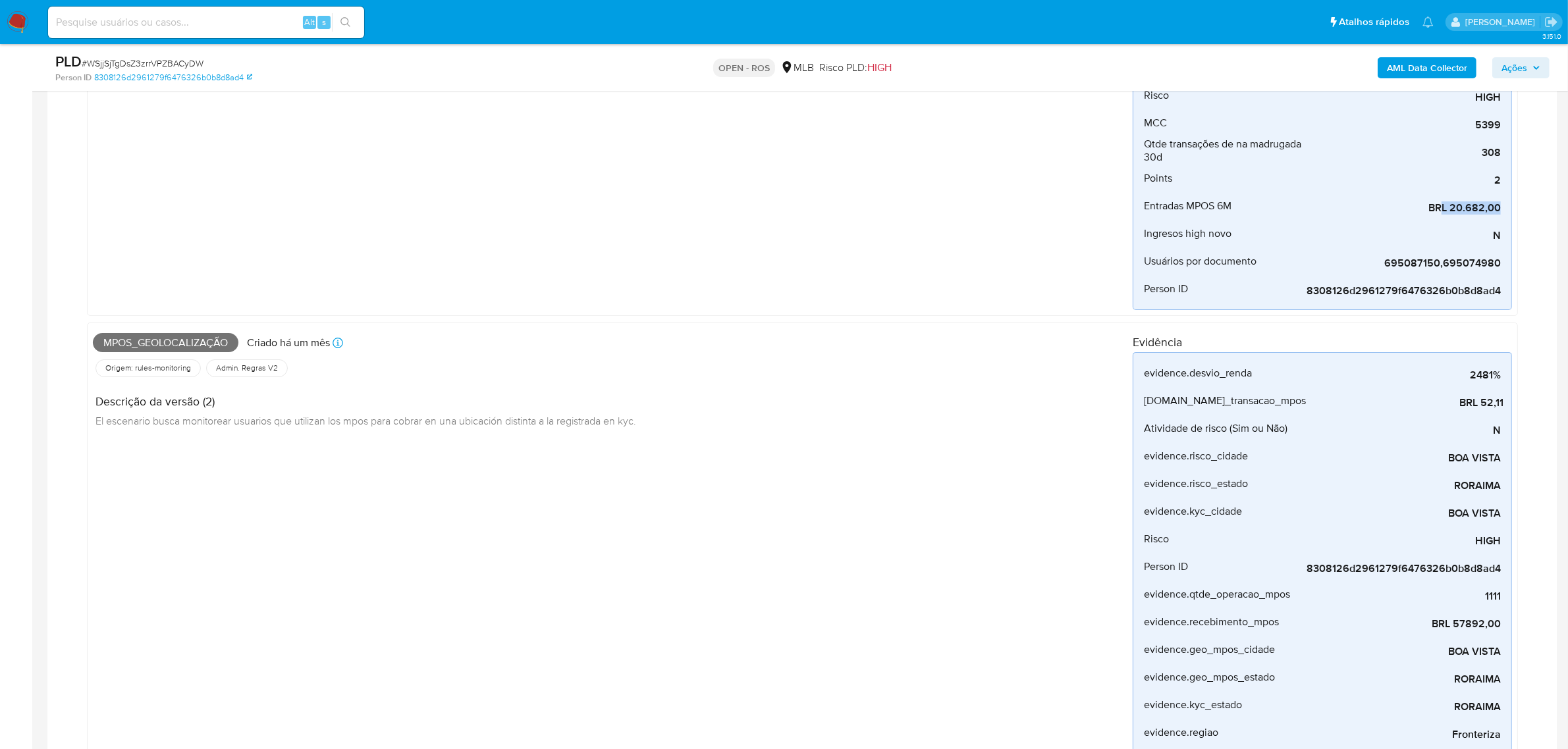
scroll to position [329, 0]
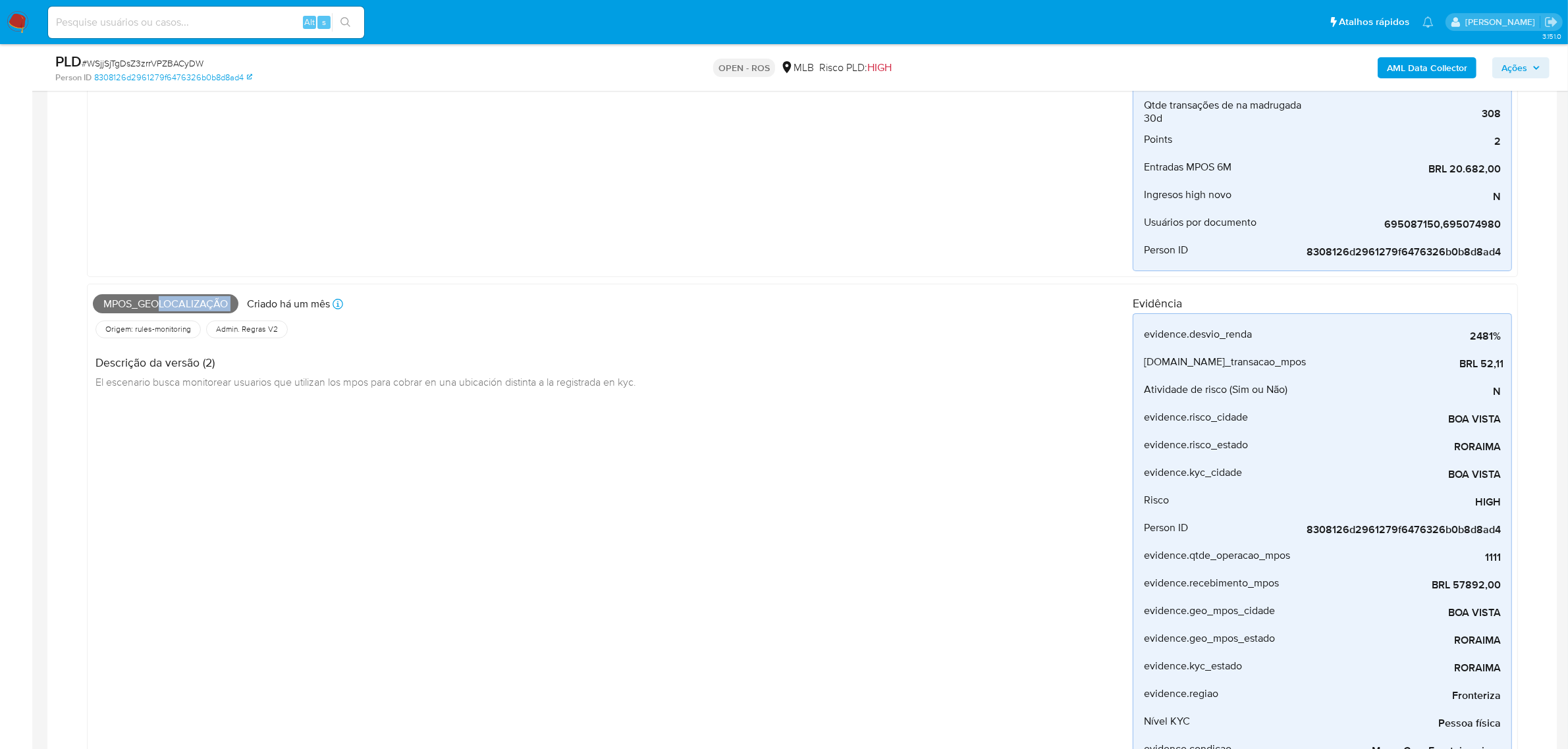
drag, startPoint x: 165, startPoint y: 304, endPoint x: 250, endPoint y: 304, distance: 85.0
click at [250, 304] on div "Mpos_geolocalização Criado há um mês Criado: 12/07/2025 00:48:50" at bounding box center [612, 304] width 1039 height 29
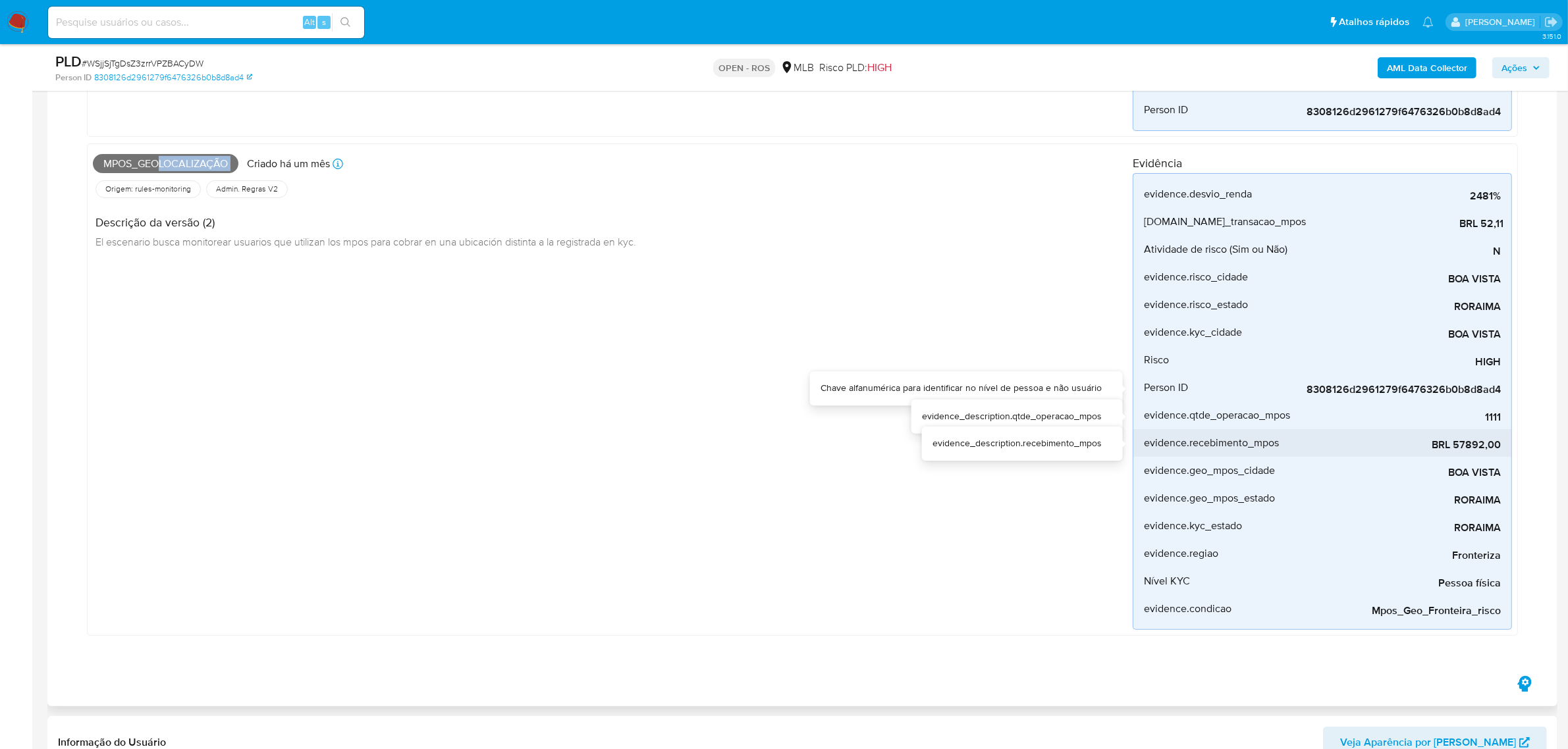
scroll to position [494, 0]
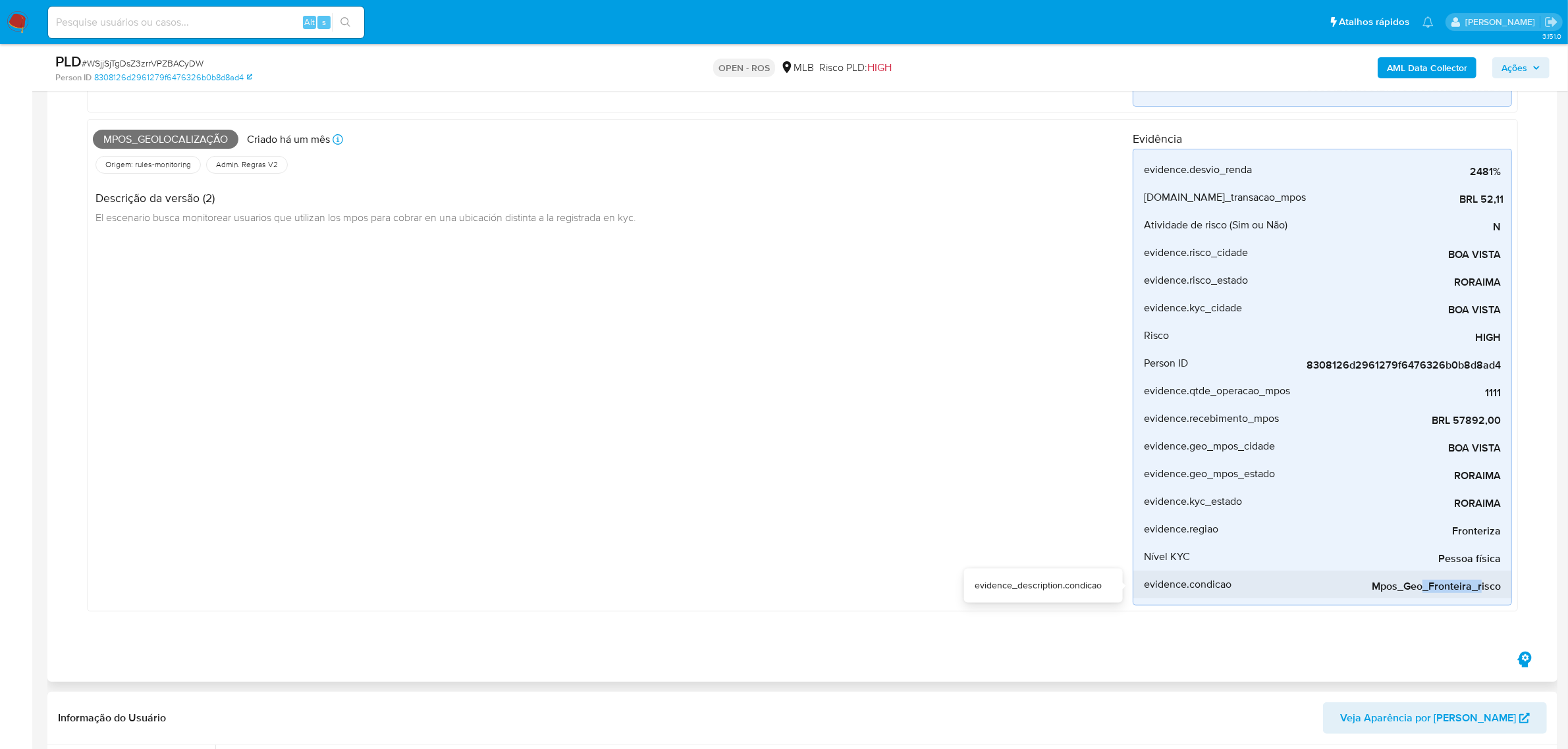
drag, startPoint x: 1426, startPoint y: 594, endPoint x: 1480, endPoint y: 590, distance: 54.1
click at [1480, 590] on div "Mpos_Geo_Fronteira_risco" at bounding box center [1402, 584] width 198 height 28
drag, startPoint x: 1502, startPoint y: 594, endPoint x: 1304, endPoint y: 545, distance: 204.0
click at [1475, 593] on li "evidence.condicao Mpos_Geo_Fronteira_risco" at bounding box center [1321, 584] width 378 height 28
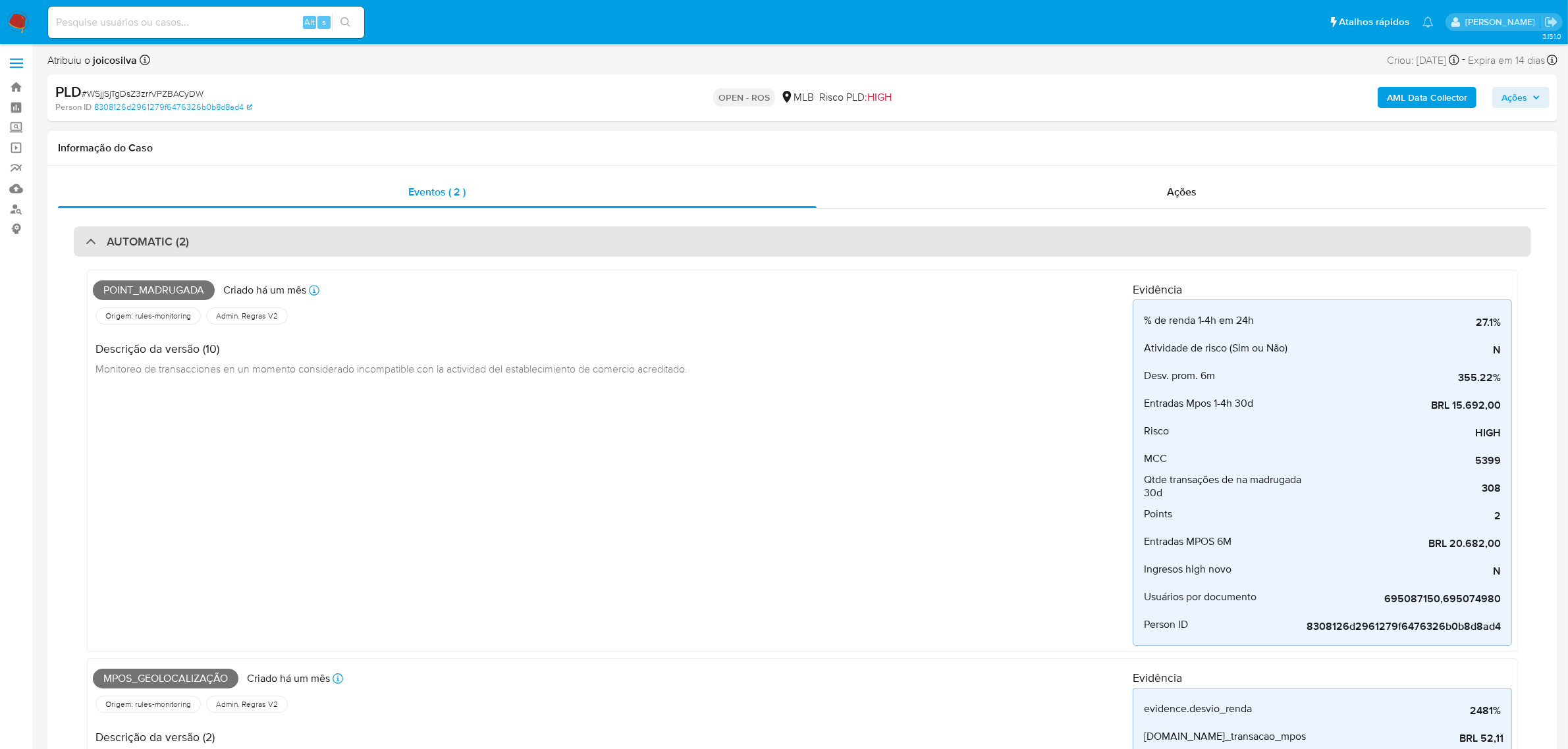
scroll to position [0, 0]
click at [265, 239] on div "AUTOMATIC (2)" at bounding box center [802, 243] width 1457 height 31
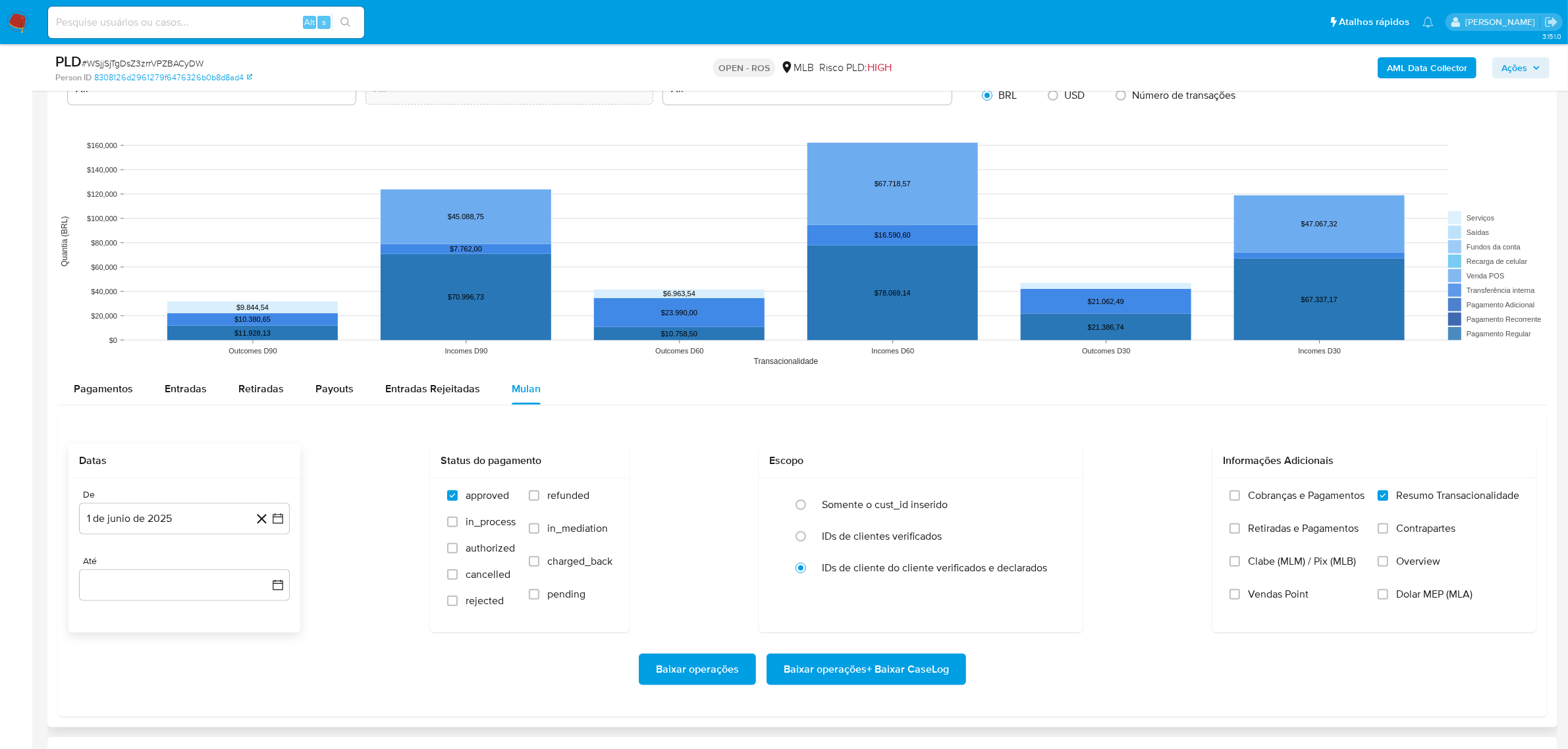
scroll to position [1235, 0]
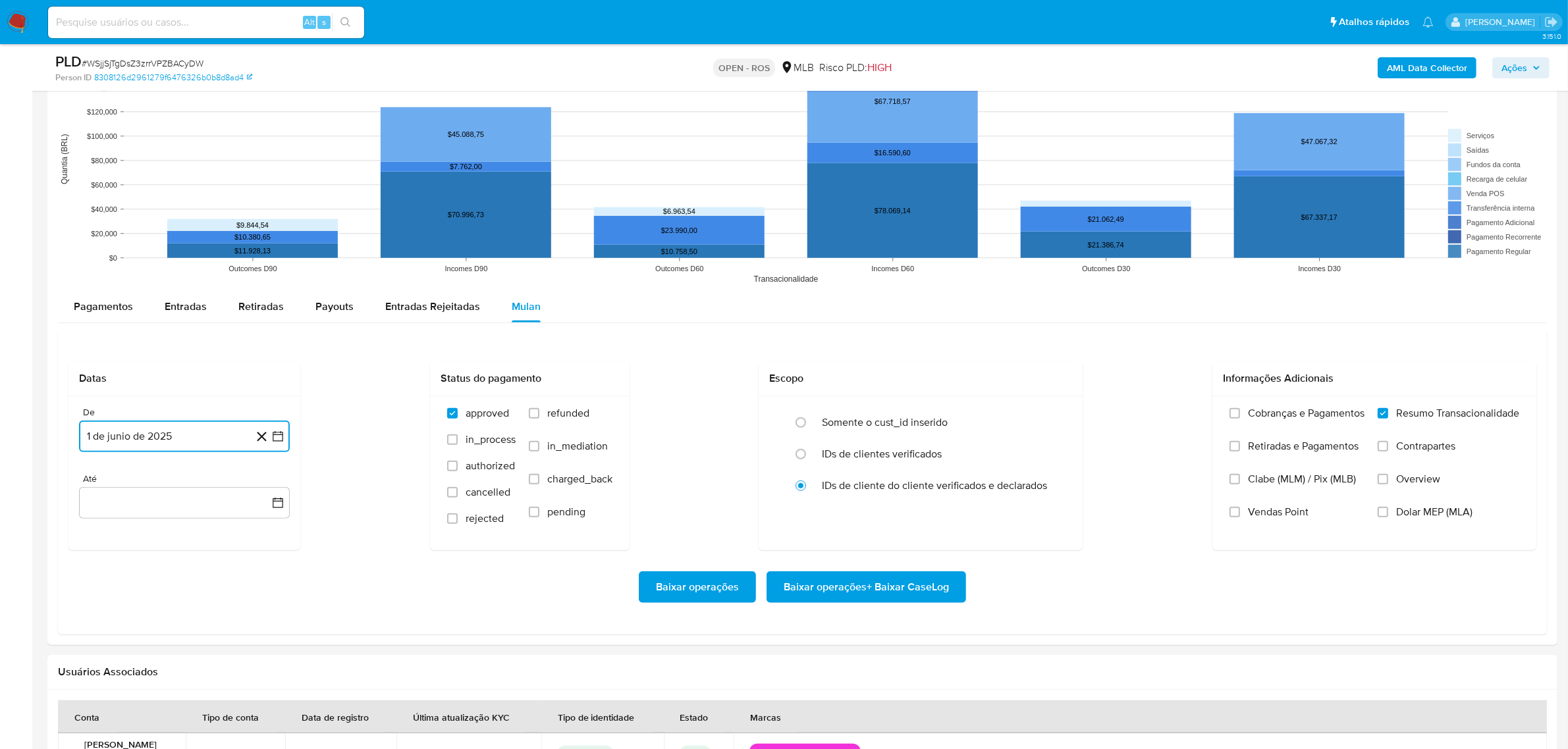
click at [198, 437] on button "1 de junio de 2025" at bounding box center [184, 436] width 211 height 31
click at [211, 482] on icon "Seleccionar mes y año" at bounding box center [212, 483] width 11 height 11
click at [242, 570] on span "jun" at bounding box center [240, 568] width 15 height 11
click at [256, 521] on table "lun lunes mar martes mié miércoles jue jueves vie viernes sáb sábado dom doming…" at bounding box center [185, 589] width 179 height 172
click at [264, 535] on button "1" at bounding box center [264, 532] width 21 height 21
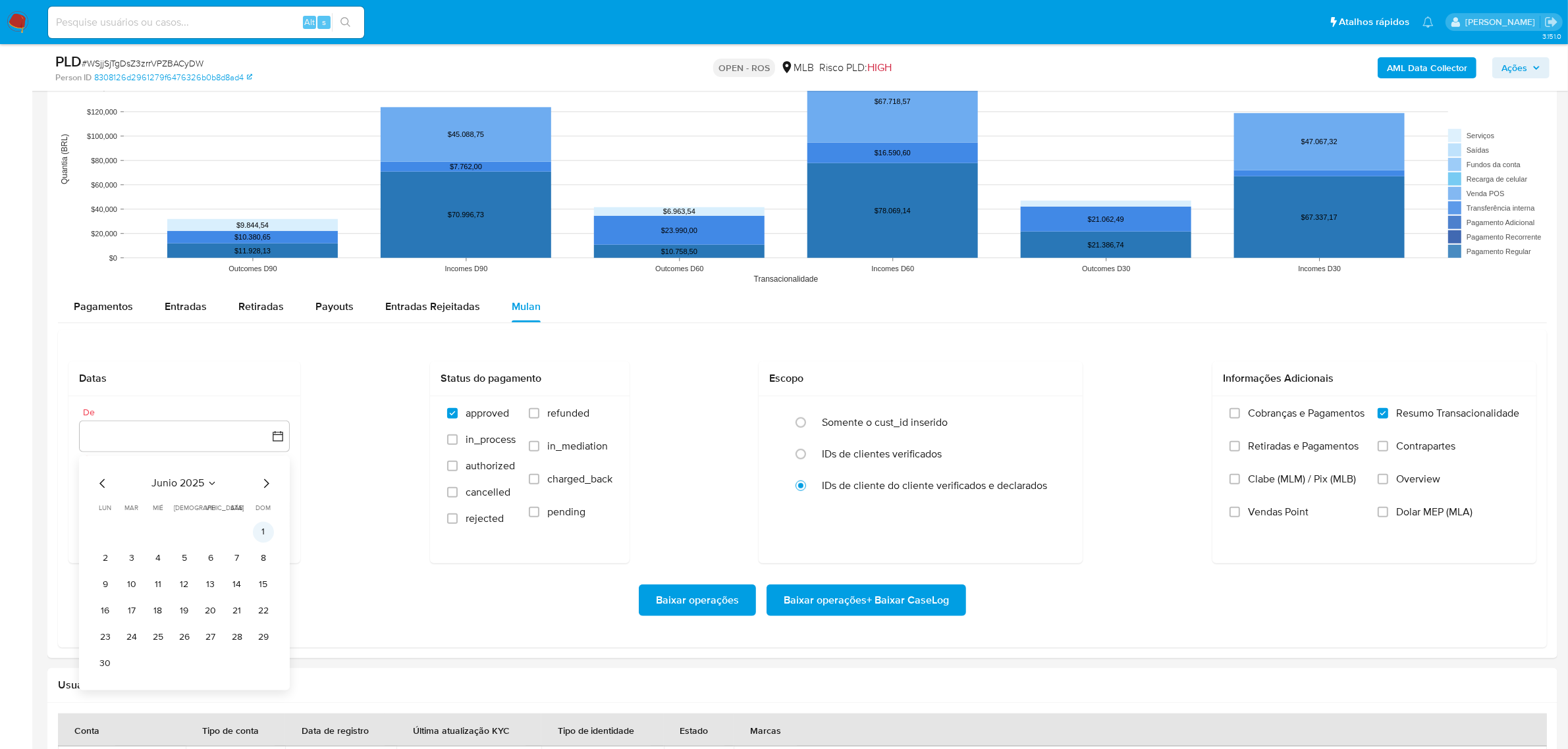
click at [264, 533] on button "1" at bounding box center [264, 532] width 21 height 21
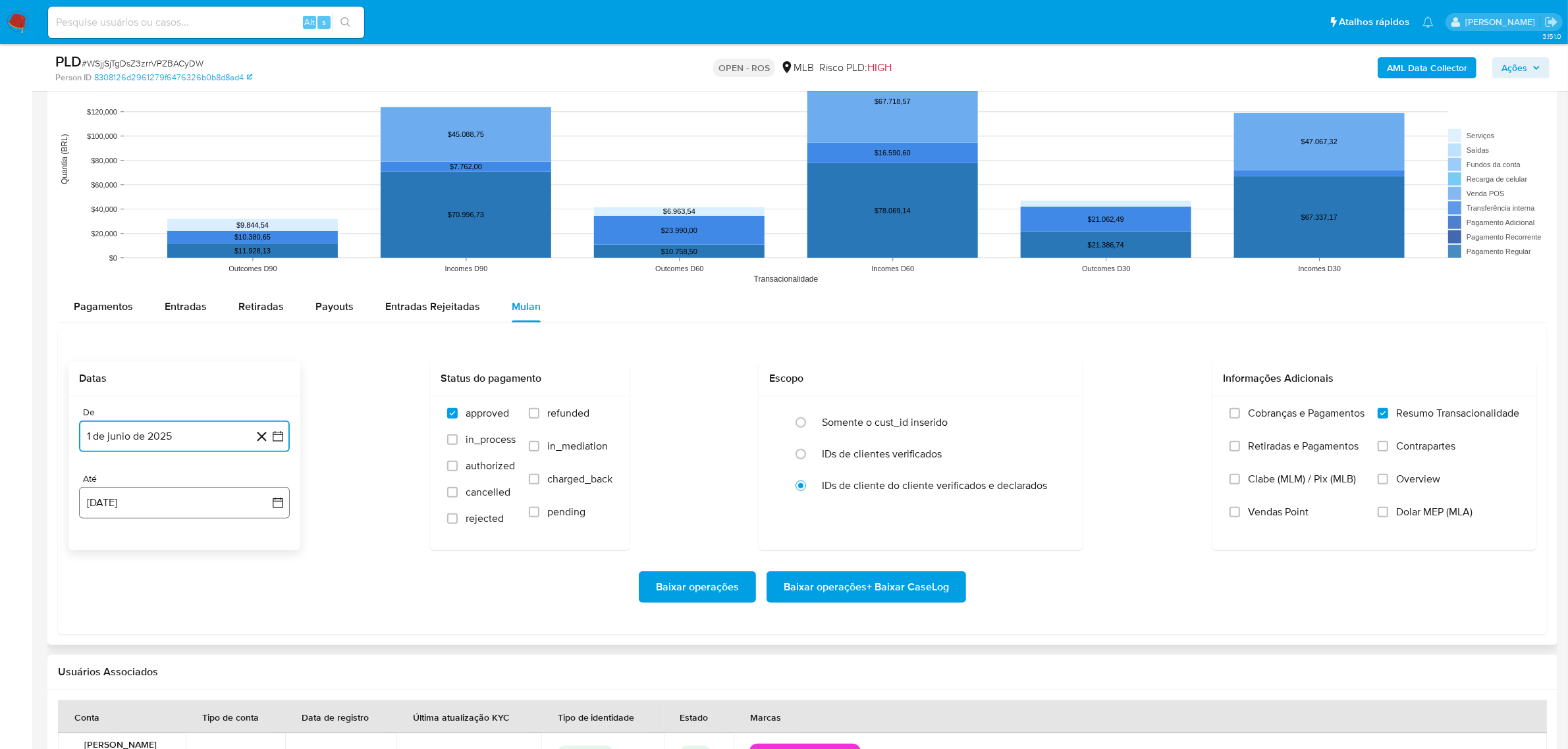
click at [190, 514] on button "12 de agosto de 2025" at bounding box center [184, 502] width 211 height 31
click at [366, 600] on div "Baixar operações Baixar operações + Baixar CaseLog" at bounding box center [802, 587] width 1468 height 31
click at [1256, 518] on span "Vendas Point" at bounding box center [1278, 512] width 61 height 13
click at [1240, 518] on input "Vendas Point" at bounding box center [1235, 512] width 11 height 11
click at [815, 596] on span "Baixar operações + Baixar CaseLog" at bounding box center [866, 587] width 165 height 29
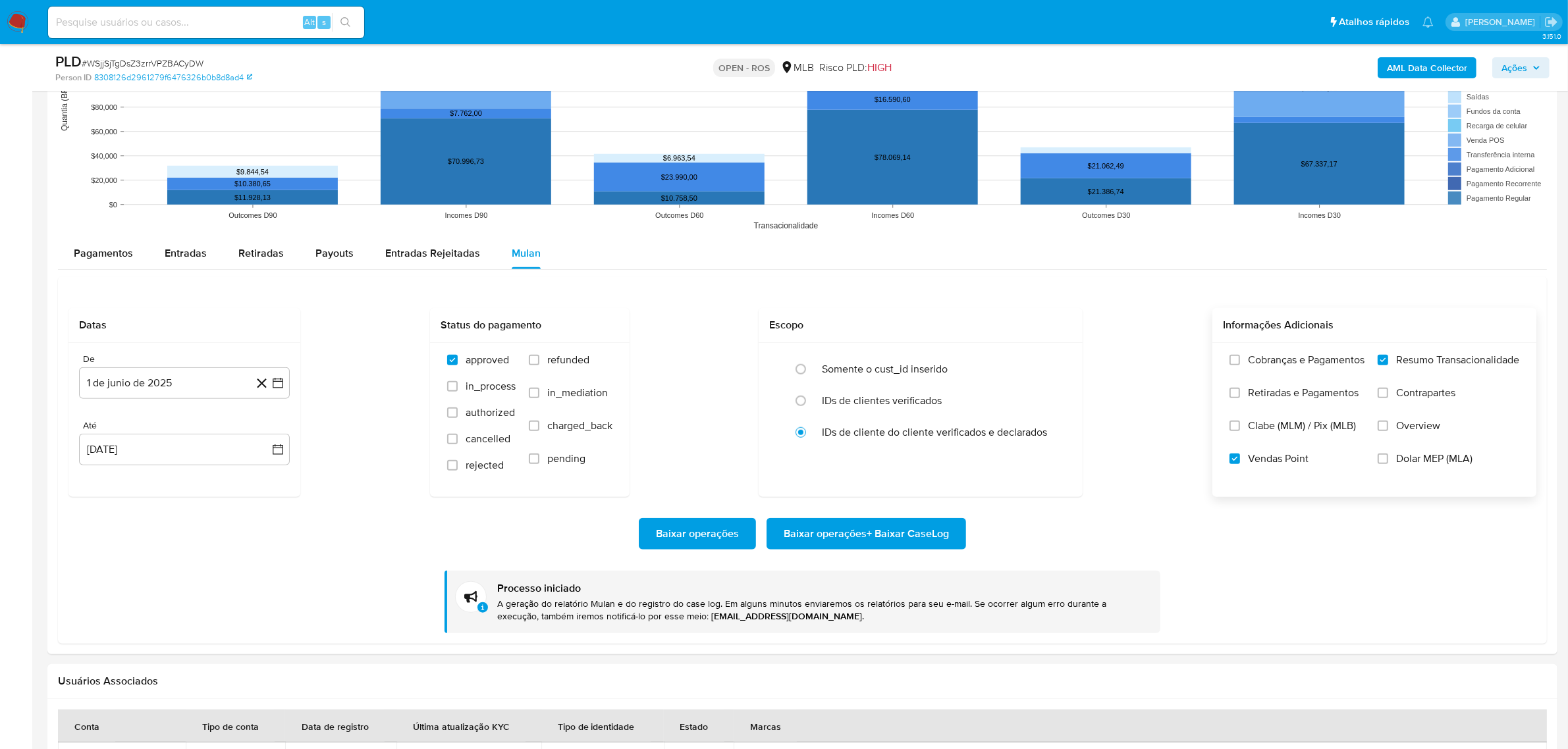
scroll to position [1316, 0]
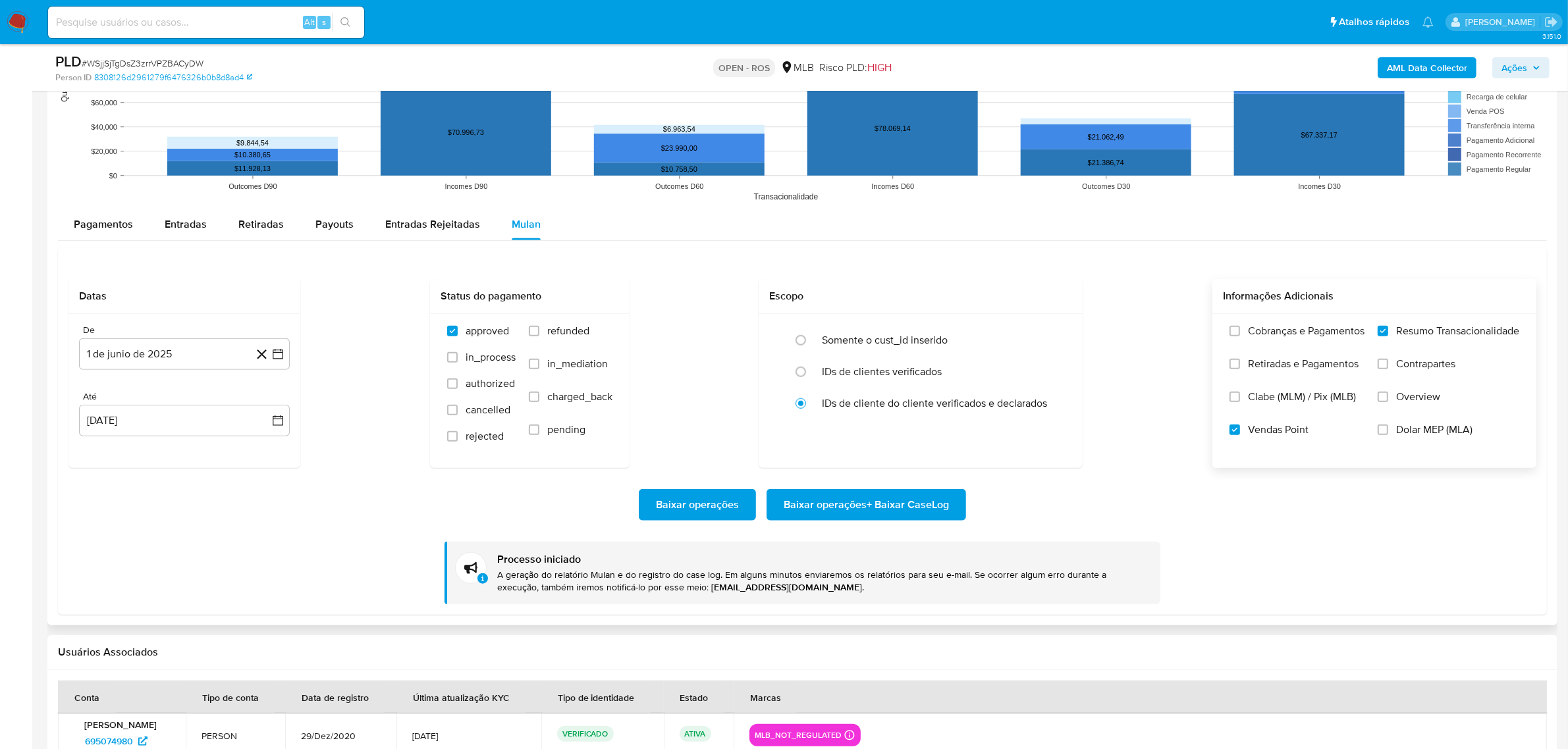
drag, startPoint x: 483, startPoint y: 573, endPoint x: 915, endPoint y: 594, distance: 432.5
click at [915, 594] on div "Processo iniciado A geração do relatório Mulan e do registro do case log. Em al…" at bounding box center [802, 573] width 715 height 63
click at [711, 590] on b "jhonata.costa@mercadolivre.com" at bounding box center [786, 587] width 151 height 13
drag, startPoint x: 672, startPoint y: 587, endPoint x: 836, endPoint y: 590, distance: 164.0
click at [836, 590] on p "A geração do relatório Mulan e do registro do case log. Em alguns minutos envia…" at bounding box center [823, 581] width 653 height 25
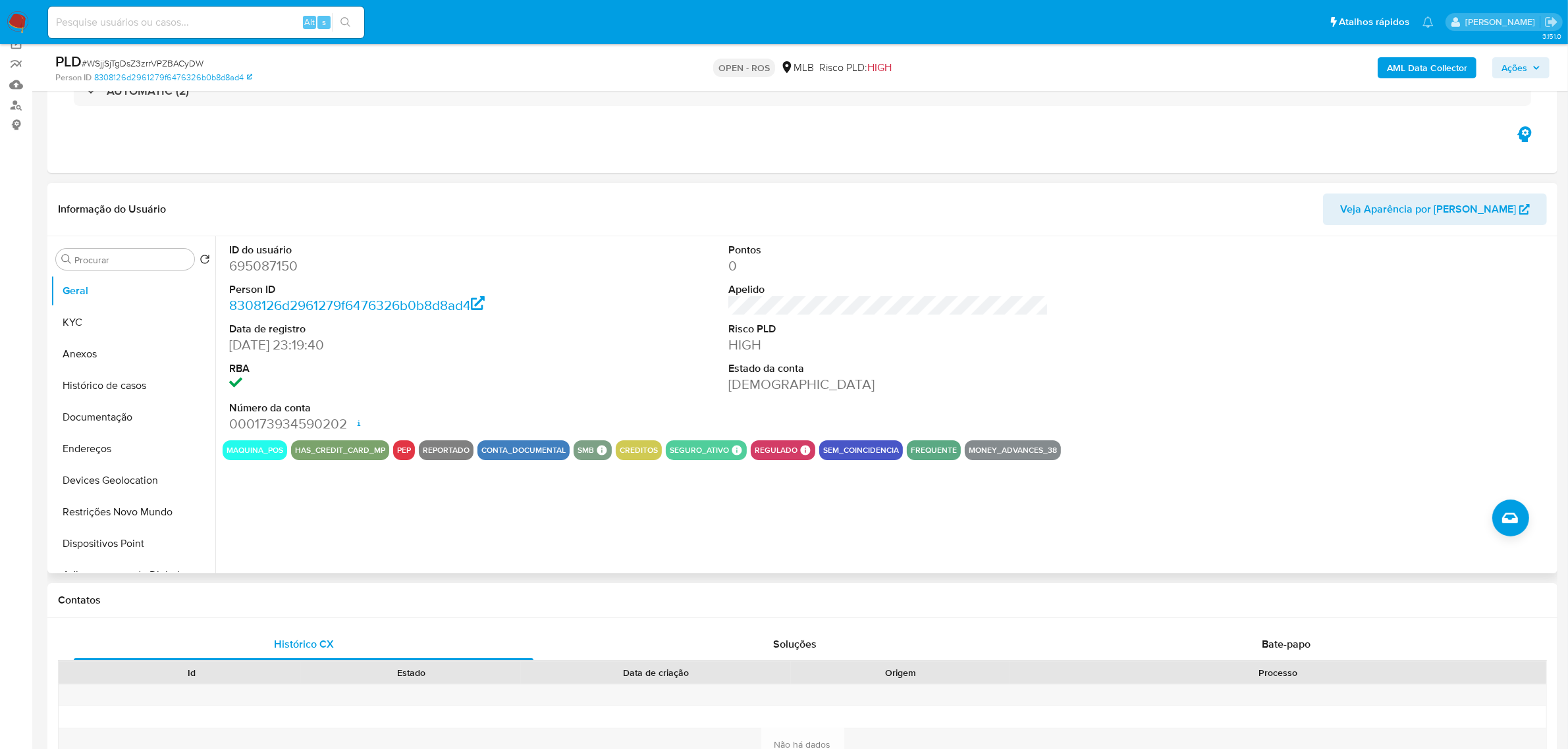
scroll to position [188, 0]
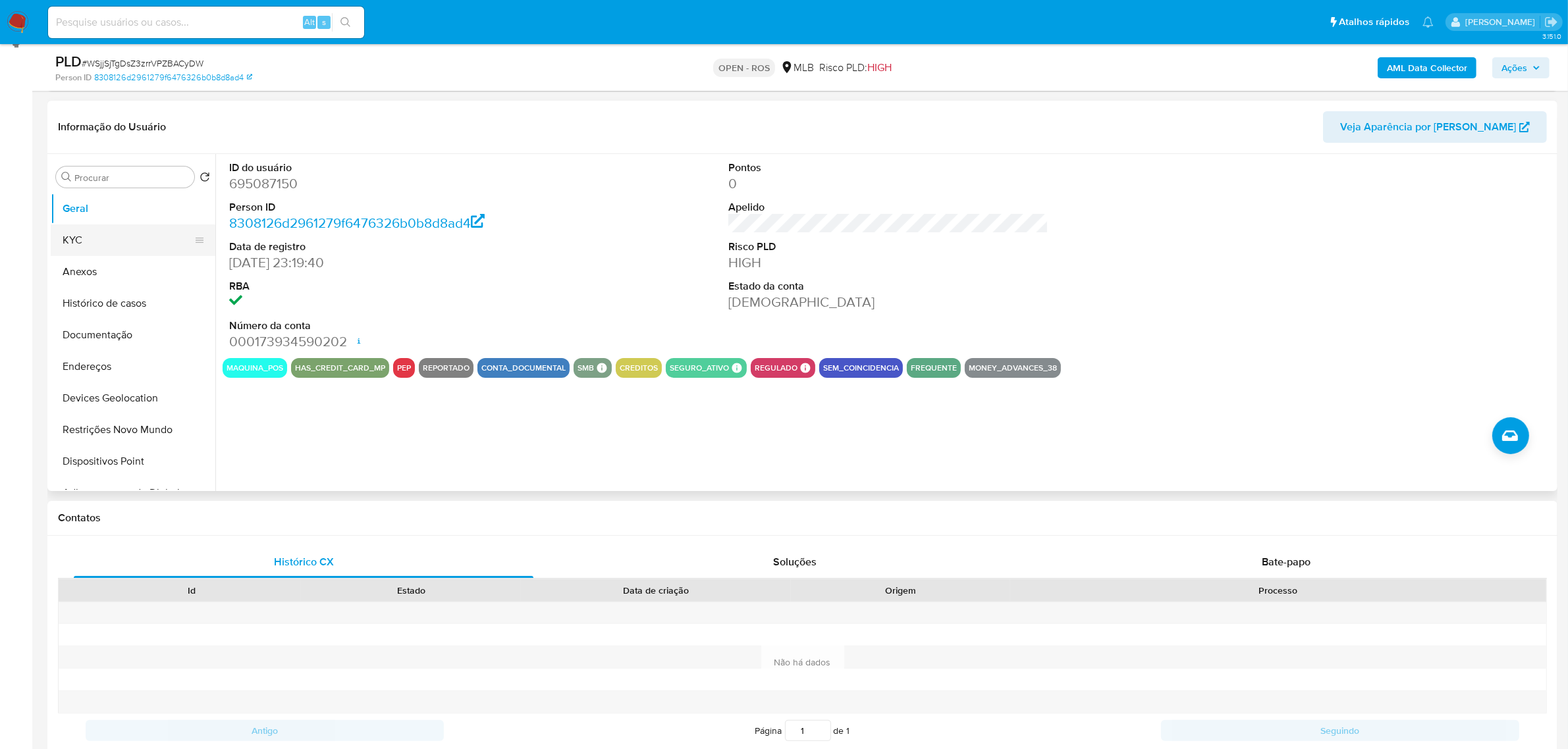
click at [103, 232] on button "KYC" at bounding box center [127, 240] width 154 height 31
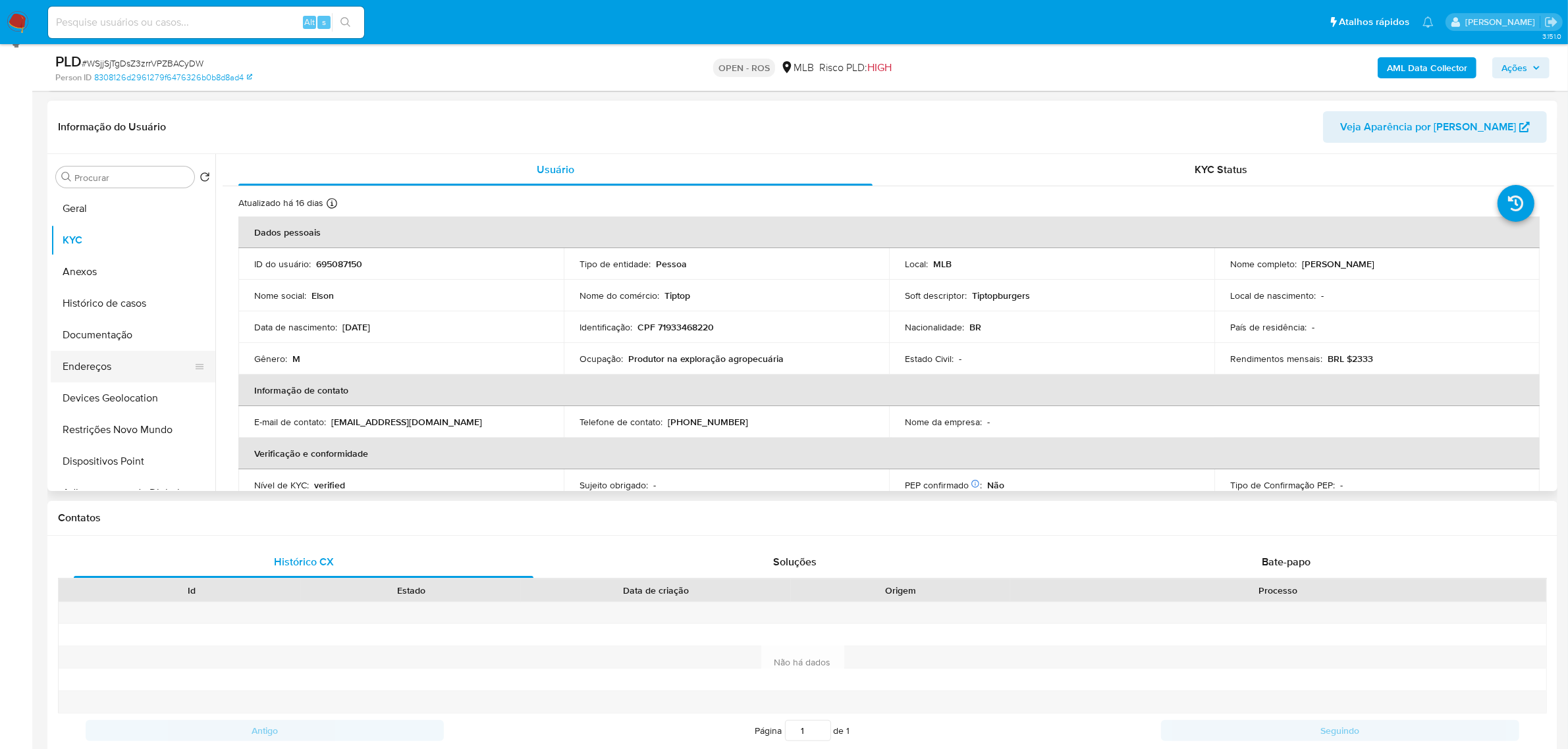
click at [142, 370] on button "Endereços" at bounding box center [127, 366] width 154 height 31
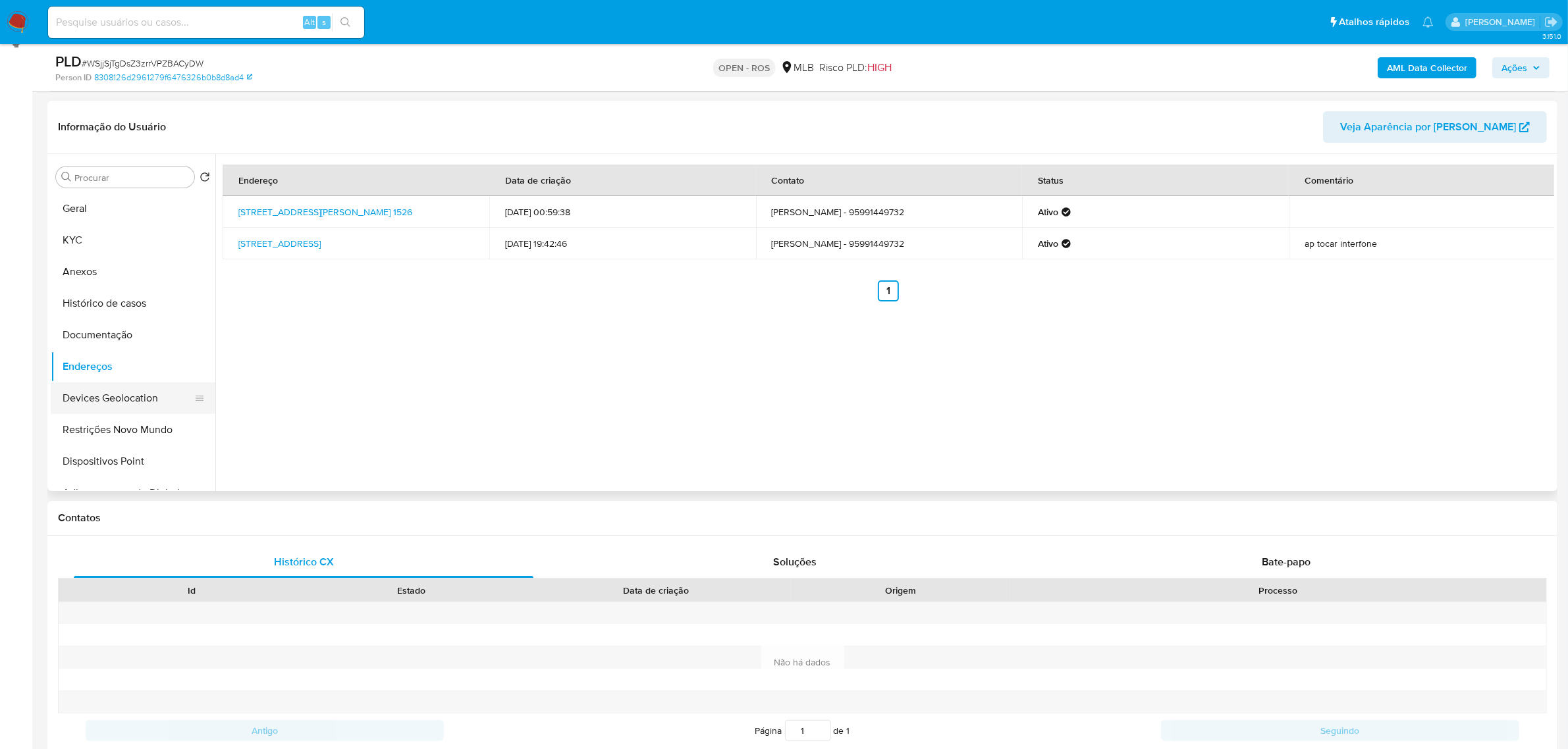
click at [106, 396] on button "Devices Geolocation" at bounding box center [127, 397] width 154 height 31
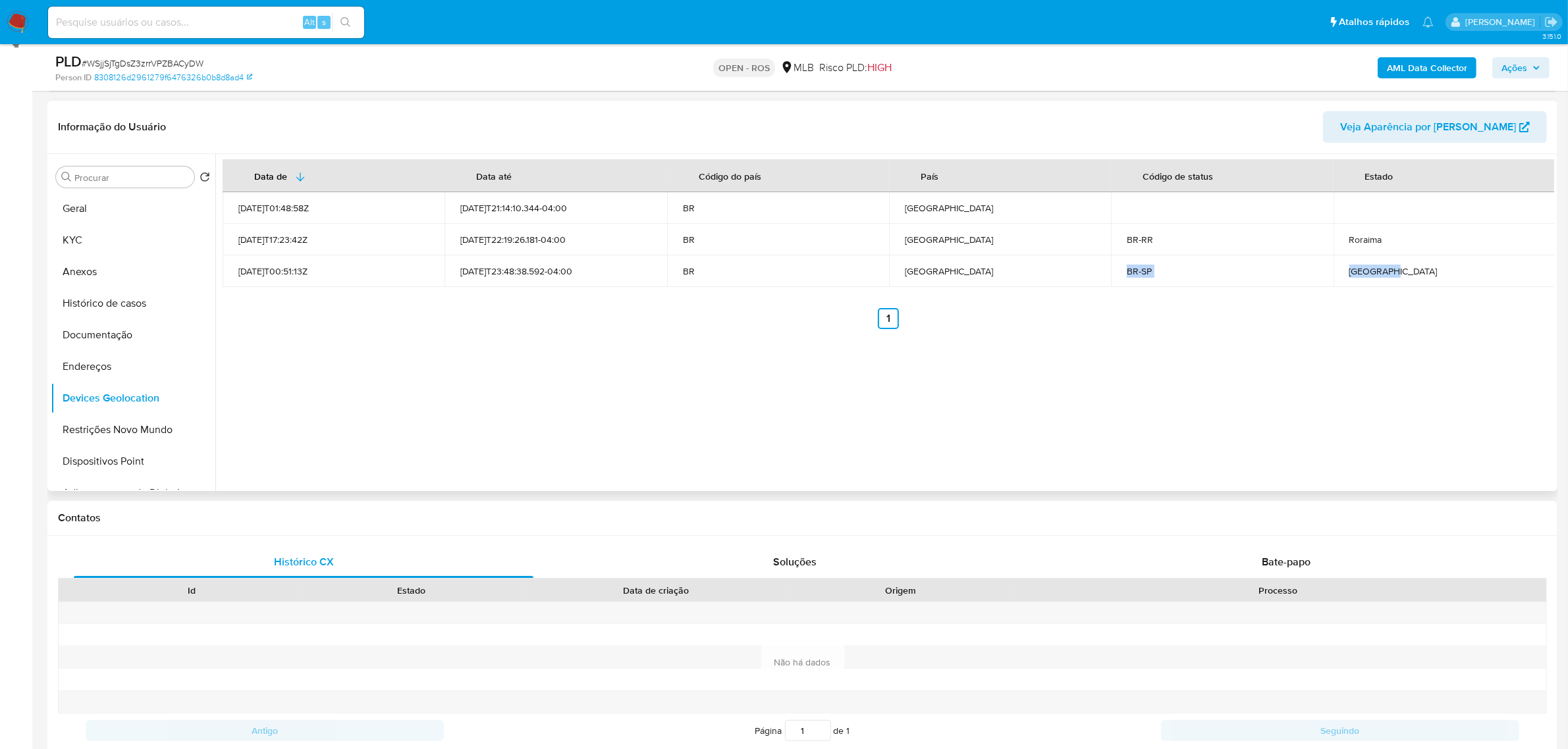
drag, startPoint x: 1394, startPoint y: 277, endPoint x: 1117, endPoint y: 272, distance: 277.0
click at [1117, 272] on tr "2021-07-20T00:51:13Z 2025-07-14T23:48:38.592-04:00 BR Brasil BR-SP São Paulo" at bounding box center [889, 271] width 1333 height 31
click at [1420, 280] on td "São Paulo" at bounding box center [1445, 271] width 222 height 31
drag, startPoint x: 1401, startPoint y: 242, endPoint x: 1062, endPoint y: 241, distance: 339.0
click at [1062, 241] on tr "2021-07-01T17:23:42Z 2025-08-11T22:19:26.181-04:00 BR Brasil BR-RR Roraima" at bounding box center [889, 239] width 1333 height 31
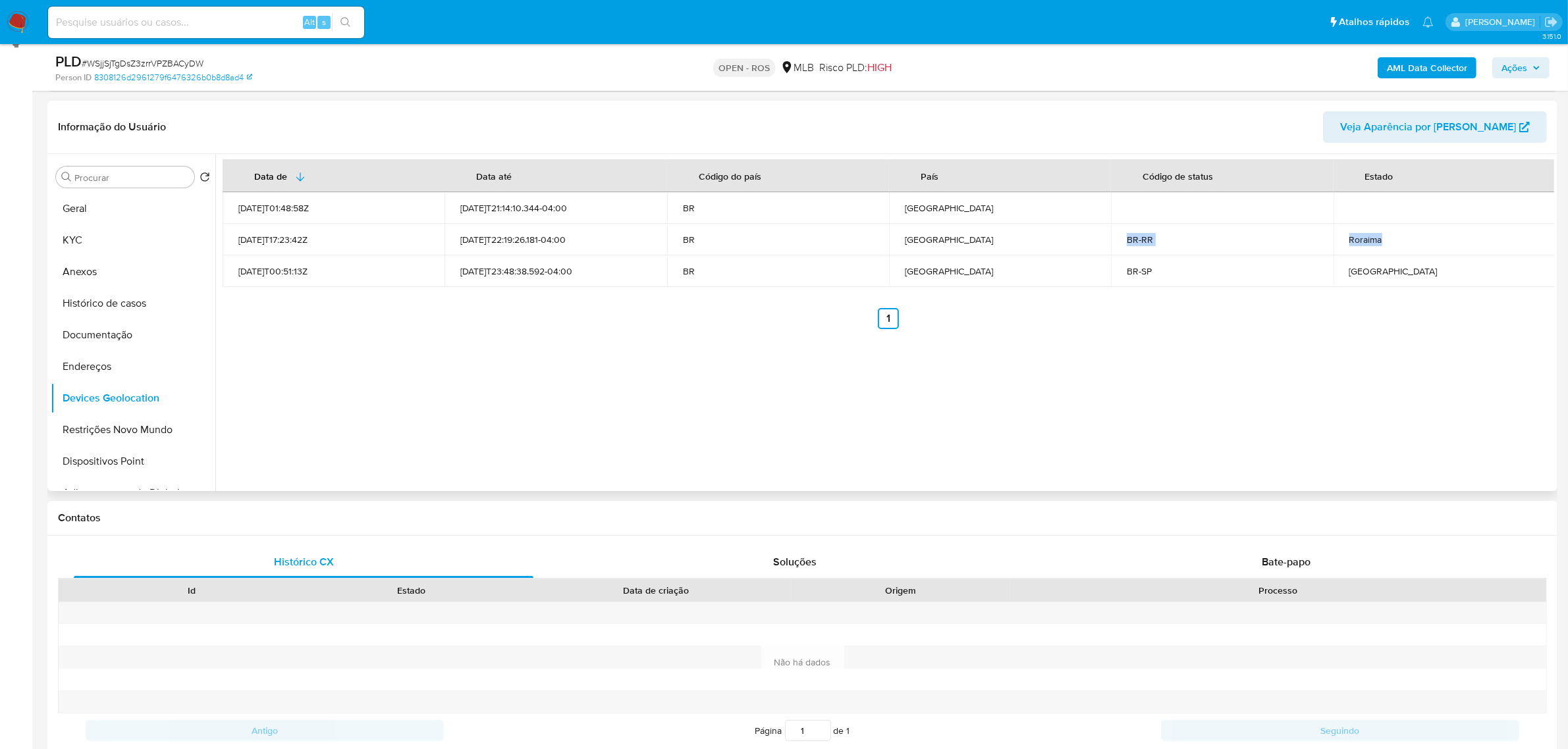
click at [1444, 232] on td "Roraima" at bounding box center [1445, 239] width 222 height 31
click at [1440, 239] on div "Roraima" at bounding box center [1444, 239] width 190 height 11
click at [145, 417] on button "Restrições Novo Mundo" at bounding box center [127, 430] width 154 height 31
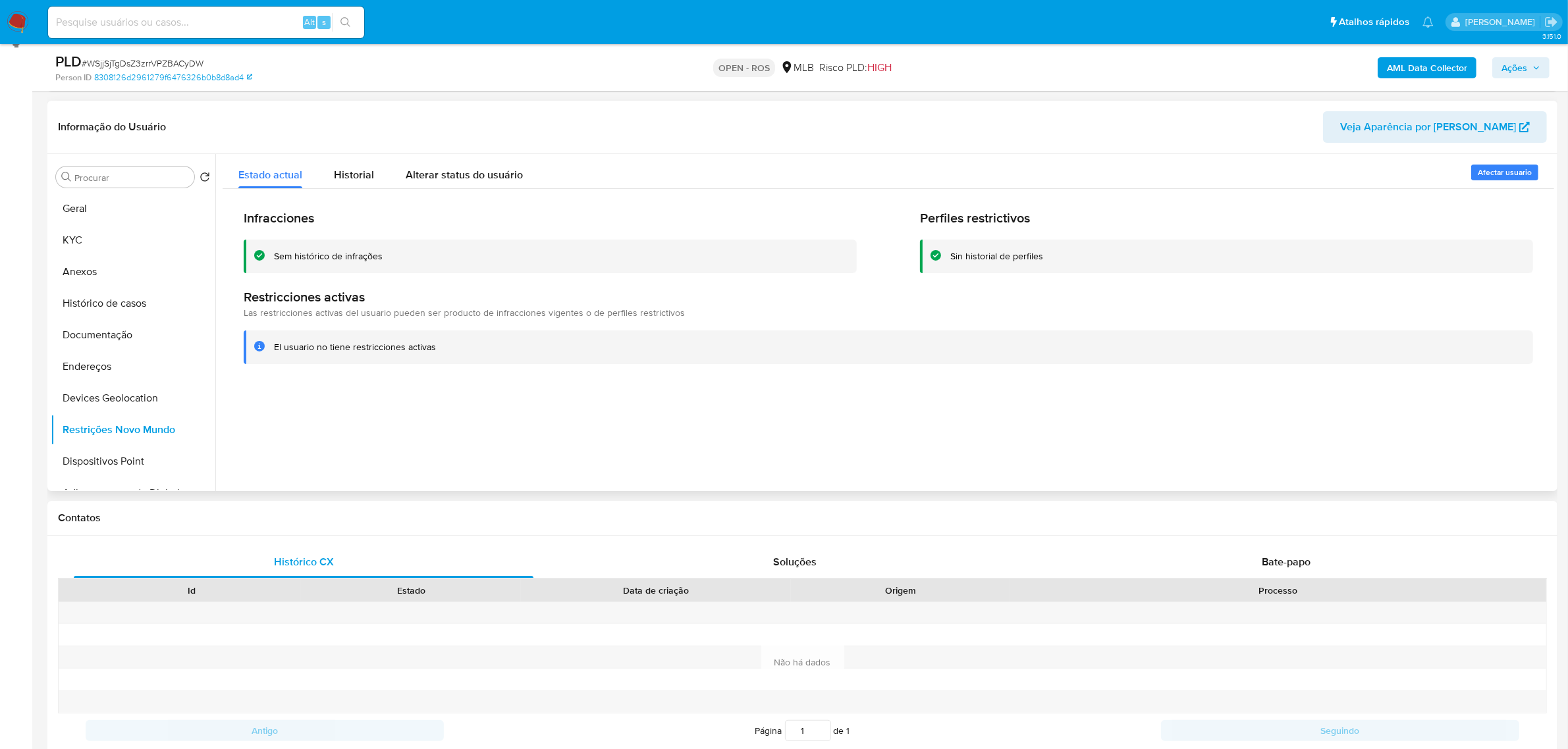
drag, startPoint x: 270, startPoint y: 255, endPoint x: 451, endPoint y: 249, distance: 181.1
click at [451, 249] on div "Sem histórico de infrações" at bounding box center [550, 257] width 613 height 34
click at [280, 256] on div "Sem histórico de infrações" at bounding box center [329, 257] width 109 height 12
drag, startPoint x: 279, startPoint y: 259, endPoint x: 755, endPoint y: 282, distance: 476.6
click at [491, 260] on div "Sem histórico de infrações" at bounding box center [560, 257] width 572 height 12
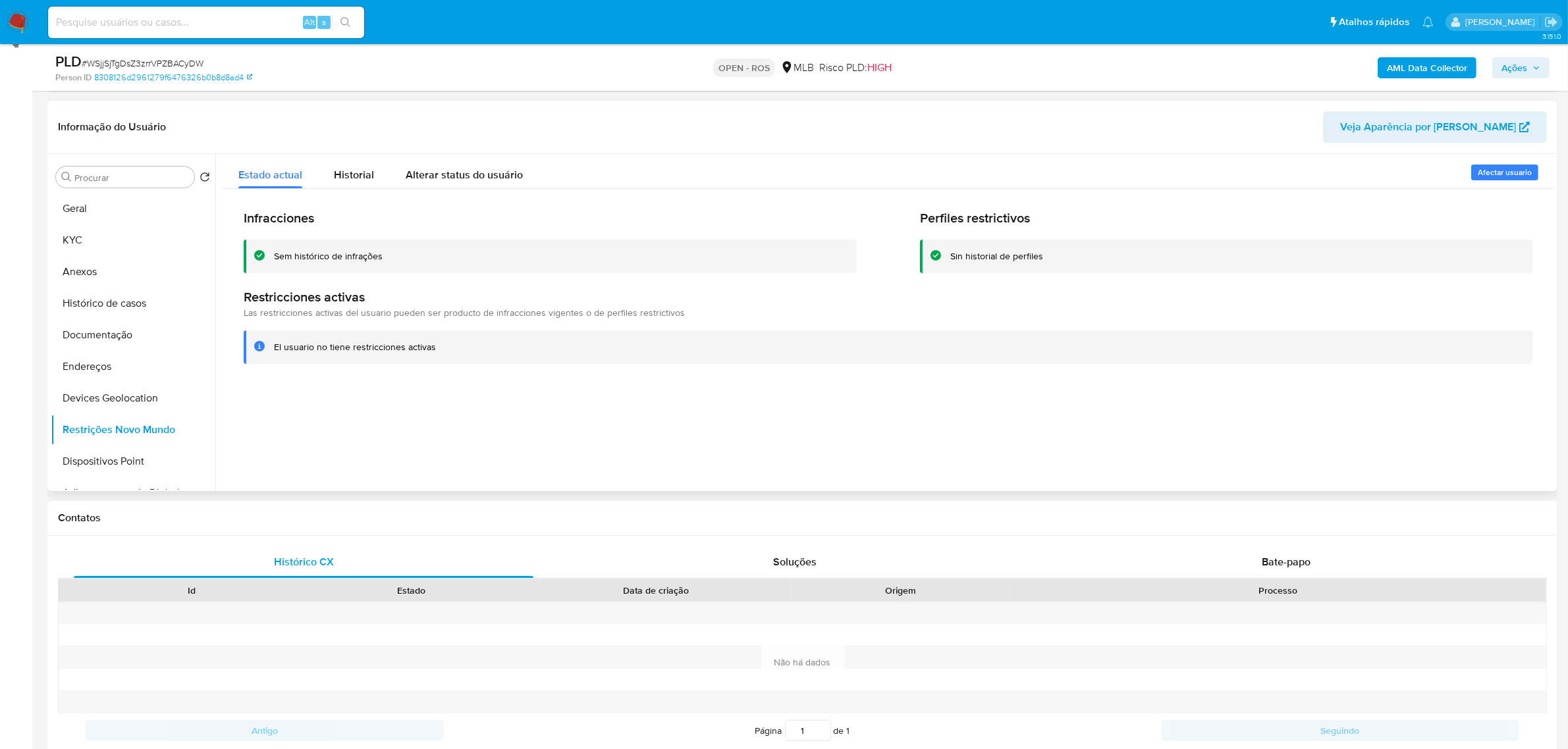
drag, startPoint x: 960, startPoint y: 259, endPoint x: 1086, endPoint y: 289, distance: 129.5
click at [1085, 267] on div "Sin historial de perfiles" at bounding box center [1226, 257] width 613 height 34
click at [1075, 356] on div "El usuario no tiene restricciones activas" at bounding box center [888, 348] width 1289 height 34
click at [132, 469] on button "Dispositivos Point" at bounding box center [127, 461] width 154 height 31
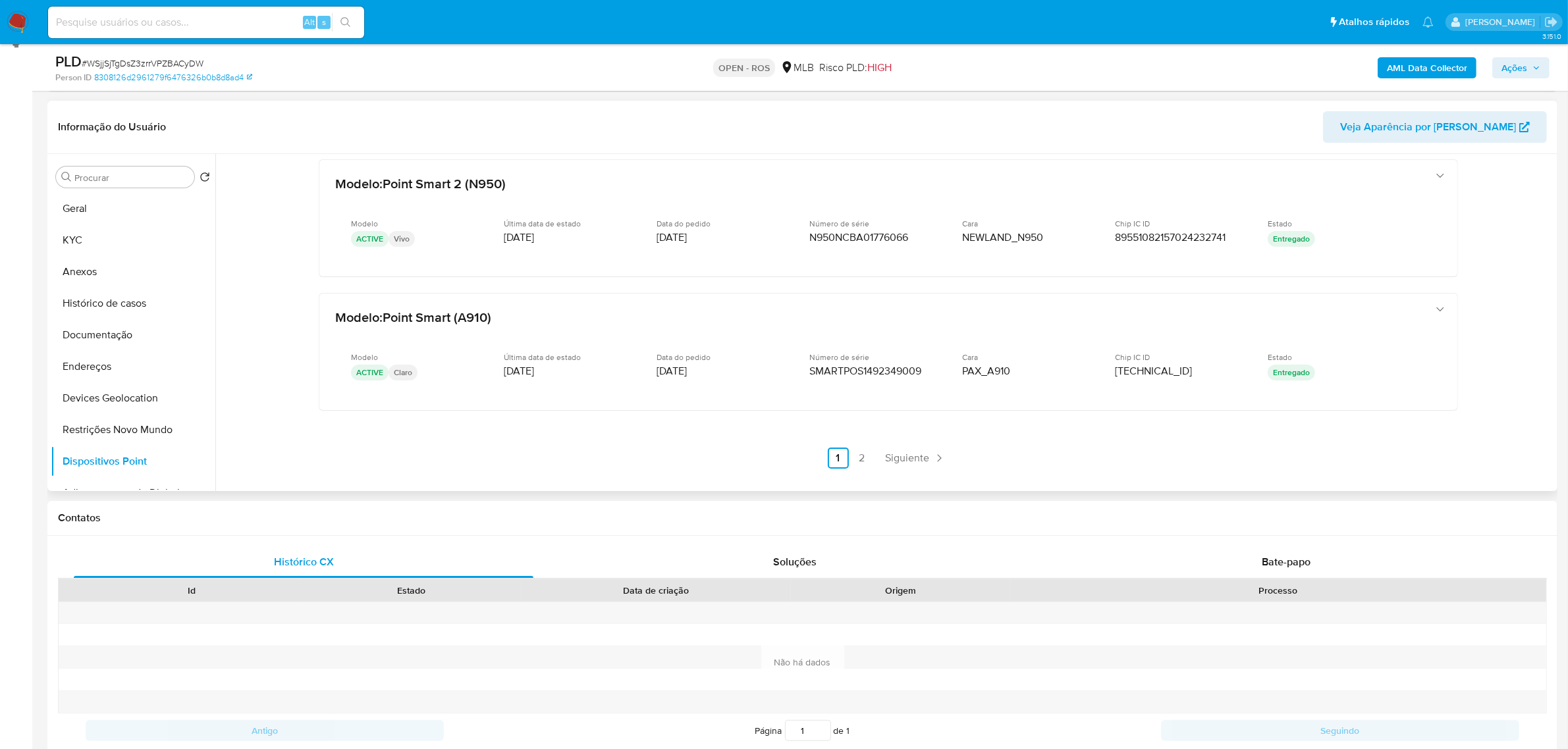
scroll to position [412, 0]
click at [853, 462] on link "2" at bounding box center [863, 459] width 21 height 21
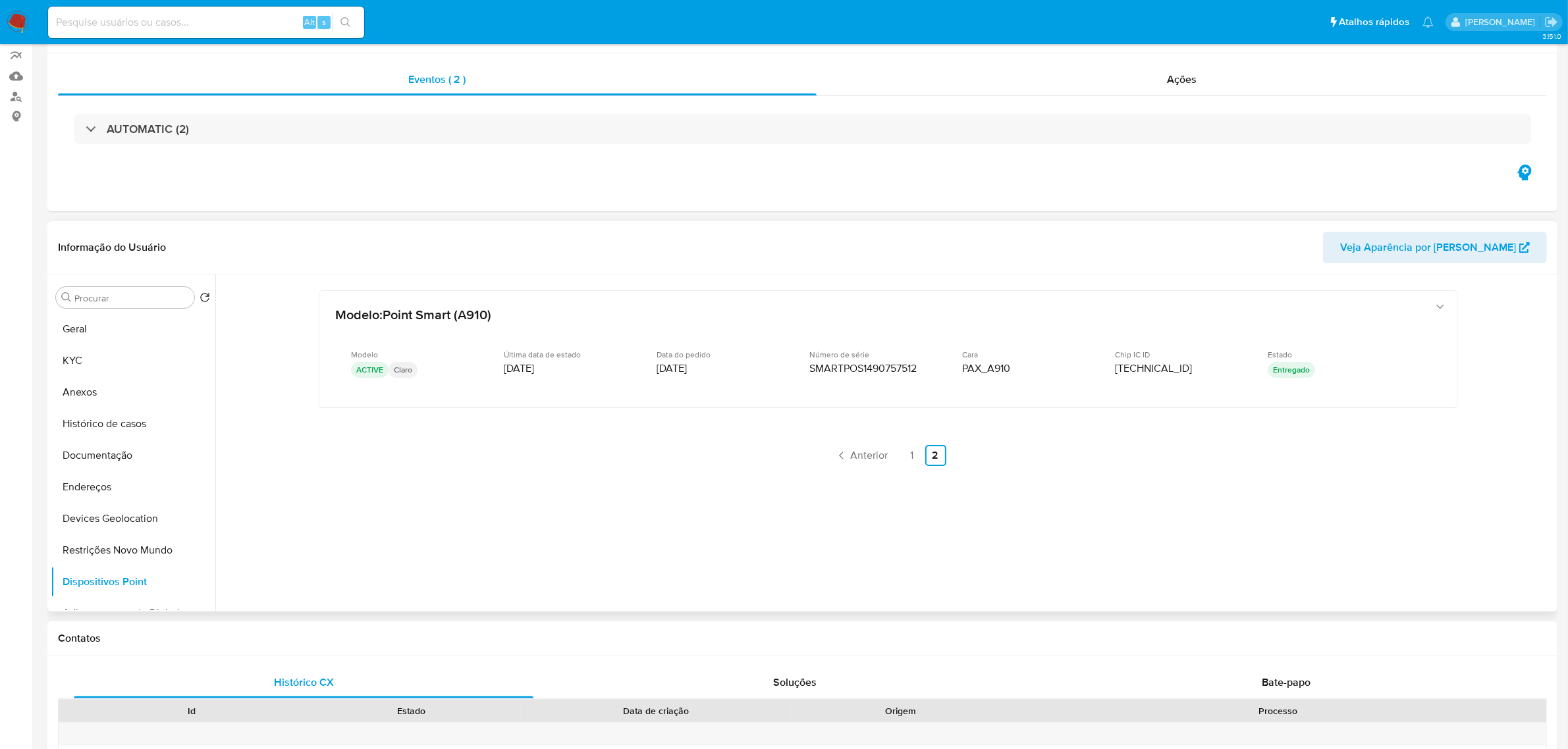
scroll to position [23, 0]
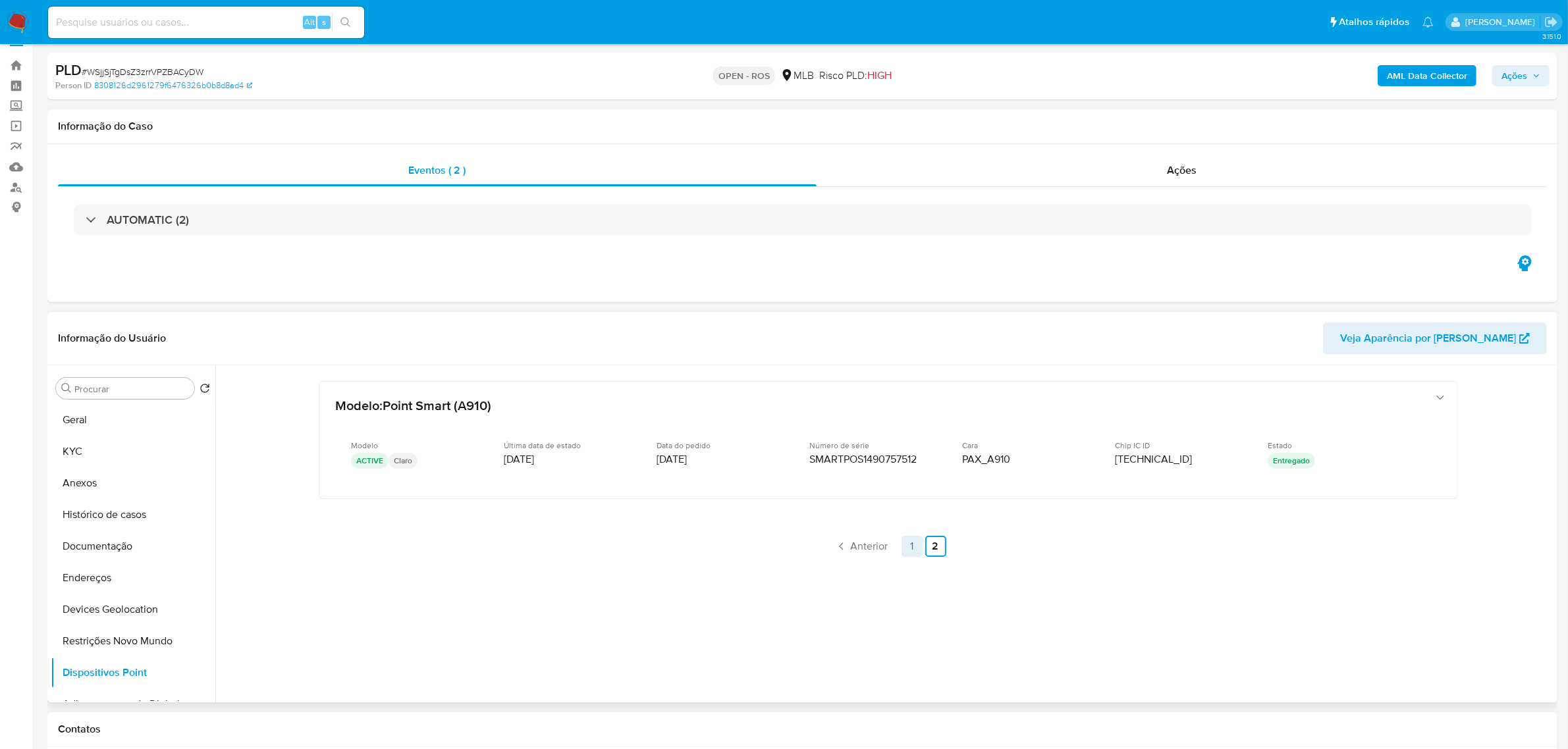
click at [912, 550] on link "1" at bounding box center [912, 547] width 21 height 21
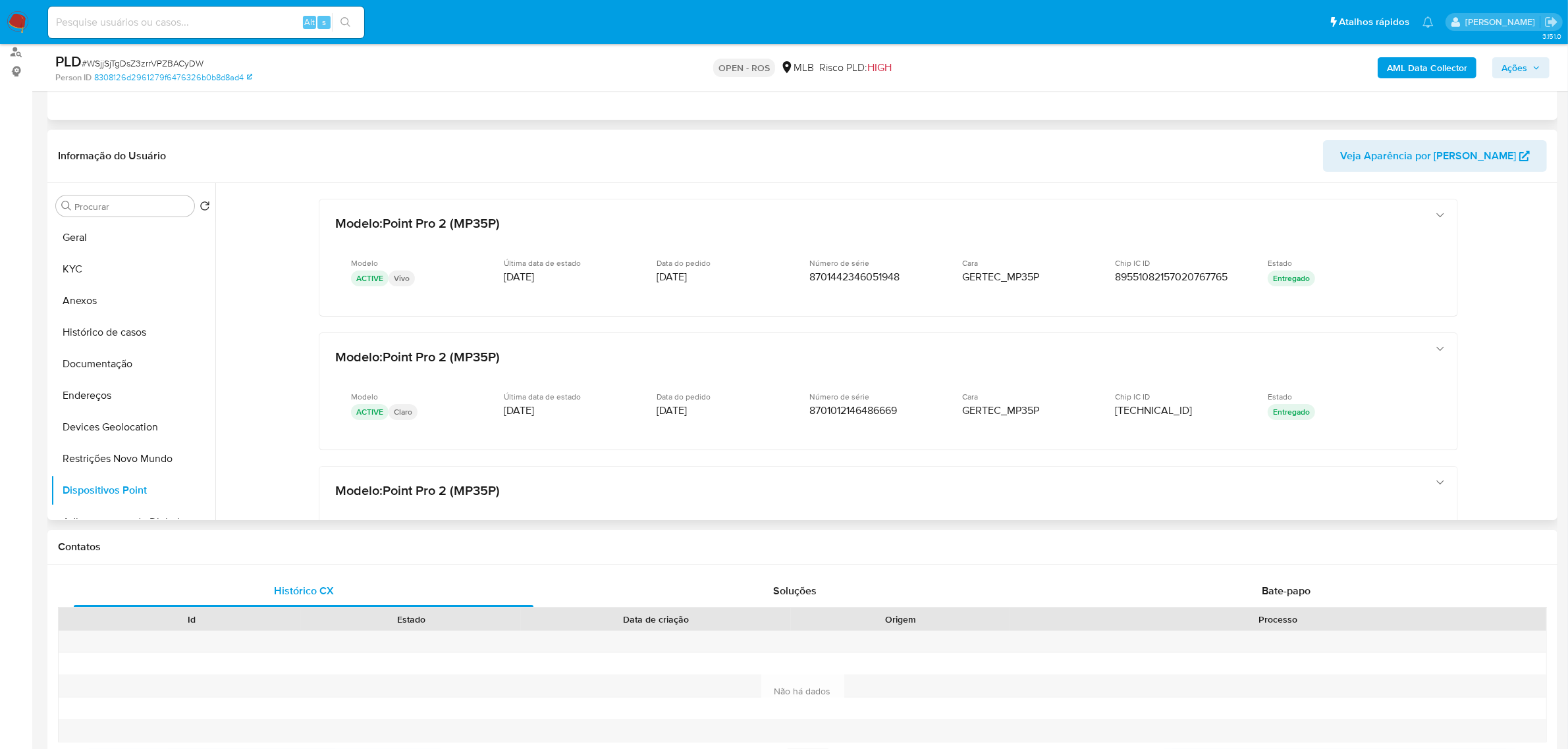
scroll to position [188, 0]
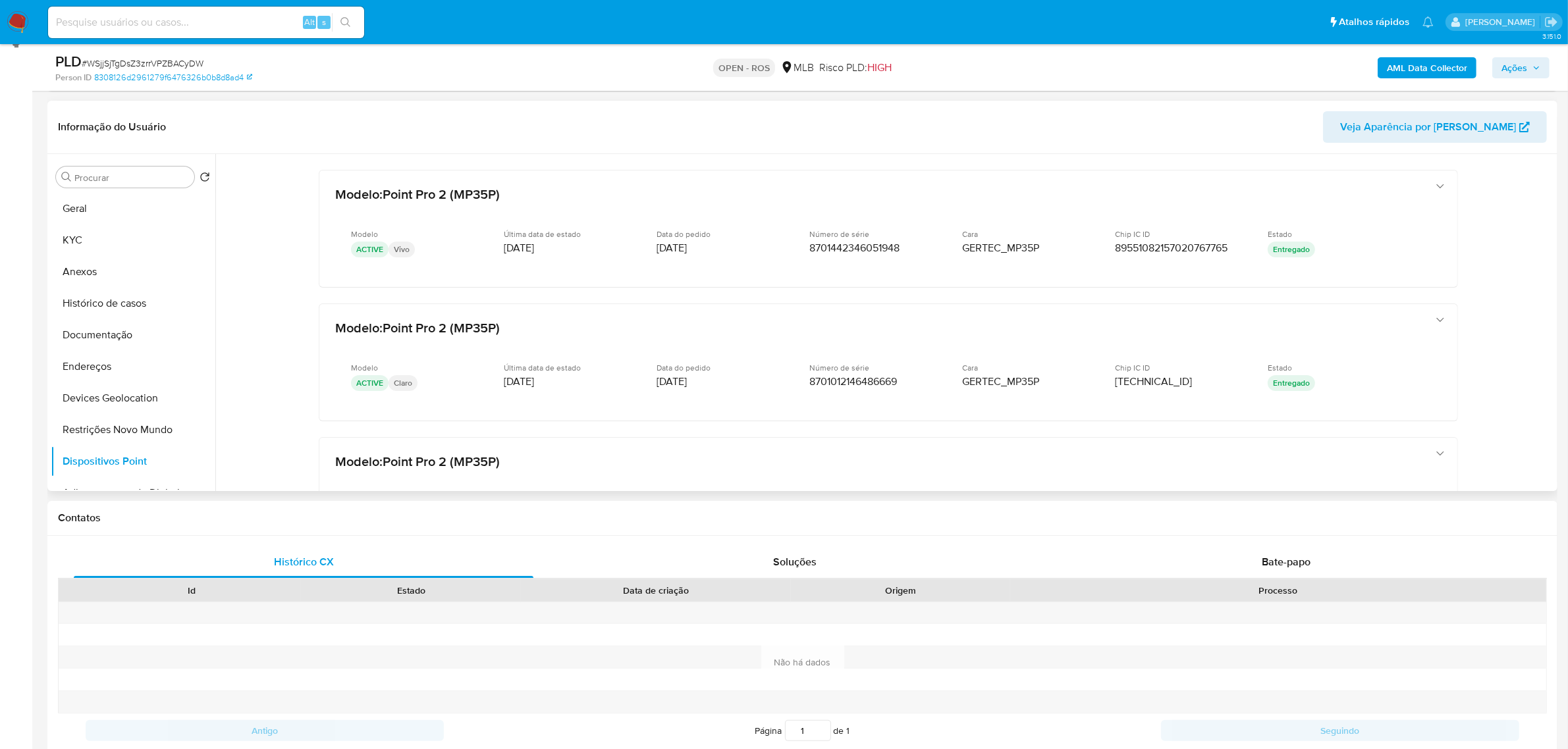
click at [1398, 73] on b "AML Data Collector" at bounding box center [1426, 68] width 80 height 21
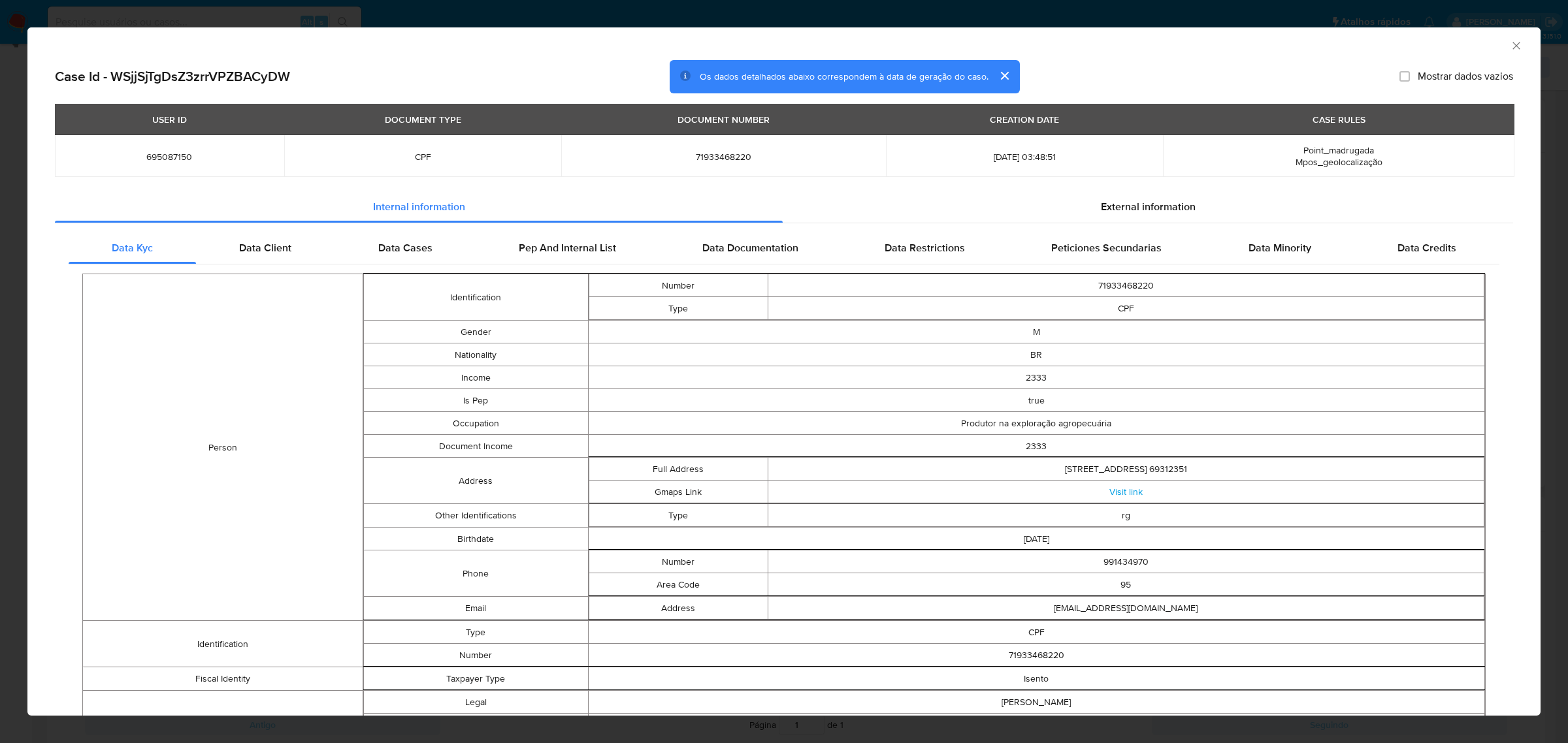
click at [517, 17] on div "AML Data Collector Case Id - WSjjSjTgDsZ3zrrVPZBACyDW Os dados detalhados abaix…" at bounding box center [784, 372] width 1568 height 743
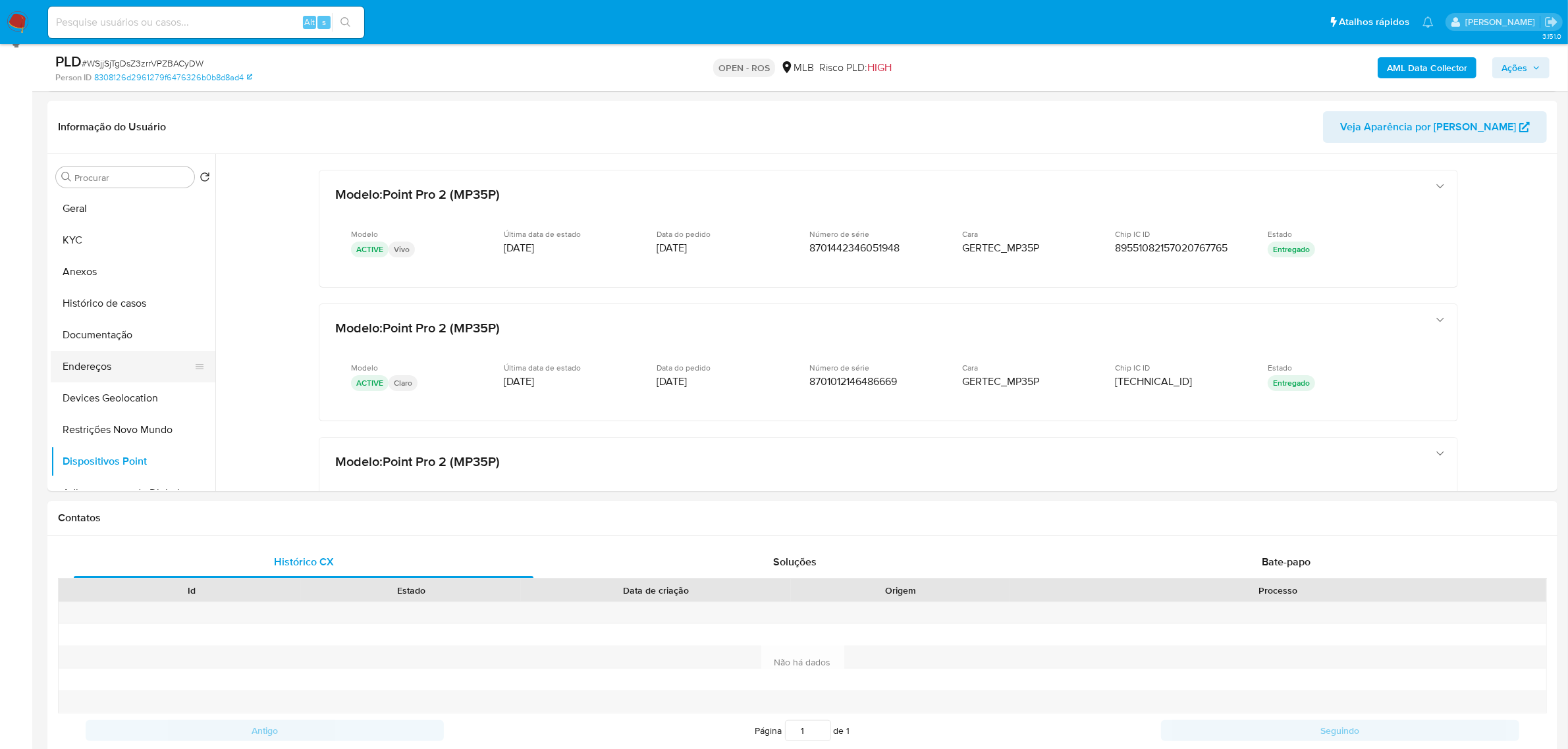
click at [93, 370] on button "Endereços" at bounding box center [127, 366] width 154 height 31
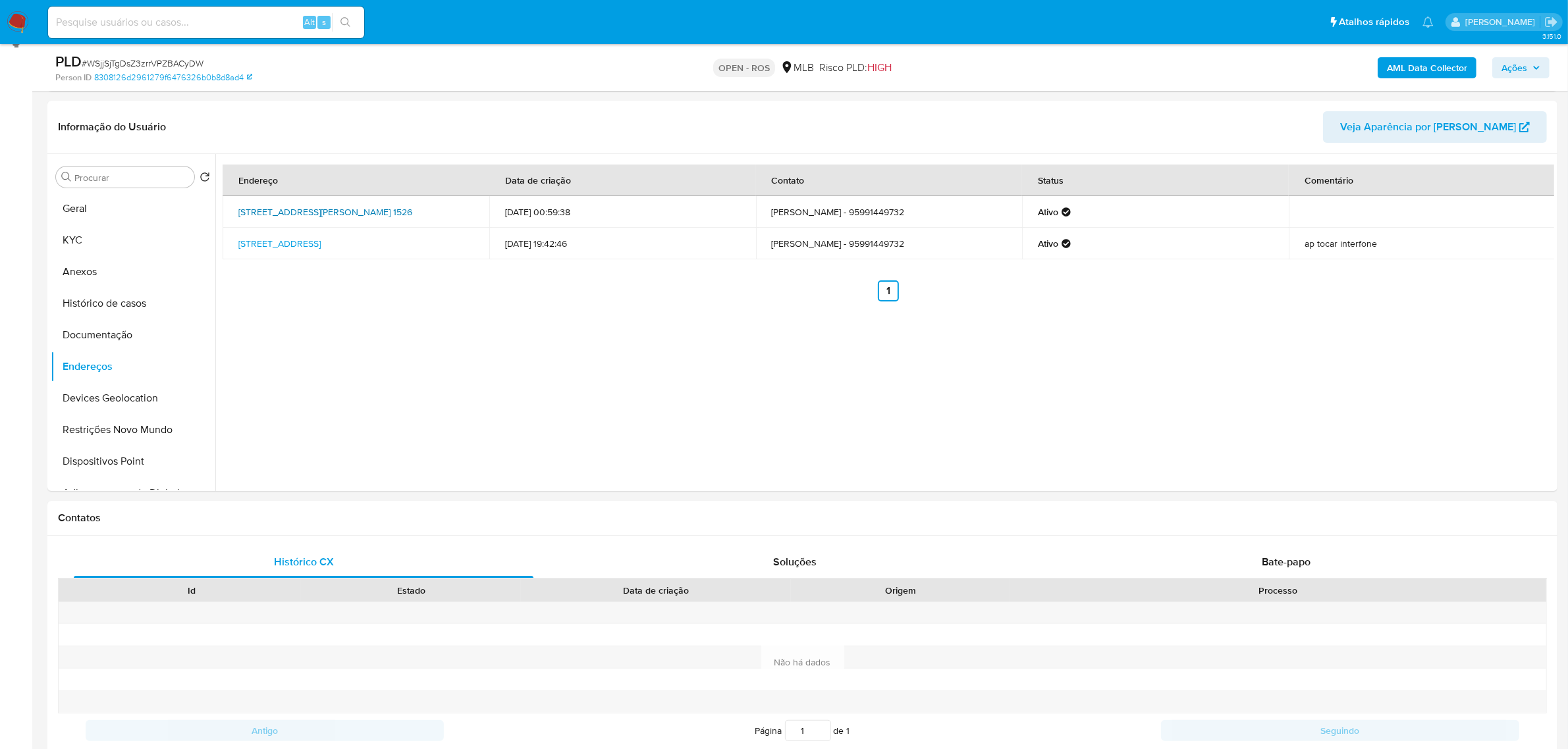
drag, startPoint x: 234, startPoint y: 204, endPoint x: 312, endPoint y: 219, distance: 79.4
click at [313, 221] on td "Rua Vereador Manoel Joaquim Martins 1526, Boa Vista, Roraima, 69316742, Brasil …" at bounding box center [356, 211] width 267 height 31
copy link "Rua Vereador Manoel Joaquim Martins 1526, Boa Vista, Roraima, 6931674"
click at [300, 211] on link "Rua Vereador Manoel Joaquim Martins 1526, Boa Vista, Roraima, 69316742, Brasil …" at bounding box center [325, 211] width 174 height 13
click at [96, 236] on button "KYC" at bounding box center [127, 240] width 154 height 31
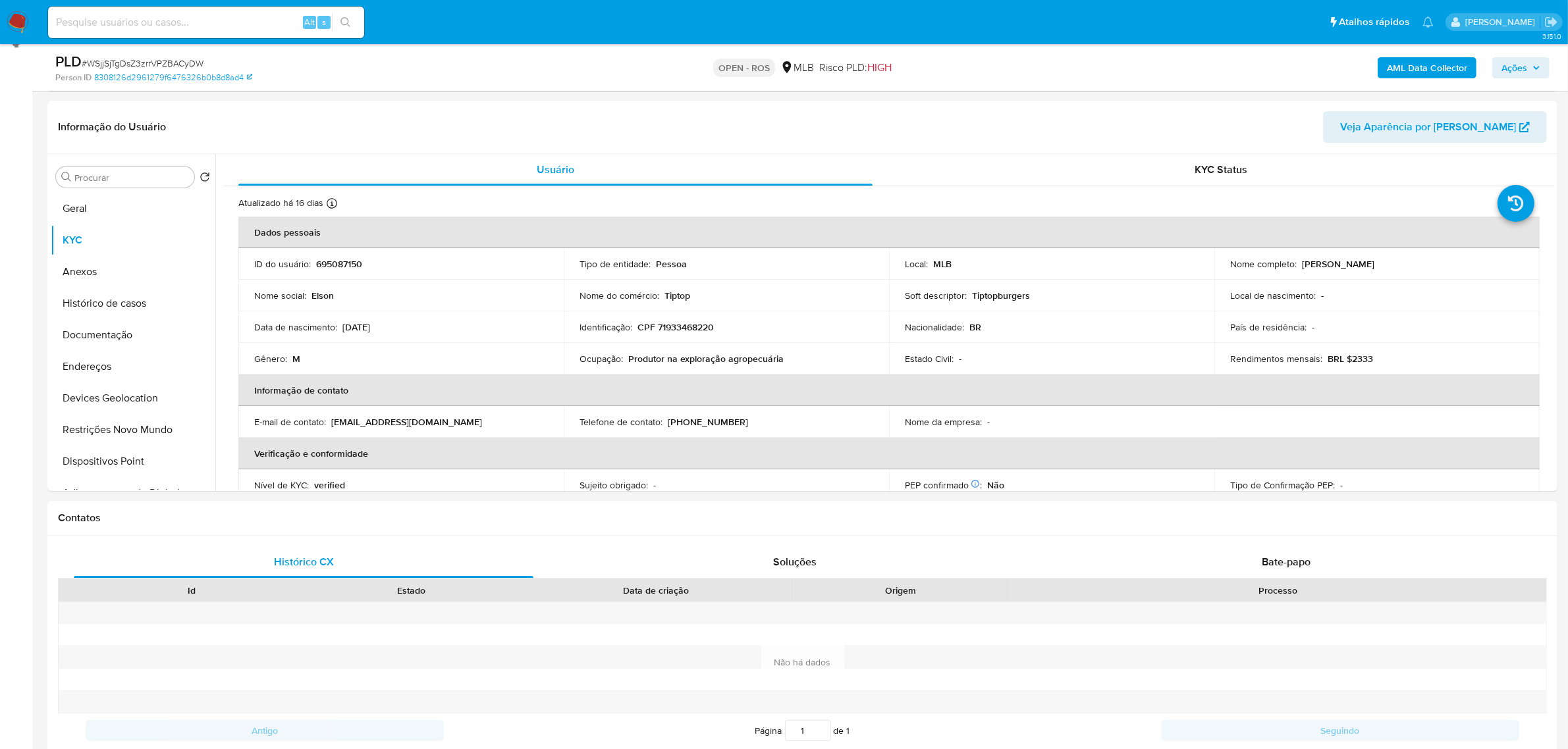
click at [706, 331] on p "CPF 71933468220" at bounding box center [676, 326] width 77 height 11
copy p "71933468220"
click at [692, 325] on p "CPF 71933468220" at bounding box center [676, 326] width 77 height 11
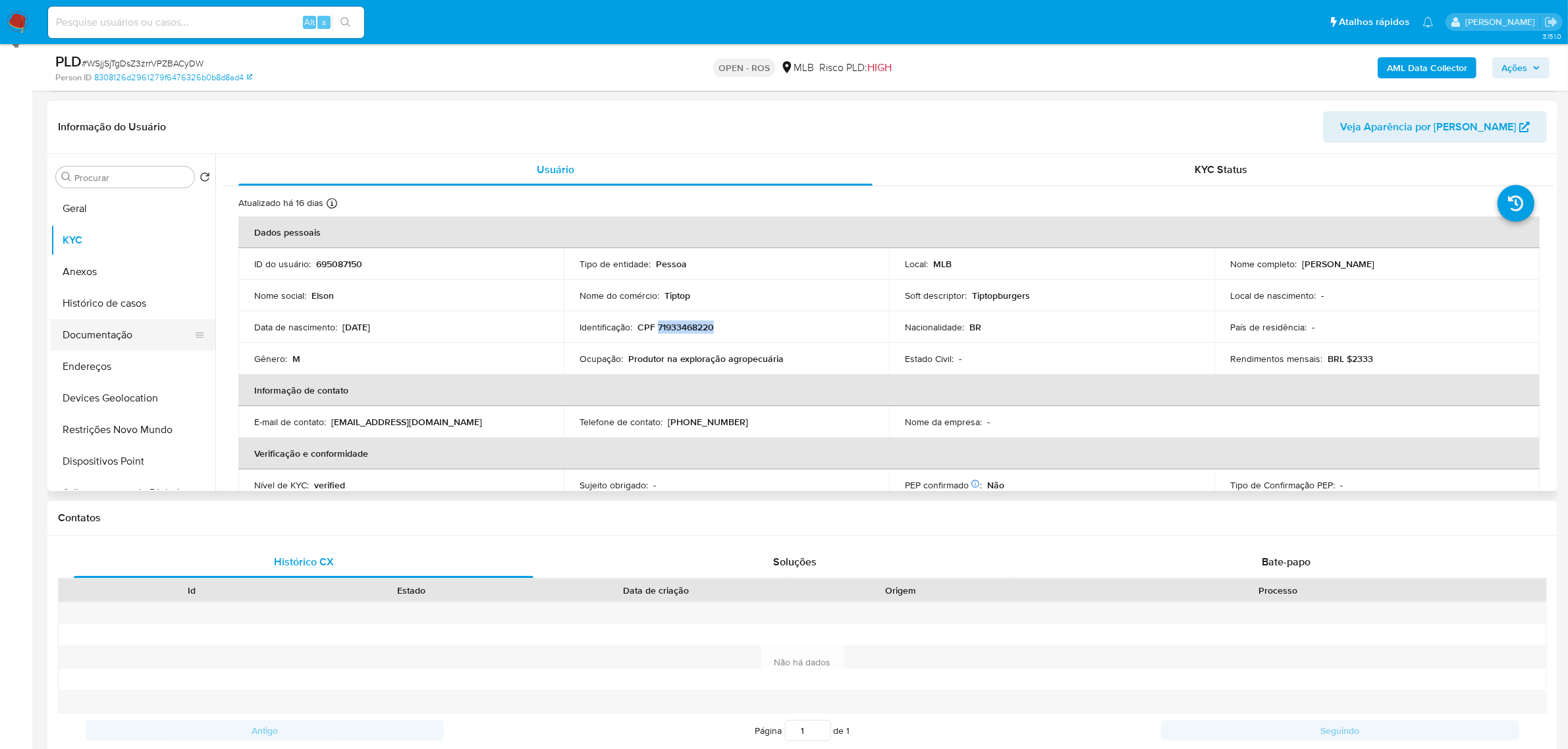
click at [106, 336] on button "Documentação" at bounding box center [127, 335] width 154 height 31
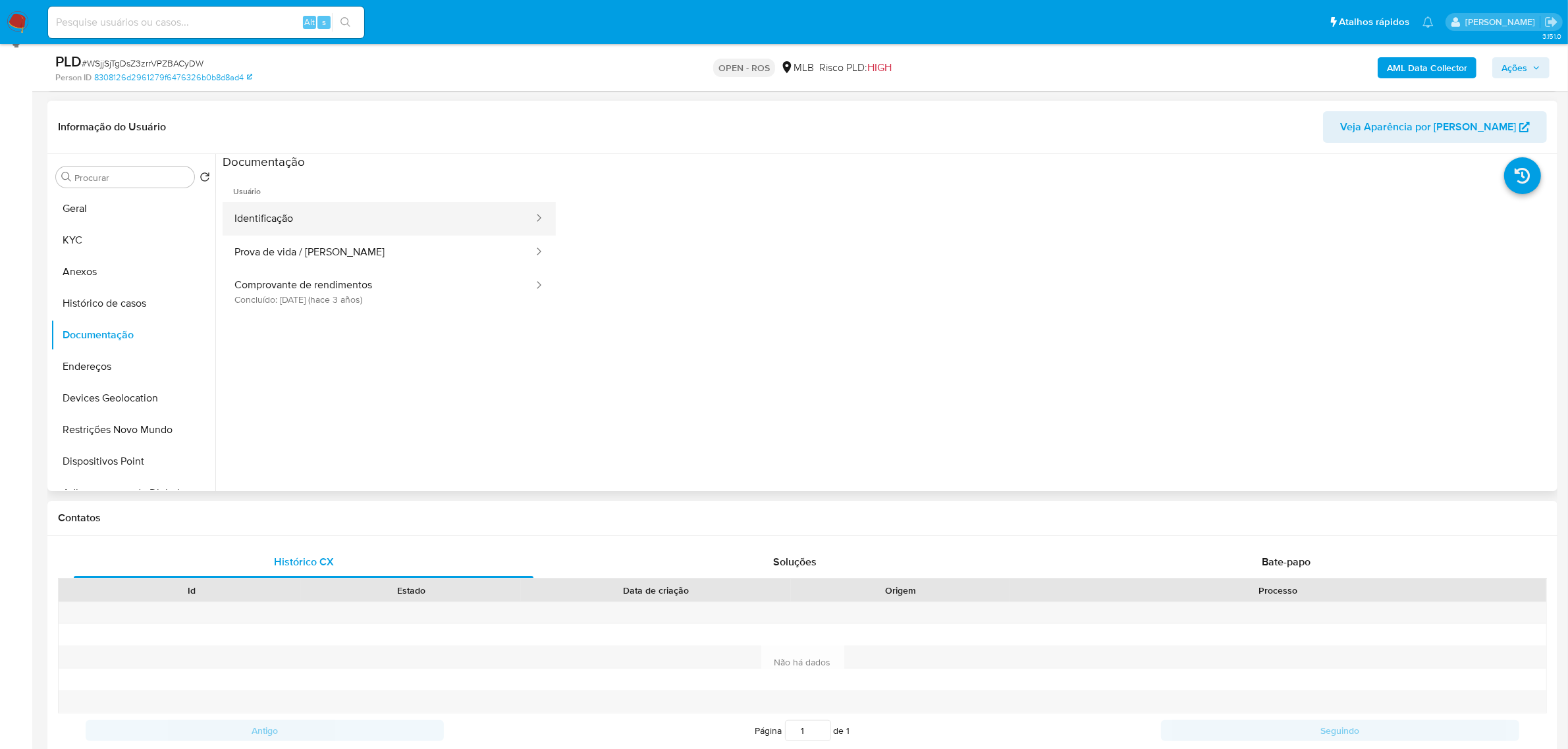
click at [354, 218] on button "Identificação" at bounding box center [378, 219] width 312 height 34
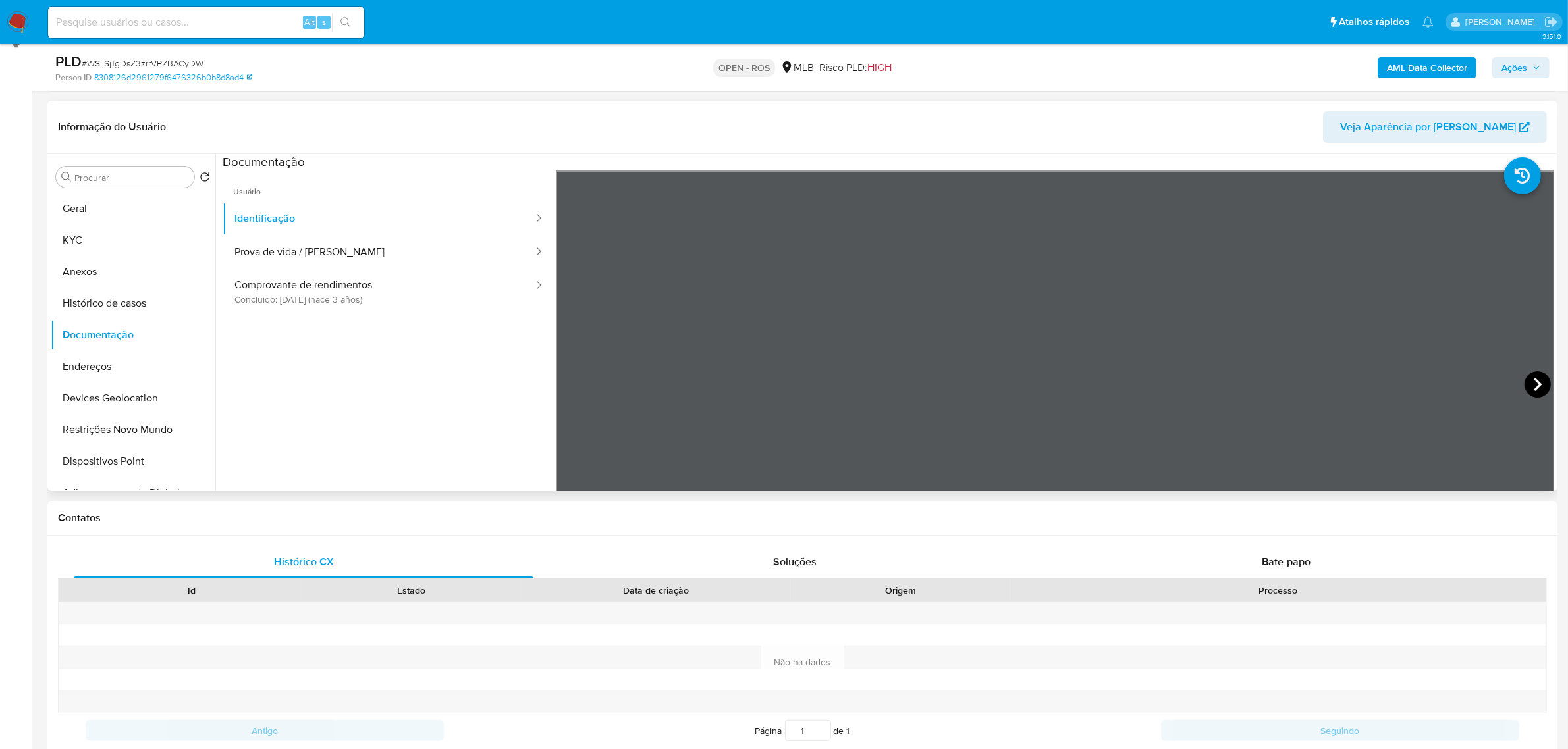
click at [1540, 375] on icon at bounding box center [1537, 384] width 26 height 26
click at [137, 229] on button "KYC" at bounding box center [127, 240] width 154 height 31
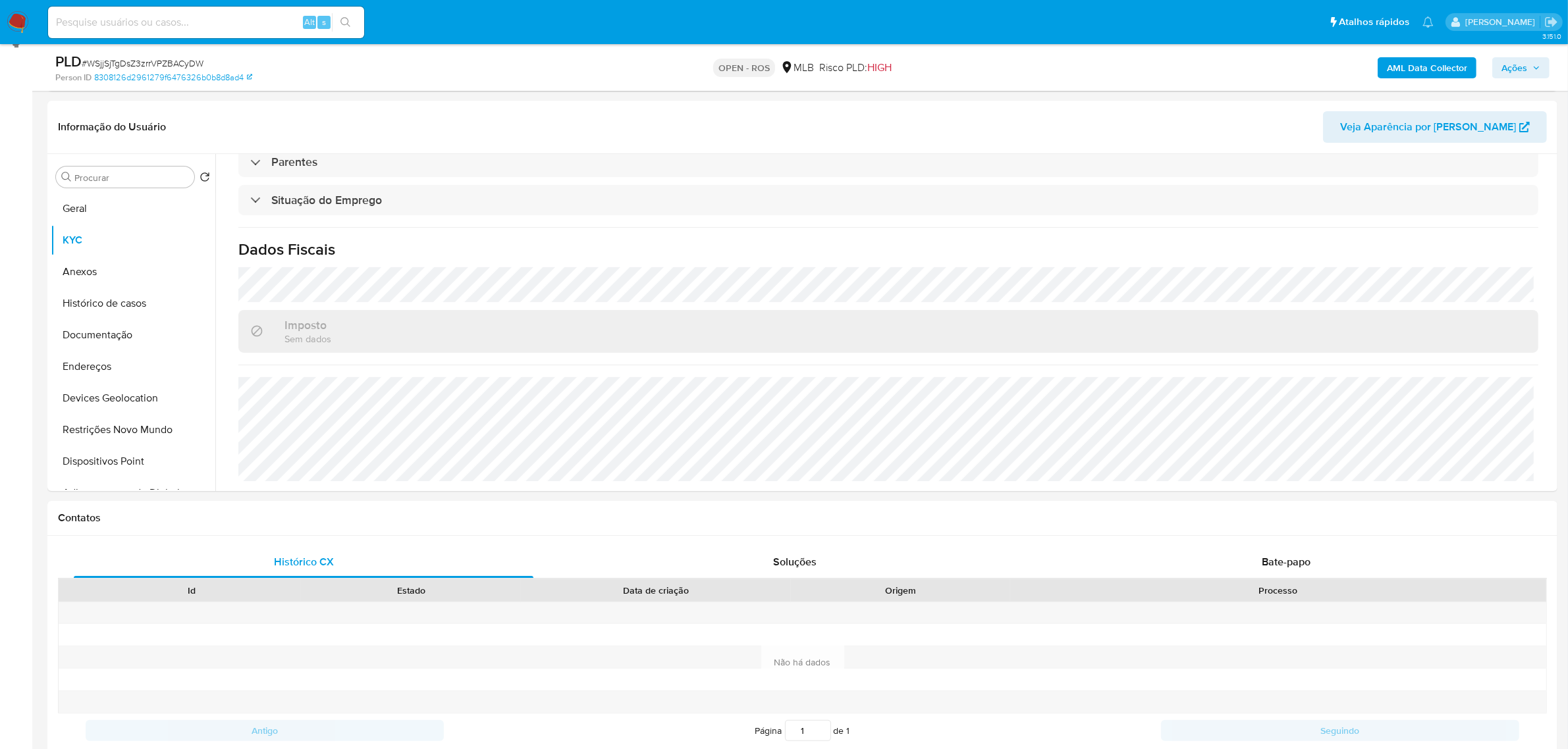
scroll to position [548, 0]
click at [119, 332] on button "Documentação" at bounding box center [127, 335] width 154 height 31
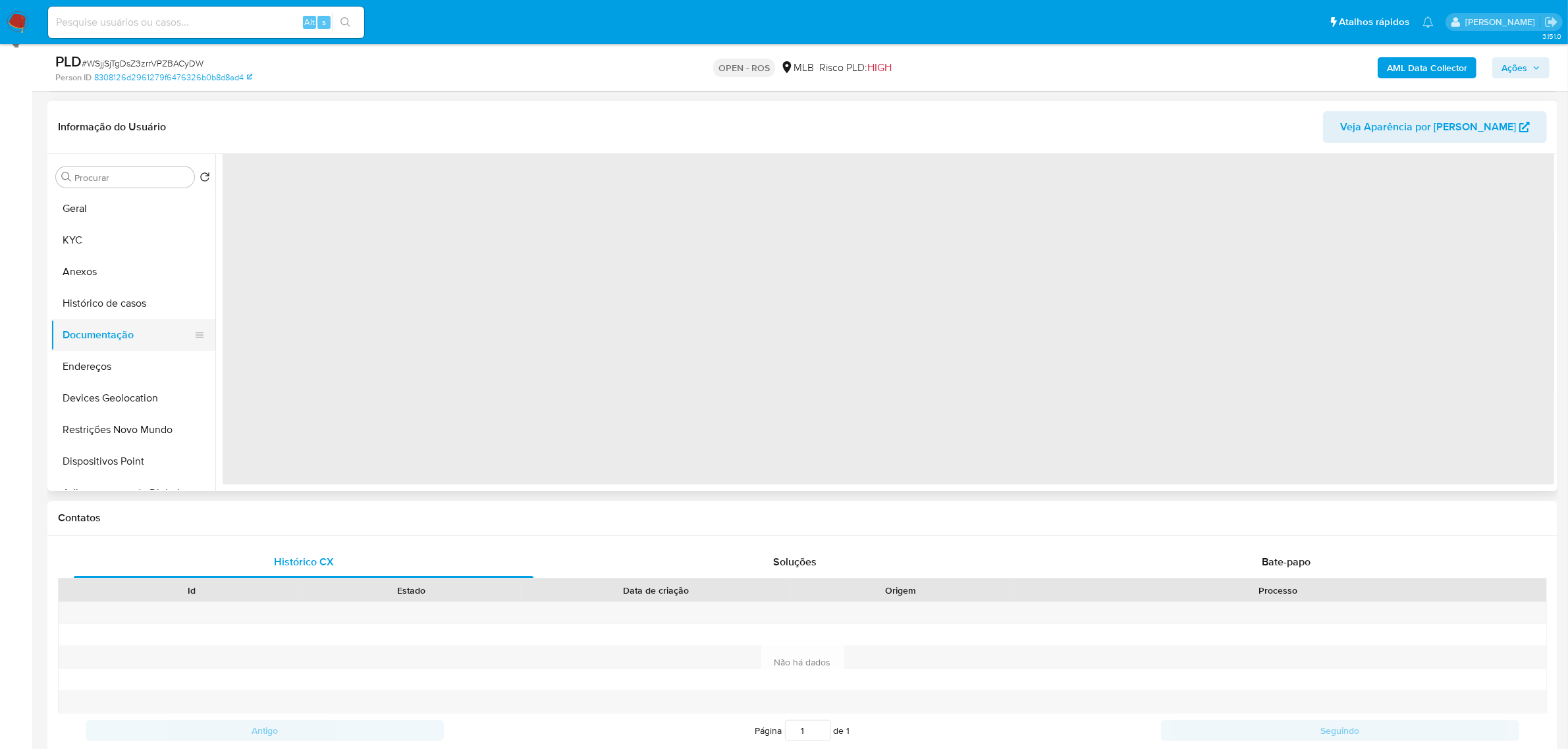
scroll to position [0, 0]
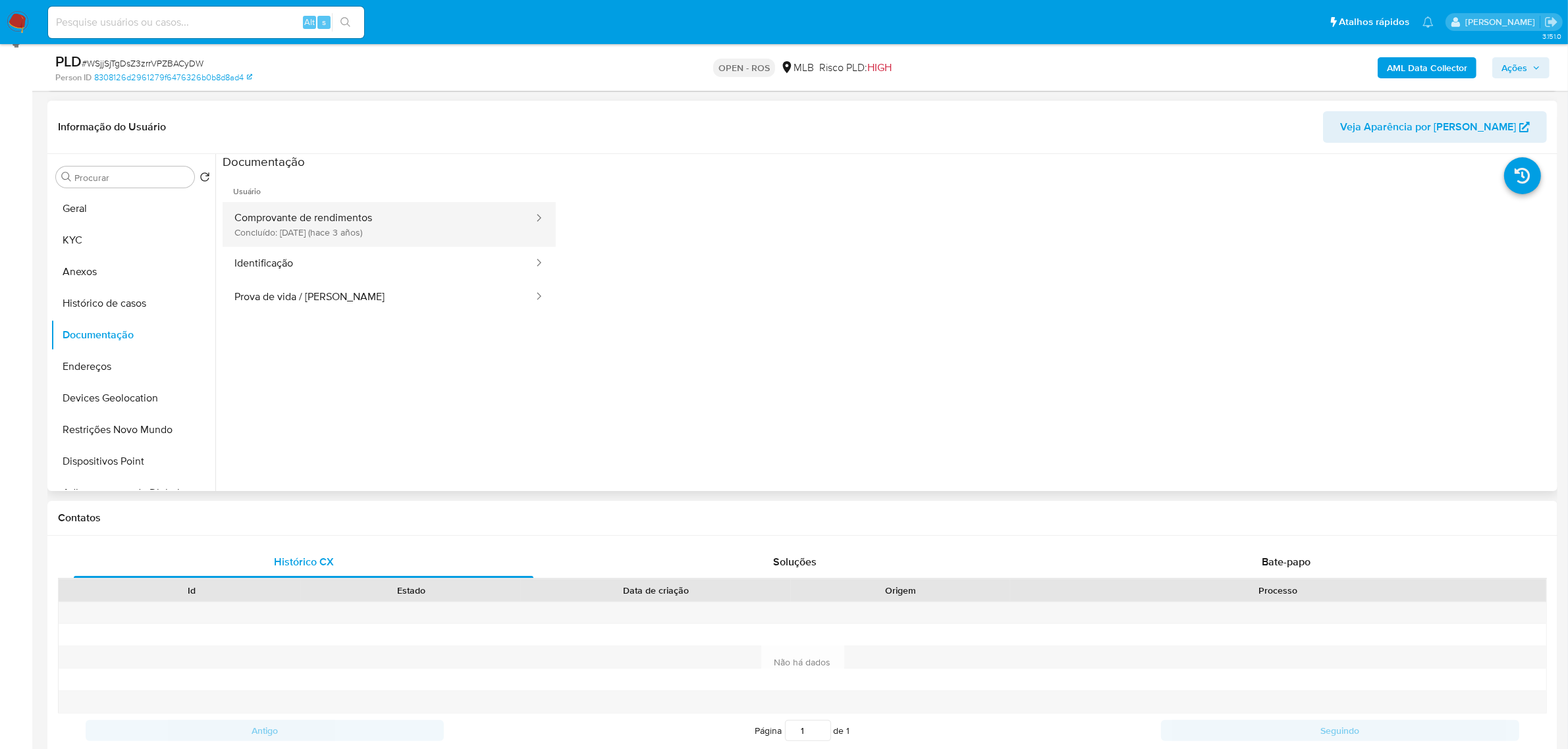
click at [367, 204] on button "Comprovante de rendimentos Concluído: 23/06/2022 (hace 3 años)" at bounding box center [378, 224] width 312 height 44
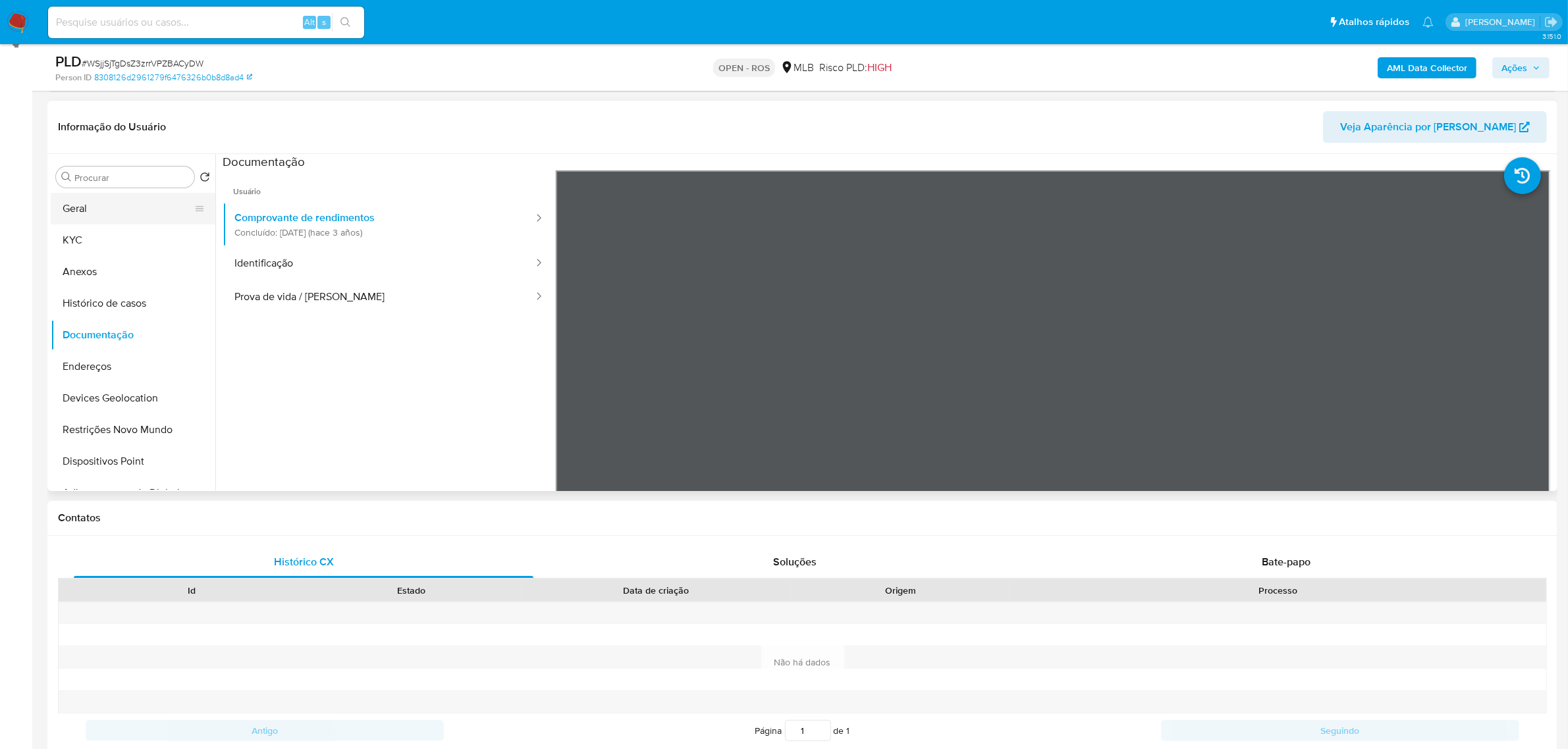
click at [87, 211] on button "Geral" at bounding box center [127, 208] width 154 height 31
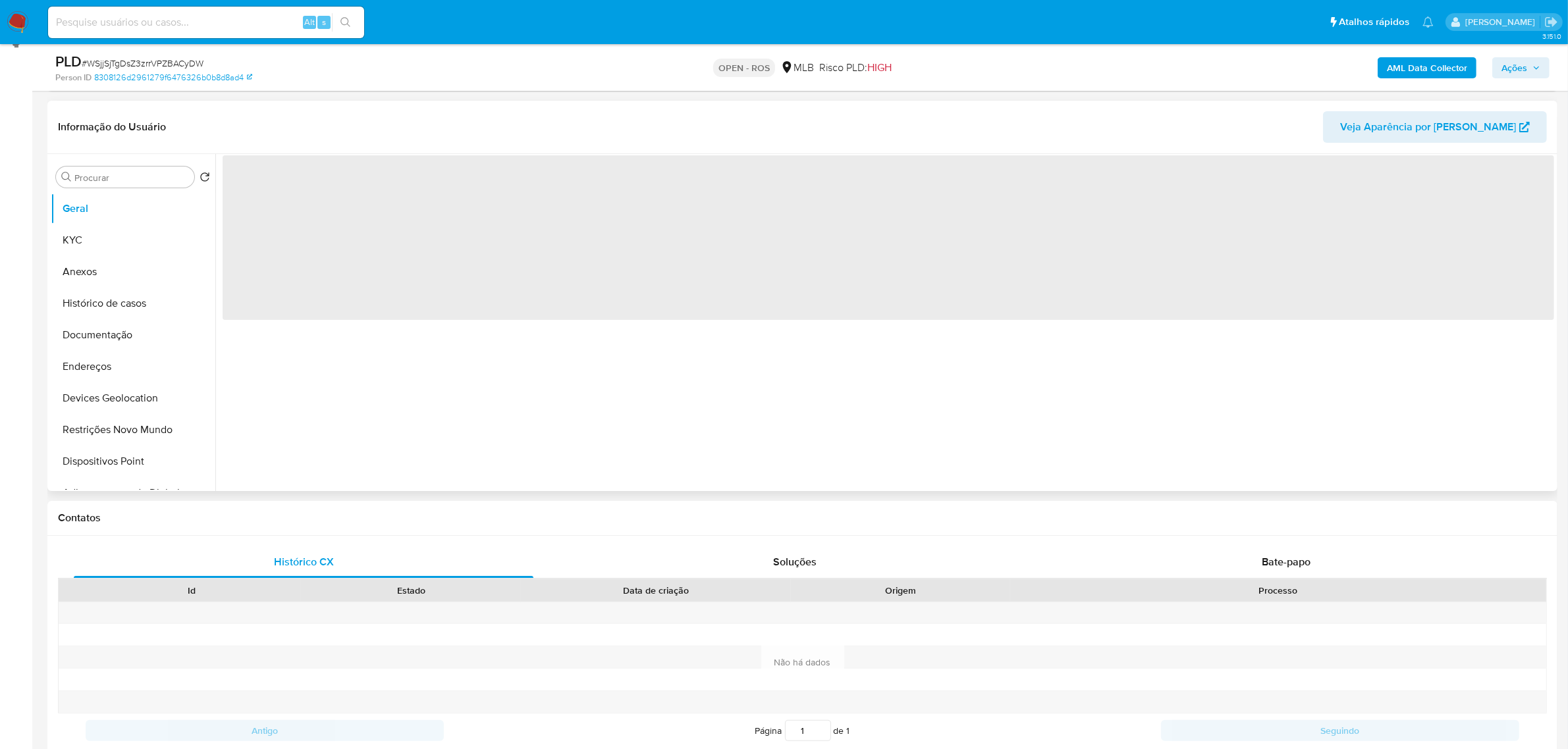
click at [297, 463] on div "‌" at bounding box center [885, 322] width 1339 height 337
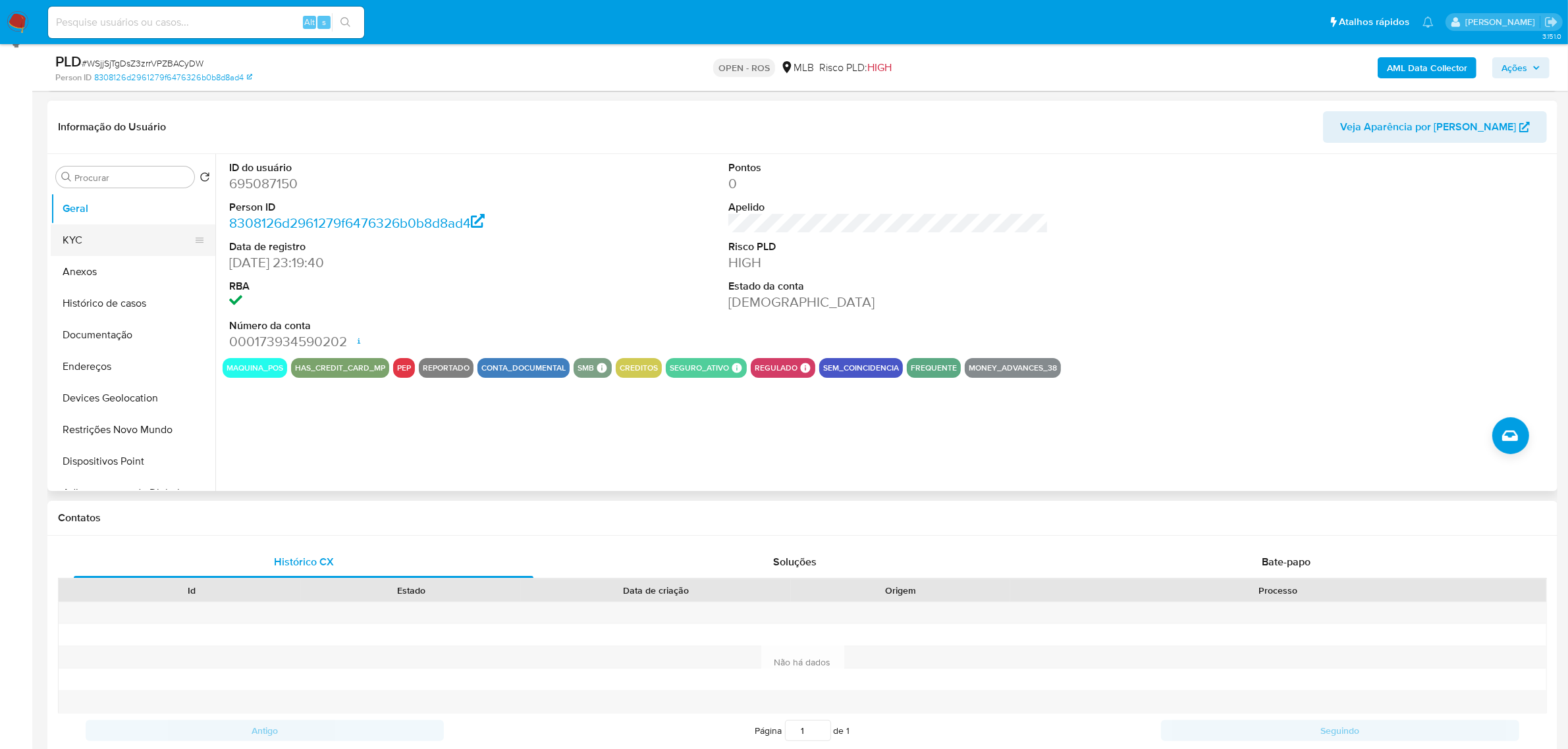
click at [87, 247] on button "KYC" at bounding box center [127, 240] width 154 height 31
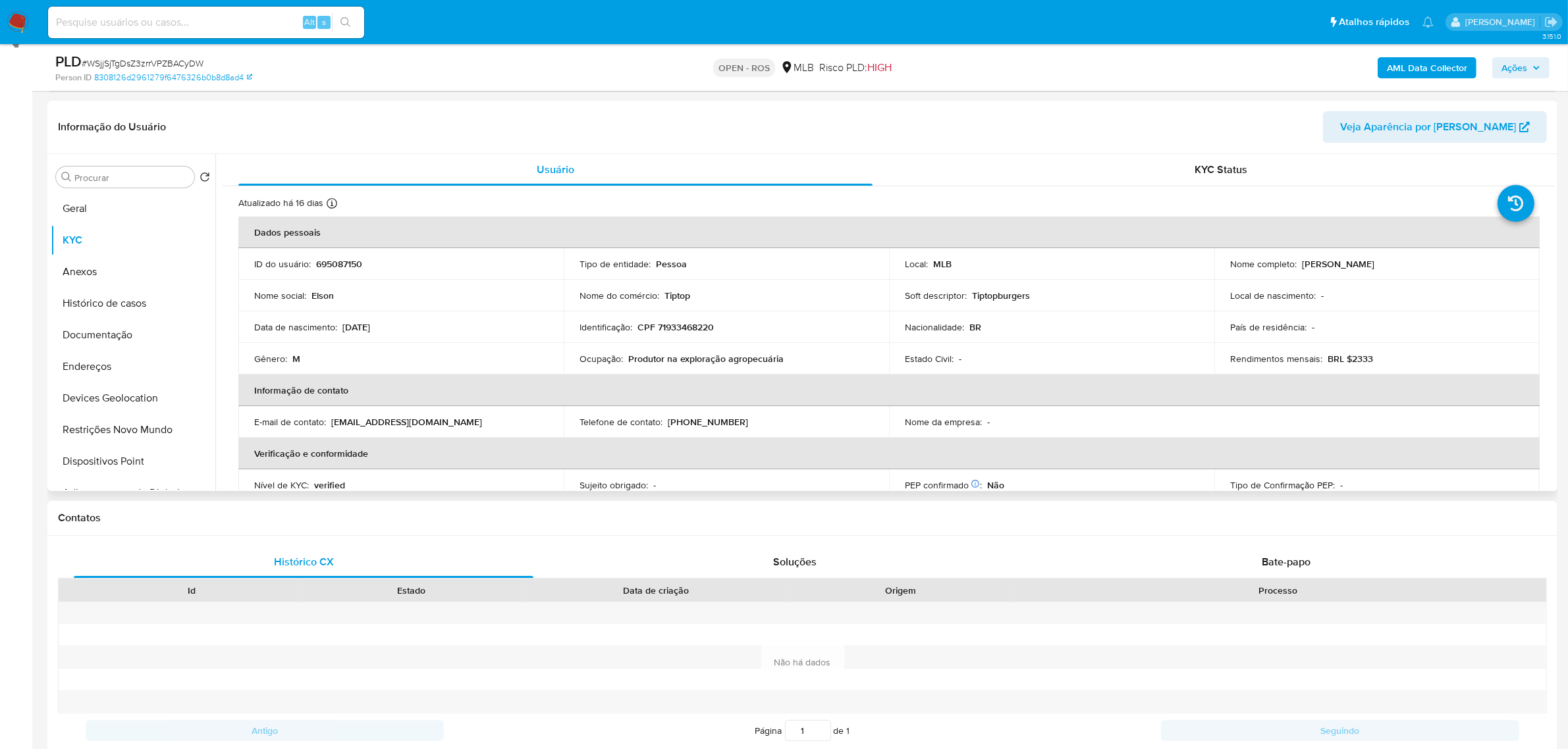
click at [781, 362] on div "Ocupação : Produtor na exploração agropecuária" at bounding box center [725, 358] width 293 height 11
click at [1259, 166] on div "KYC Status" at bounding box center [1221, 169] width 634 height 31
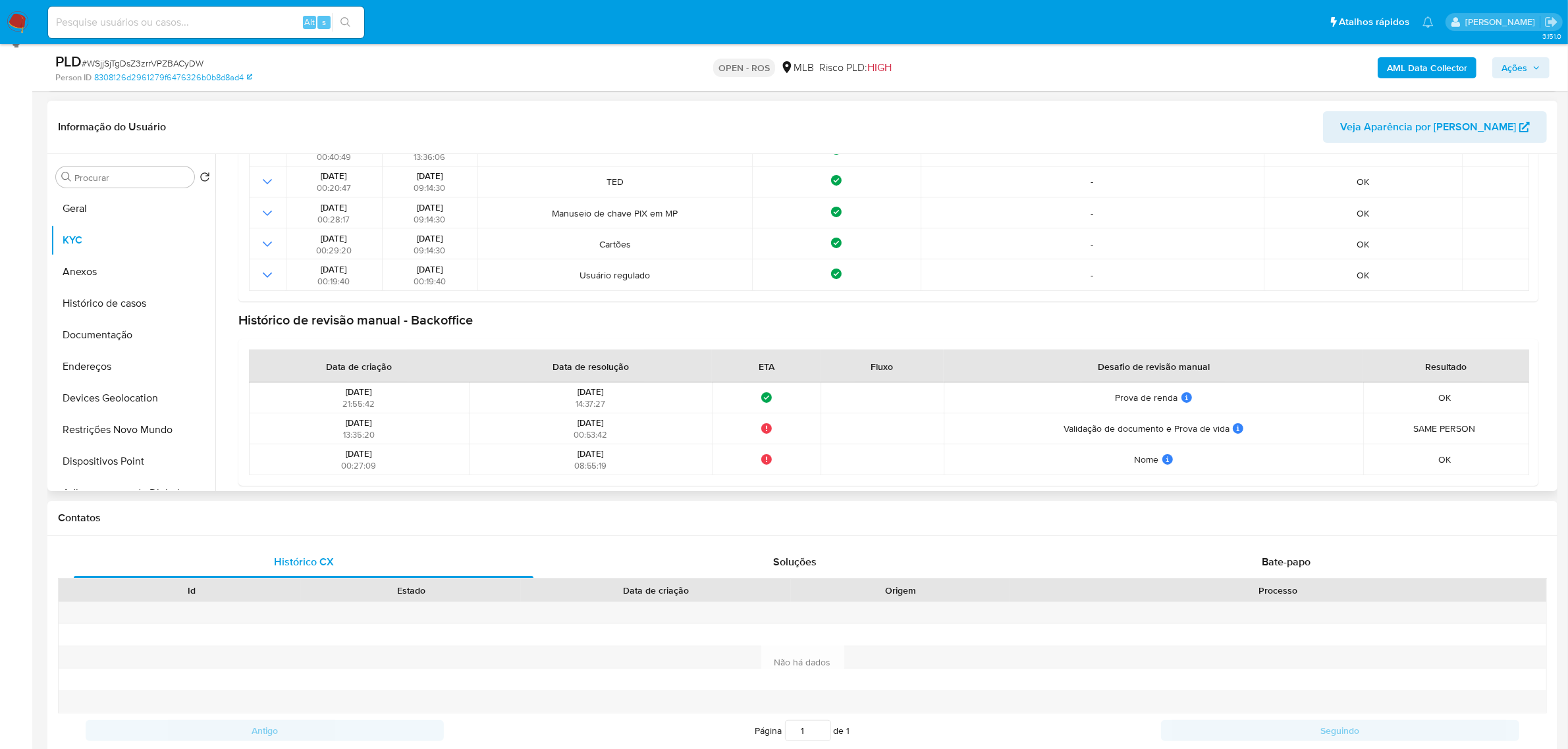
scroll to position [433, 0]
drag, startPoint x: 940, startPoint y: 324, endPoint x: 949, endPoint y: 324, distance: 9.0
click at [949, 324] on section "Histórico de revisão manual - Backoffice Data de criação Data de resolução ETA …" at bounding box center [888, 394] width 1300 height 175
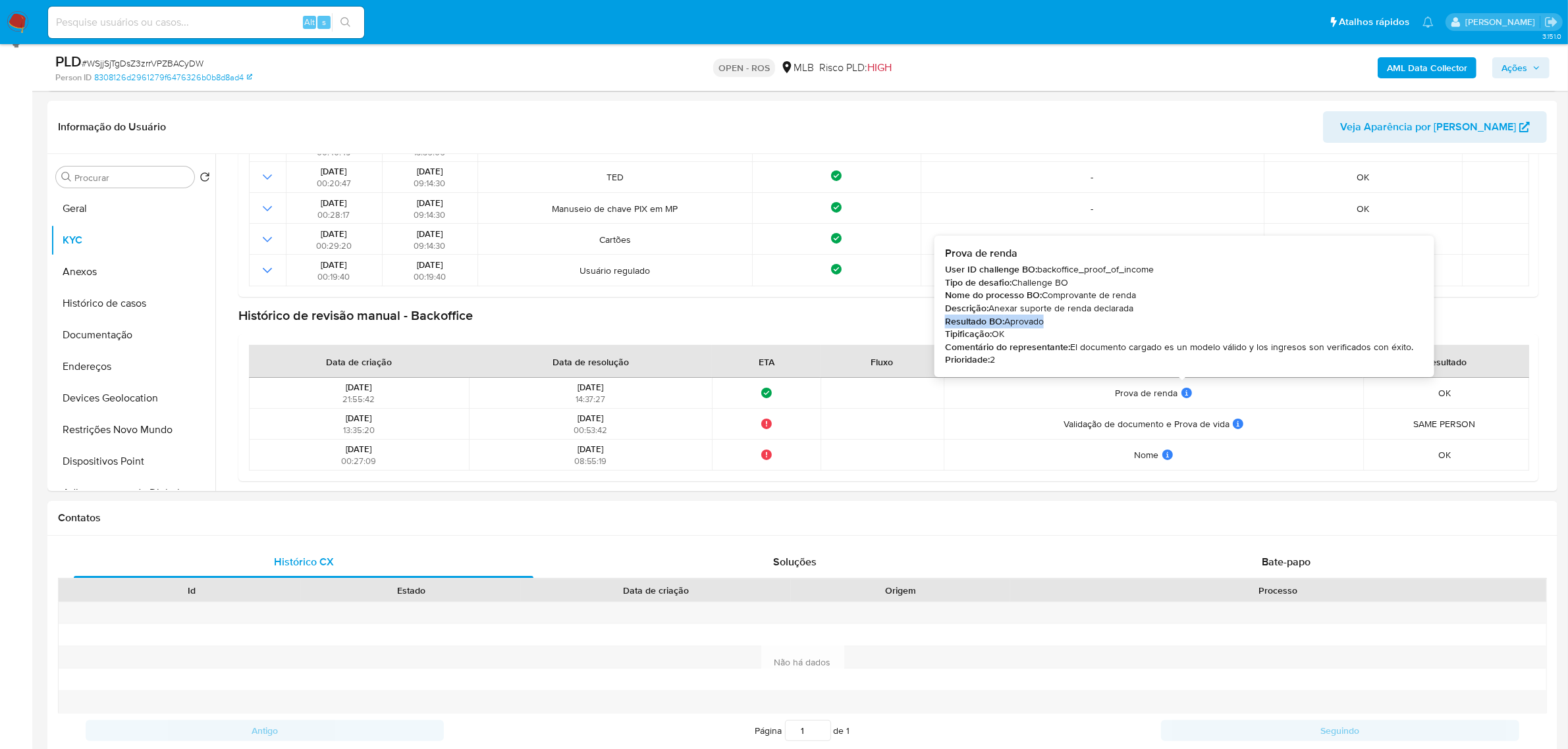
drag, startPoint x: 1047, startPoint y: 321, endPoint x: 947, endPoint y: 326, distance: 100.1
click at [947, 326] on div "Resultado BO: Aprovado" at bounding box center [1179, 322] width 468 height 13
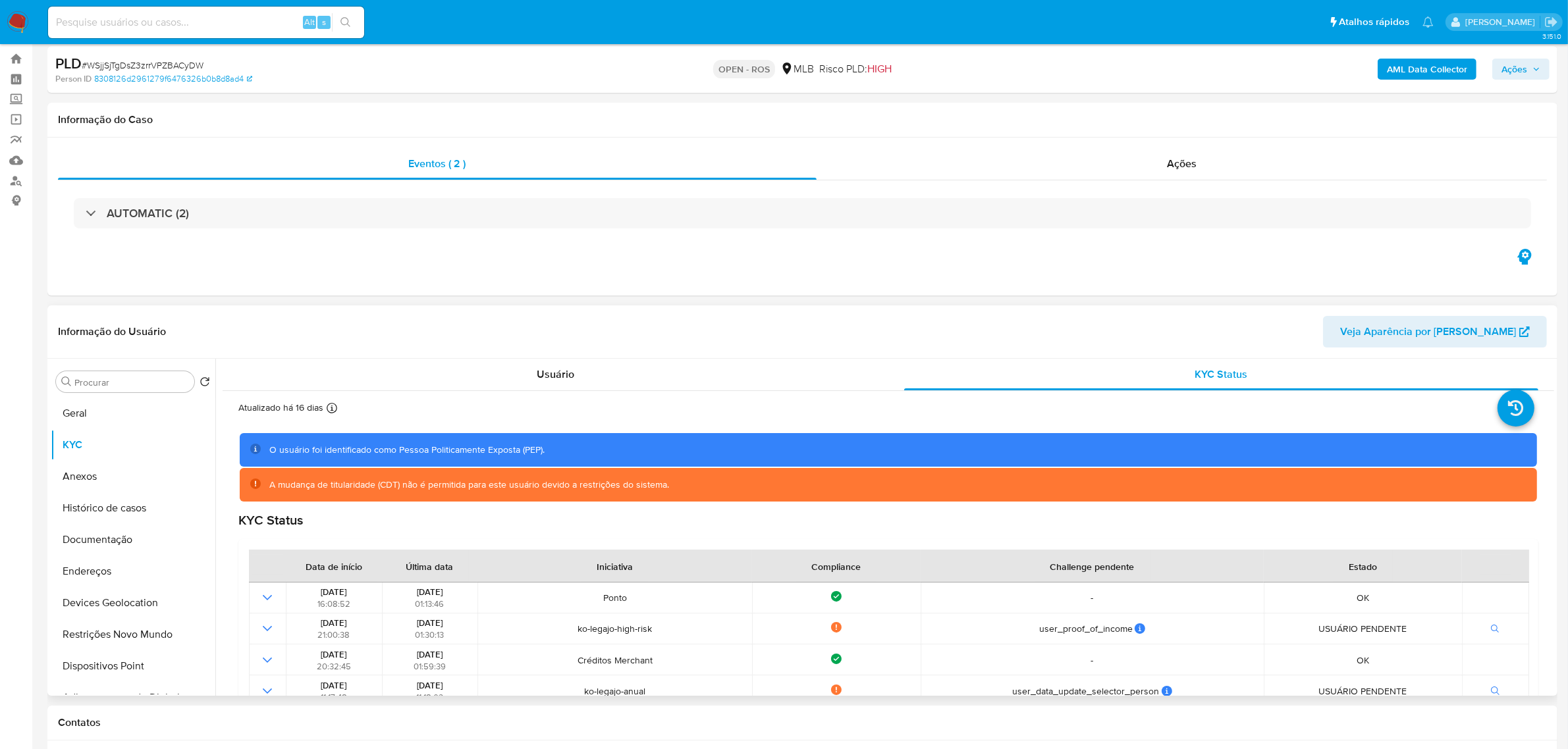
scroll to position [23, 0]
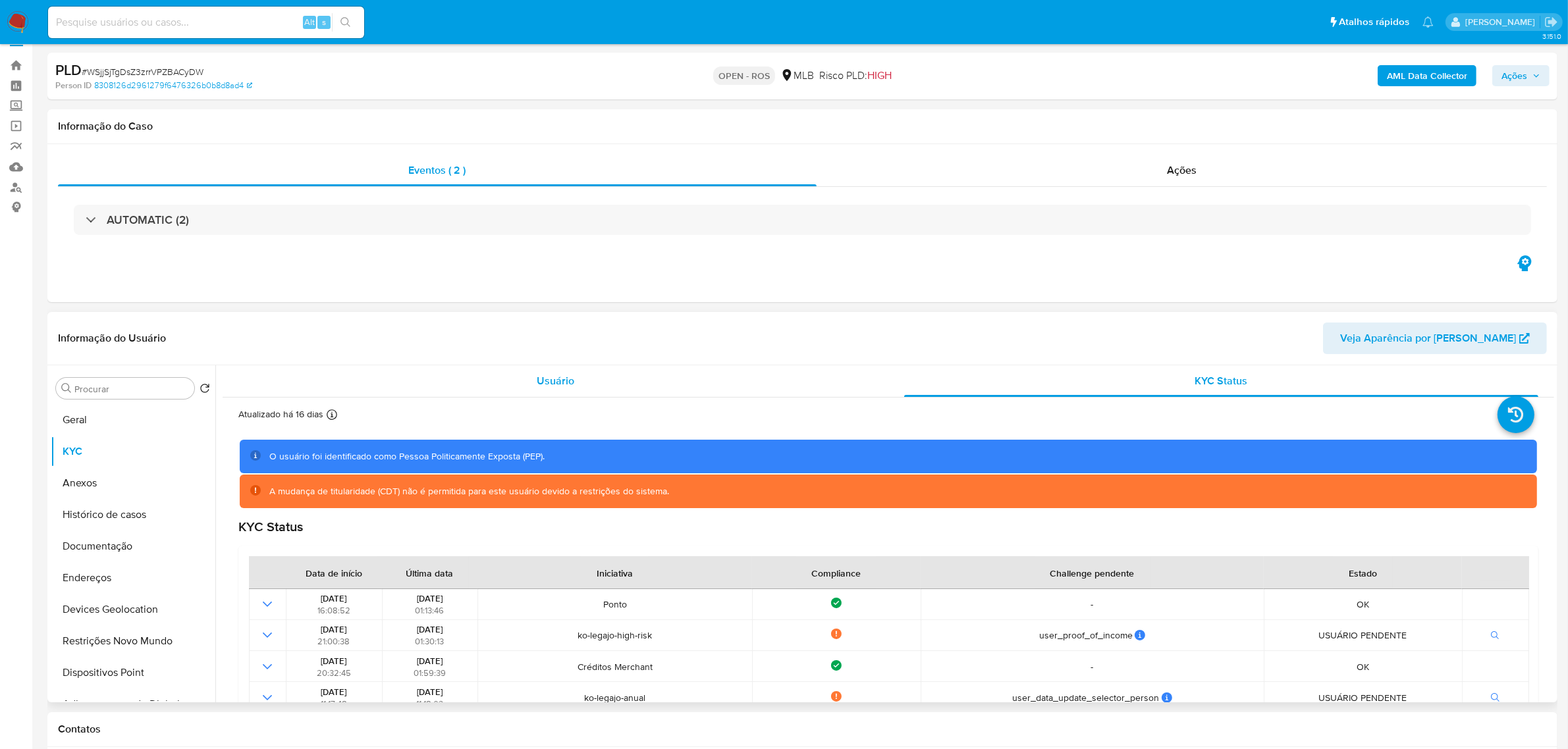
click at [558, 385] on span "Usuário" at bounding box center [555, 381] width 38 height 15
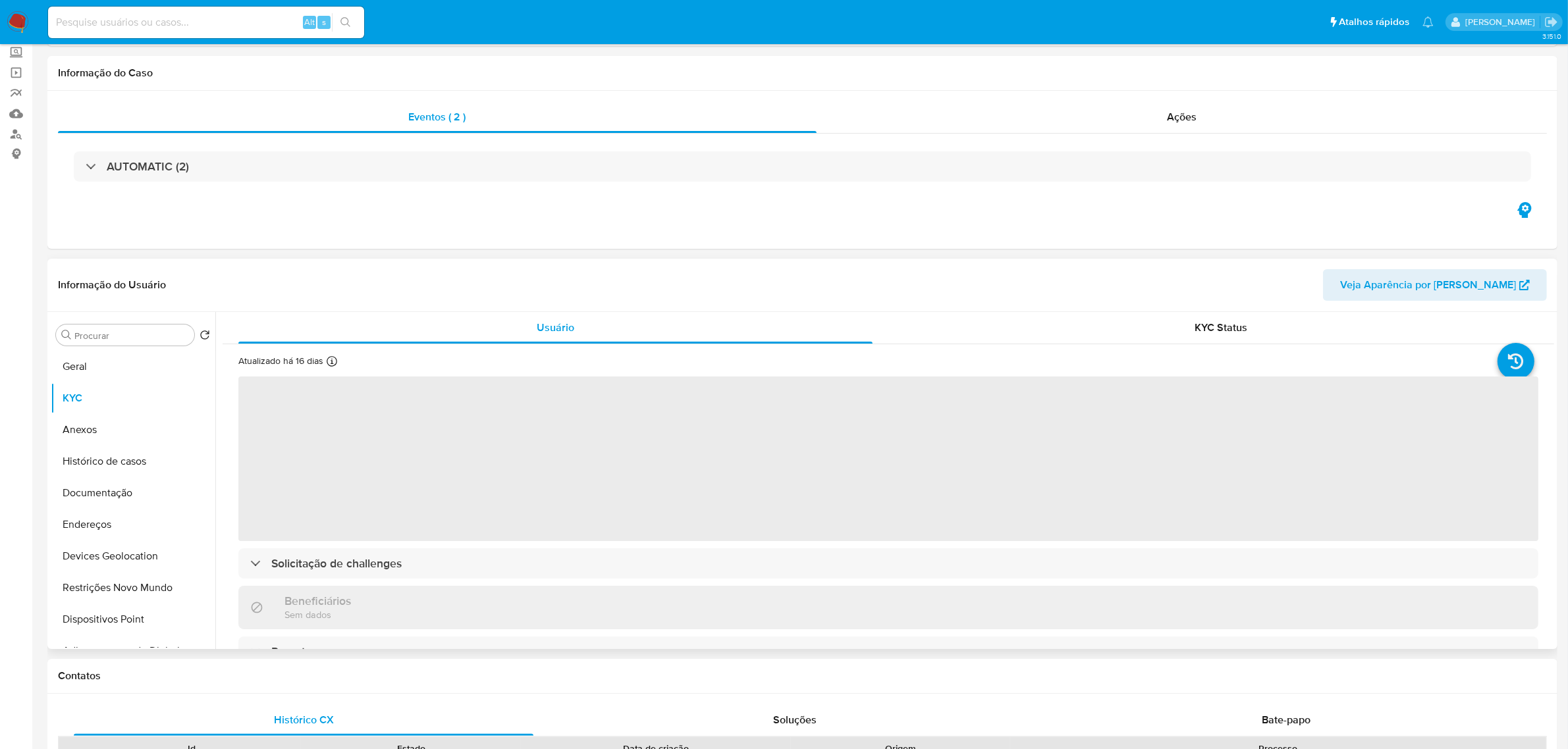
scroll to position [106, 0]
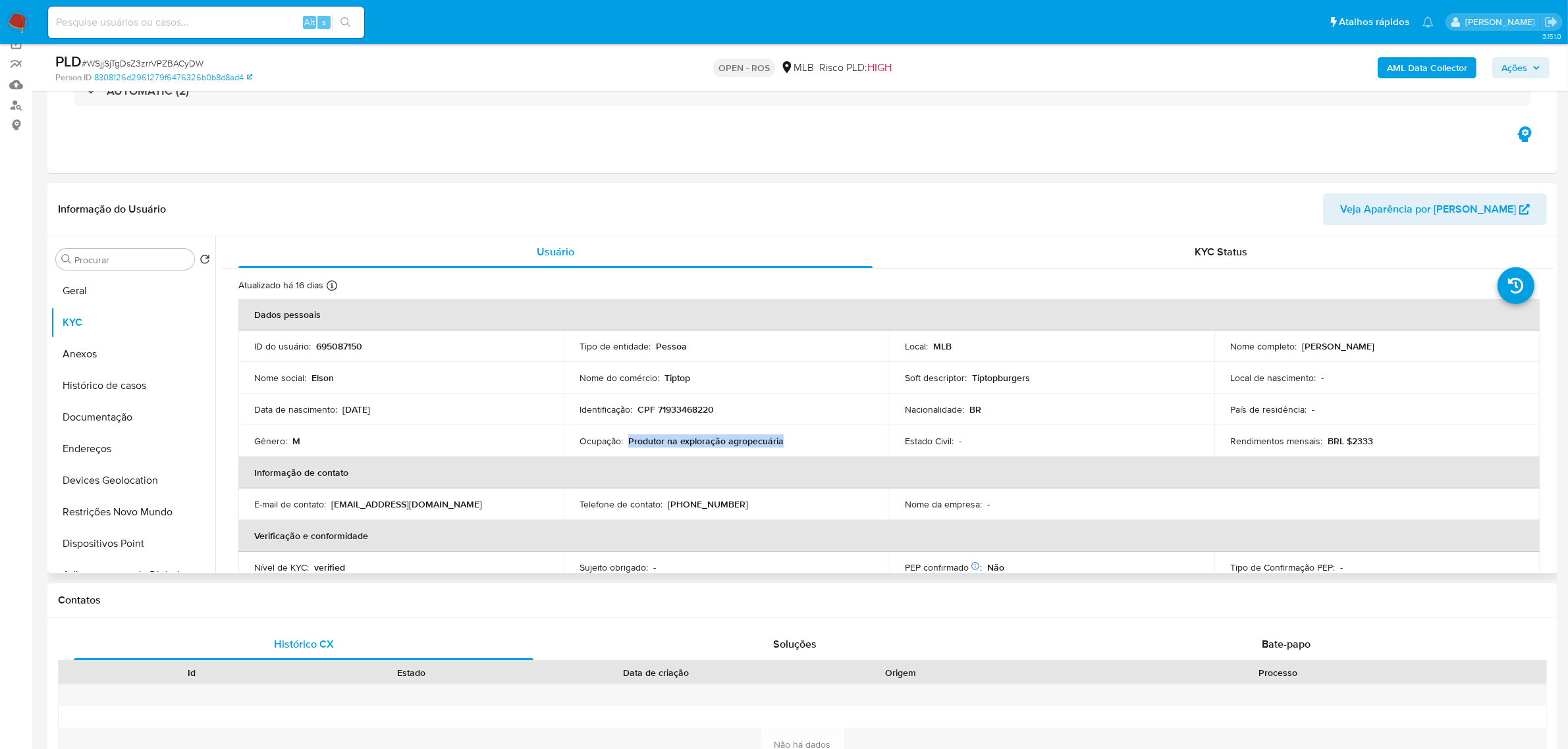
drag, startPoint x: 627, startPoint y: 441, endPoint x: 802, endPoint y: 441, distance: 175.0
click at [802, 441] on div "Ocupação : Produtor na exploração agropecuária" at bounding box center [725, 440] width 293 height 11
copy p "Produtor na exploração agropecuária"
drag, startPoint x: 1294, startPoint y: 348, endPoint x: 1377, endPoint y: 353, distance: 83.2
click at [1377, 353] on td "Nome completo : Elson Santos Ferreira" at bounding box center [1377, 346] width 326 height 31
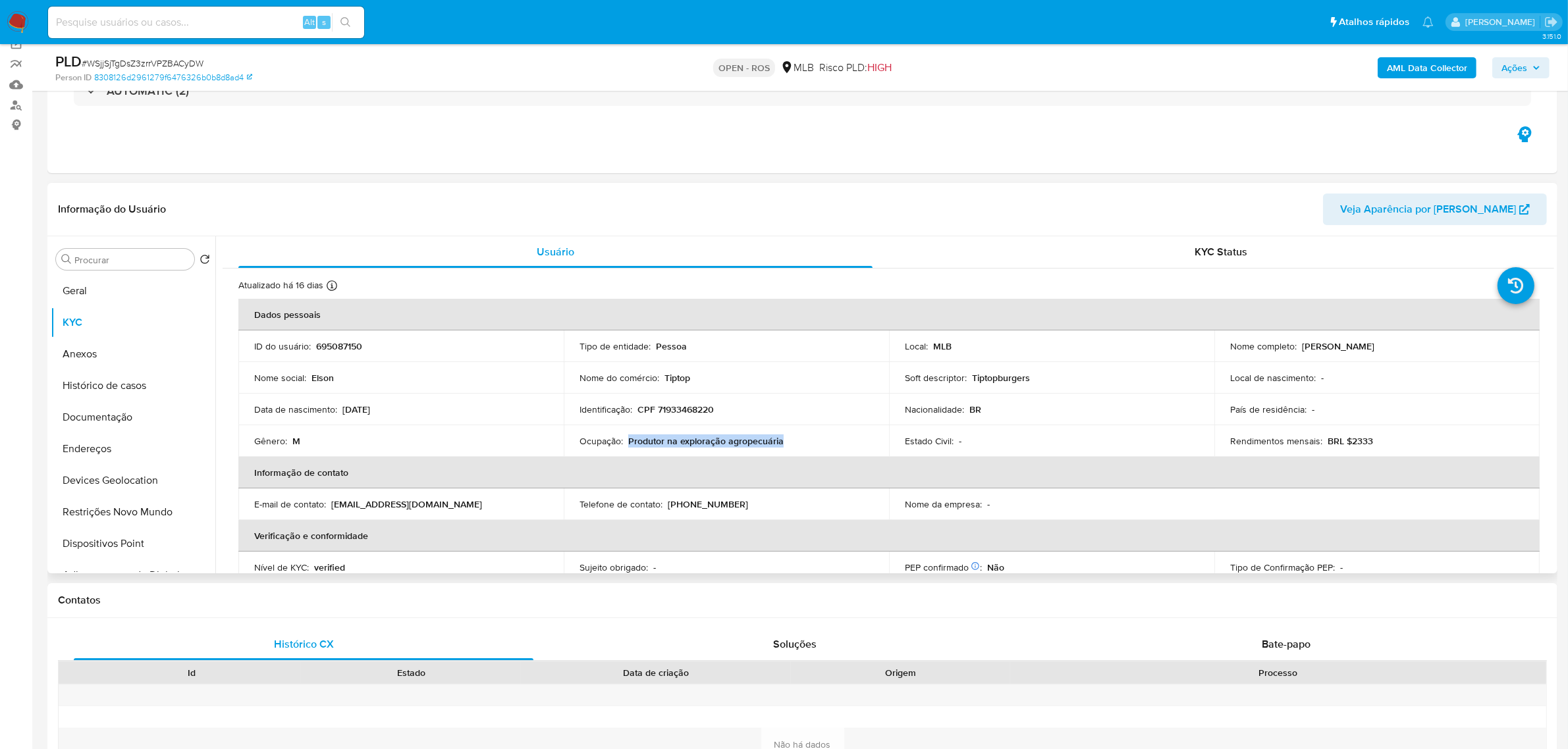
click at [1276, 357] on td "Nome completo : Elson Santos Ferreira" at bounding box center [1377, 346] width 326 height 31
drag, startPoint x: 1297, startPoint y: 350, endPoint x: 1388, endPoint y: 350, distance: 91.0
click at [1388, 350] on div "Nome completo : Elson Santos Ferreira" at bounding box center [1377, 345] width 293 height 11
click at [149, 387] on button "Histórico de casos" at bounding box center [127, 385] width 154 height 31
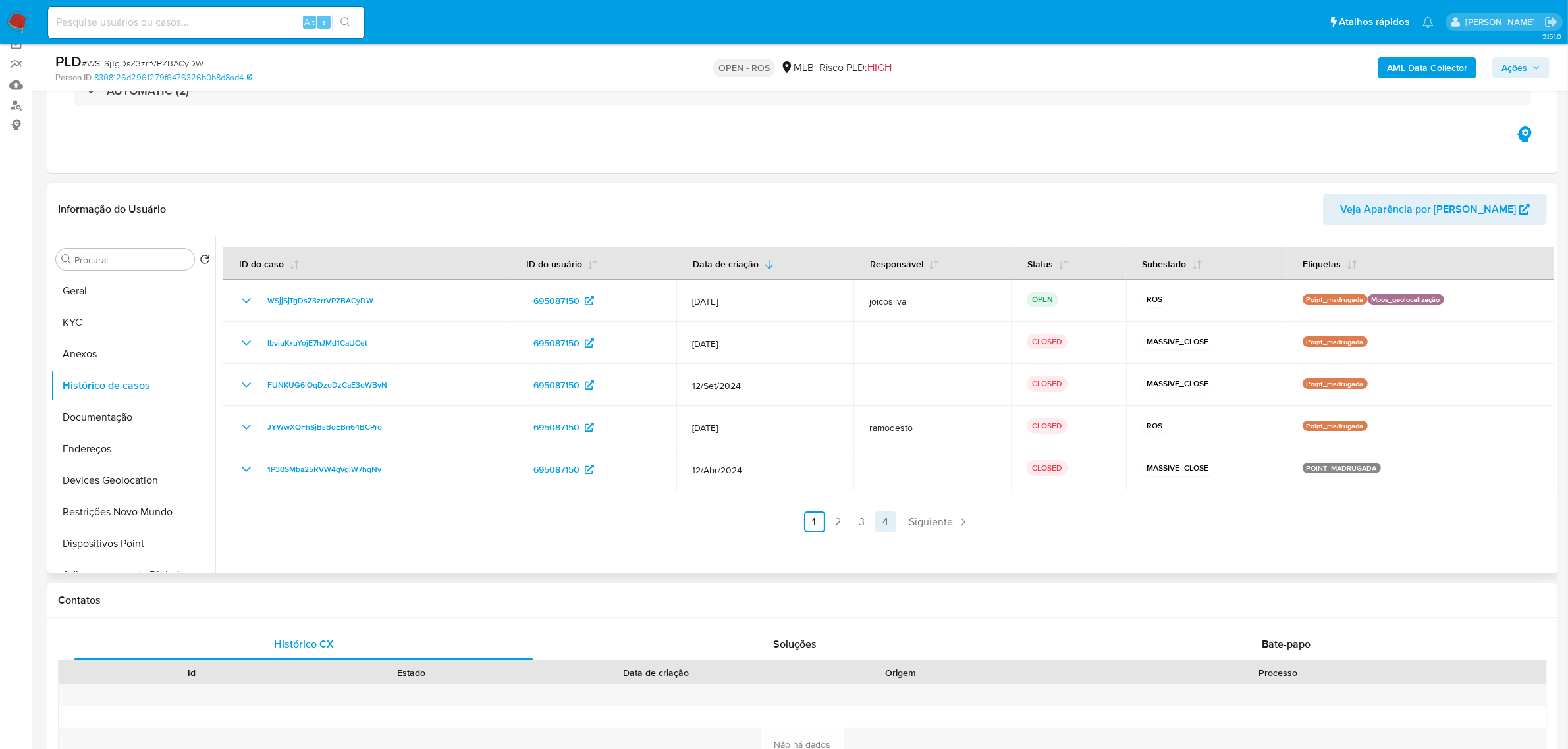
click at [883, 530] on link "4" at bounding box center [885, 522] width 21 height 21
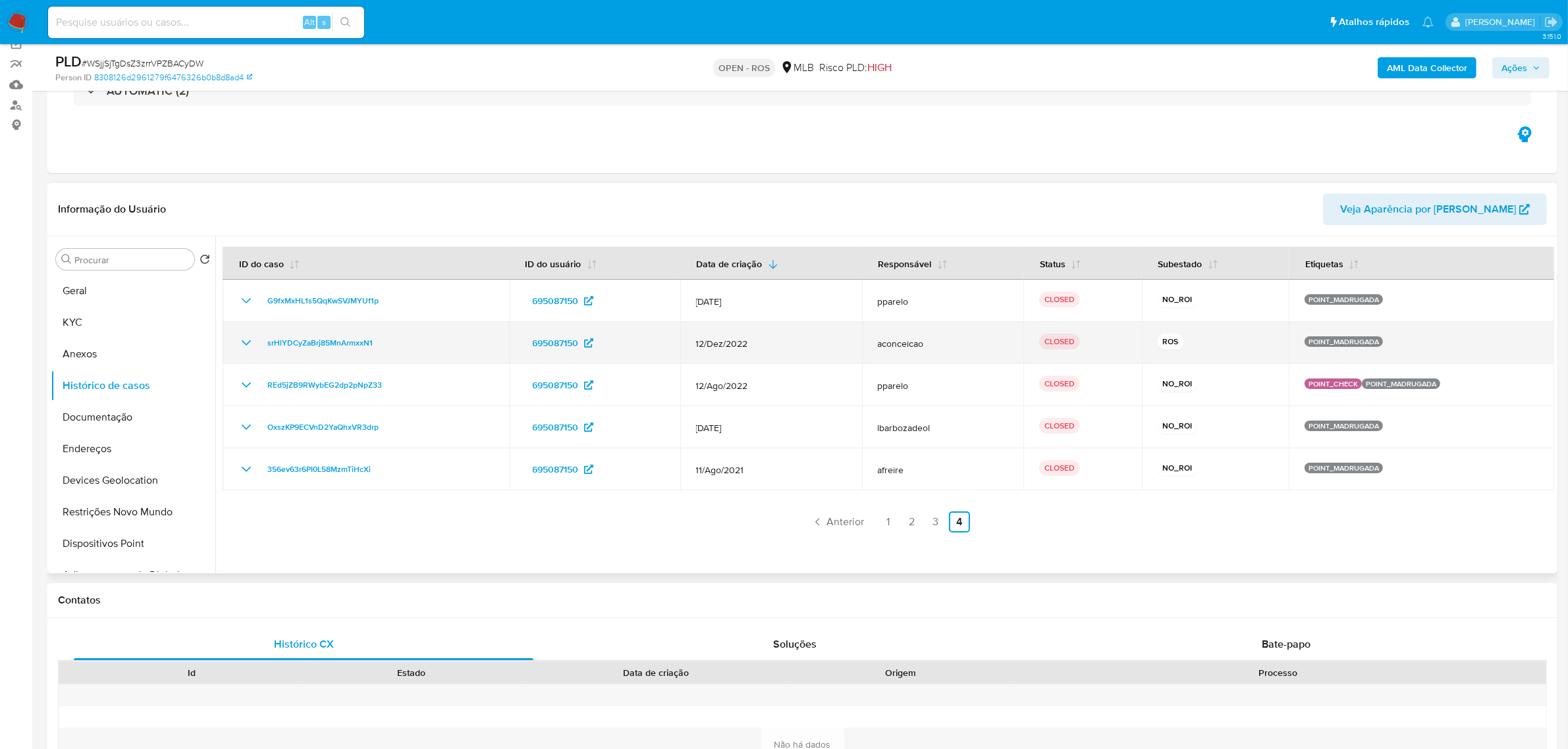
drag, startPoint x: 1133, startPoint y: 343, endPoint x: 1339, endPoint y: 339, distance: 206.0
click at [1339, 339] on tr "srHlYDCyZaBrj85MnArmxxN1 695087150 12/Dez/2022 aconceicao CLOSED ROS POINT_MADR…" at bounding box center [889, 342] width 1331 height 42
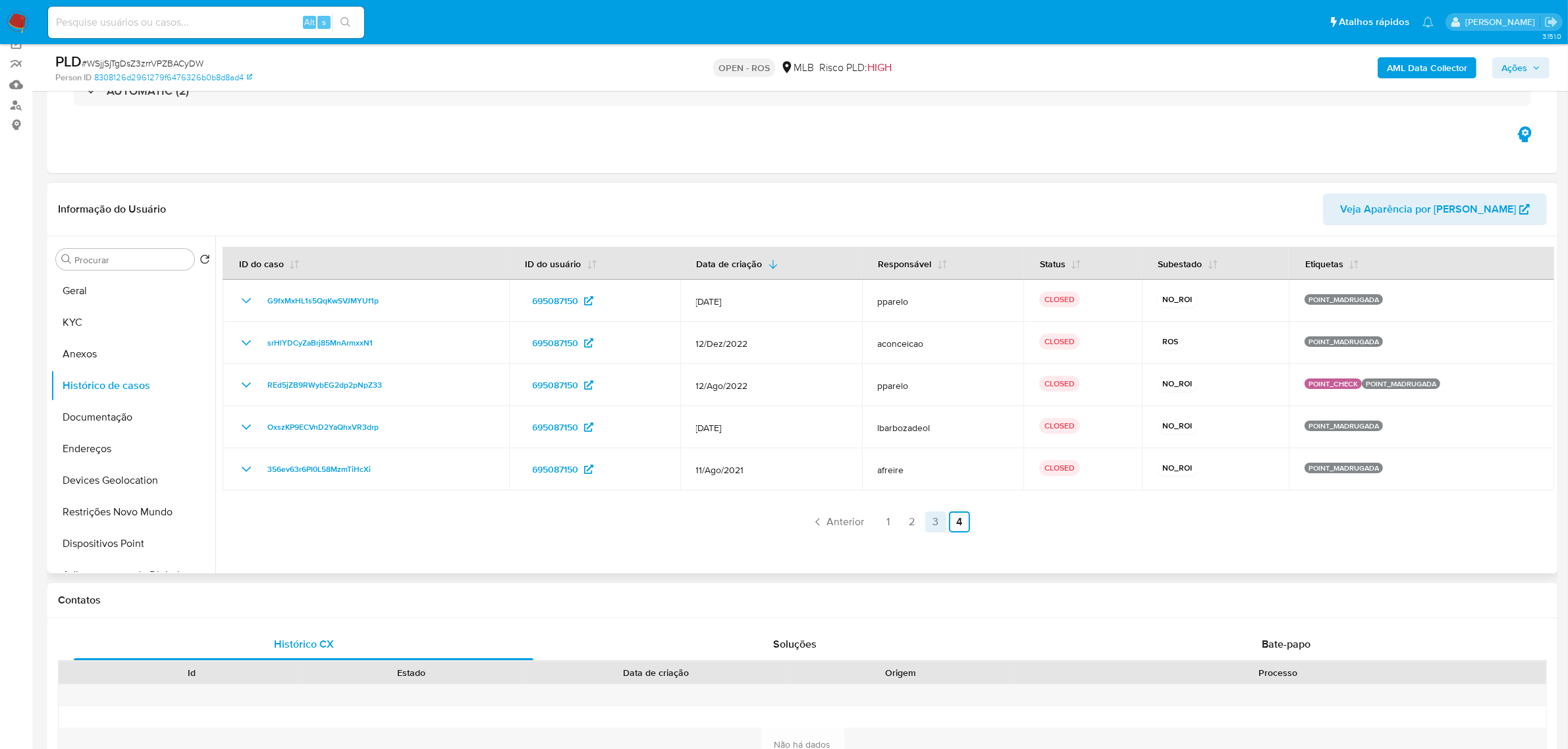
click at [931, 523] on link "3" at bounding box center [936, 522] width 21 height 21
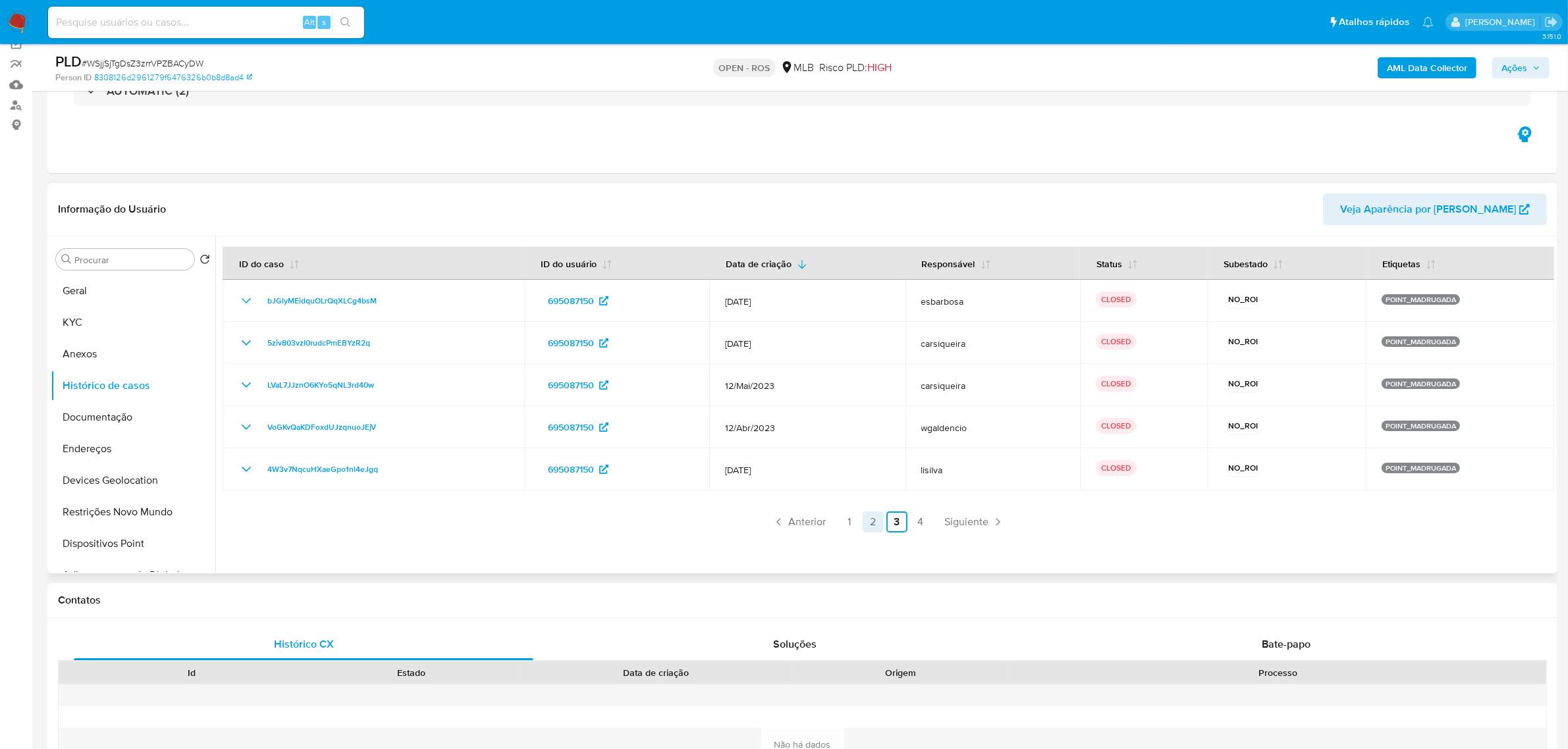
click at [864, 518] on link "2" at bounding box center [873, 522] width 21 height 21
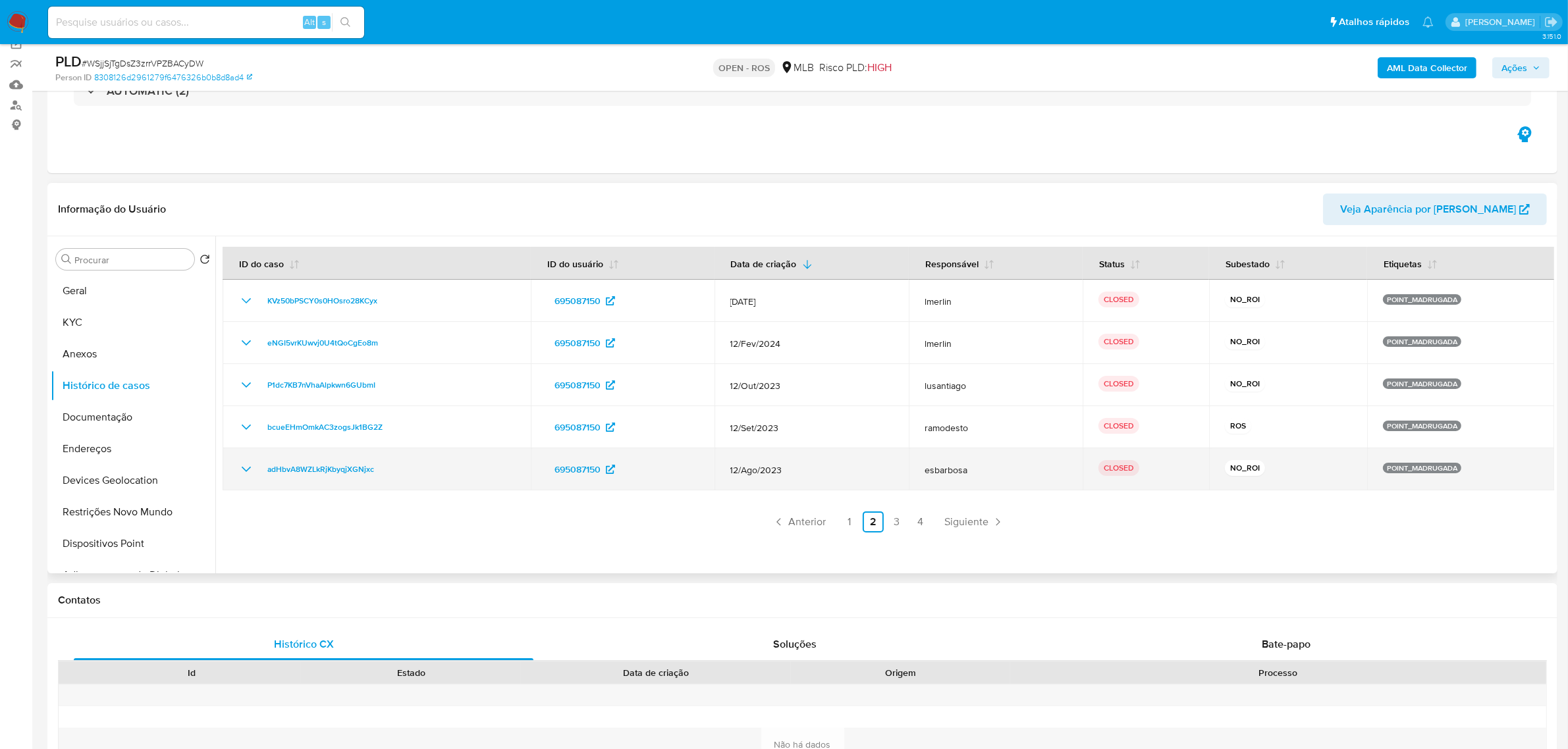
drag, startPoint x: 1217, startPoint y: 430, endPoint x: 1080, endPoint y: 478, distance: 145.2
click at [1258, 430] on td "ROS" at bounding box center [1288, 427] width 158 height 42
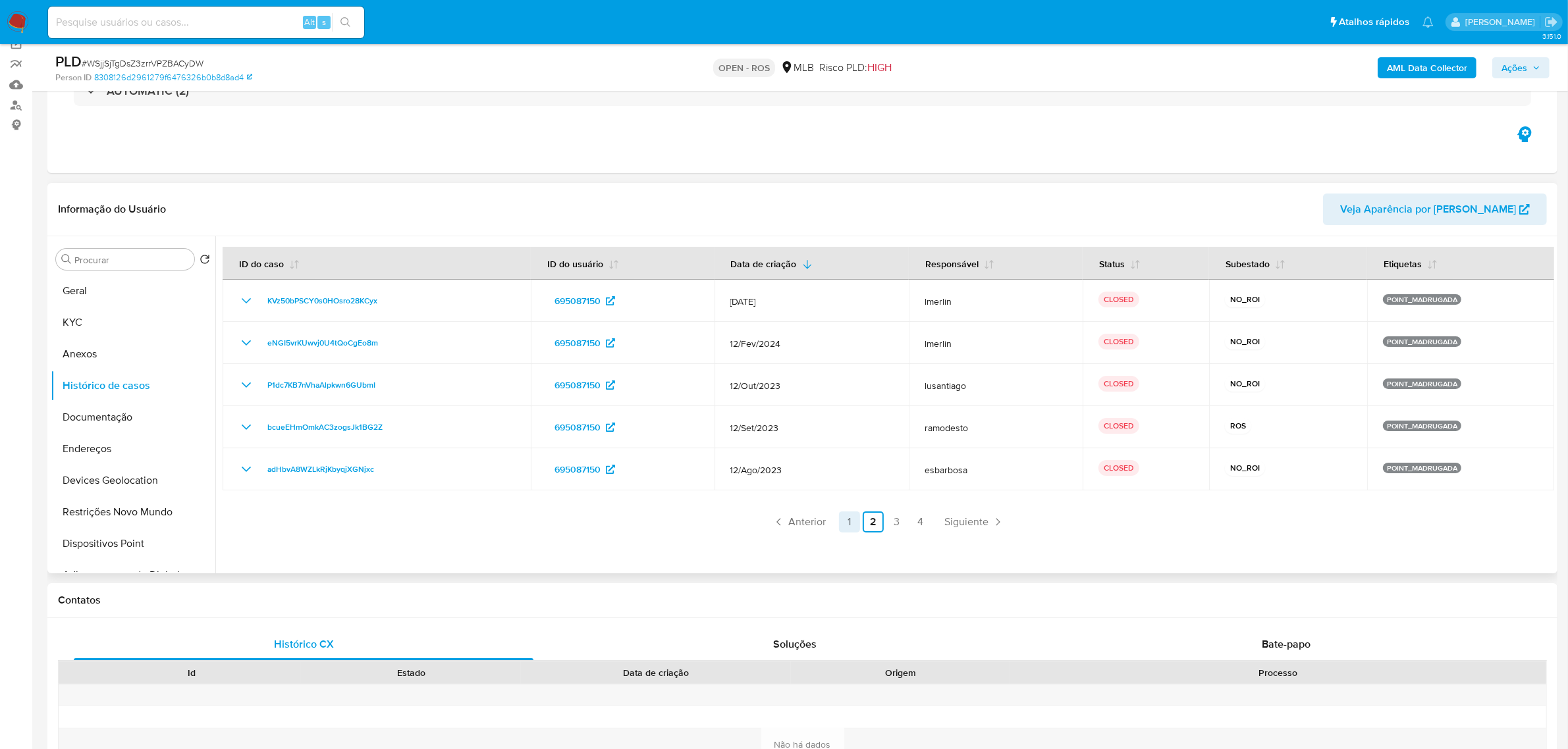
click at [846, 522] on link "1" at bounding box center [849, 522] width 21 height 21
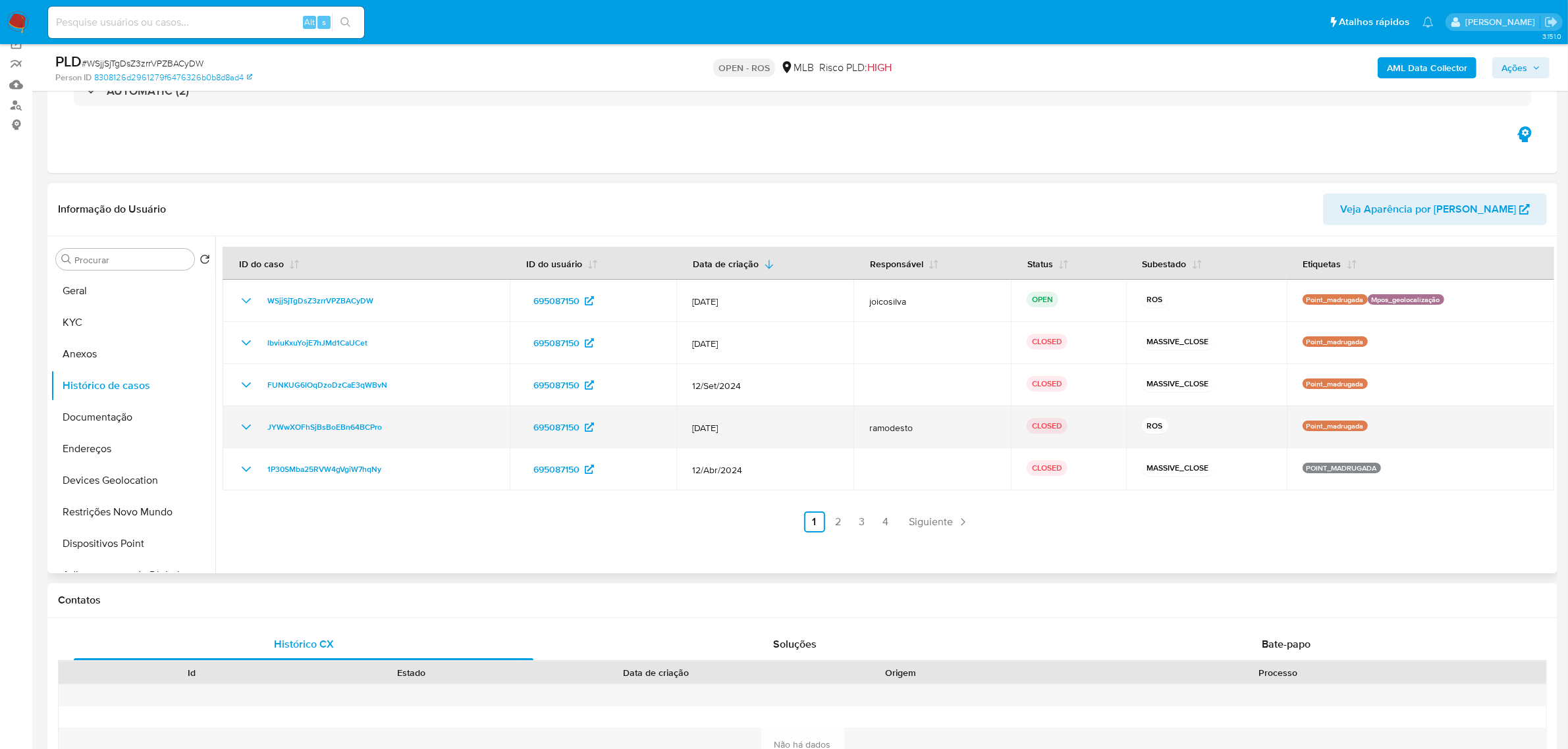
drag, startPoint x: 1127, startPoint y: 424, endPoint x: 1196, endPoint y: 425, distance: 69.0
click at [1196, 425] on td "ROS" at bounding box center [1206, 427] width 161 height 42
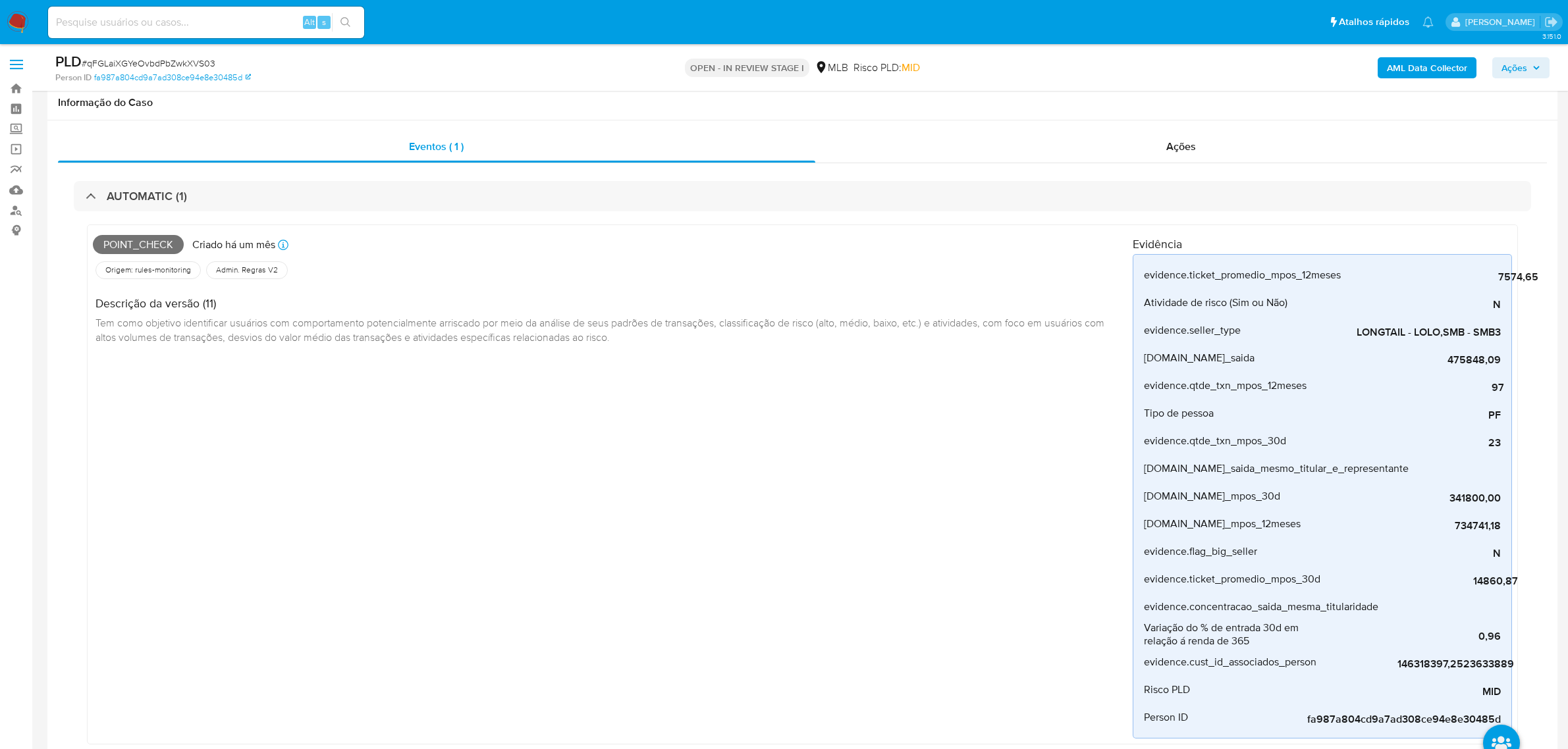
select select "10"
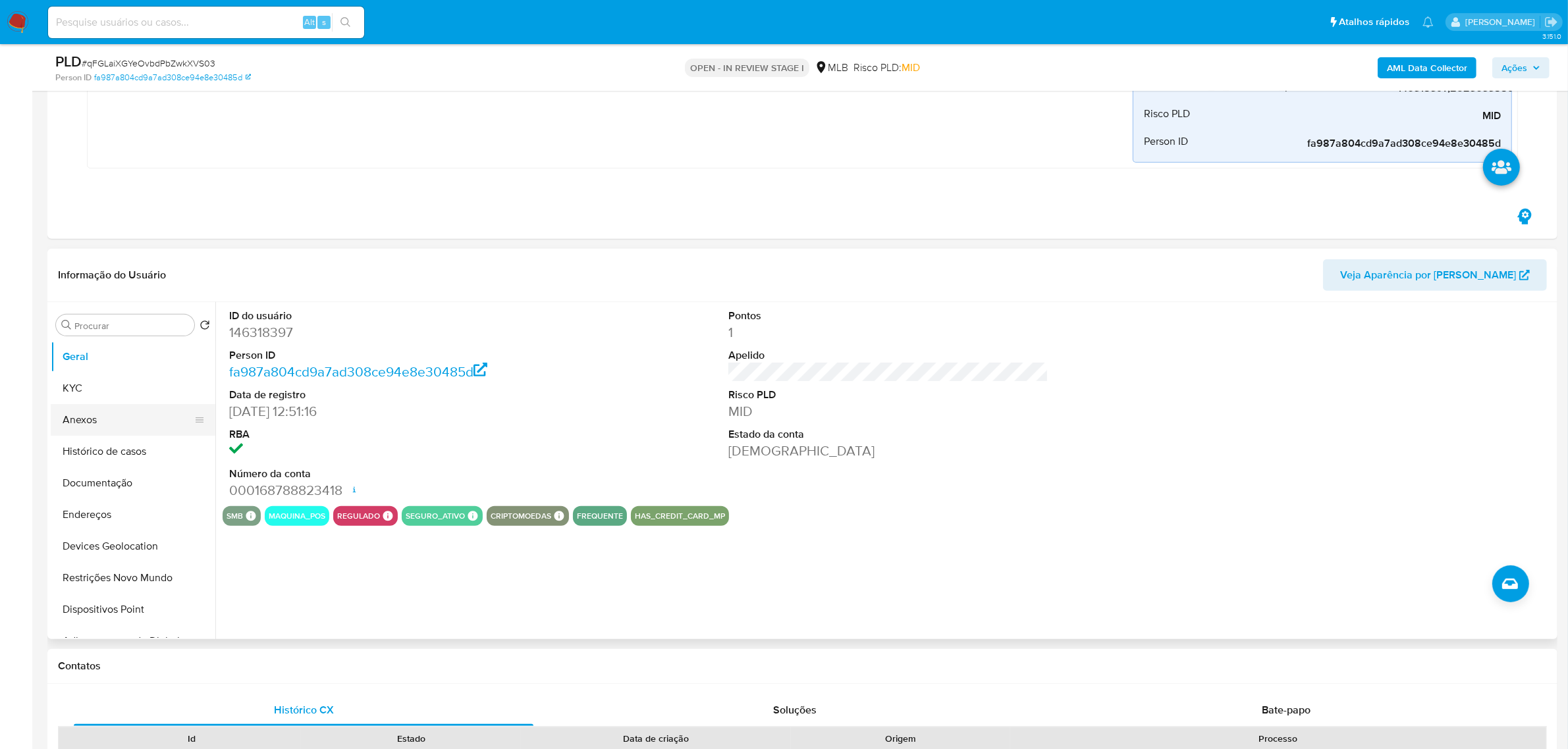
click at [112, 419] on button "Anexos" at bounding box center [127, 420] width 154 height 31
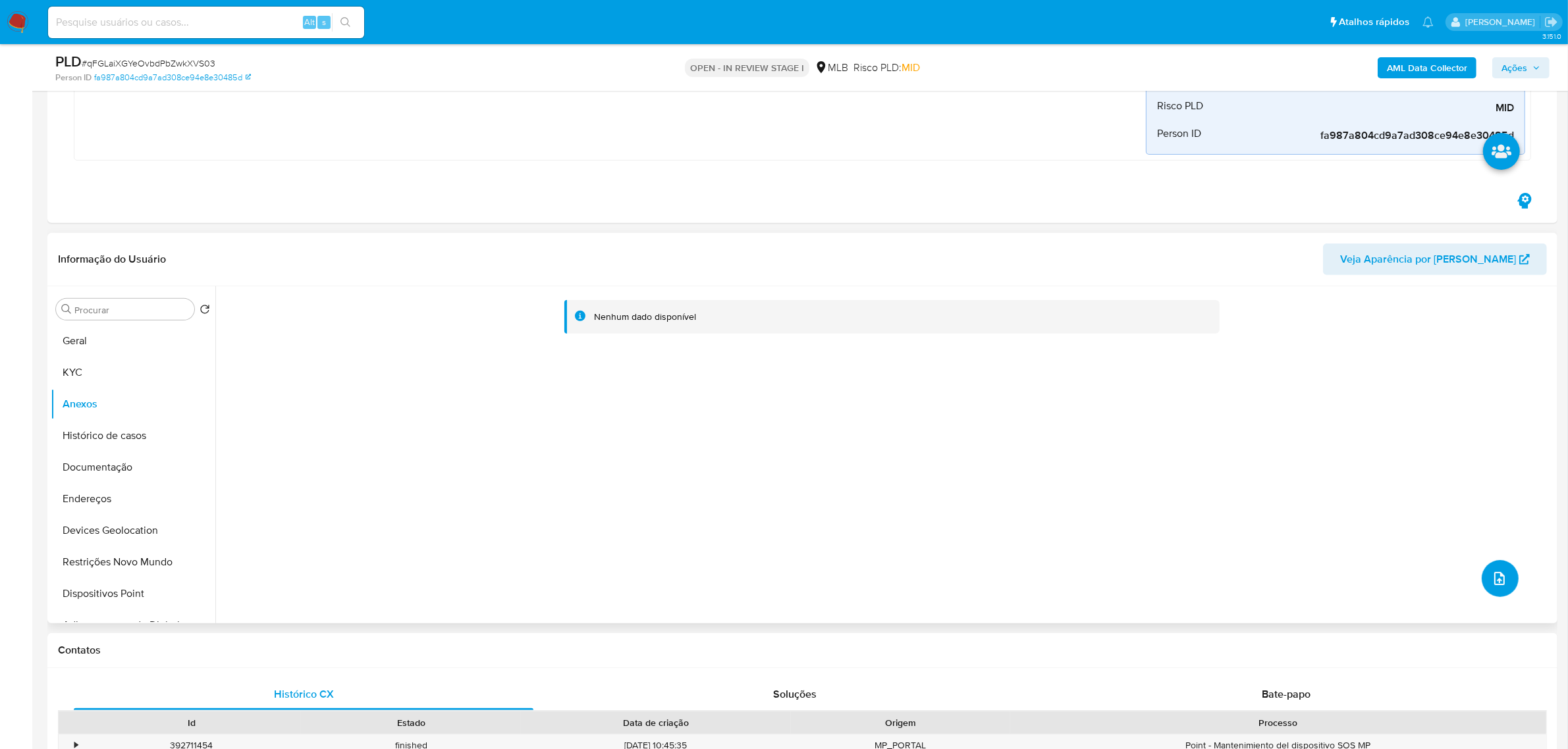
click at [1494, 574] on icon "upload-file" at bounding box center [1499, 578] width 16 height 16
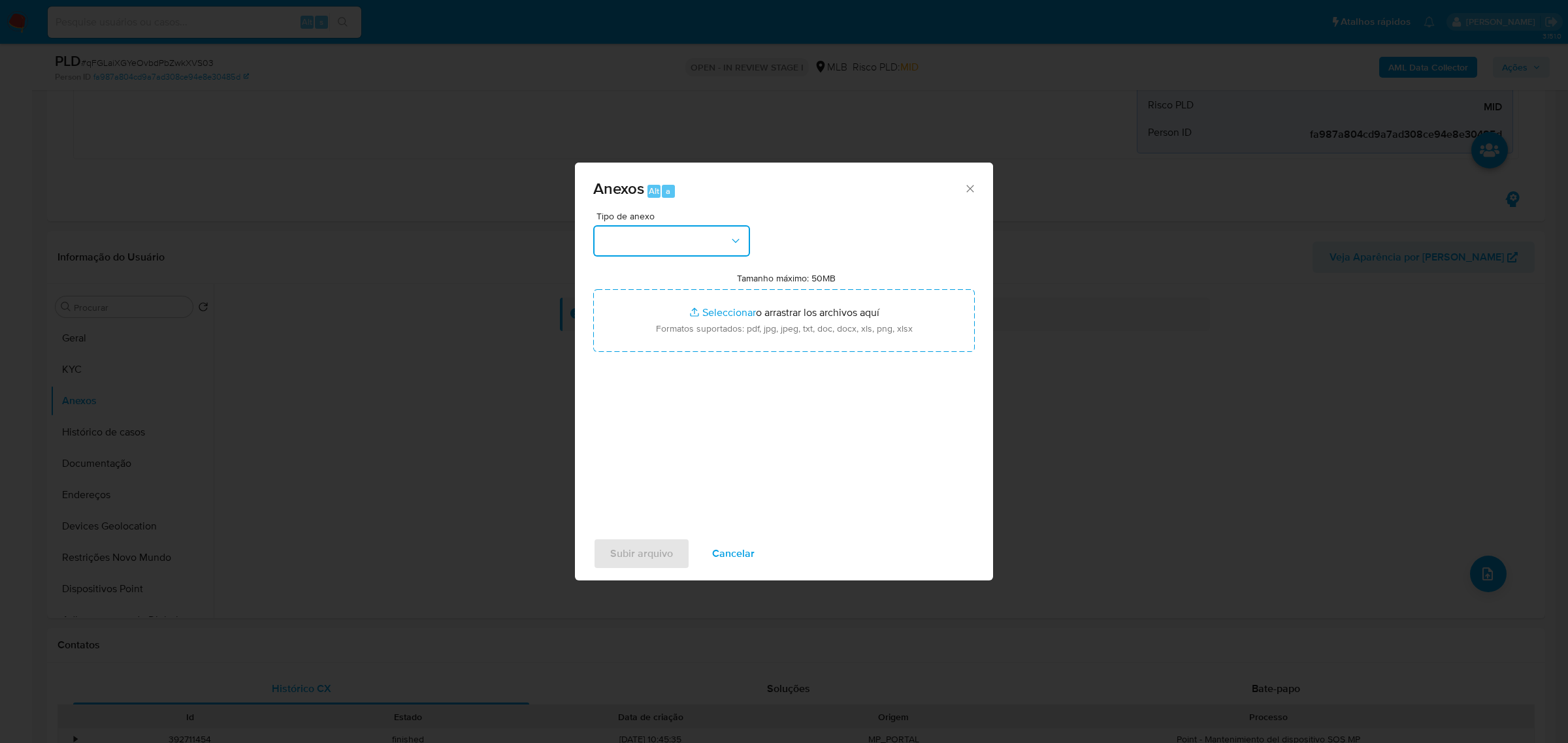
click at [709, 239] on button "button" at bounding box center [672, 241] width 157 height 31
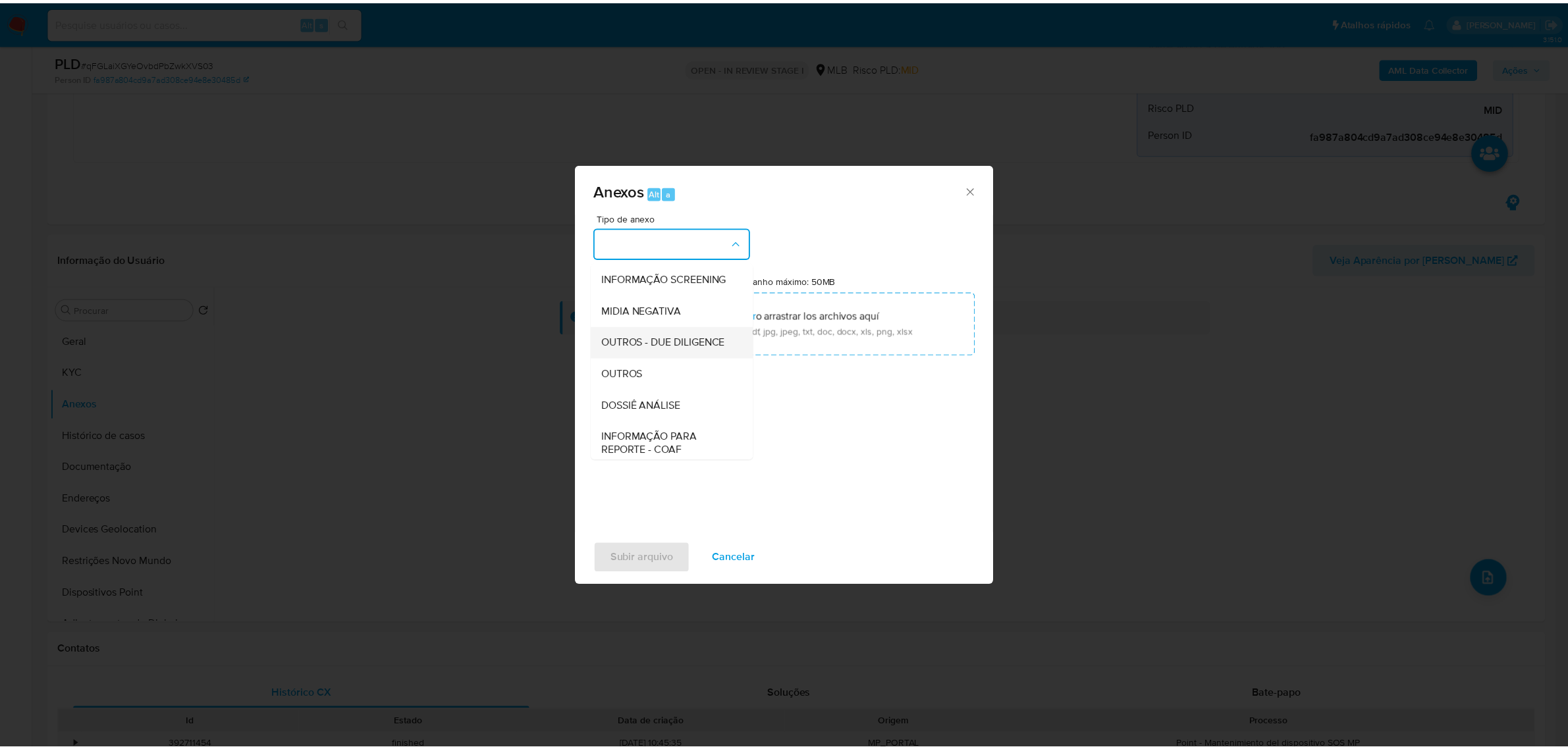
scroll to position [165, 0]
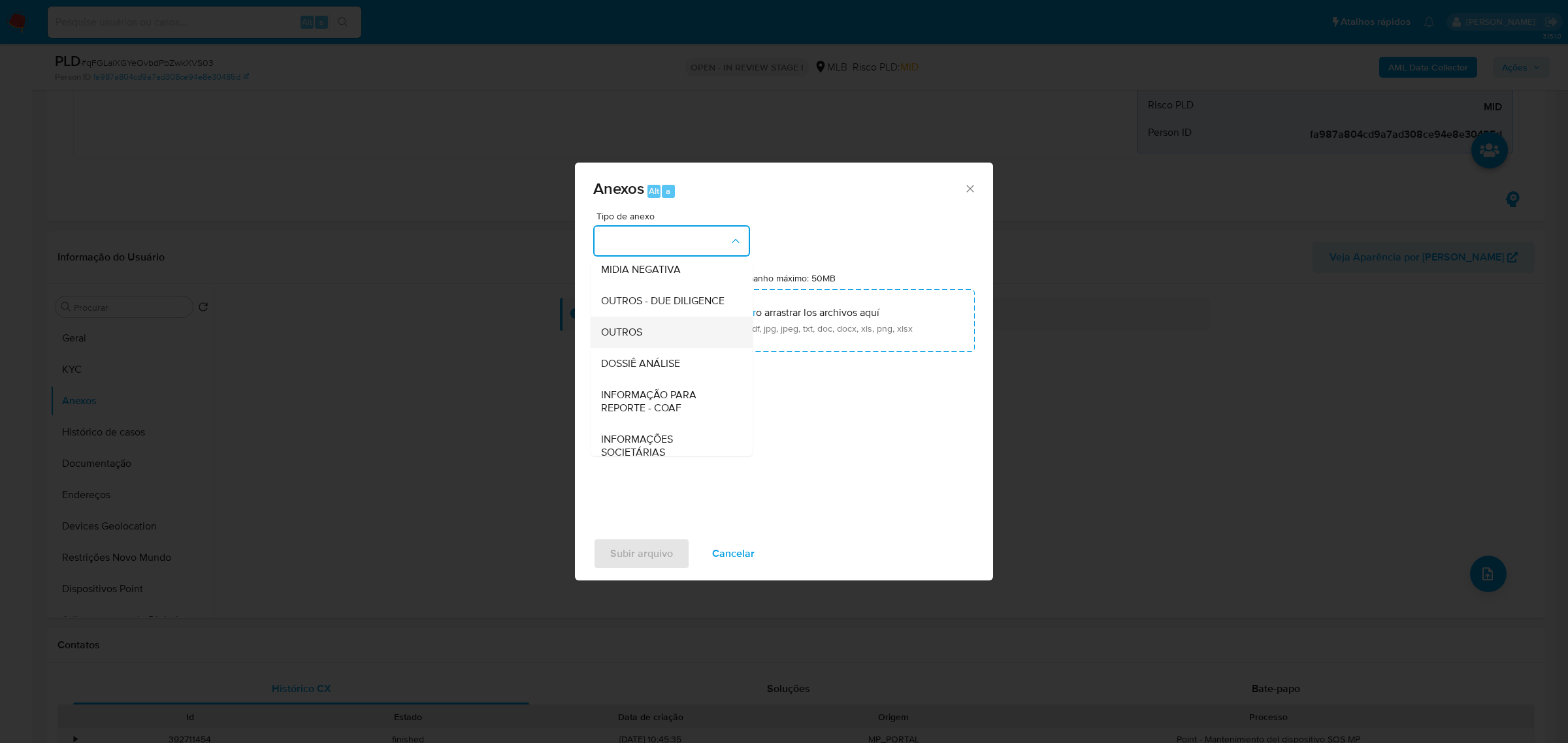
click at [638, 338] on span "OUTROS" at bounding box center [622, 331] width 41 height 13
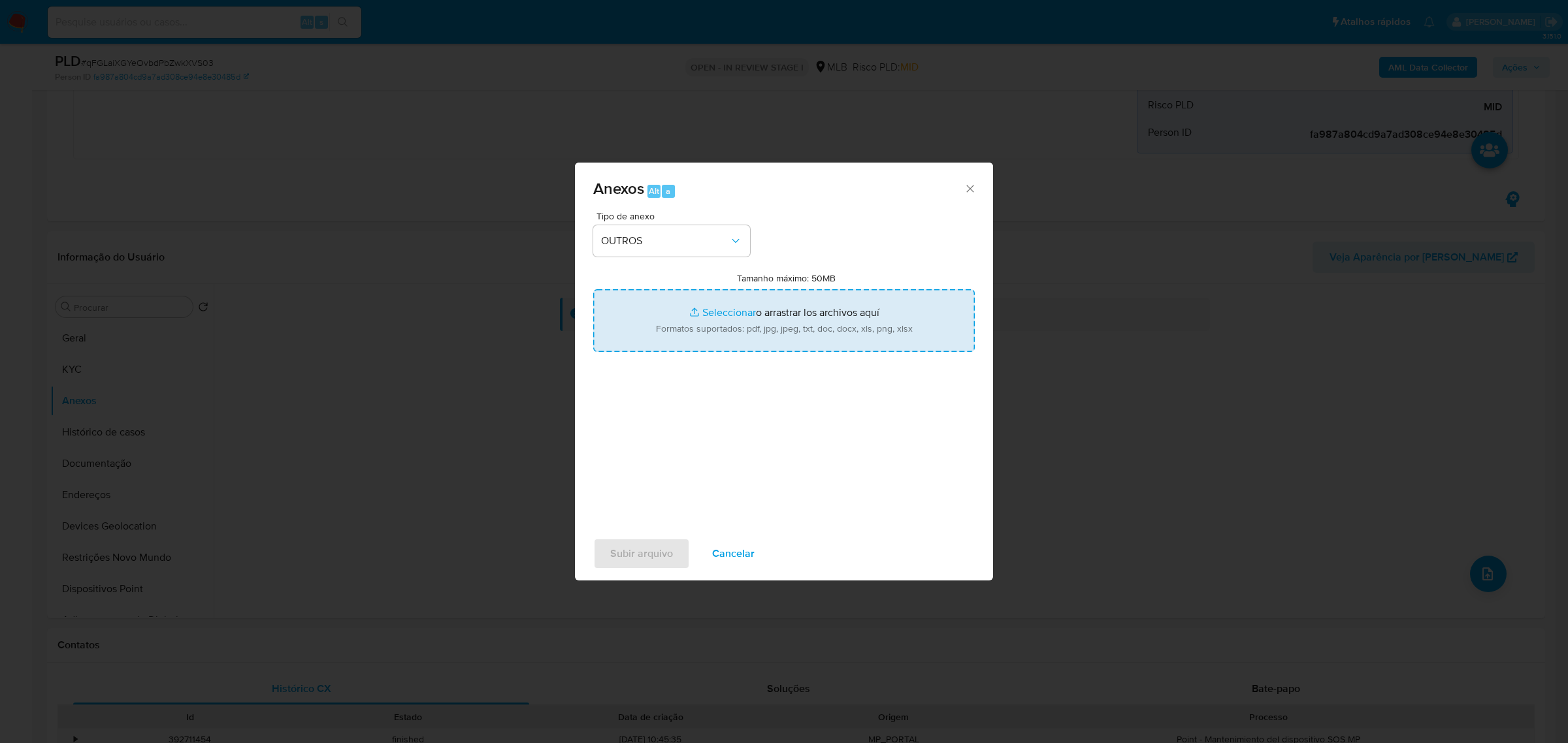
click at [760, 324] on input "Tamanho máximo: 50MB Seleccionar archivos" at bounding box center [784, 321] width 382 height 63
type input "C:\fakepath\Mulan 695087150_2025_08_11_09_57_51.xlsx"
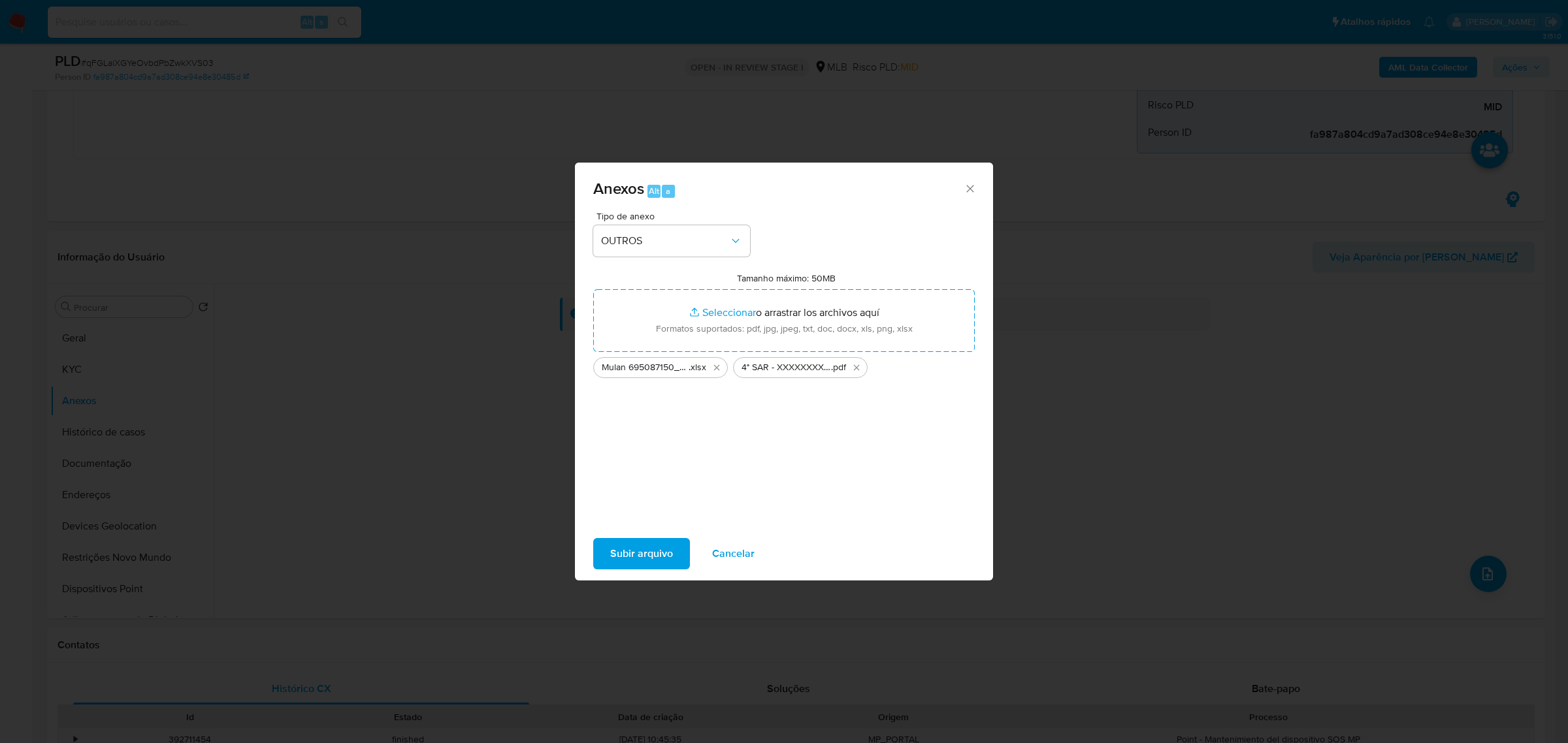
click at [968, 188] on icon "Cerrar" at bounding box center [970, 188] width 13 height 13
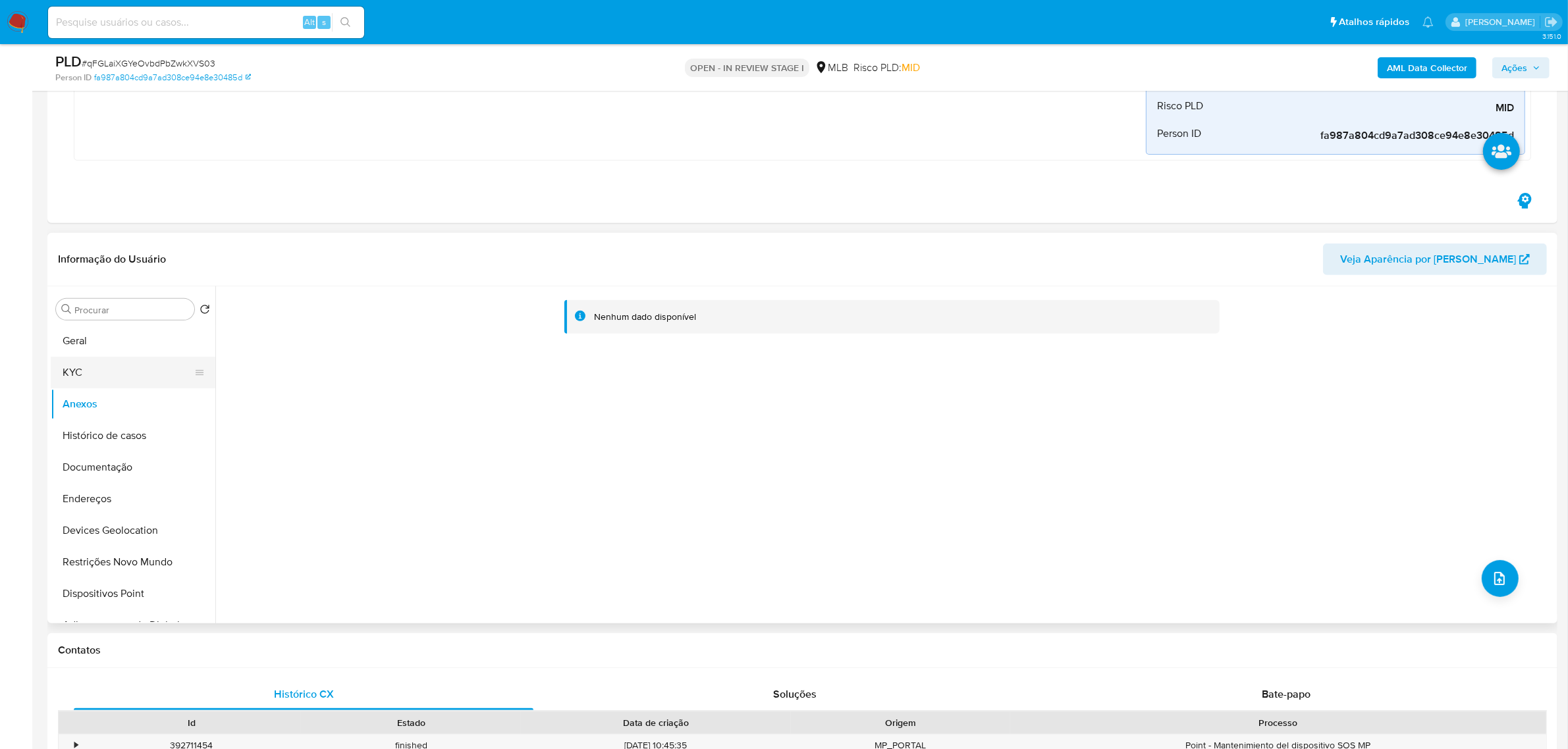
click at [82, 374] on button "KYC" at bounding box center [127, 372] width 154 height 31
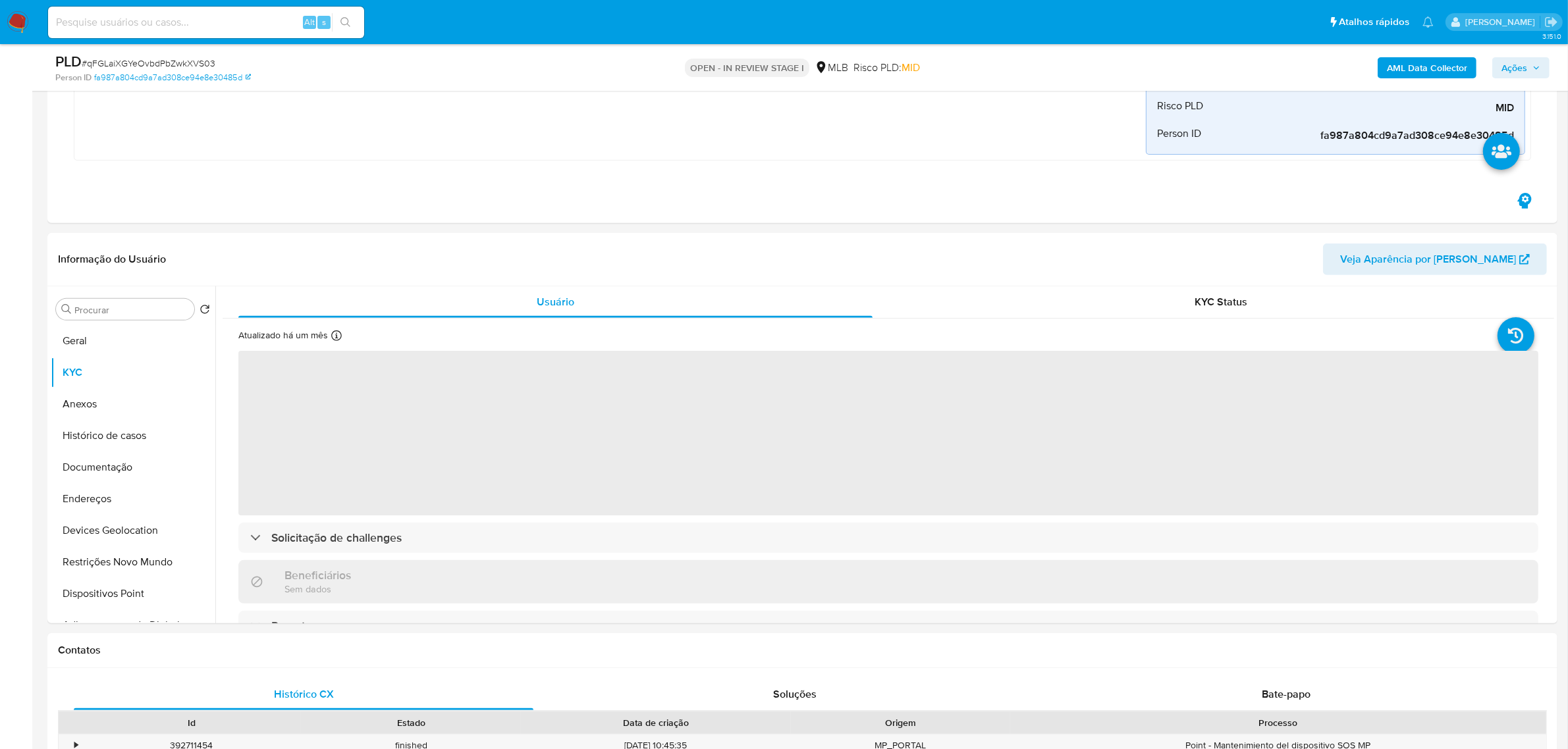
click at [1520, 64] on span "Ações" at bounding box center [1514, 68] width 26 height 21
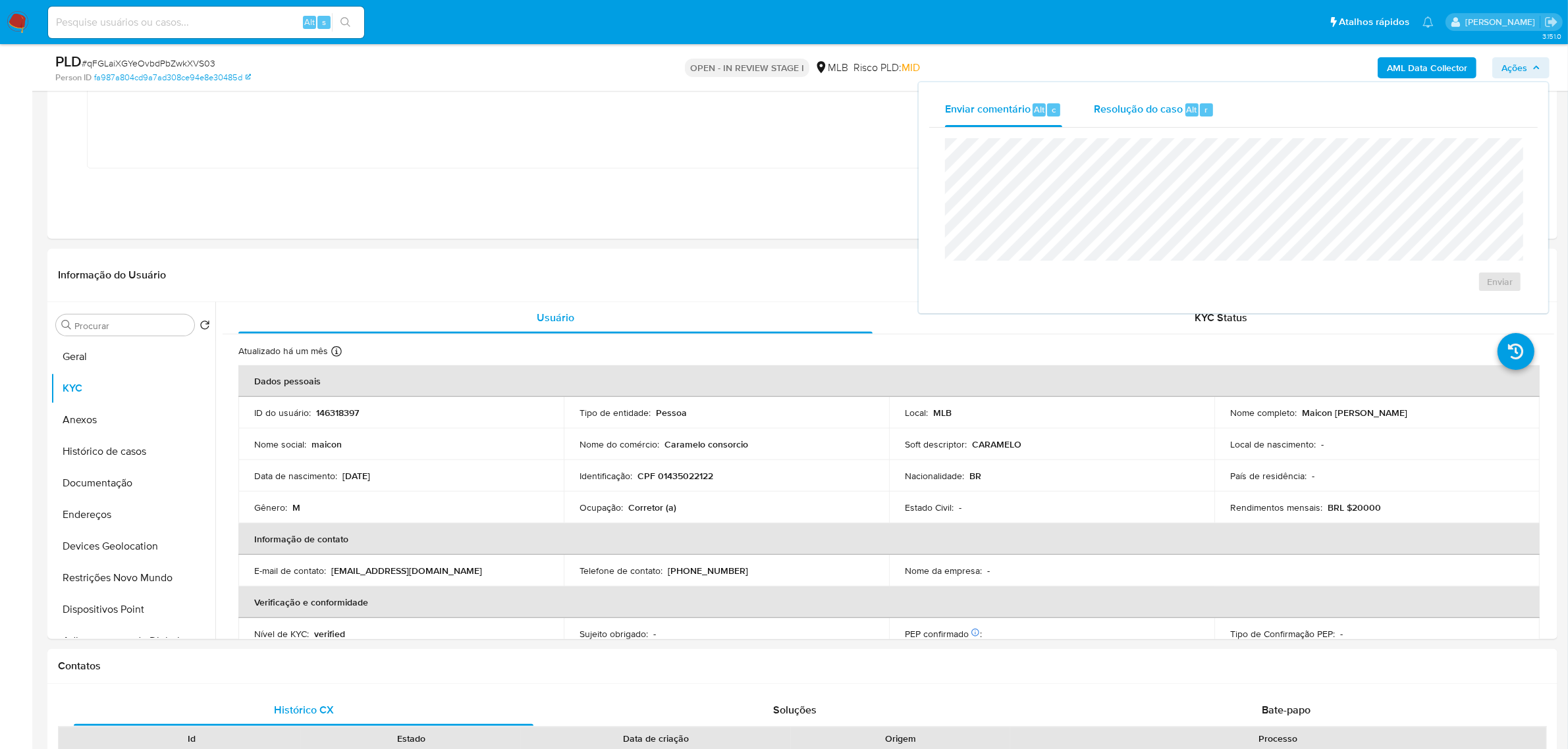
click at [1172, 100] on div "Resolução do caso Alt r" at bounding box center [1154, 110] width 120 height 34
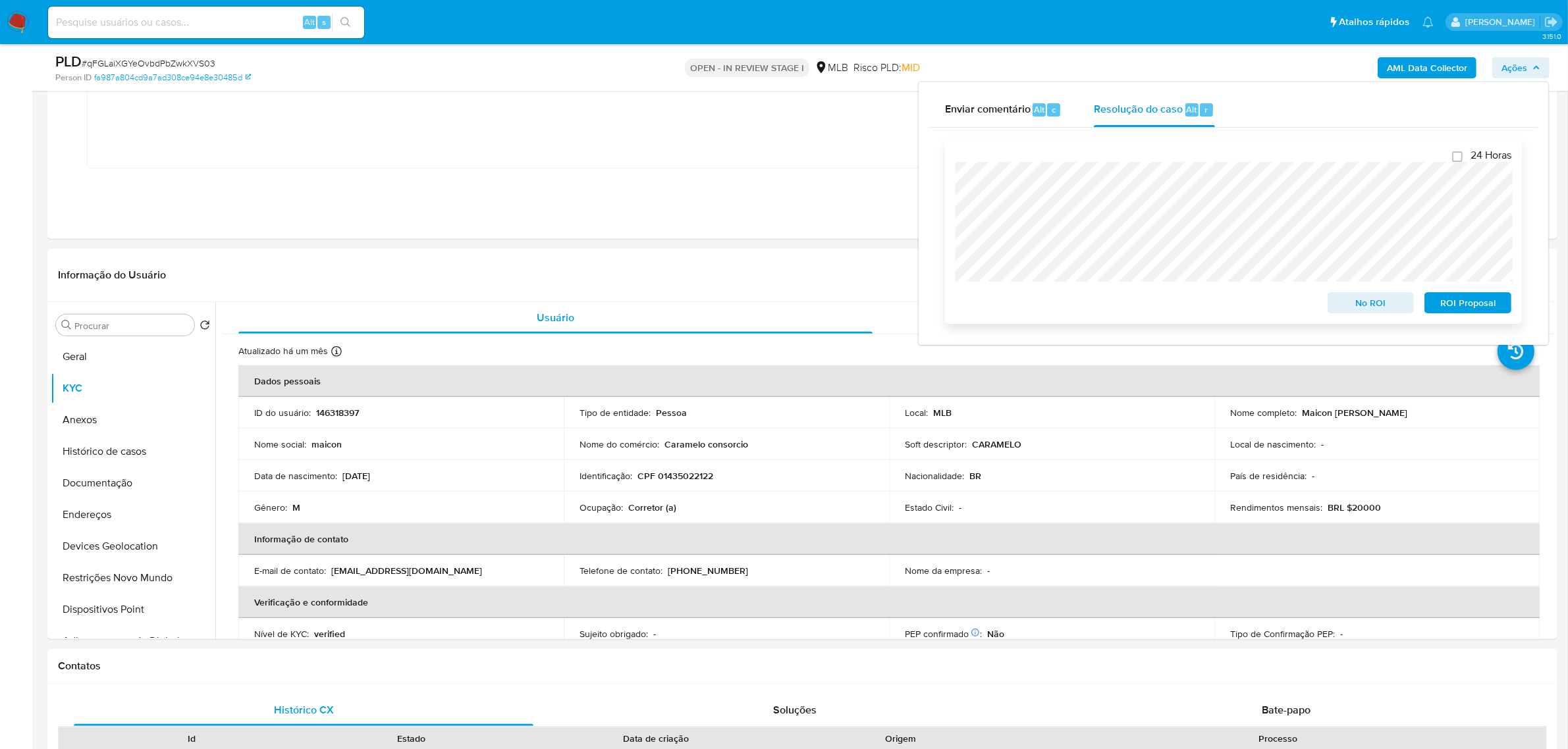
click at [1501, 321] on div "24 Horas No ROI ROI Proposal" at bounding box center [1233, 231] width 577 height 185
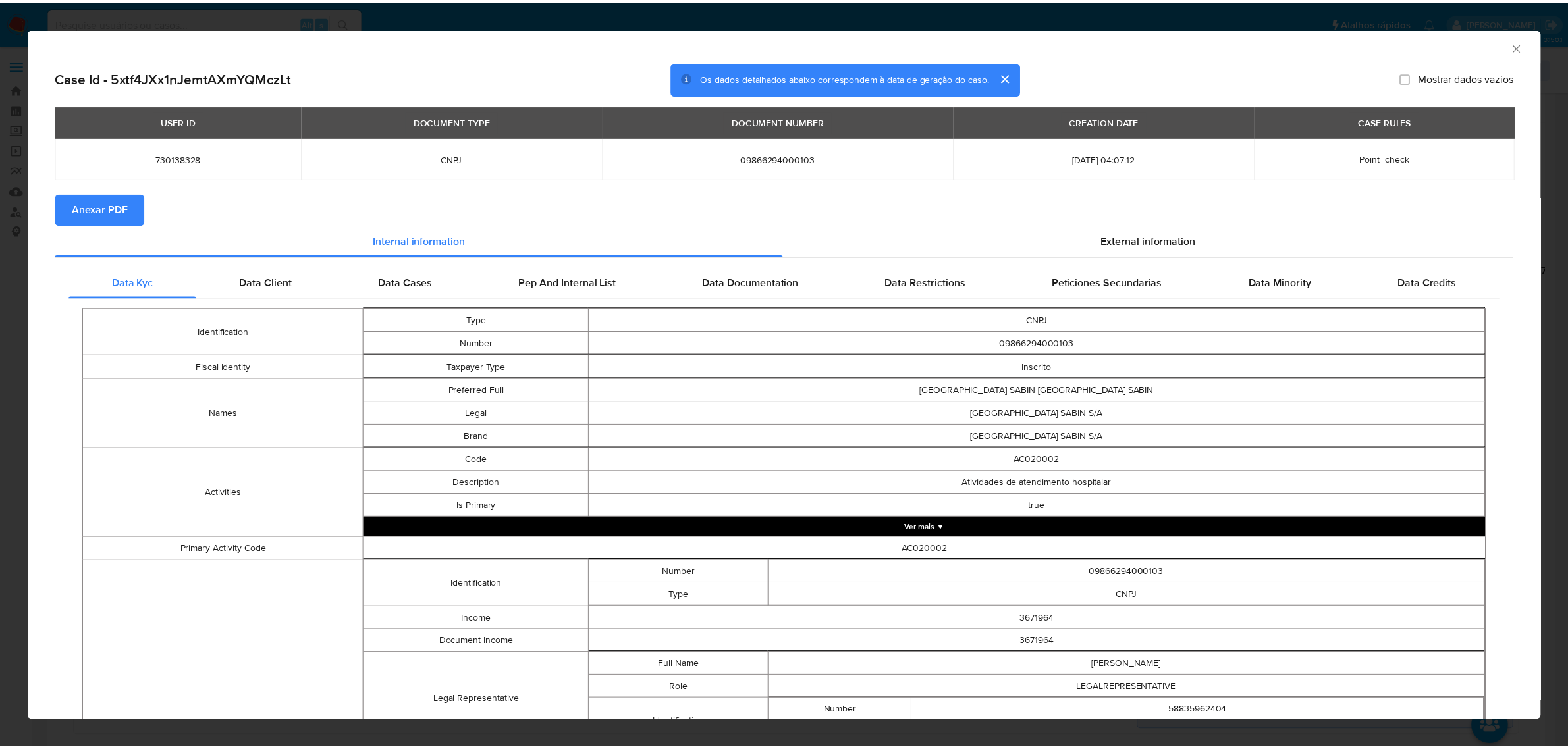
scroll to position [576, 0]
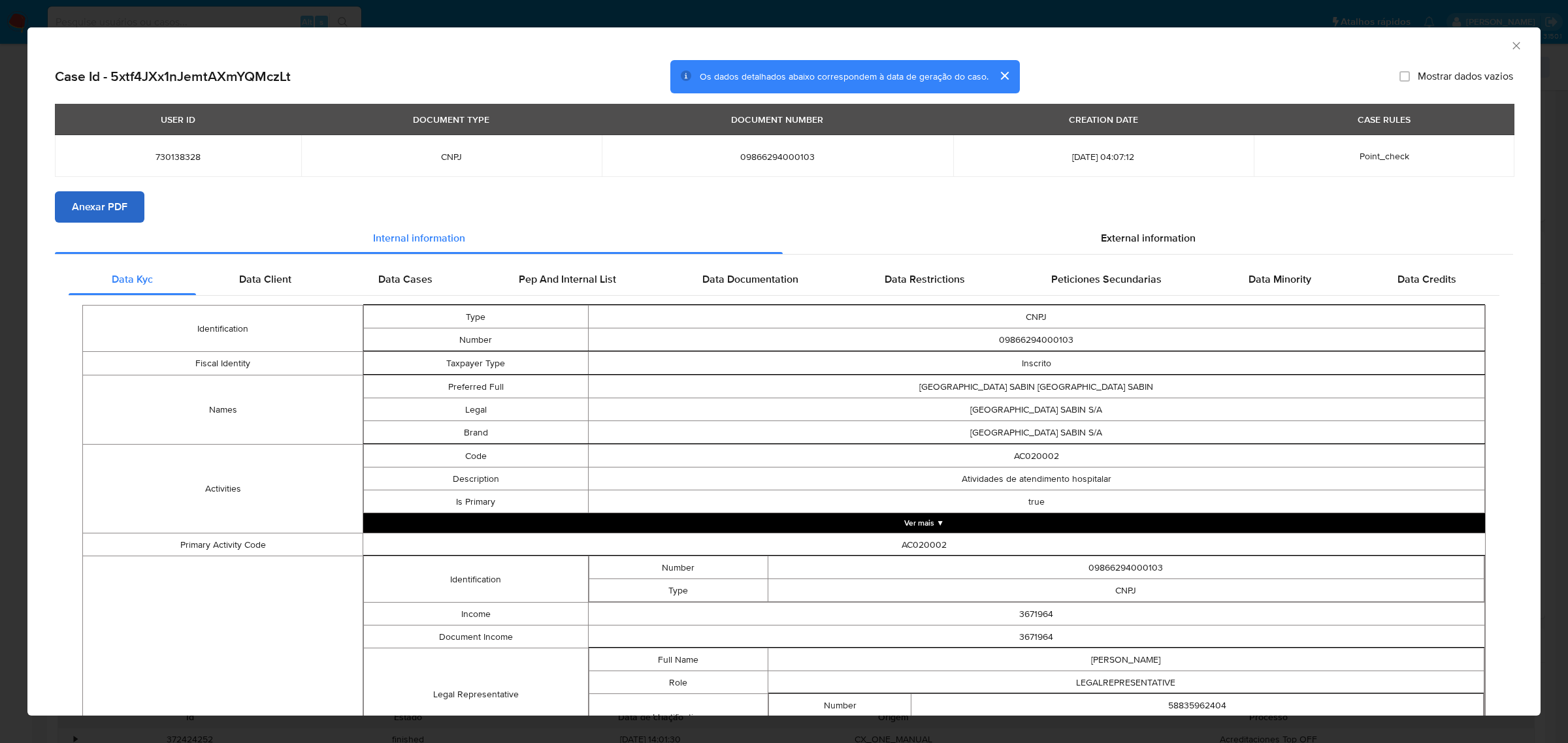
click at [106, 212] on span "Anexar PDF" at bounding box center [100, 207] width 55 height 29
click at [1173, 232] on span "External information" at bounding box center [1148, 238] width 95 height 15
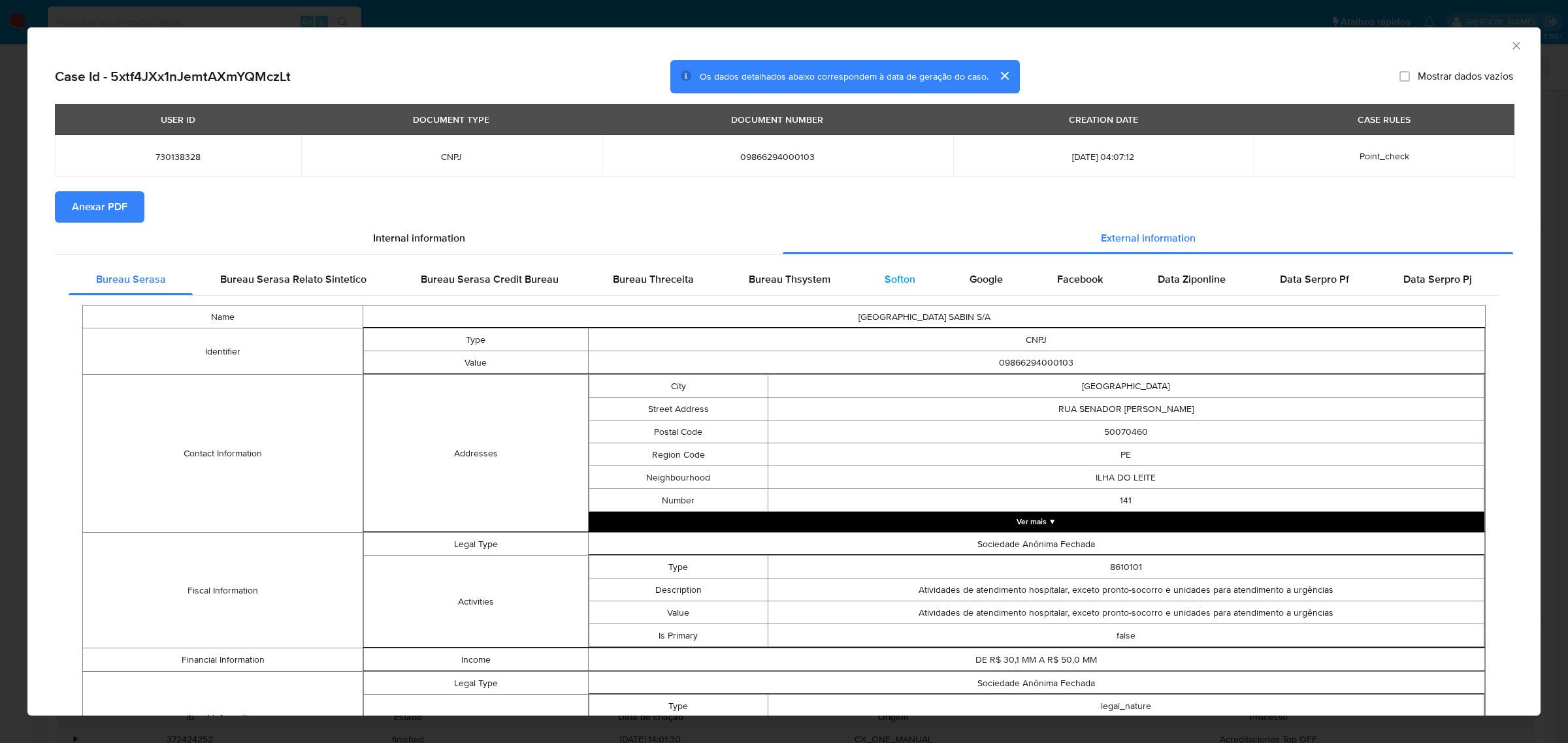
click at [892, 279] on span "Softon" at bounding box center [900, 280] width 30 height 15
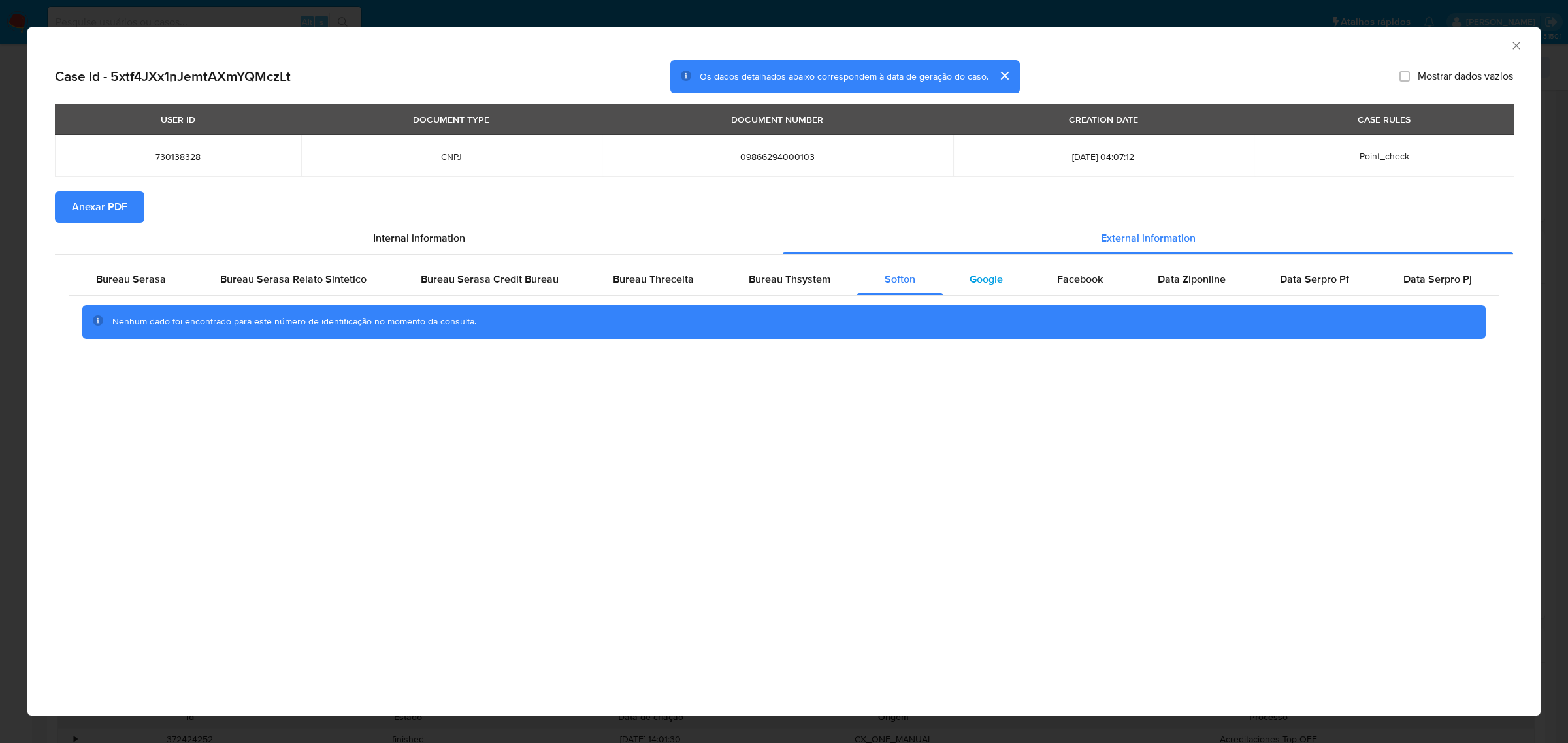
click at [989, 281] on span "Google" at bounding box center [987, 280] width 33 height 15
click at [775, 276] on span "Bureau Thsystem" at bounding box center [789, 280] width 81 height 15
click at [654, 280] on span "Bureau Threceita" at bounding box center [653, 280] width 81 height 15
click at [784, 286] on span "Bureau Thsystem" at bounding box center [789, 280] width 81 height 15
click at [1515, 43] on icon "Fechar a janela" at bounding box center [1516, 46] width 13 height 13
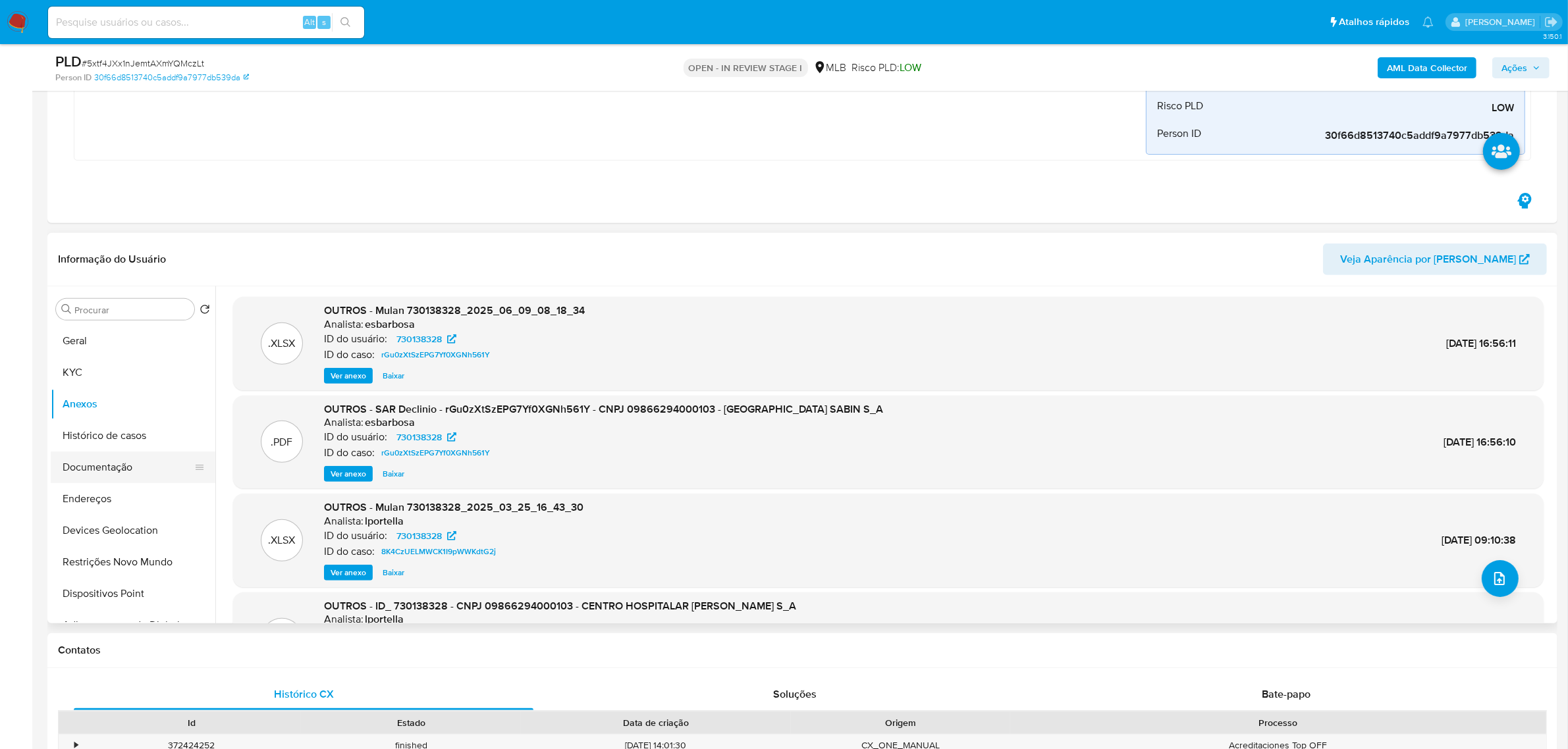
click at [130, 468] on button "Documentação" at bounding box center [127, 467] width 154 height 31
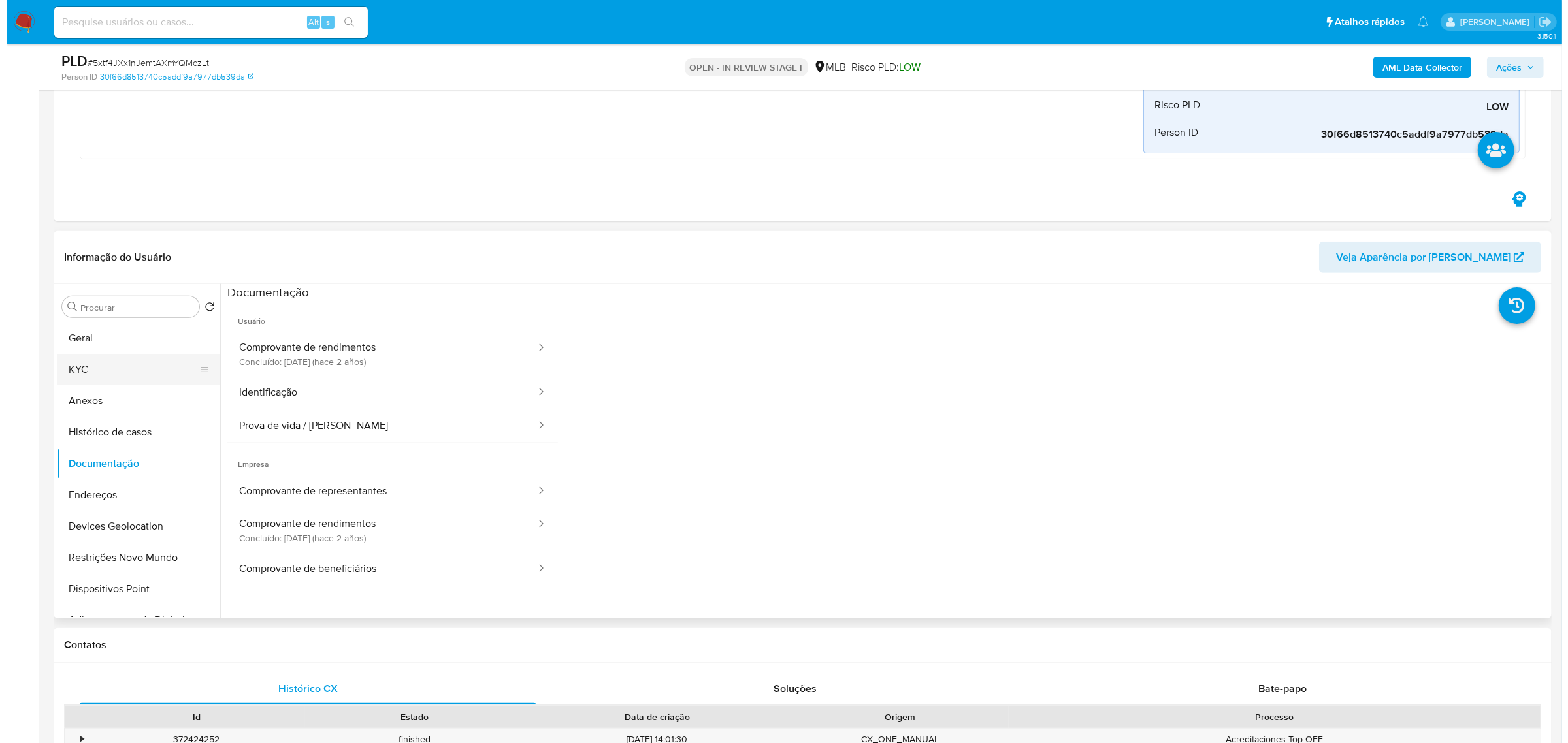
scroll to position [653, 0]
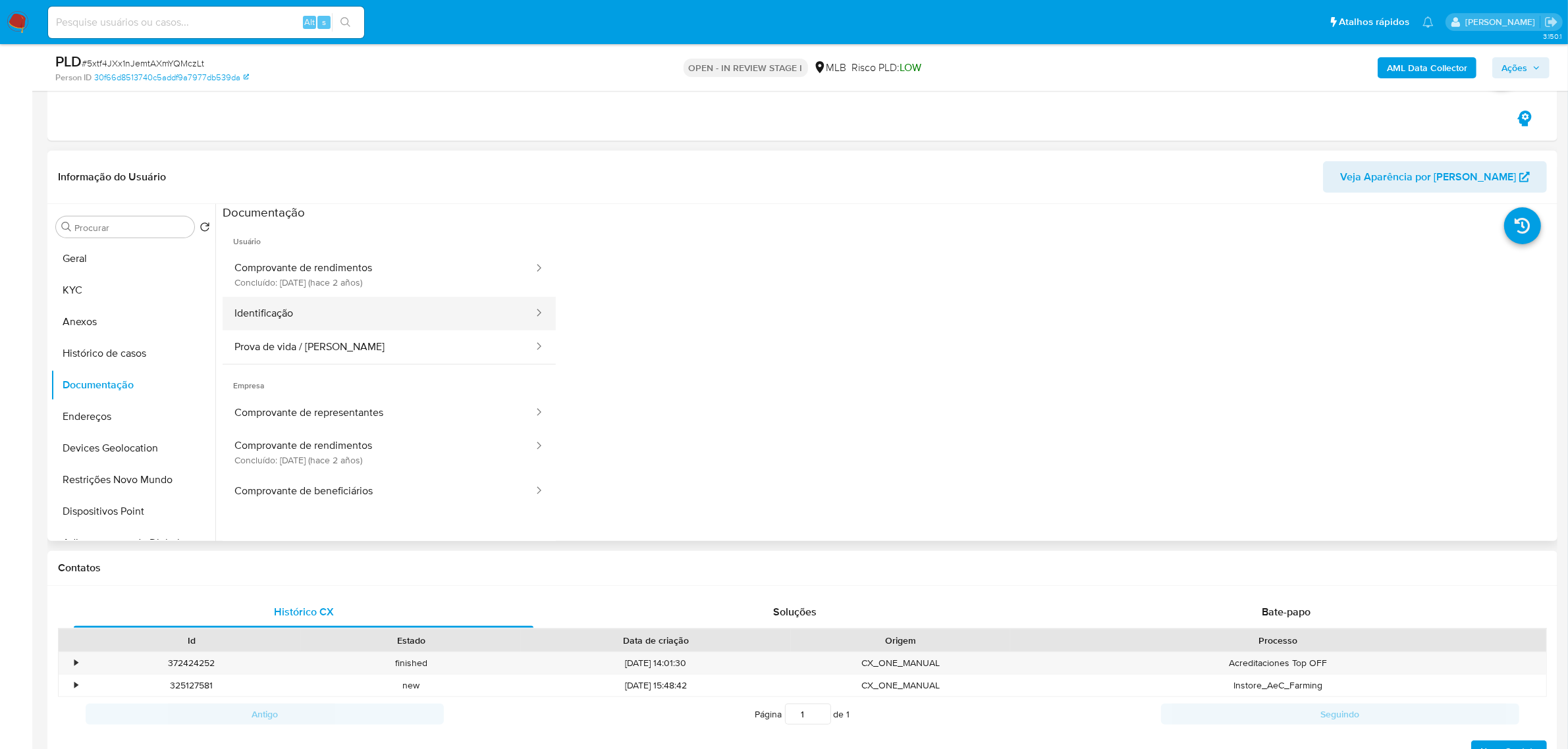
click at [340, 307] on button "Identificação" at bounding box center [378, 314] width 312 height 34
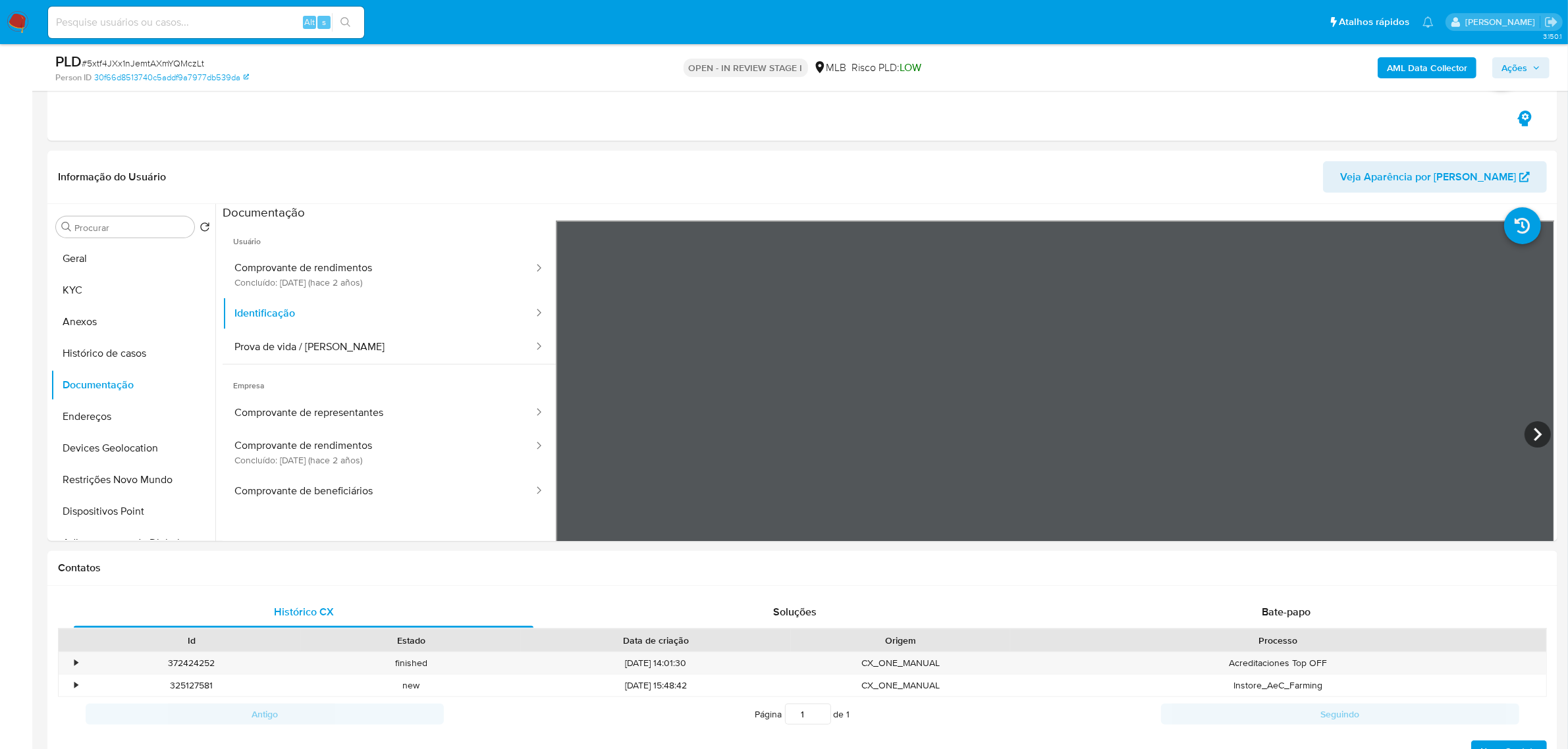
click at [1420, 67] on b "AML Data Collector" at bounding box center [1426, 68] width 80 height 21
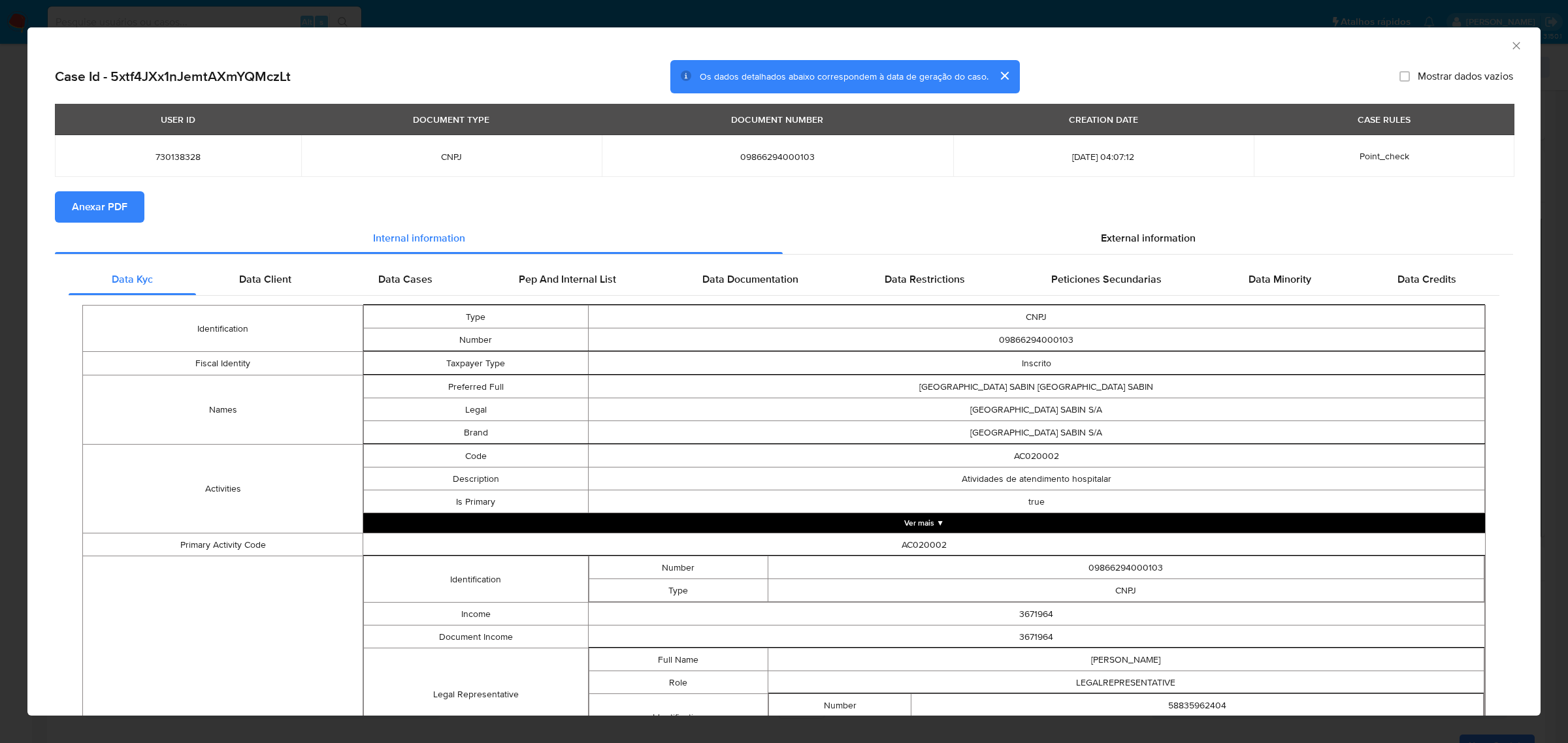
click at [393, 11] on div "AML Data Collector Case Id - 5xtf4JXx1nJemtAXmYQMczLt Os dados detalhados abaix…" at bounding box center [784, 372] width 1568 height 743
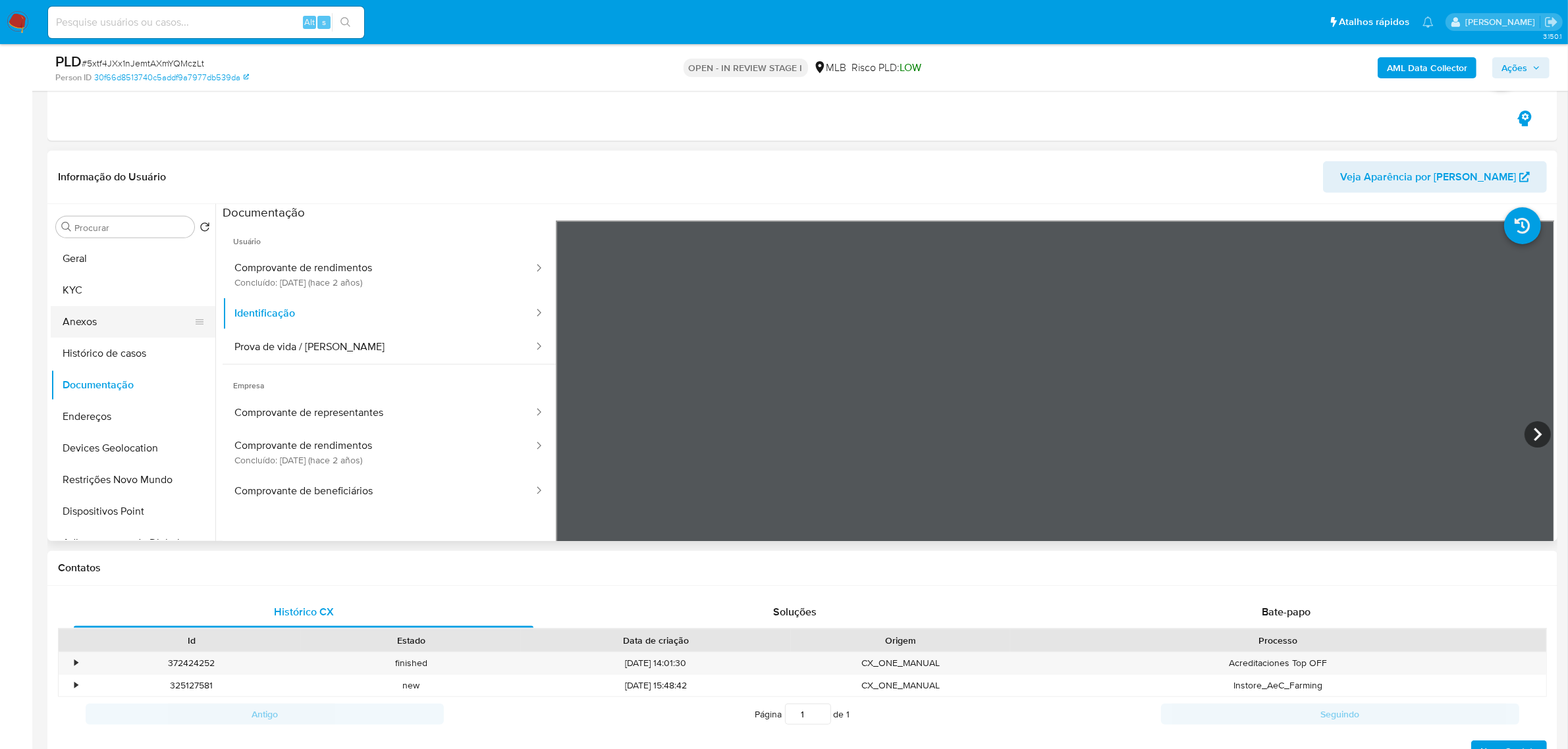
click at [106, 322] on button "Anexos" at bounding box center [127, 322] width 154 height 31
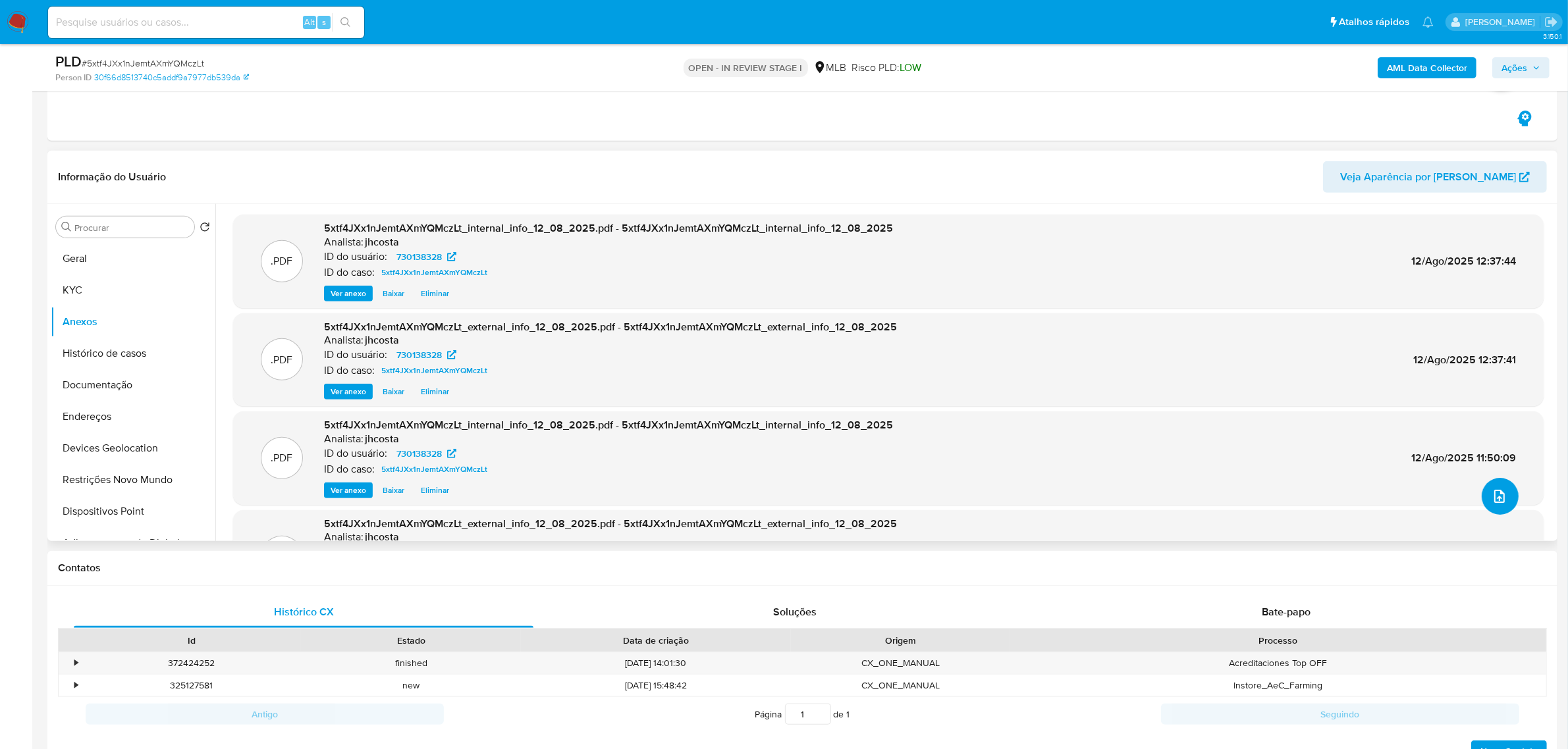
click at [1497, 502] on icon "upload-file" at bounding box center [1499, 496] width 16 height 16
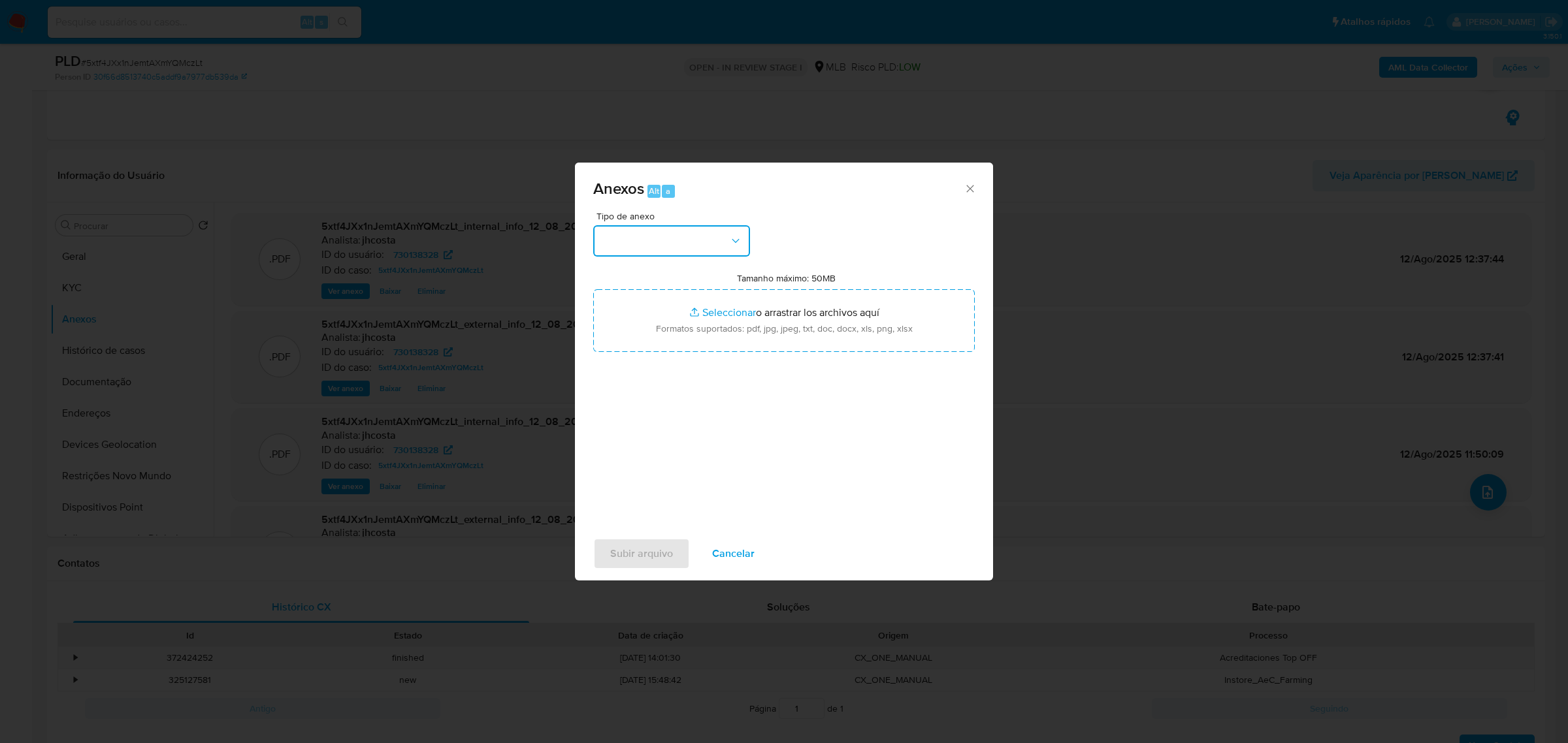
click at [729, 239] on icon "button" at bounding box center [735, 241] width 13 height 13
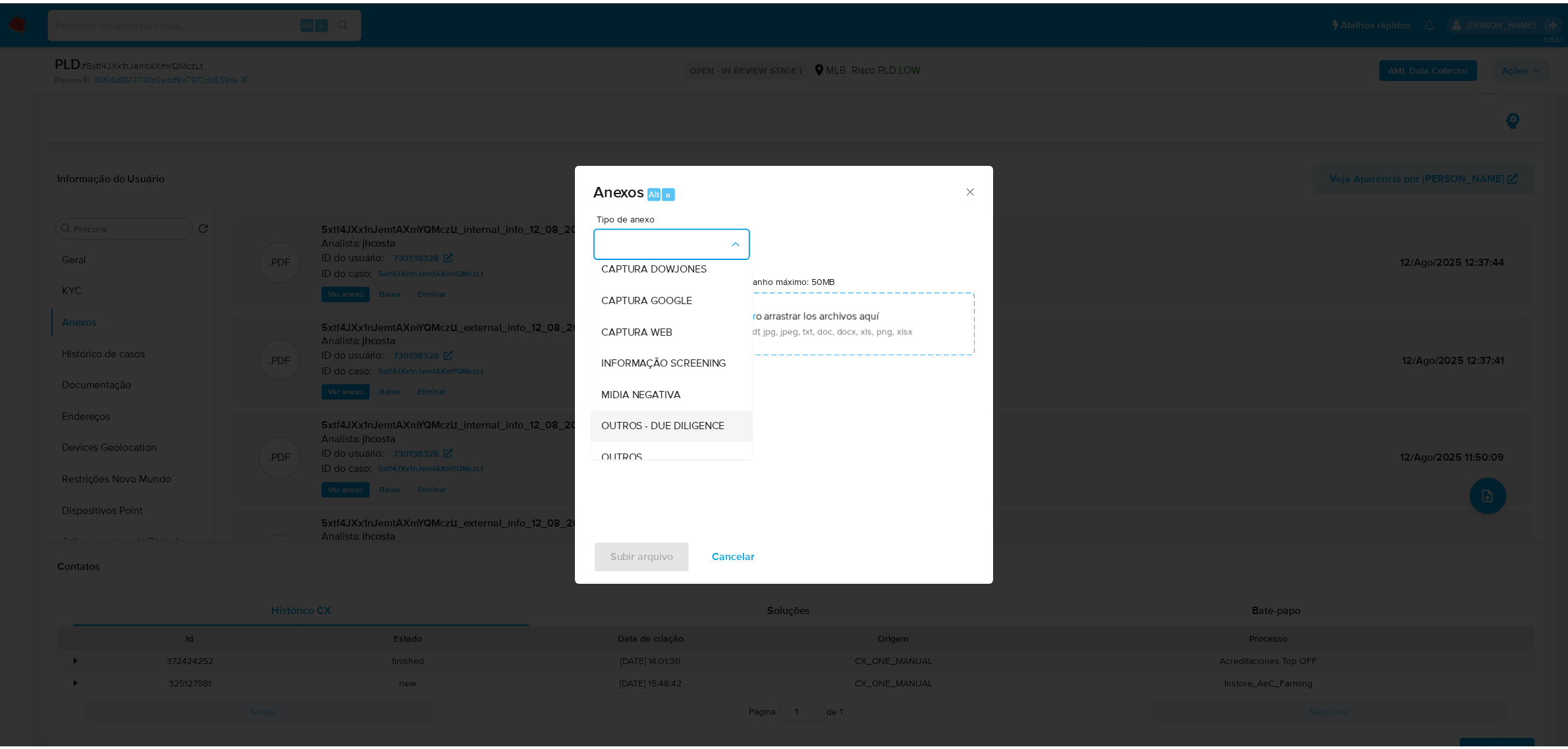
scroll to position [82, 0]
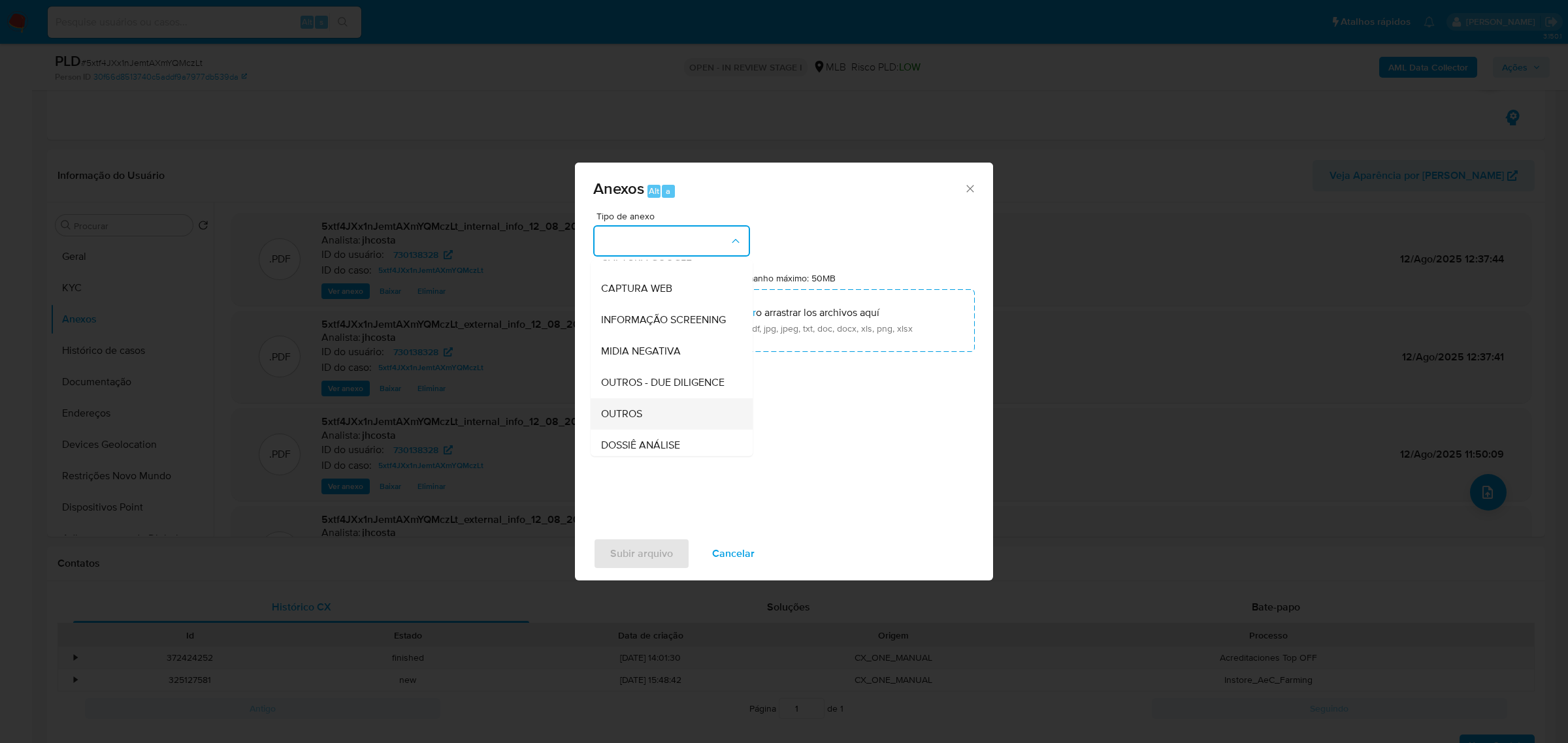
click at [641, 429] on div "OUTROS" at bounding box center [667, 413] width 133 height 31
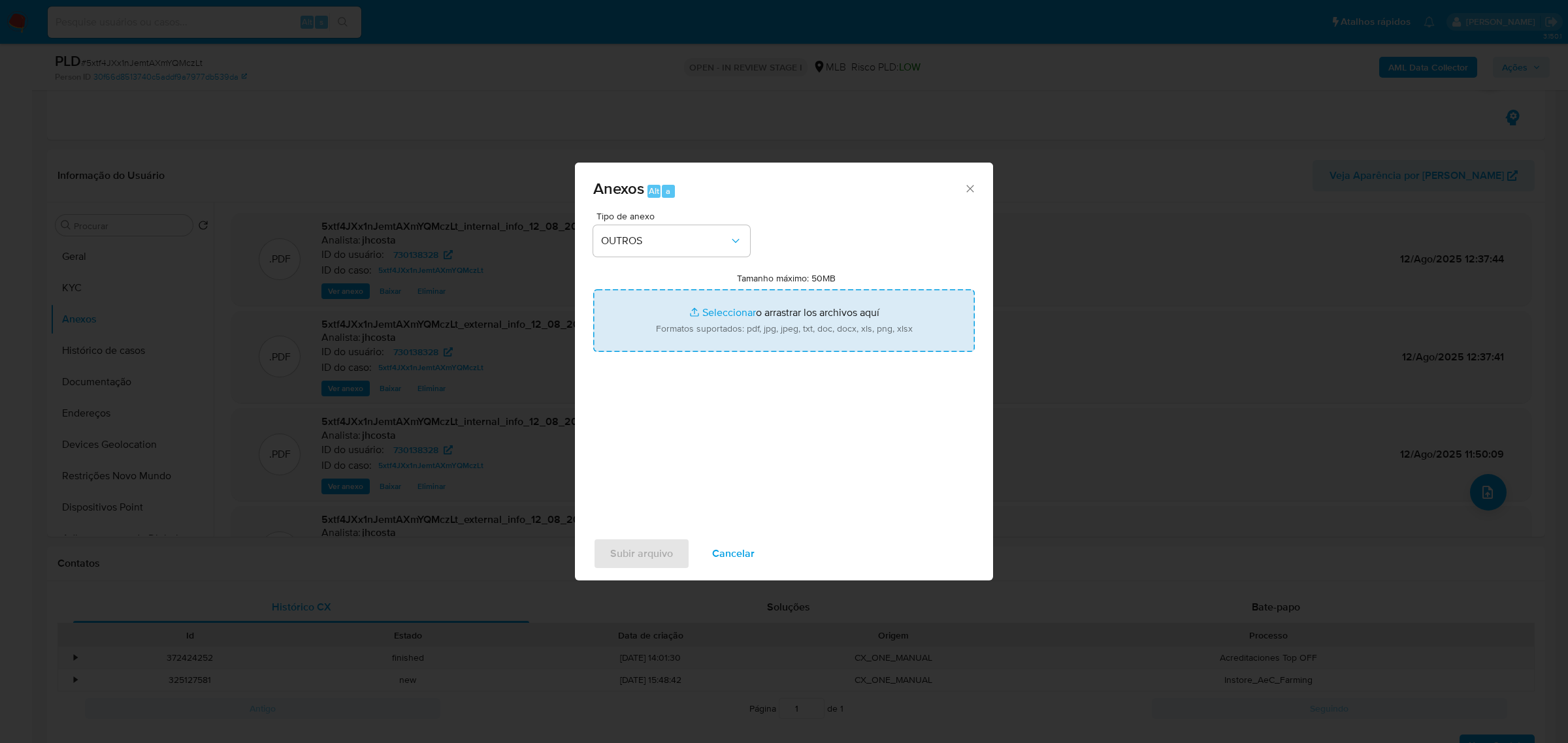
click at [738, 340] on input "Tamanho máximo: 50MB Seleccionar archivos" at bounding box center [784, 321] width 382 height 63
type input "C:\fakepath\Mulan 695087150_2025_08_12_10_54_03.xlsx"
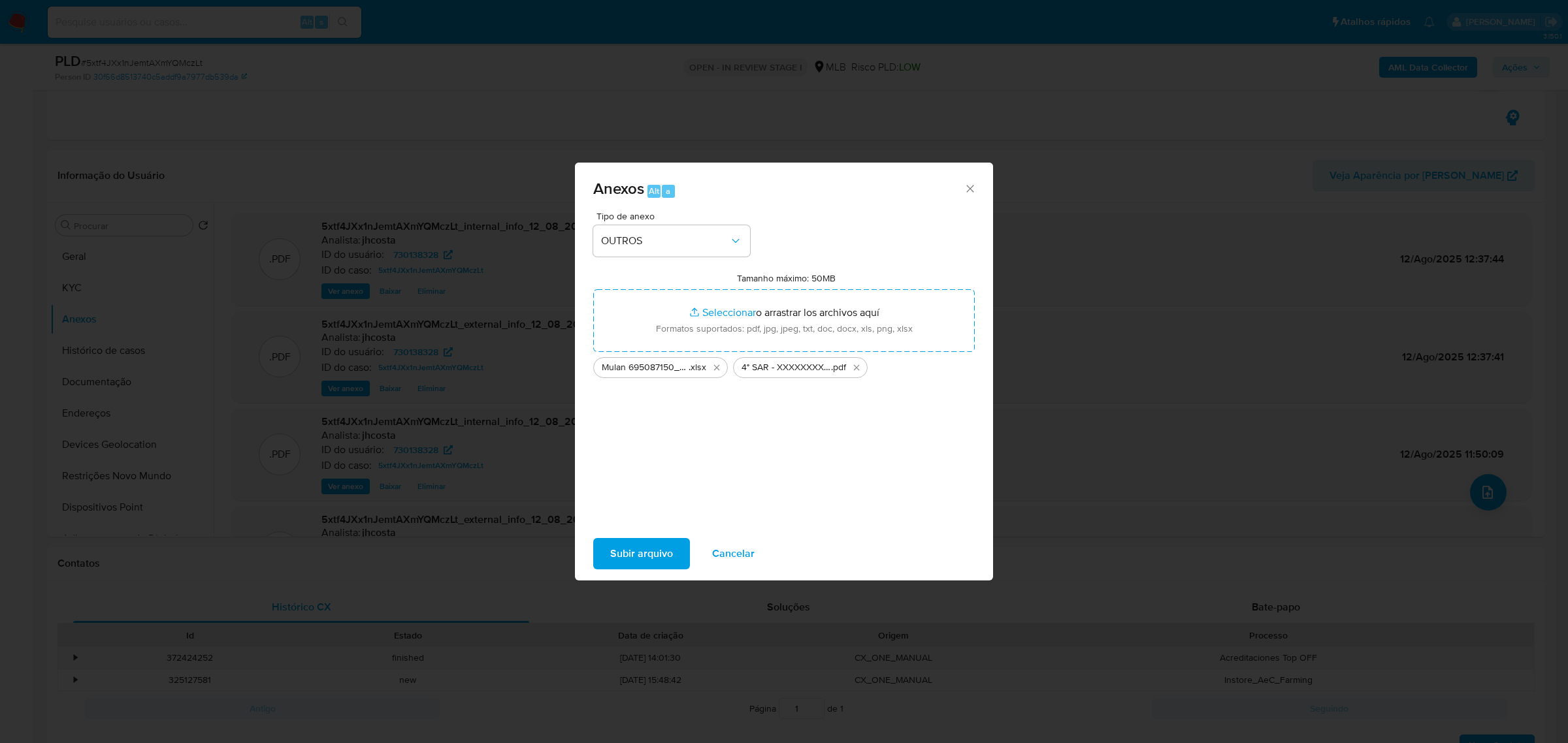
click at [972, 191] on icon "Cerrar" at bounding box center [969, 188] width 7 height 7
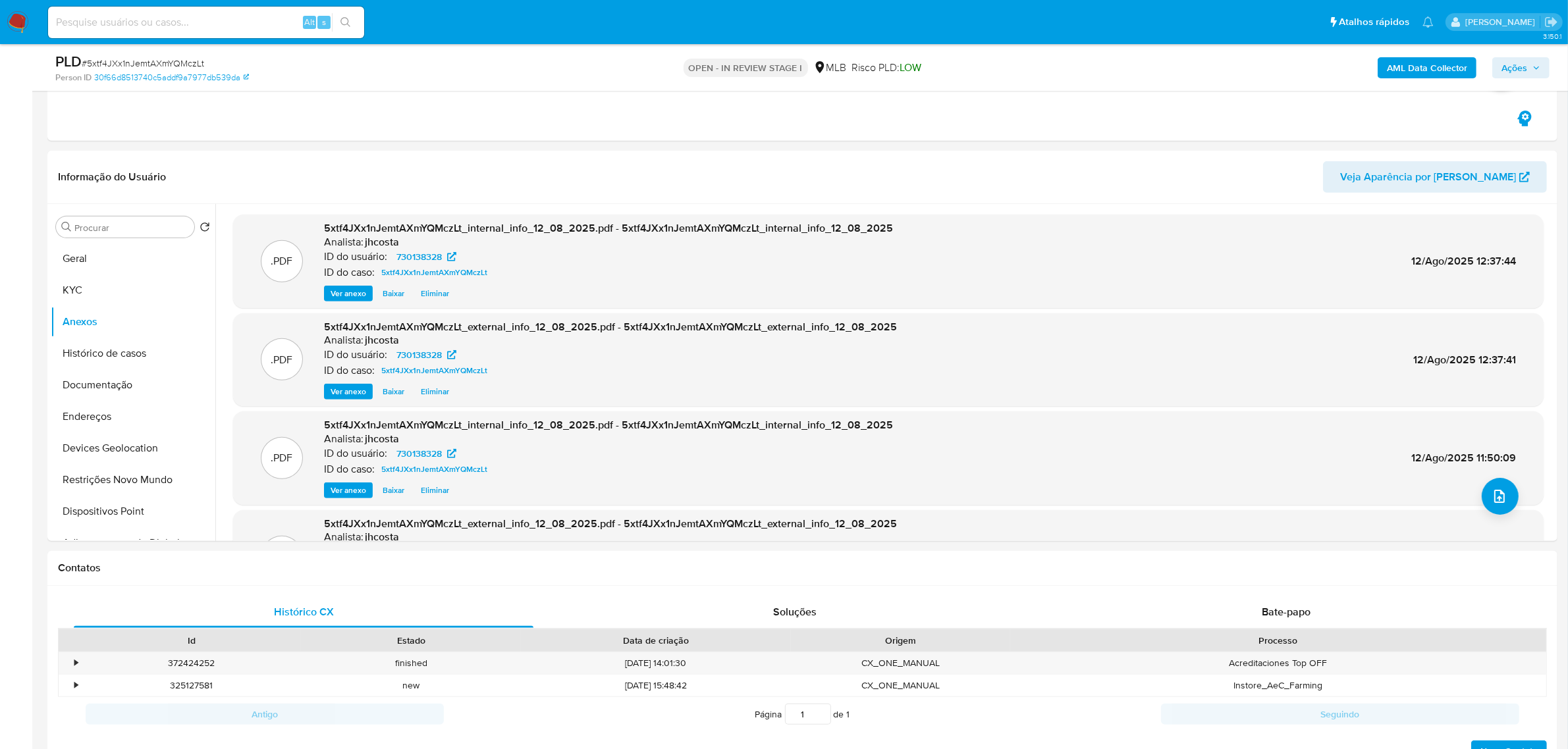
click at [1516, 66] on span "Ações" at bounding box center [1514, 68] width 26 height 21
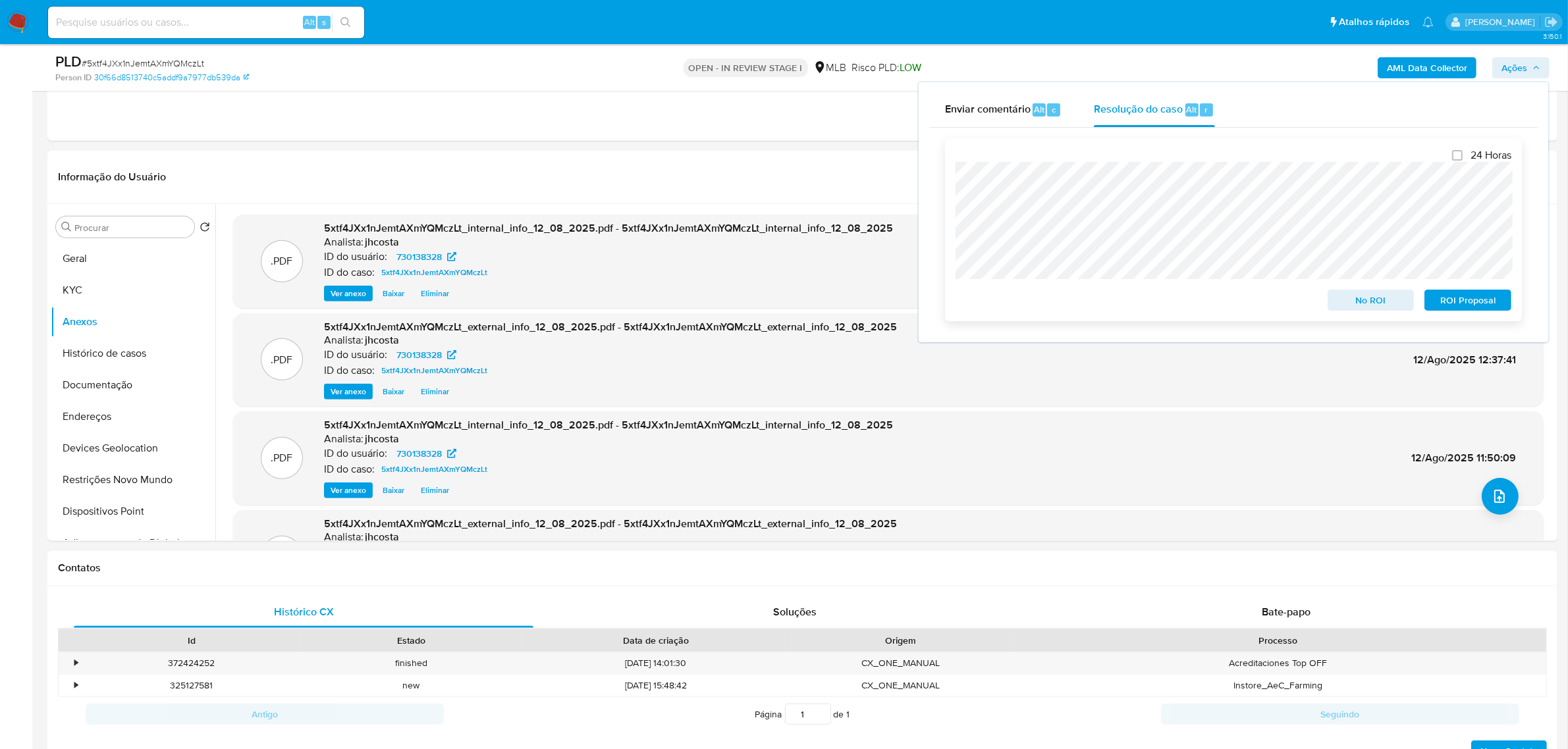
click at [1509, 321] on div "24 Horas No ROI ROI Proposal" at bounding box center [1233, 230] width 577 height 183
